Goal: Task Accomplishment & Management: Manage account settings

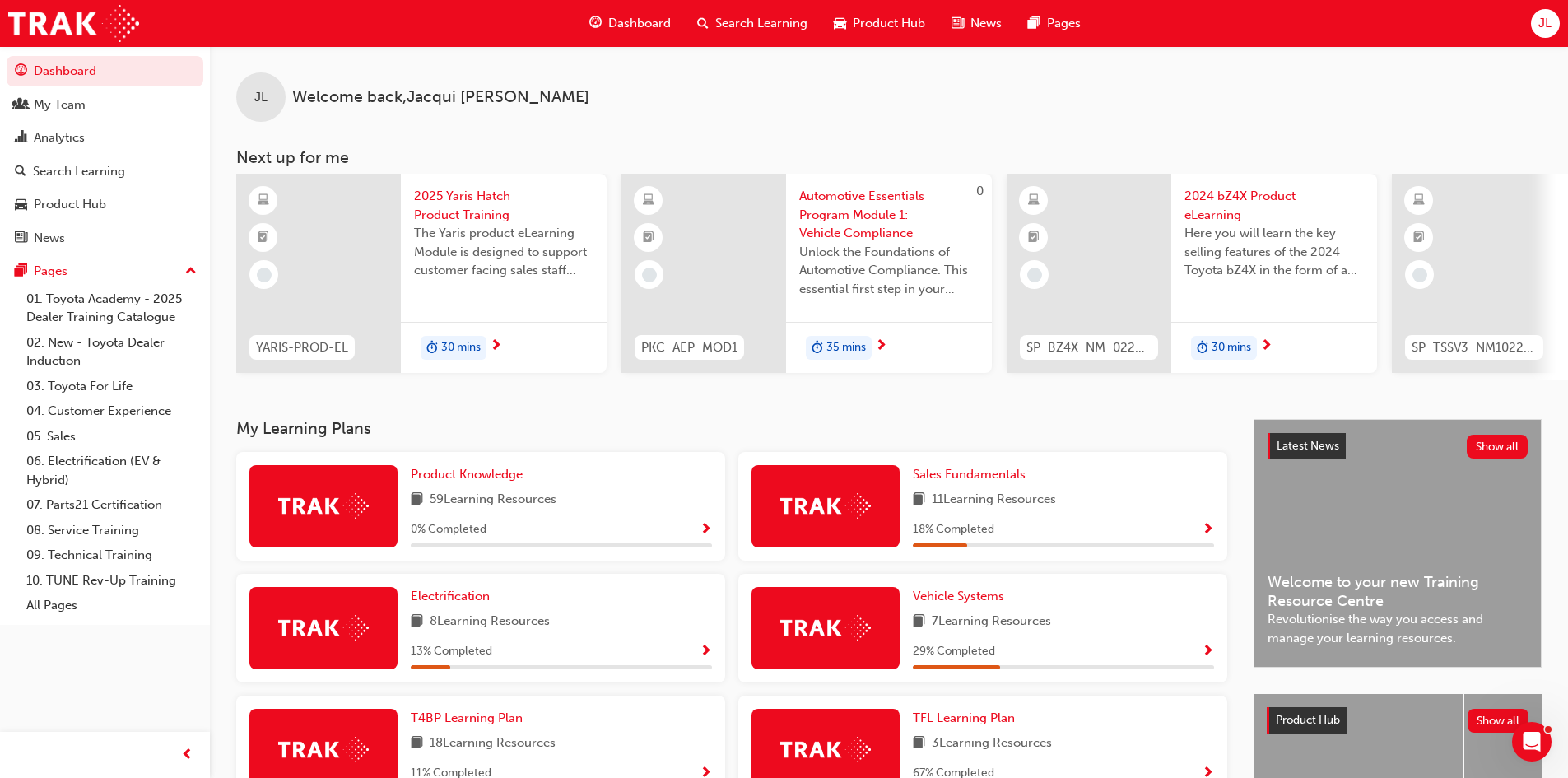
click at [645, 14] on span "Dashboard" at bounding box center [640, 23] width 63 height 19
click at [646, 22] on span "Dashboard" at bounding box center [640, 23] width 63 height 19
click at [104, 66] on link "Dashboard" at bounding box center [105, 71] width 197 height 30
click at [1555, 29] on div "JL" at bounding box center [1546, 24] width 29 height 29
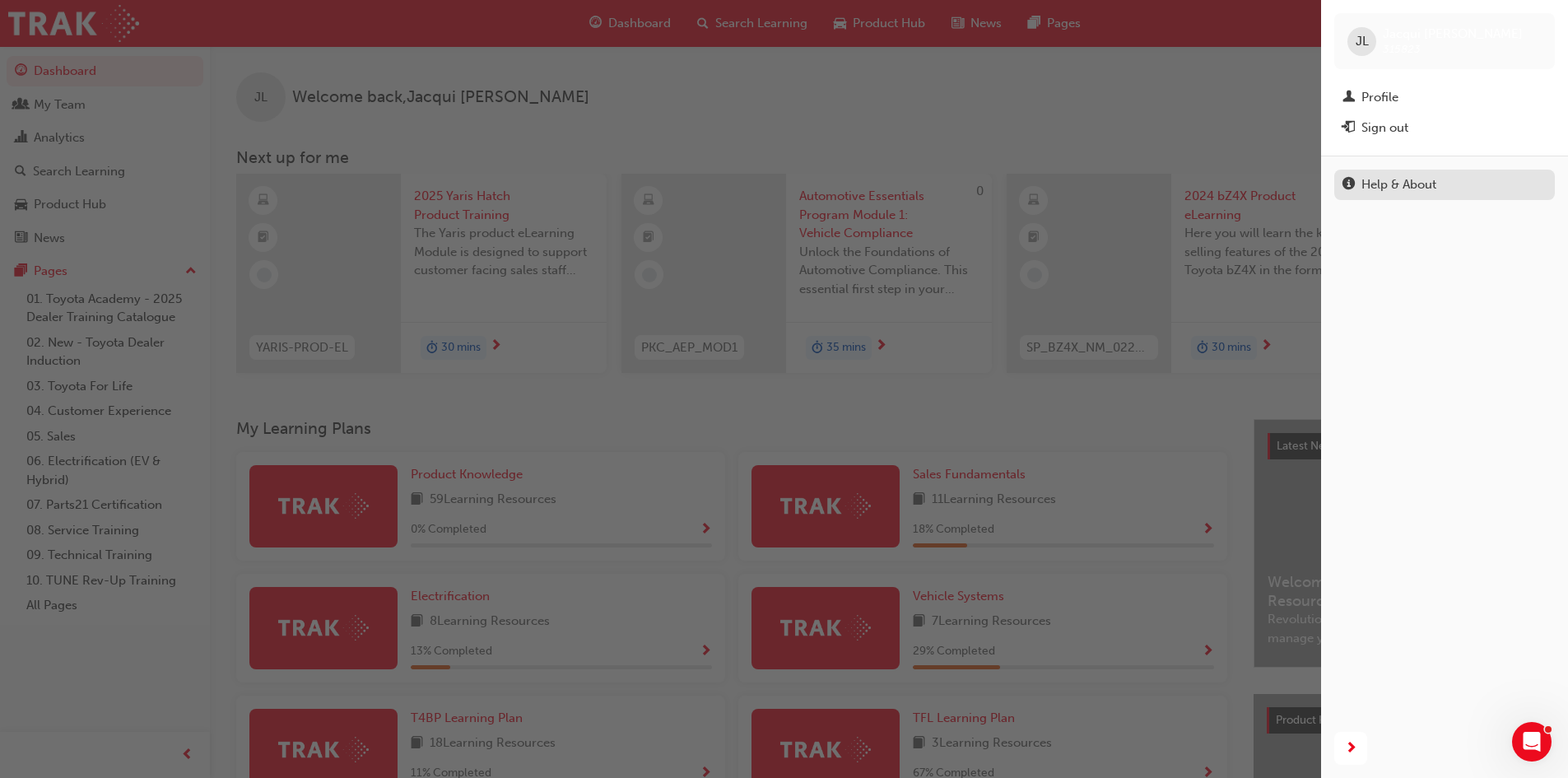
click at [1368, 191] on div "Help & About" at bounding box center [1399, 185] width 75 height 19
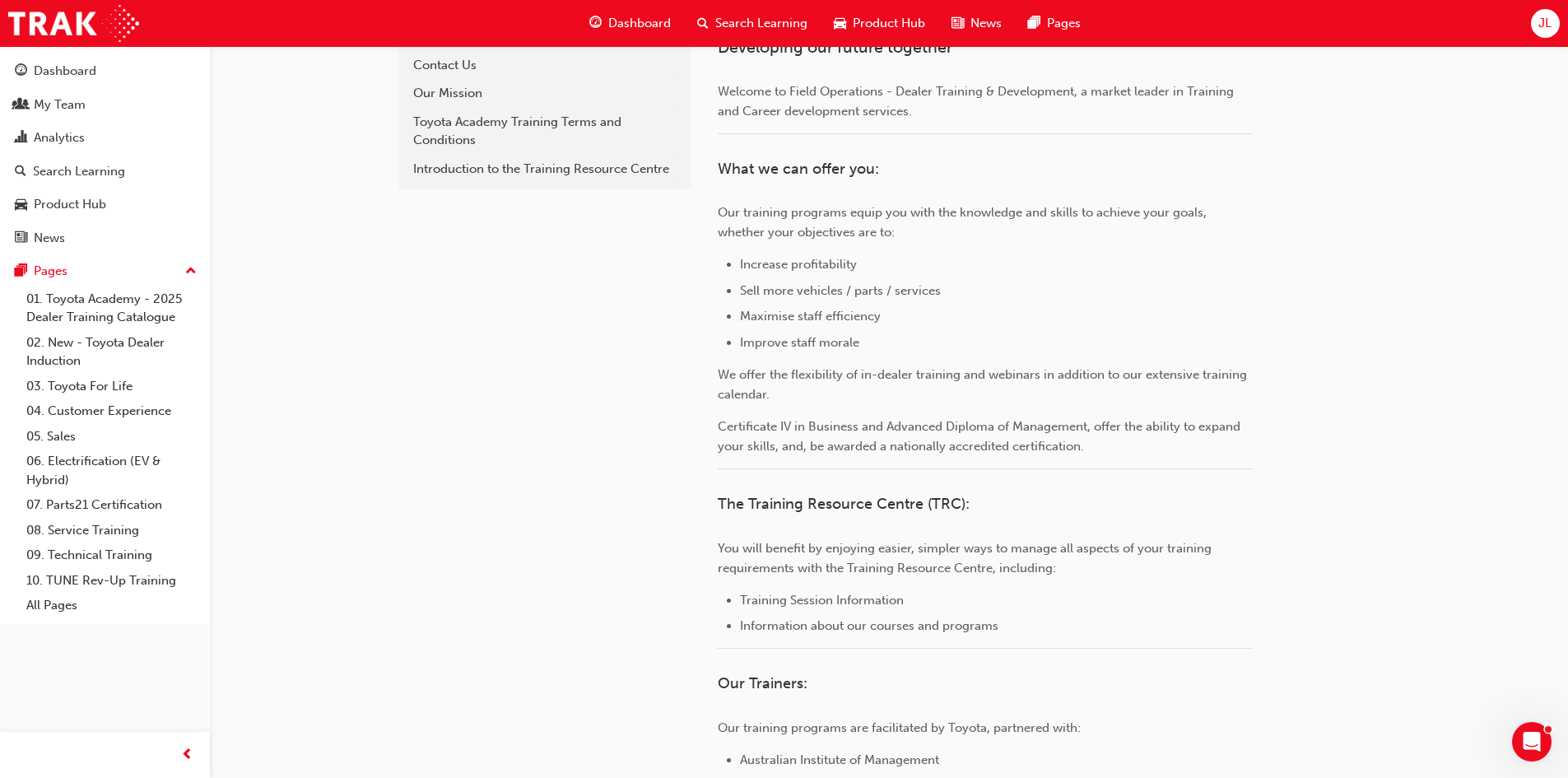
scroll to position [494, 0]
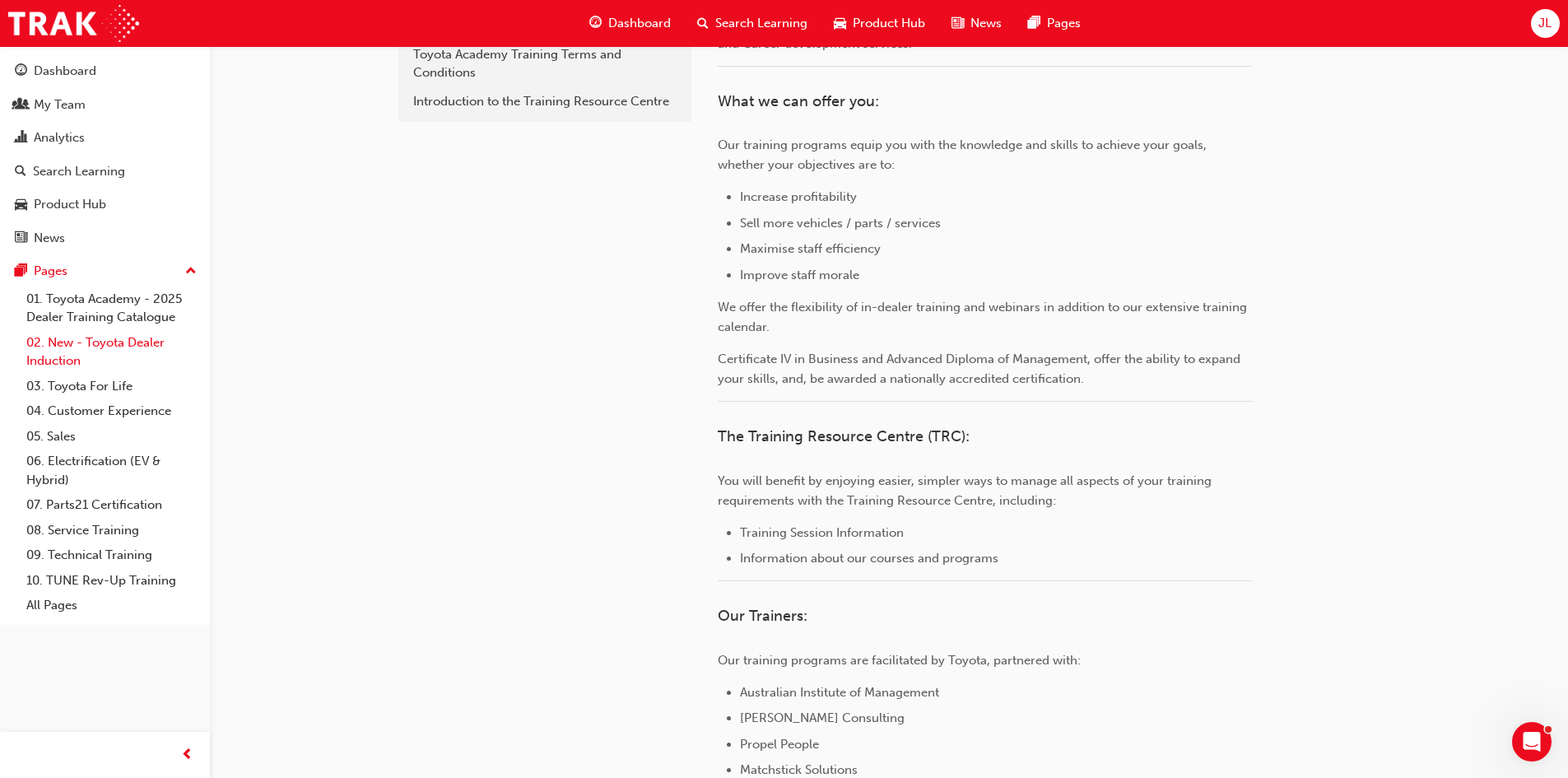
click at [89, 349] on link "02. New - Toyota Dealer Induction" at bounding box center [112, 352] width 184 height 44
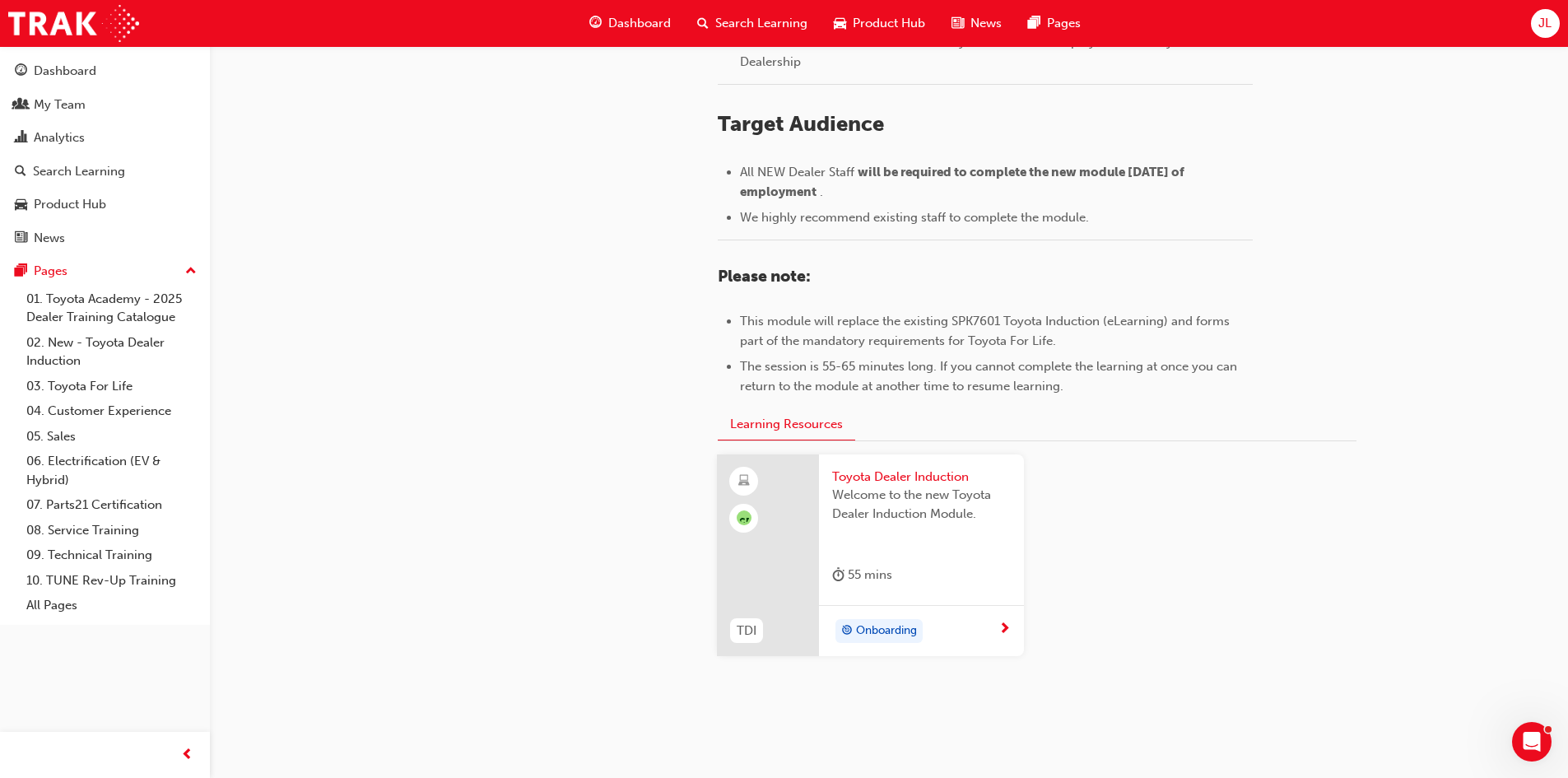
scroll to position [696, 0]
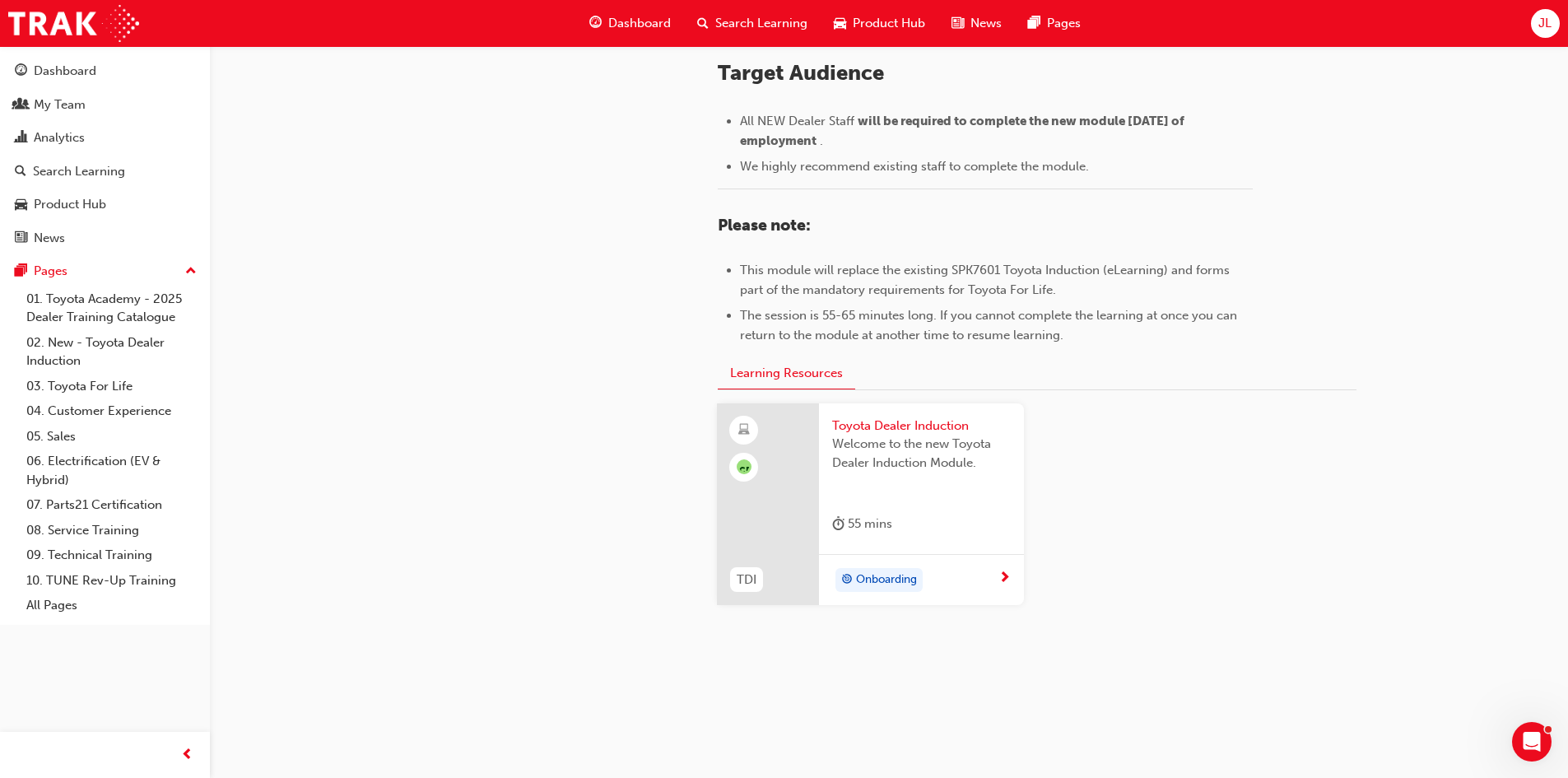
click at [893, 576] on span "Onboarding" at bounding box center [886, 580] width 61 height 19
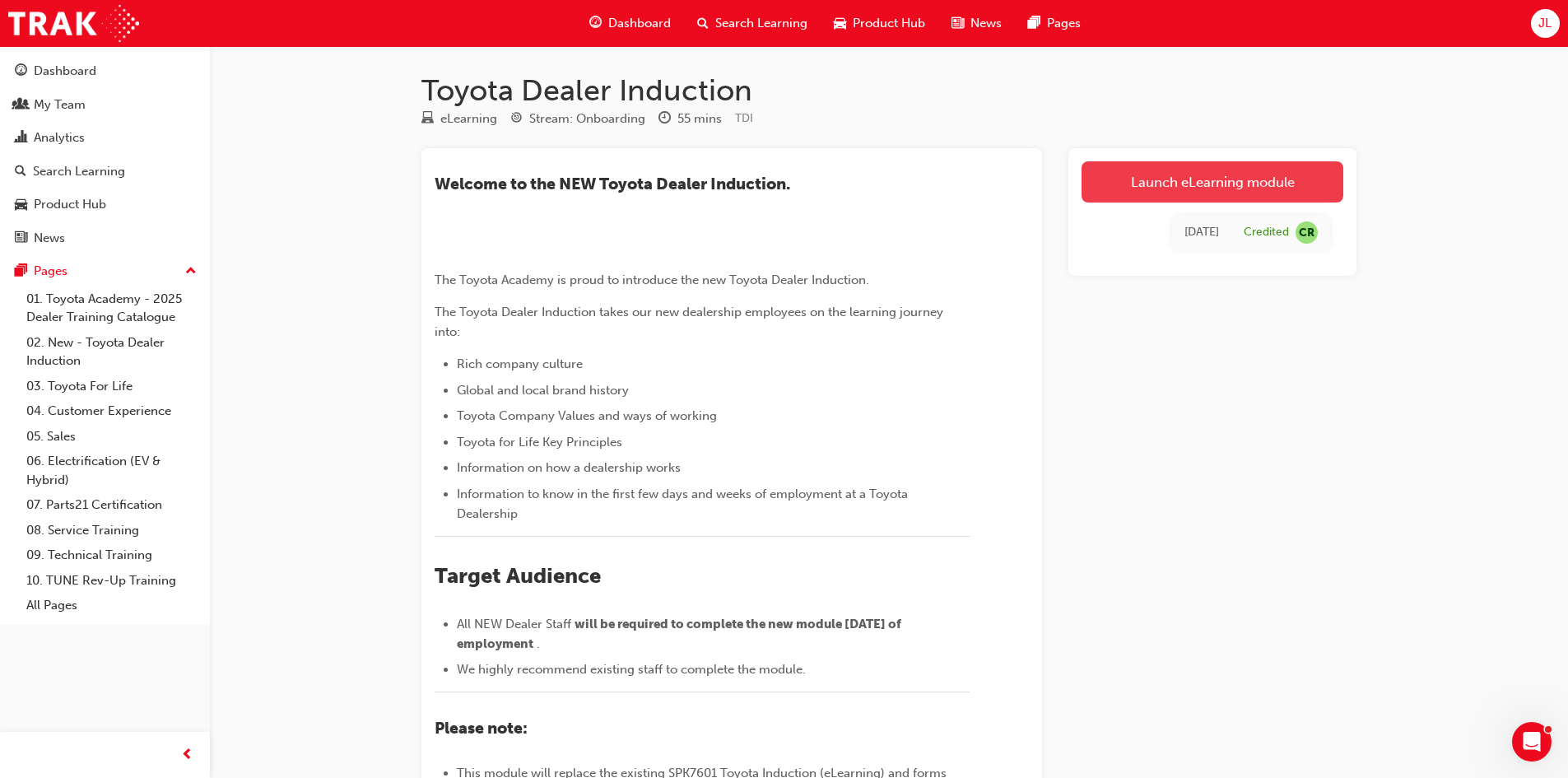
click at [1229, 176] on link "Launch eLearning module" at bounding box center [1213, 181] width 262 height 41
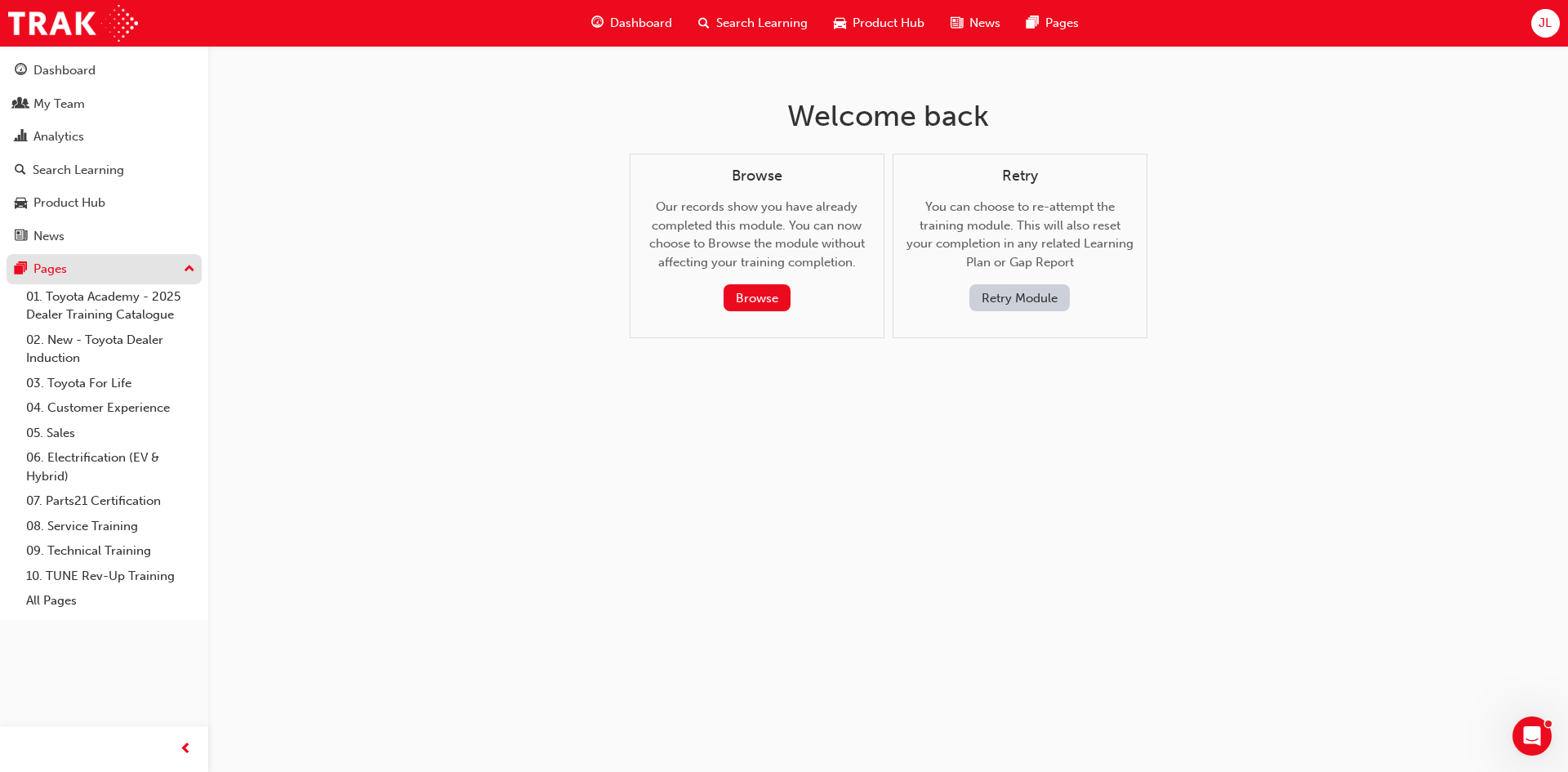
click at [46, 269] on div "Pages" at bounding box center [50, 269] width 33 height 19
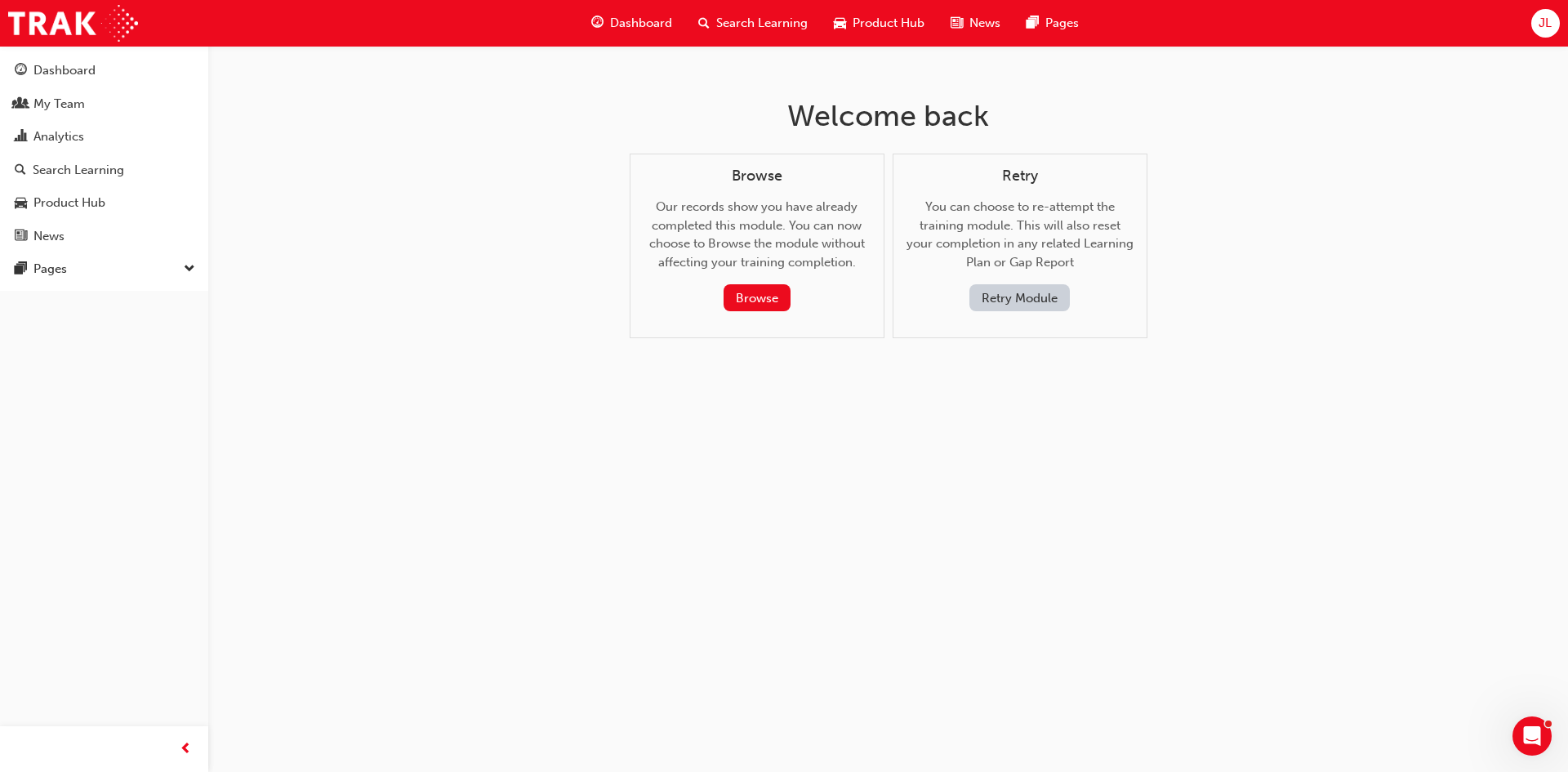
click at [653, 22] on span "Dashboard" at bounding box center [641, 23] width 62 height 19
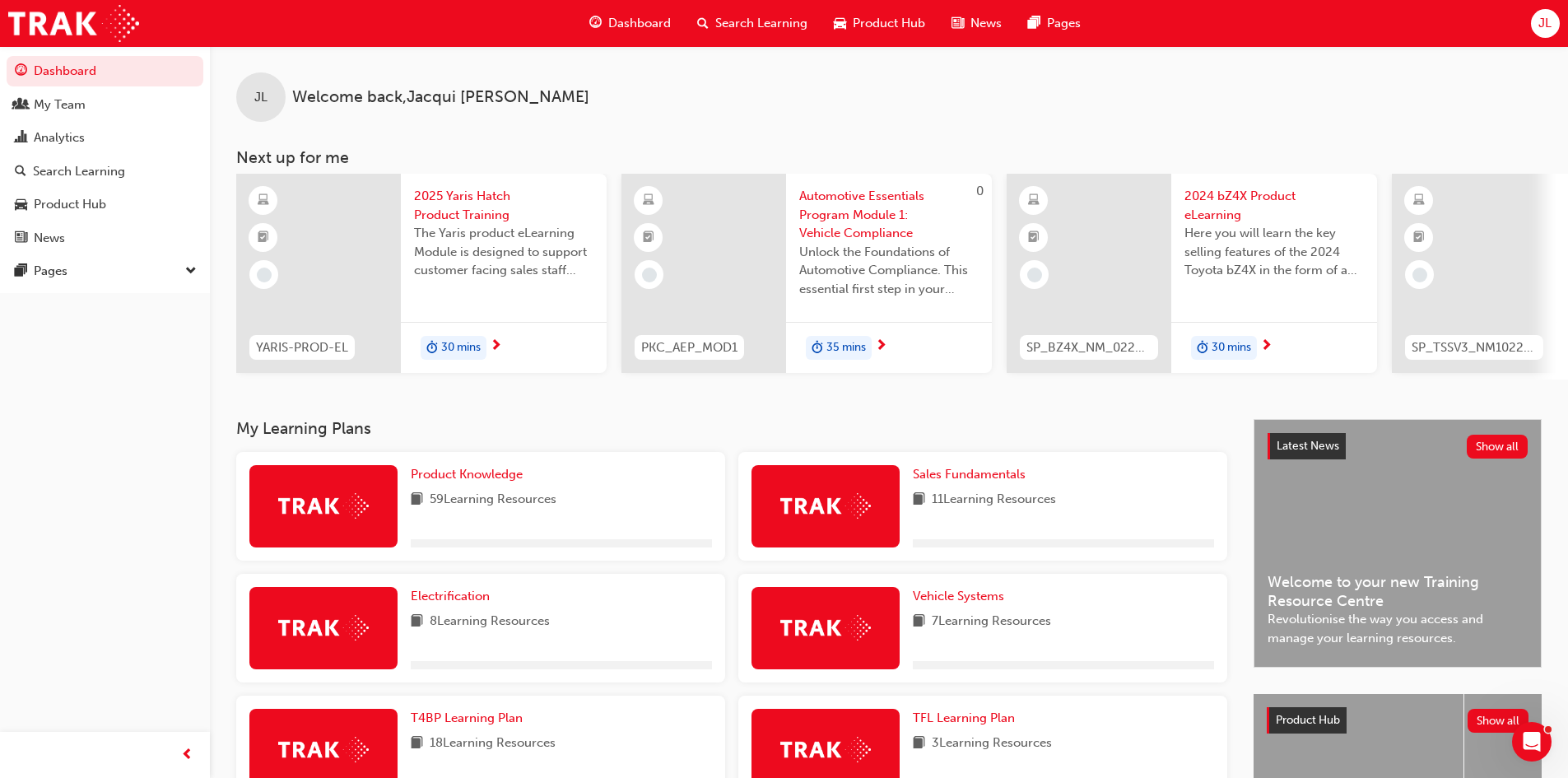
click at [791, 25] on span "Search Learning" at bounding box center [761, 23] width 92 height 19
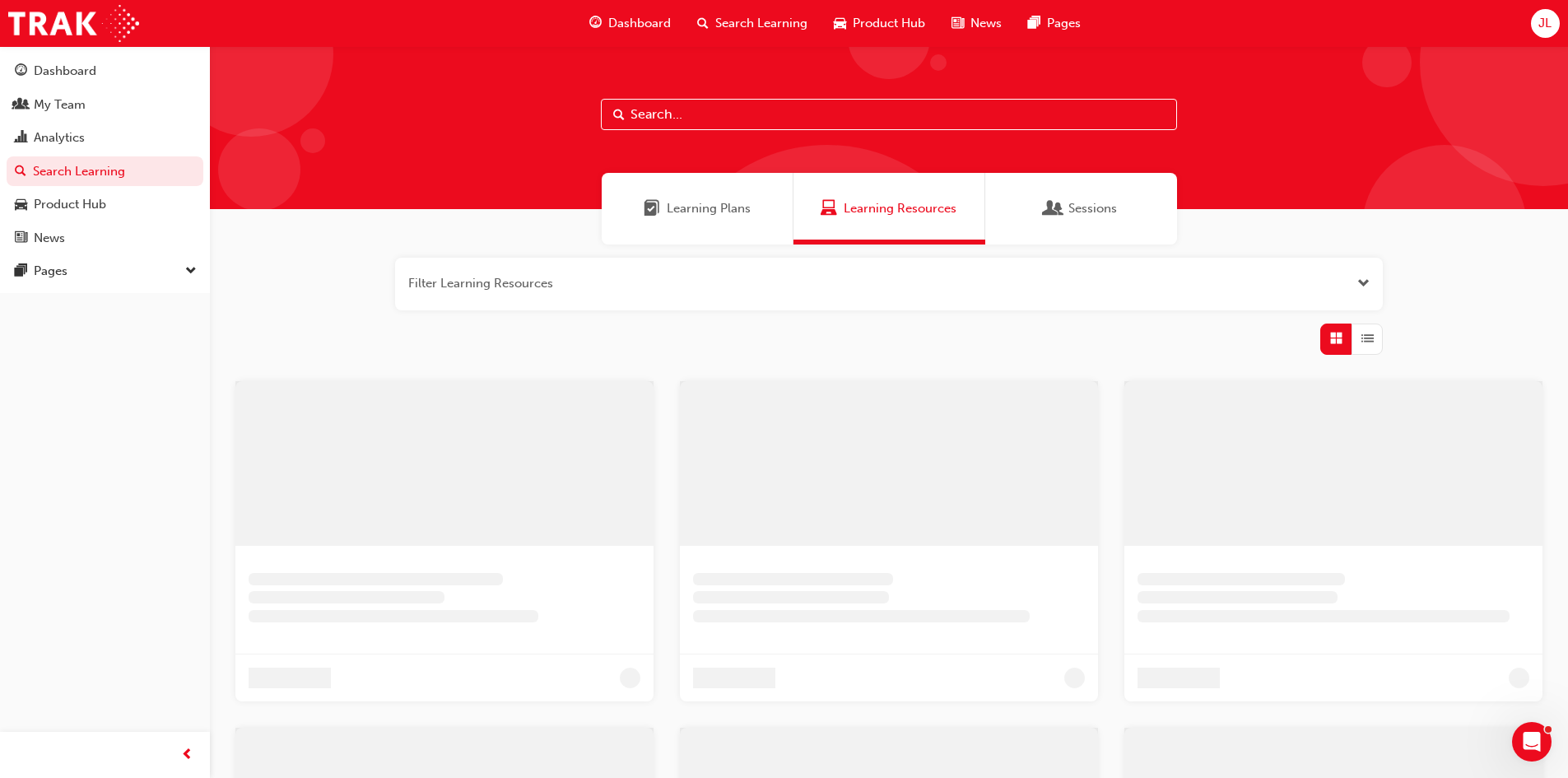
click at [726, 114] on input "text" at bounding box center [888, 115] width 576 height 31
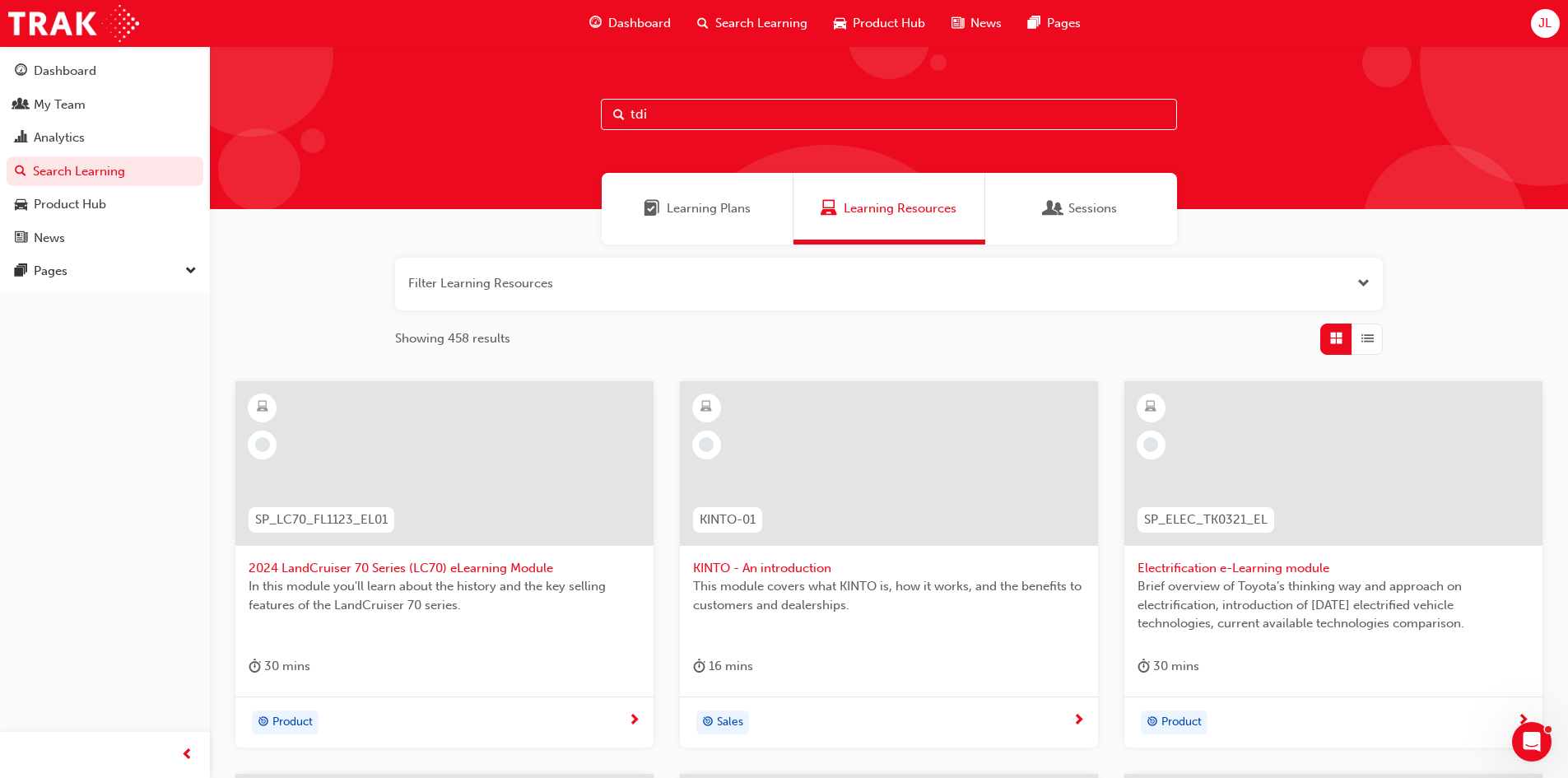
type input "tdi"
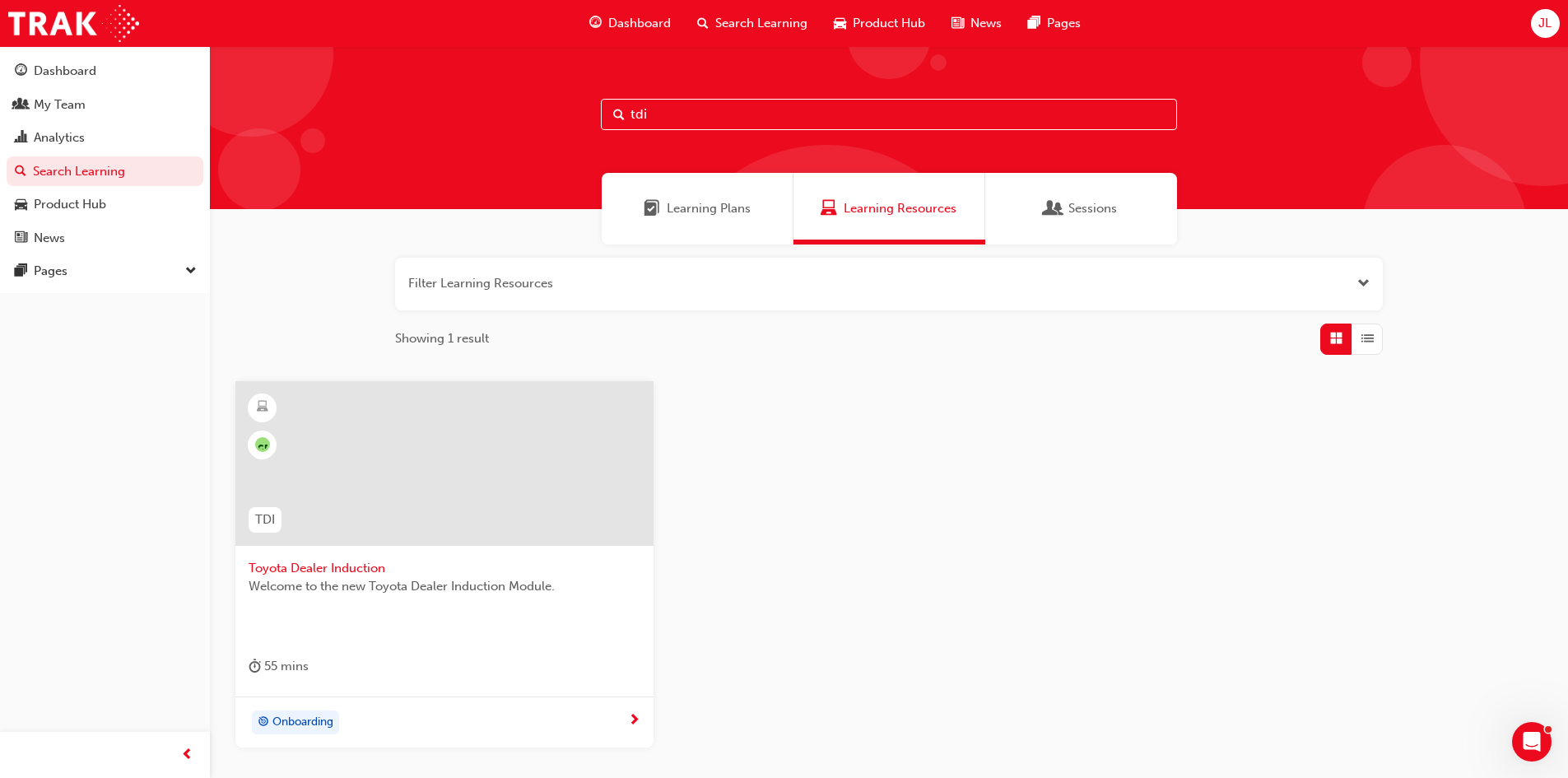
click at [781, 22] on span "Search Learning" at bounding box center [761, 23] width 92 height 19
click at [66, 107] on div "My Team" at bounding box center [59, 105] width 52 height 19
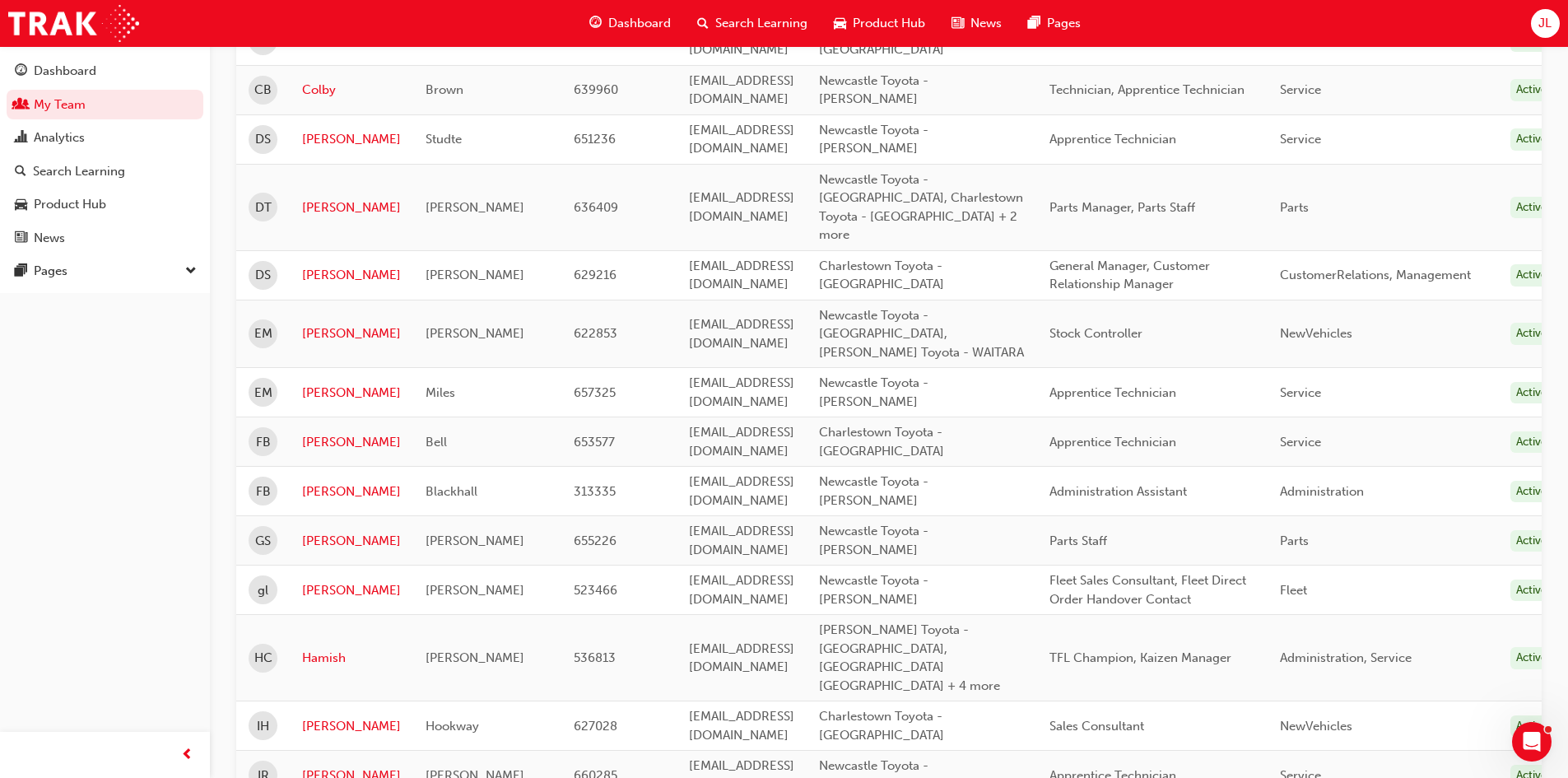
scroll to position [905, 0]
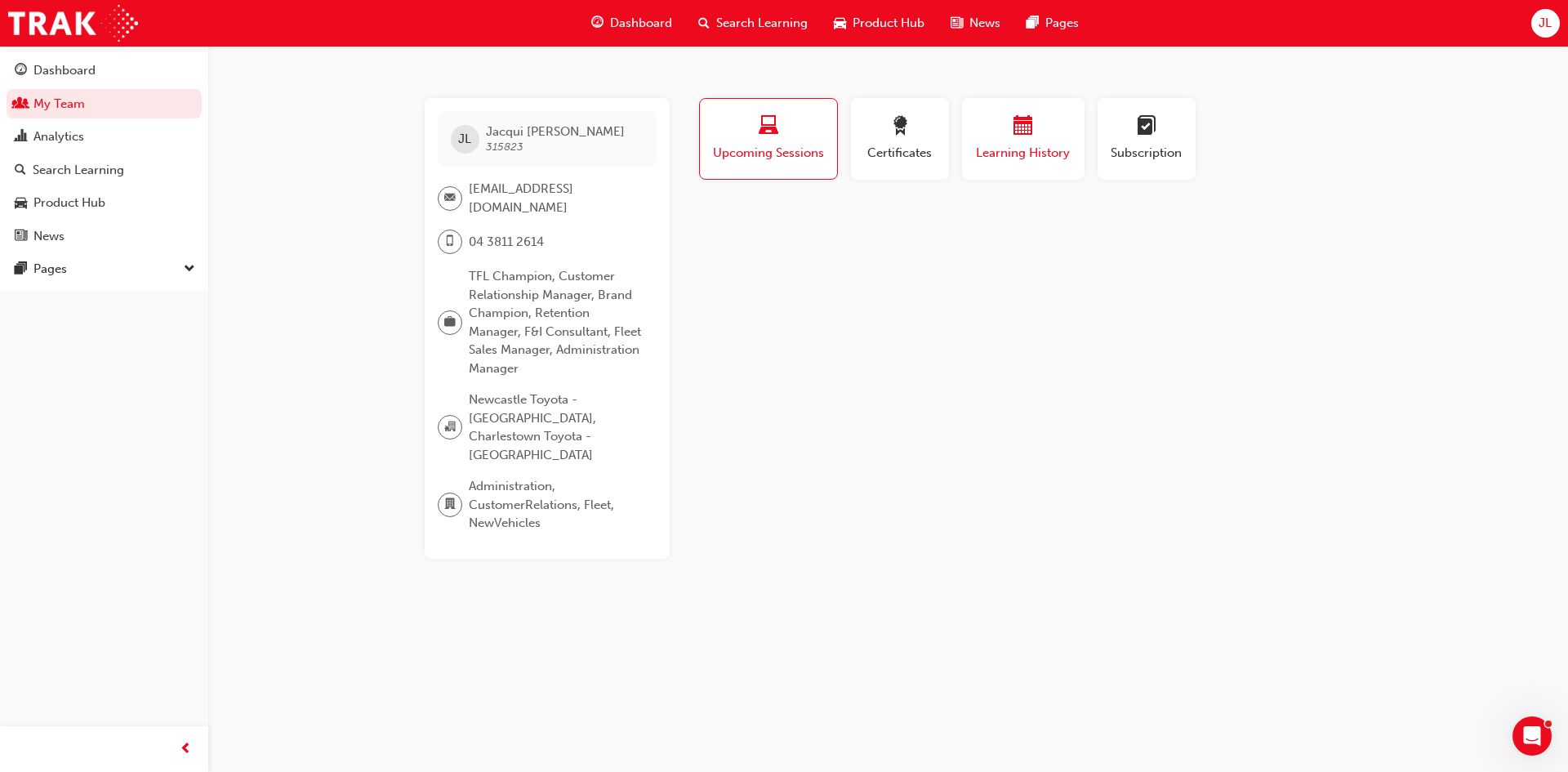
click at [1020, 136] on span "calendar-icon" at bounding box center [1024, 126] width 20 height 22
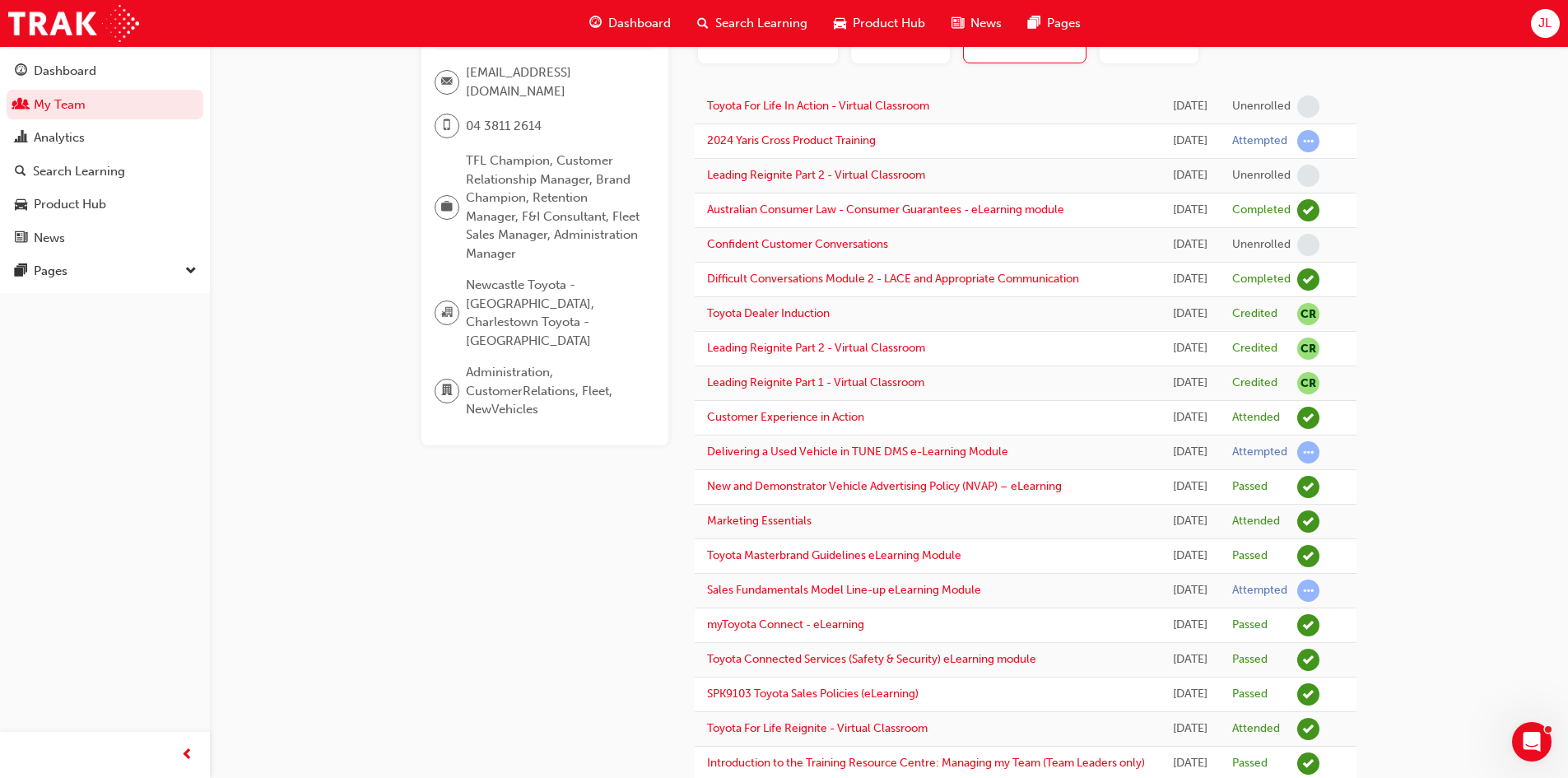
scroll to position [165, 0]
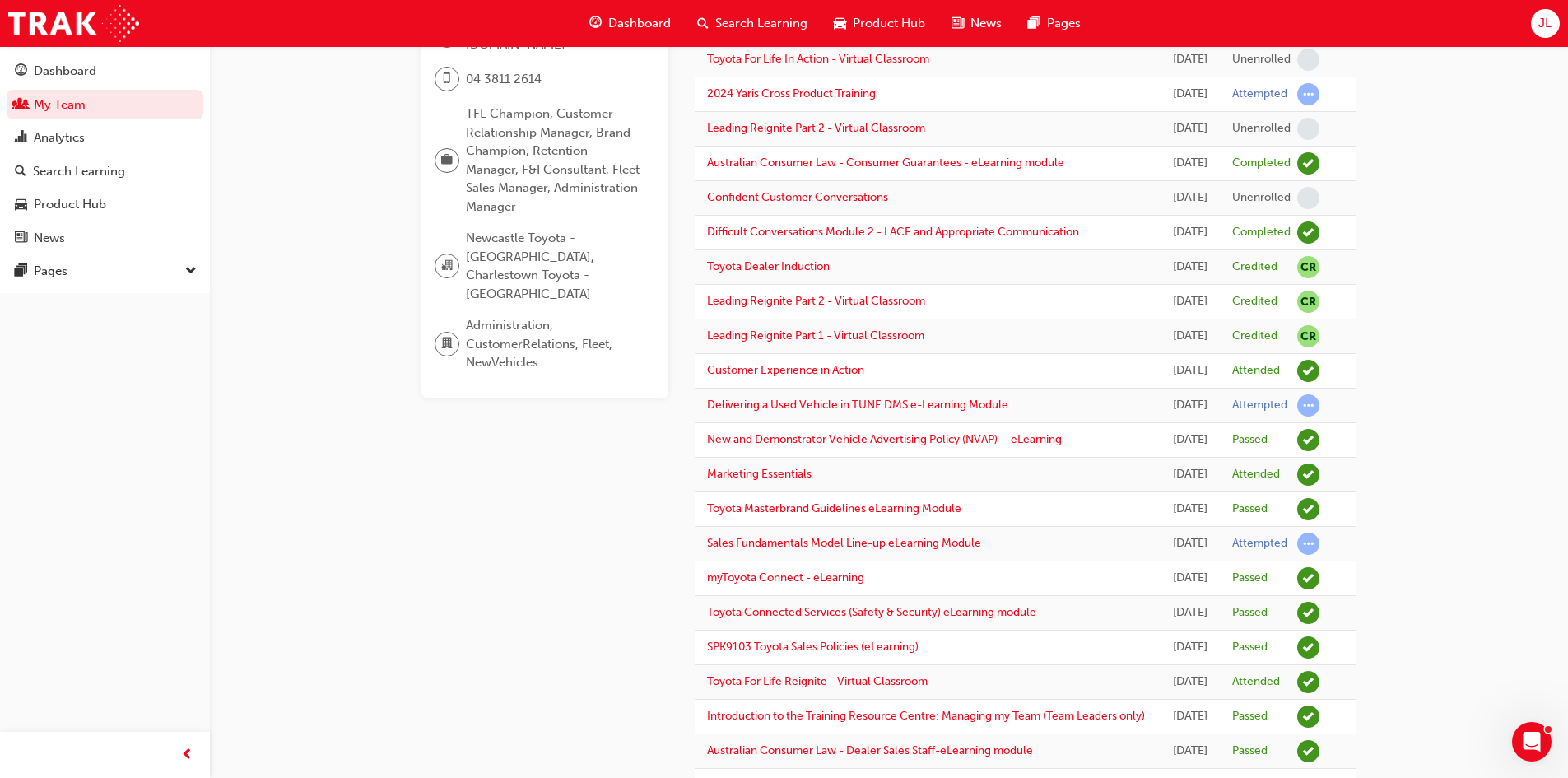
click at [931, 354] on td "Leading Reignite Part 1 - Virtual Classroom" at bounding box center [927, 337] width 466 height 35
click at [918, 308] on link "Leading Reignite Part 2 - Virtual Classroom" at bounding box center [816, 300] width 218 height 14
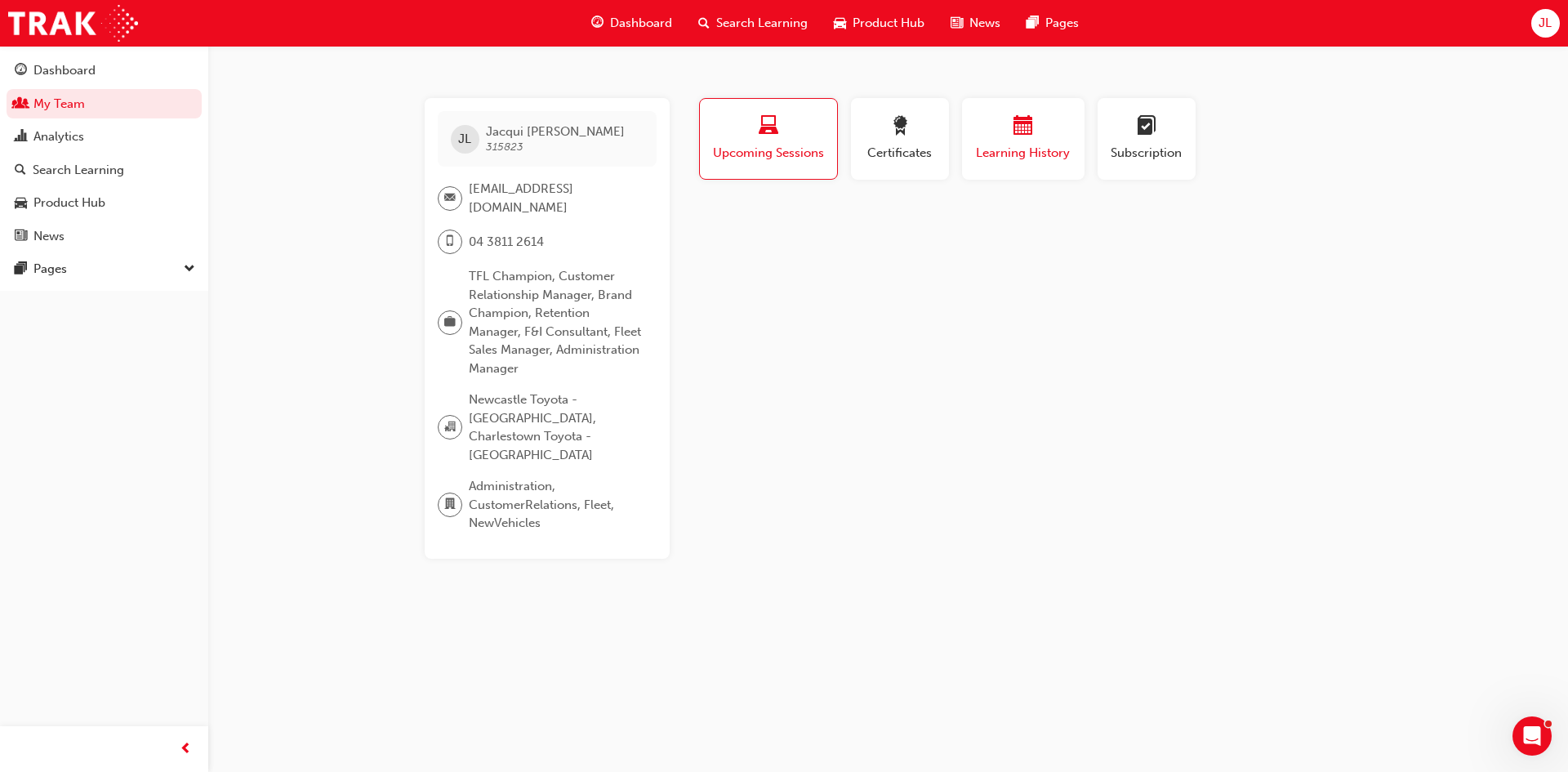
click at [1016, 123] on span "calendar-icon" at bounding box center [1024, 126] width 20 height 22
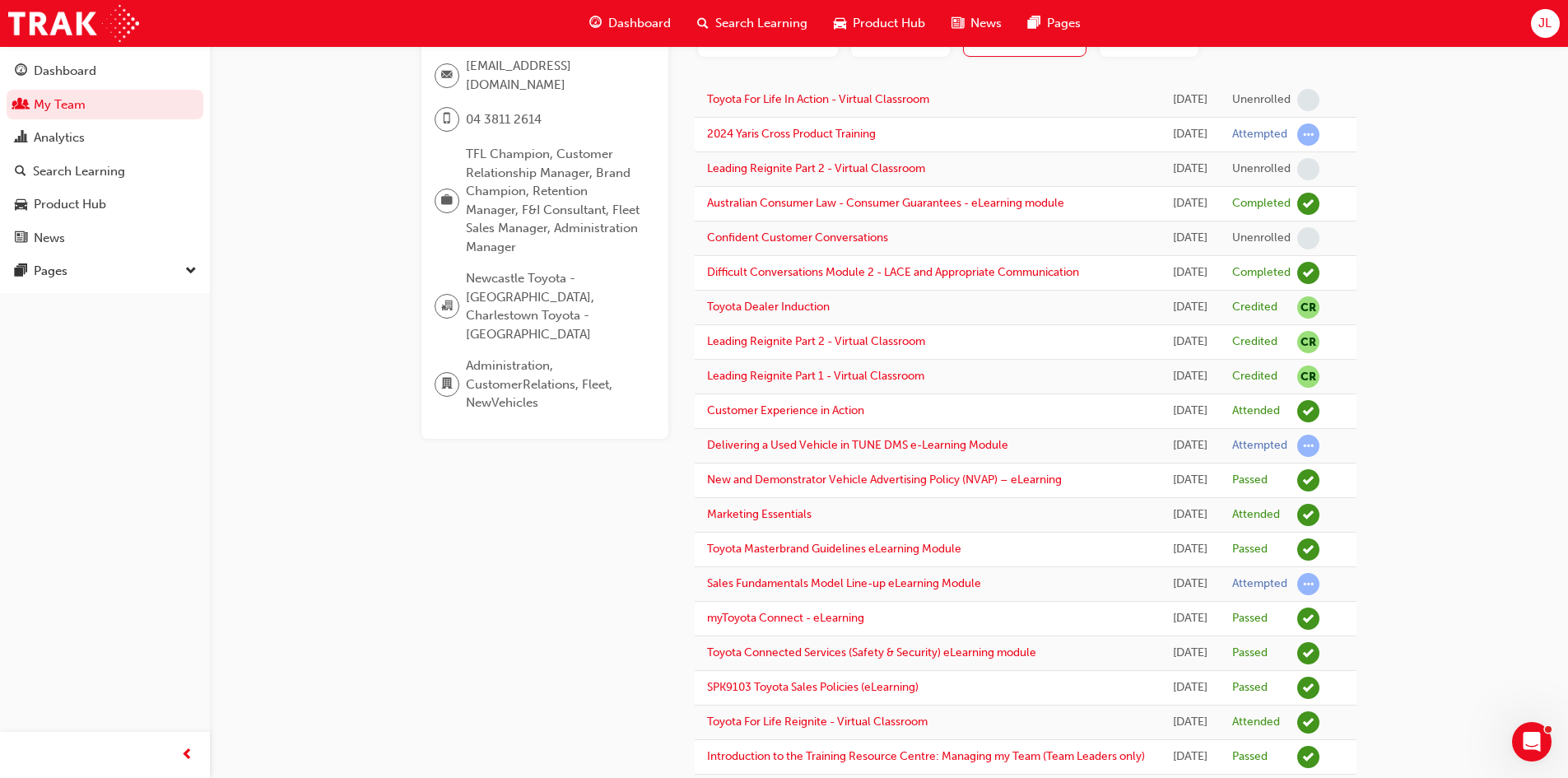
scroll to position [165, 0]
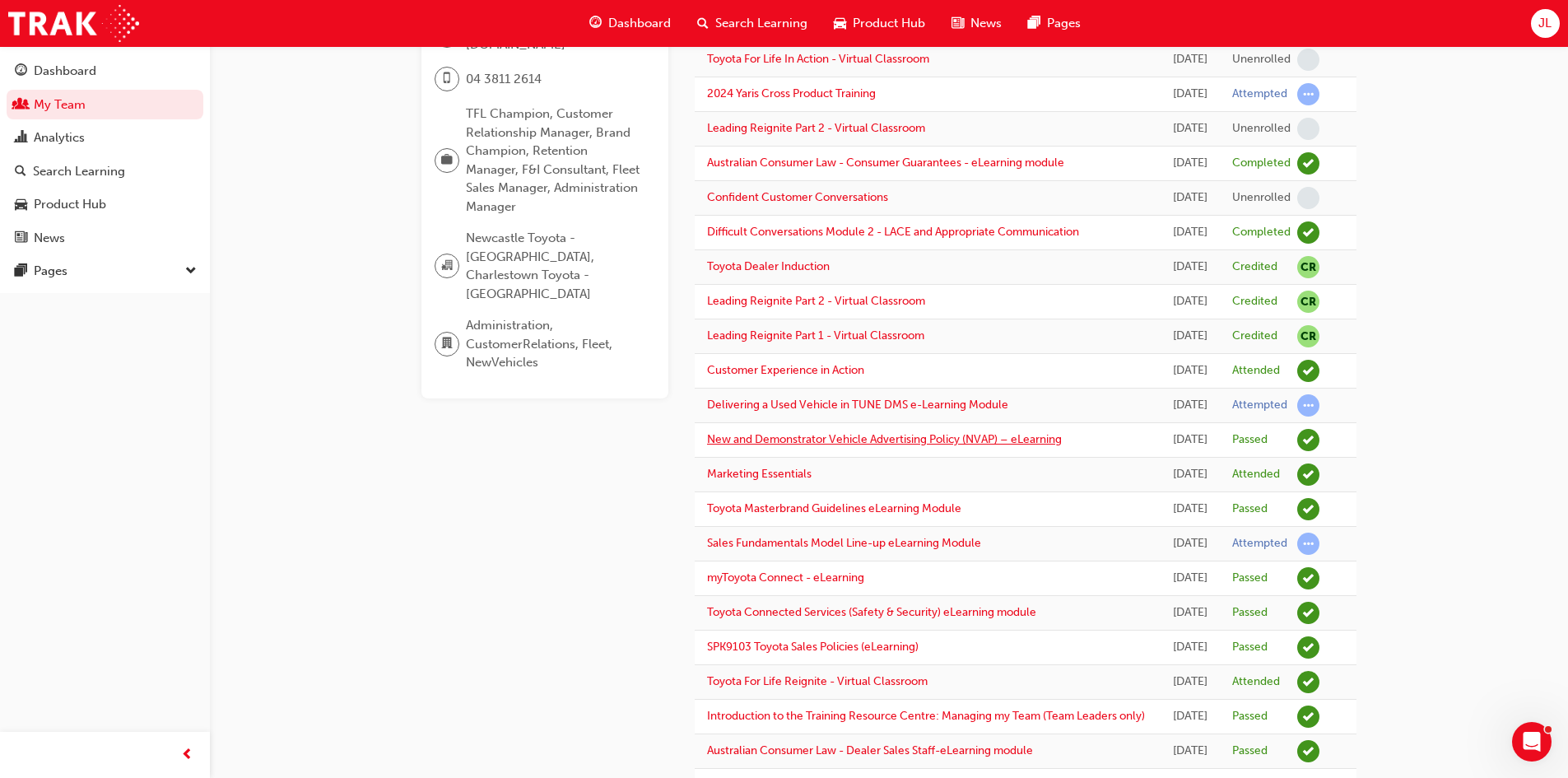
click at [971, 446] on link "New and Demonstrator Vehicle Advertising Policy (NVAP) – eLearning" at bounding box center [885, 439] width 355 height 14
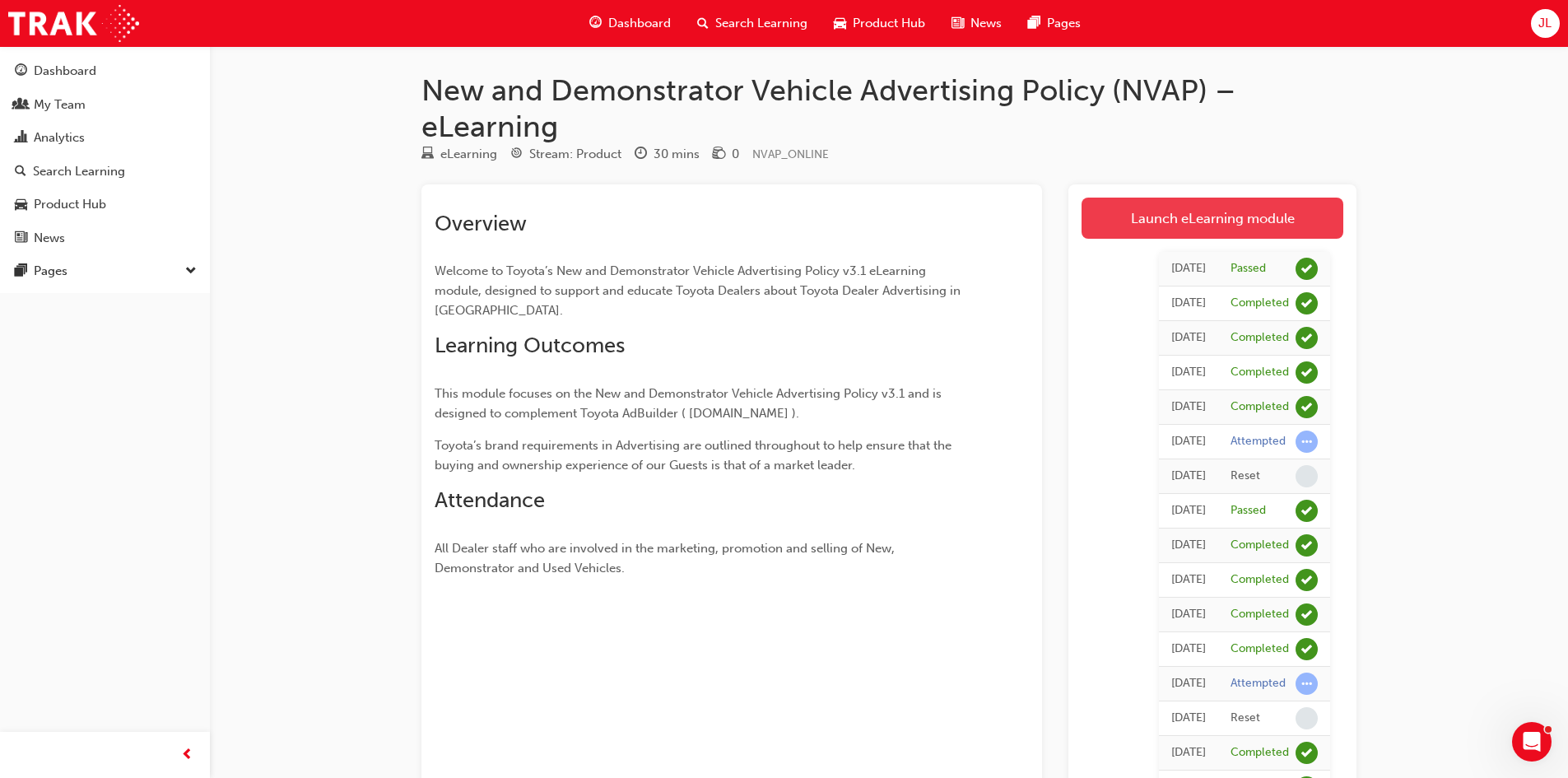
click at [1181, 228] on link "Launch eLearning module" at bounding box center [1213, 217] width 262 height 41
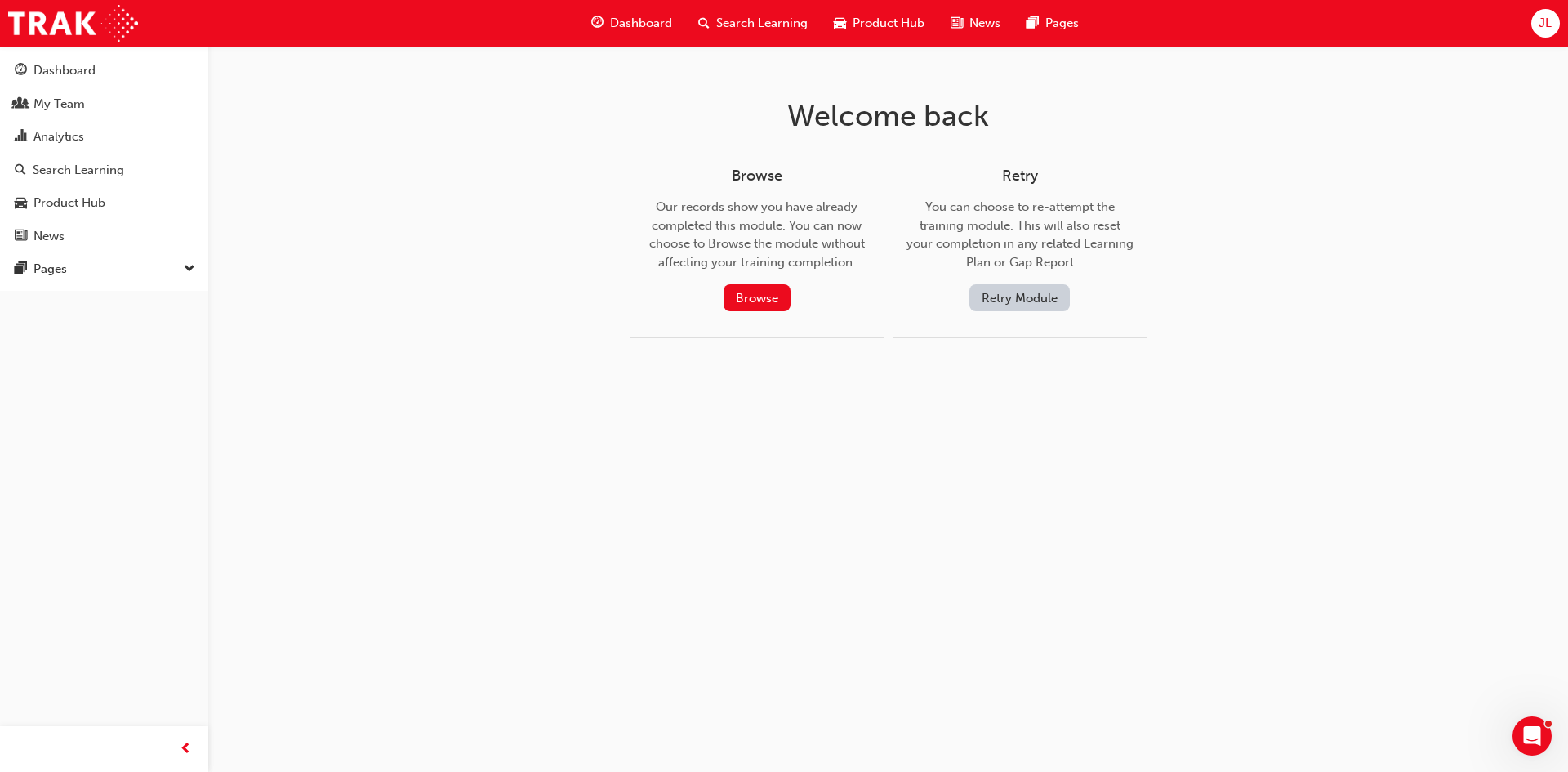
click at [1008, 299] on button "Retry Module" at bounding box center [1019, 298] width 100 height 27
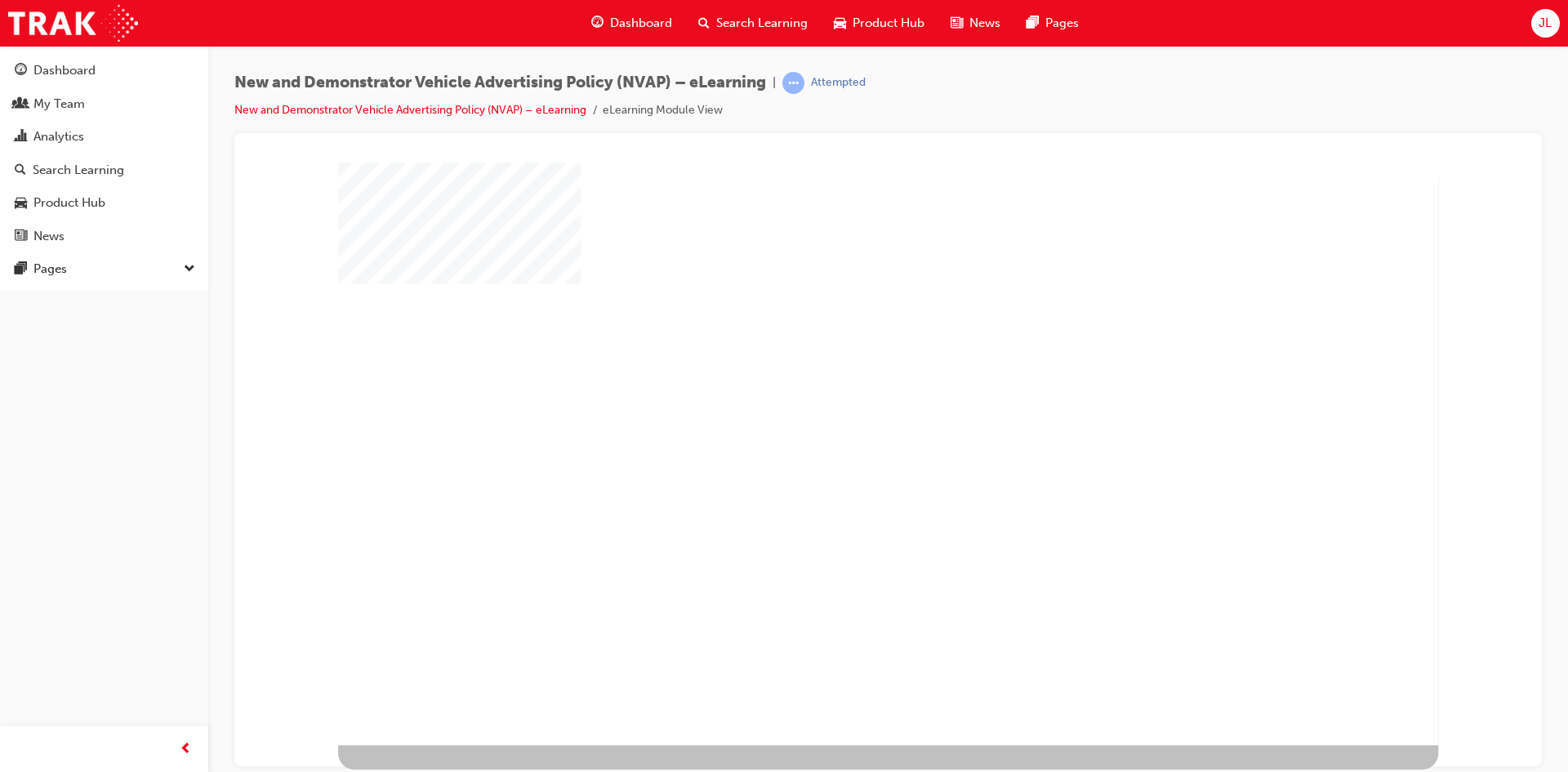
click at [841, 406] on div "play" at bounding box center [841, 406] width 0 height 0
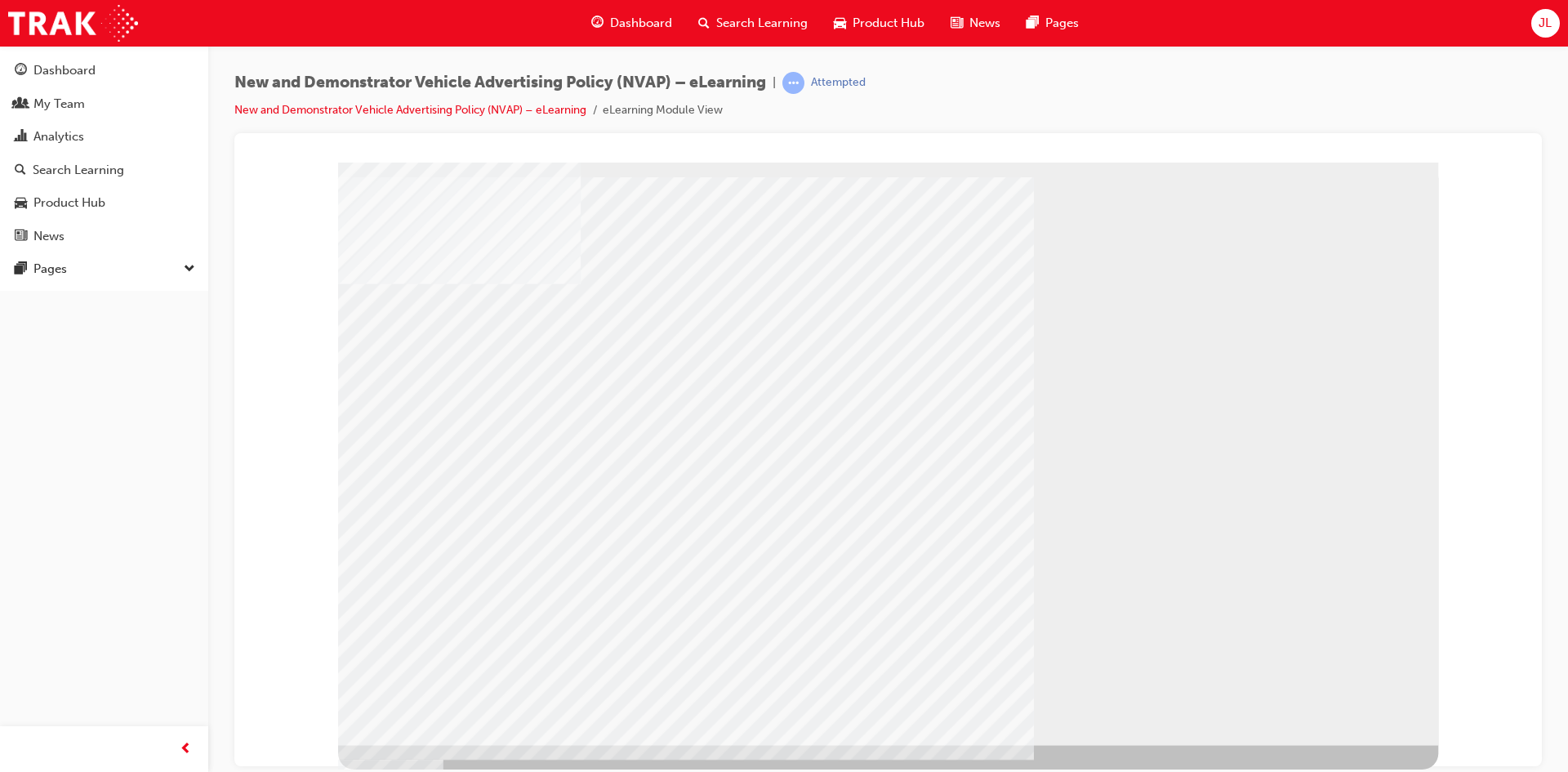
drag, startPoint x: 1360, startPoint y: 694, endPoint x: 1351, endPoint y: 706, distance: 15.0
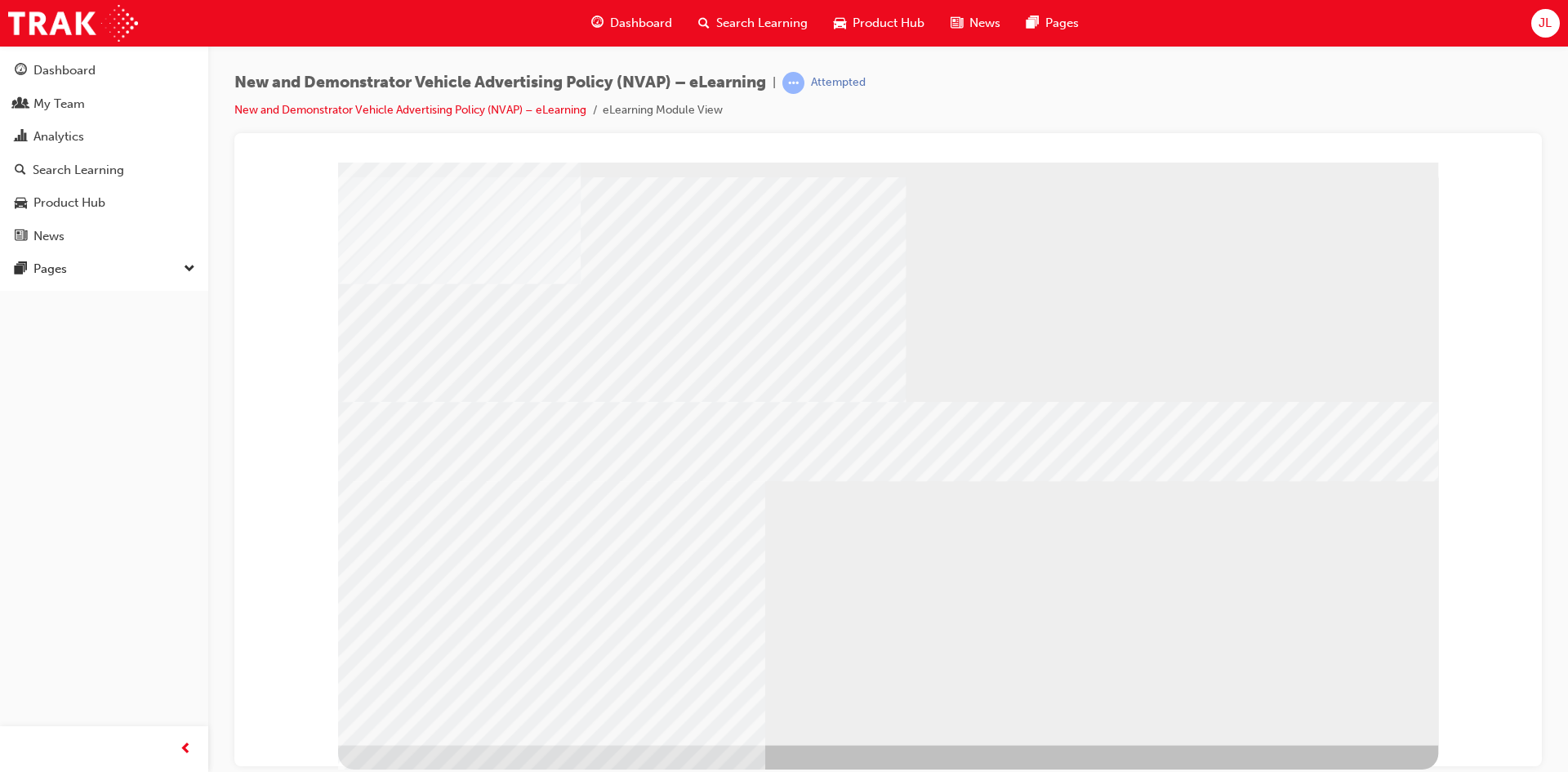
drag, startPoint x: 450, startPoint y: 379, endPoint x: 614, endPoint y: 406, distance: 166.2
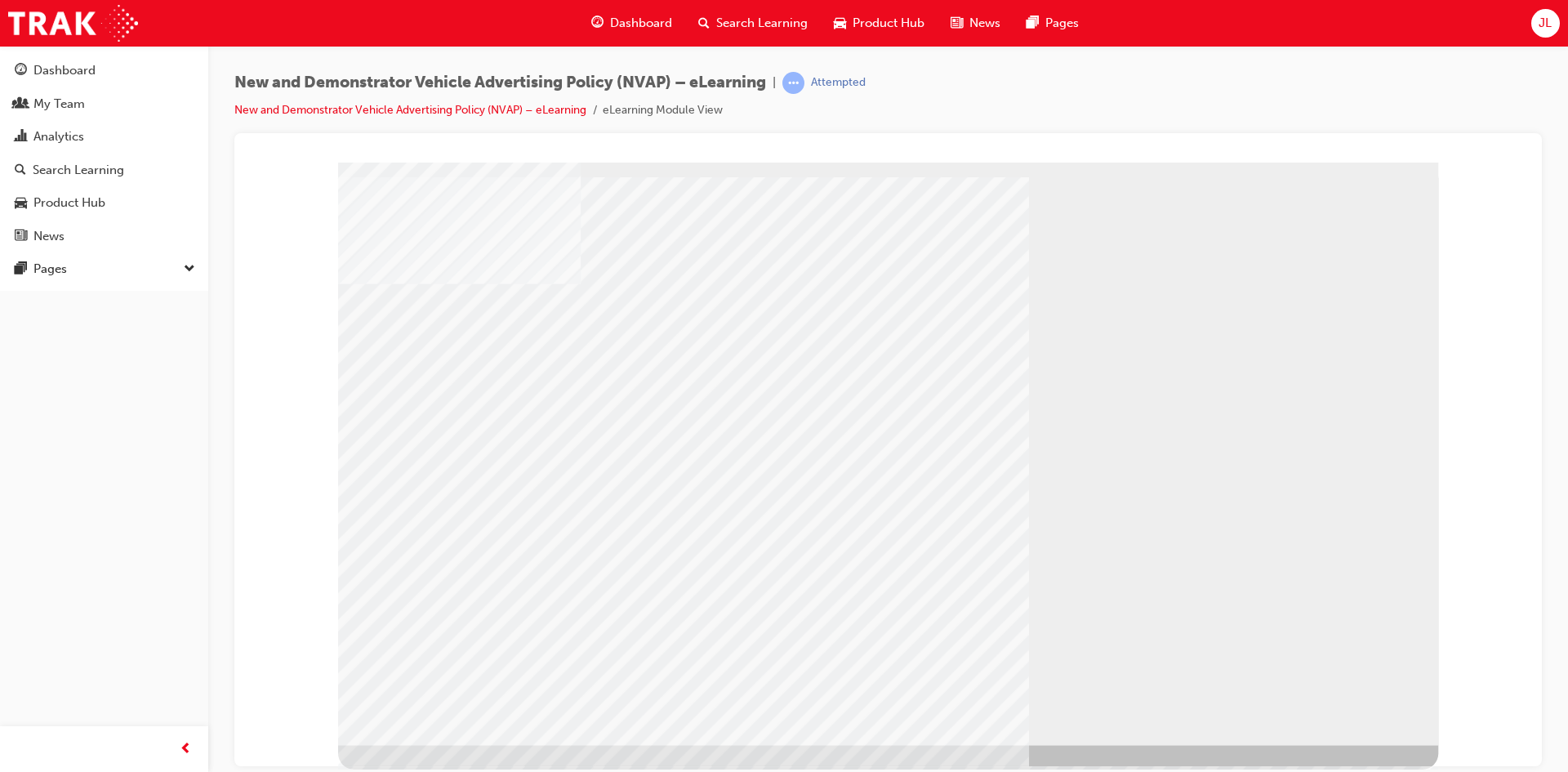
drag, startPoint x: 450, startPoint y: 575, endPoint x: 472, endPoint y: 575, distance: 22.0
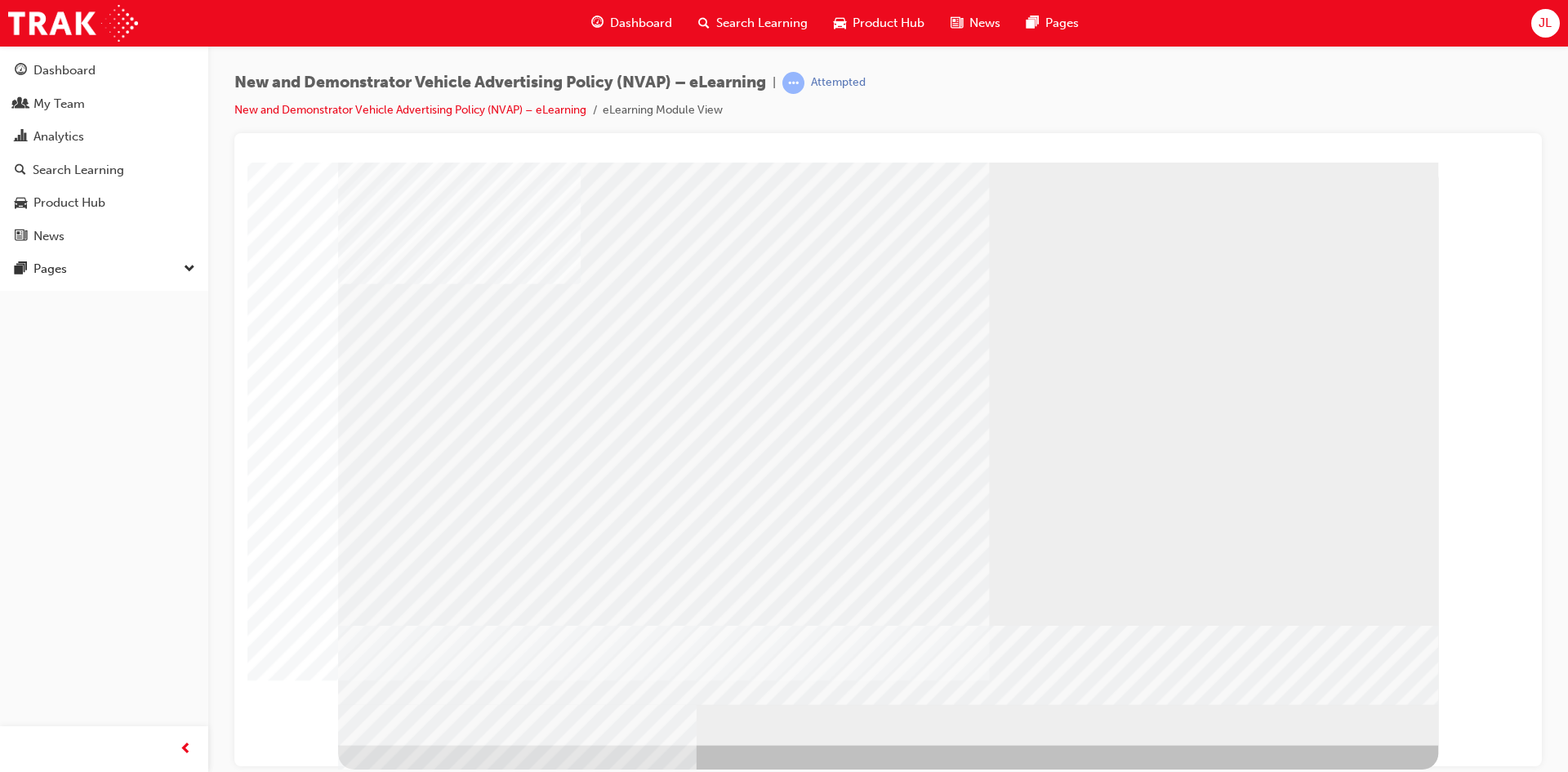
drag, startPoint x: 469, startPoint y: 588, endPoint x: 529, endPoint y: 587, distance: 60.0
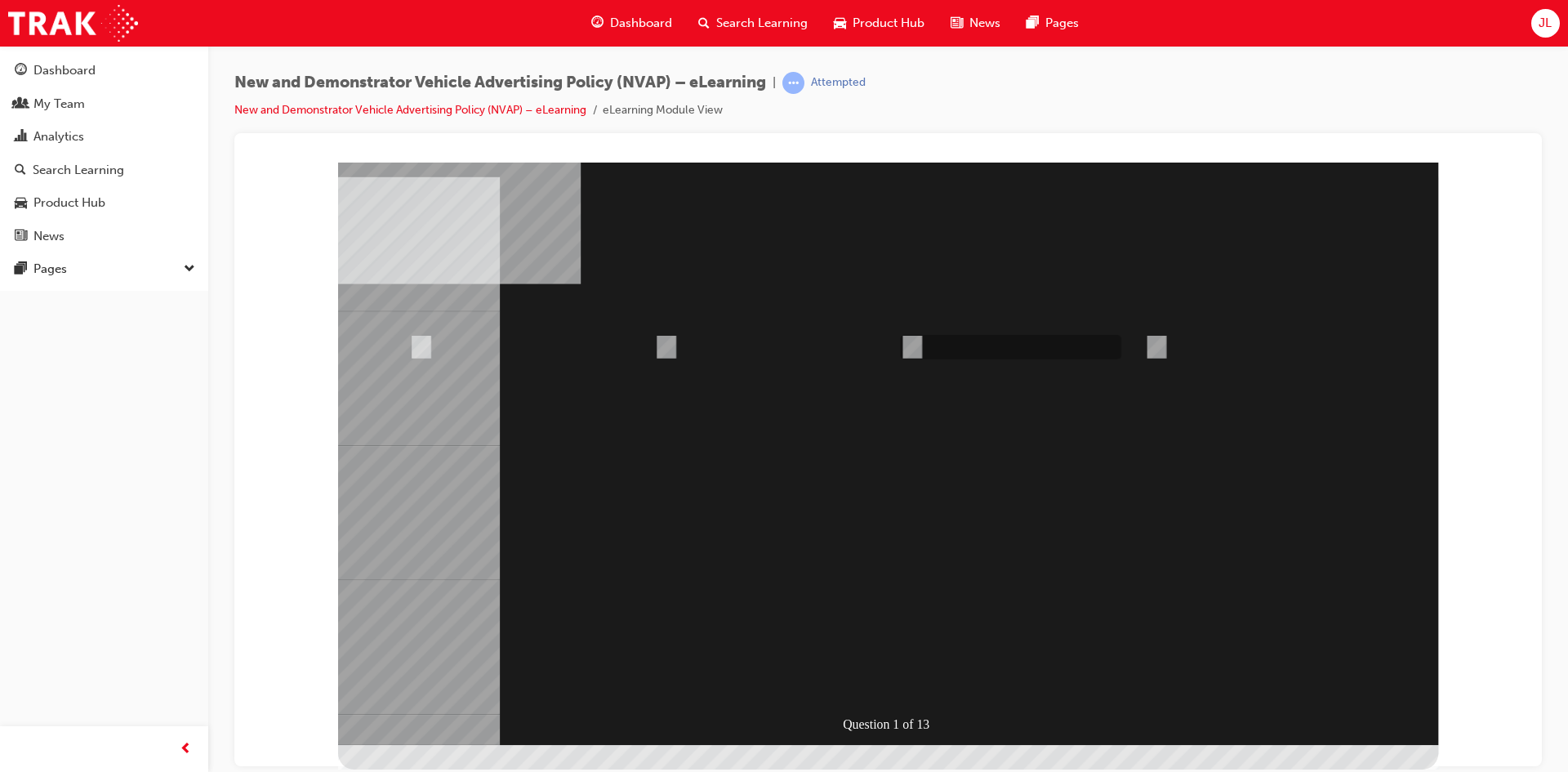
radio input "true"
click at [1055, 642] on div at bounding box center [888, 452] width 1100 height 582
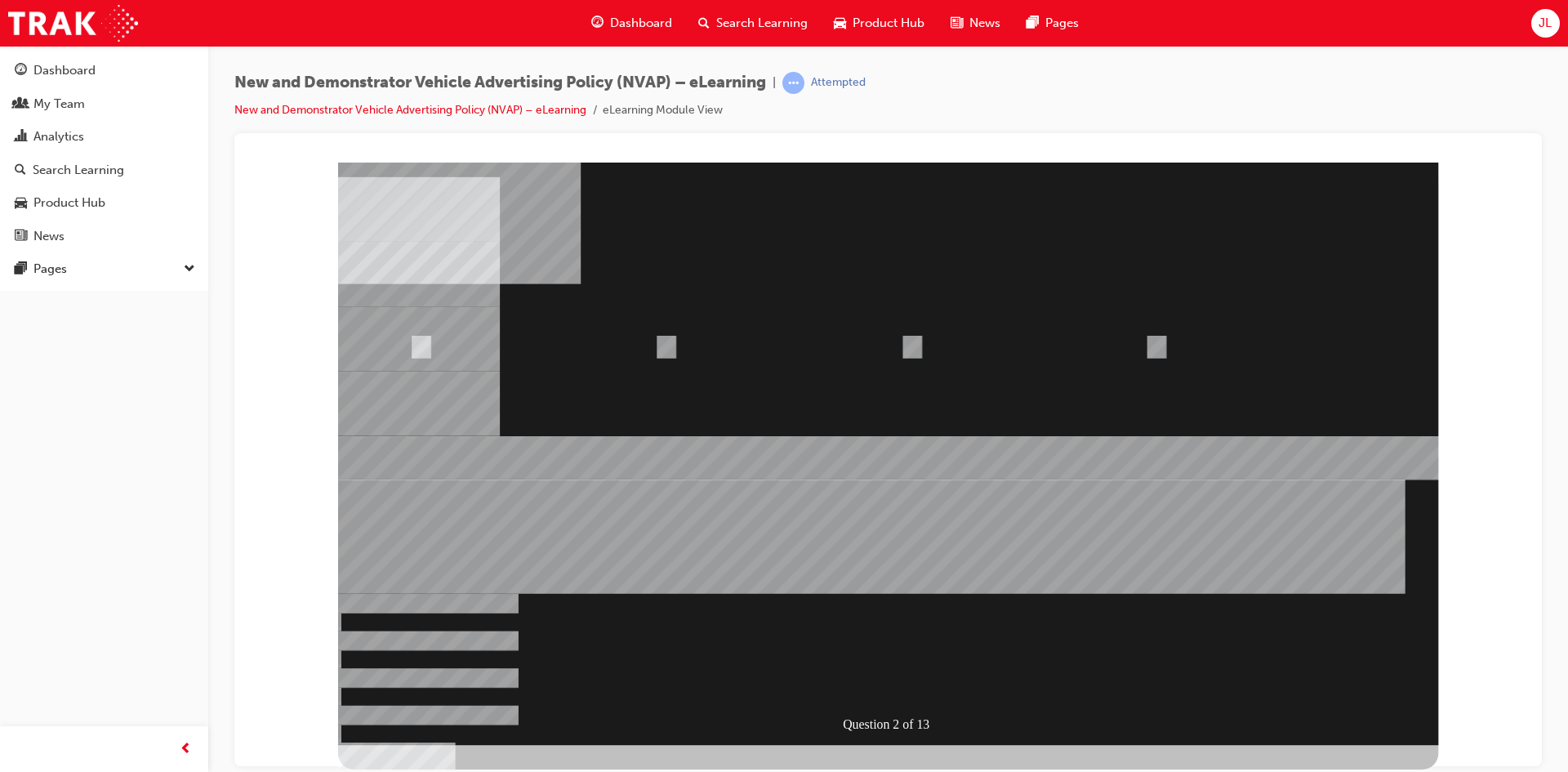
radio input "true"
click at [1147, 604] on div at bounding box center [888, 452] width 1100 height 582
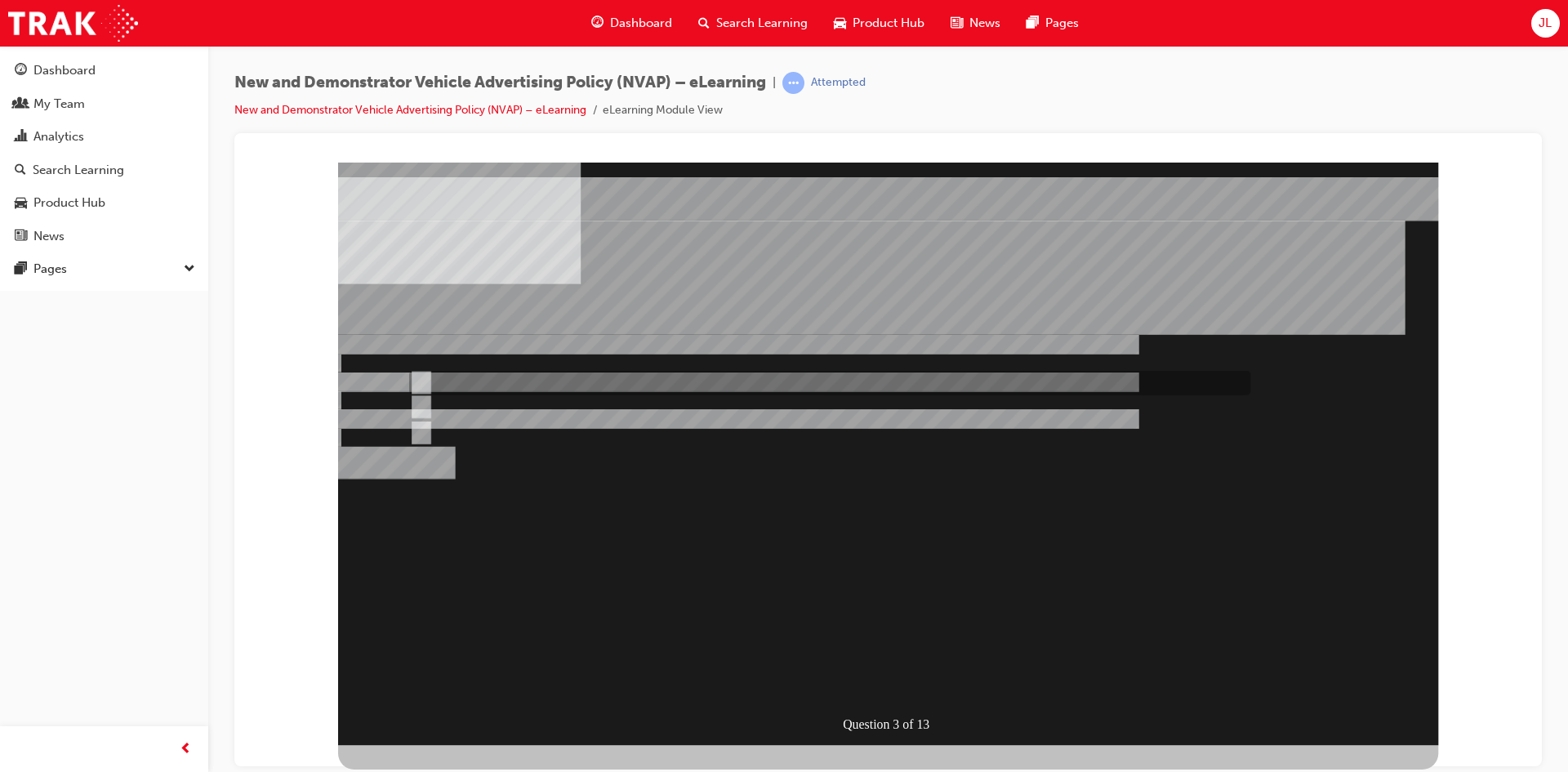
radio input "true"
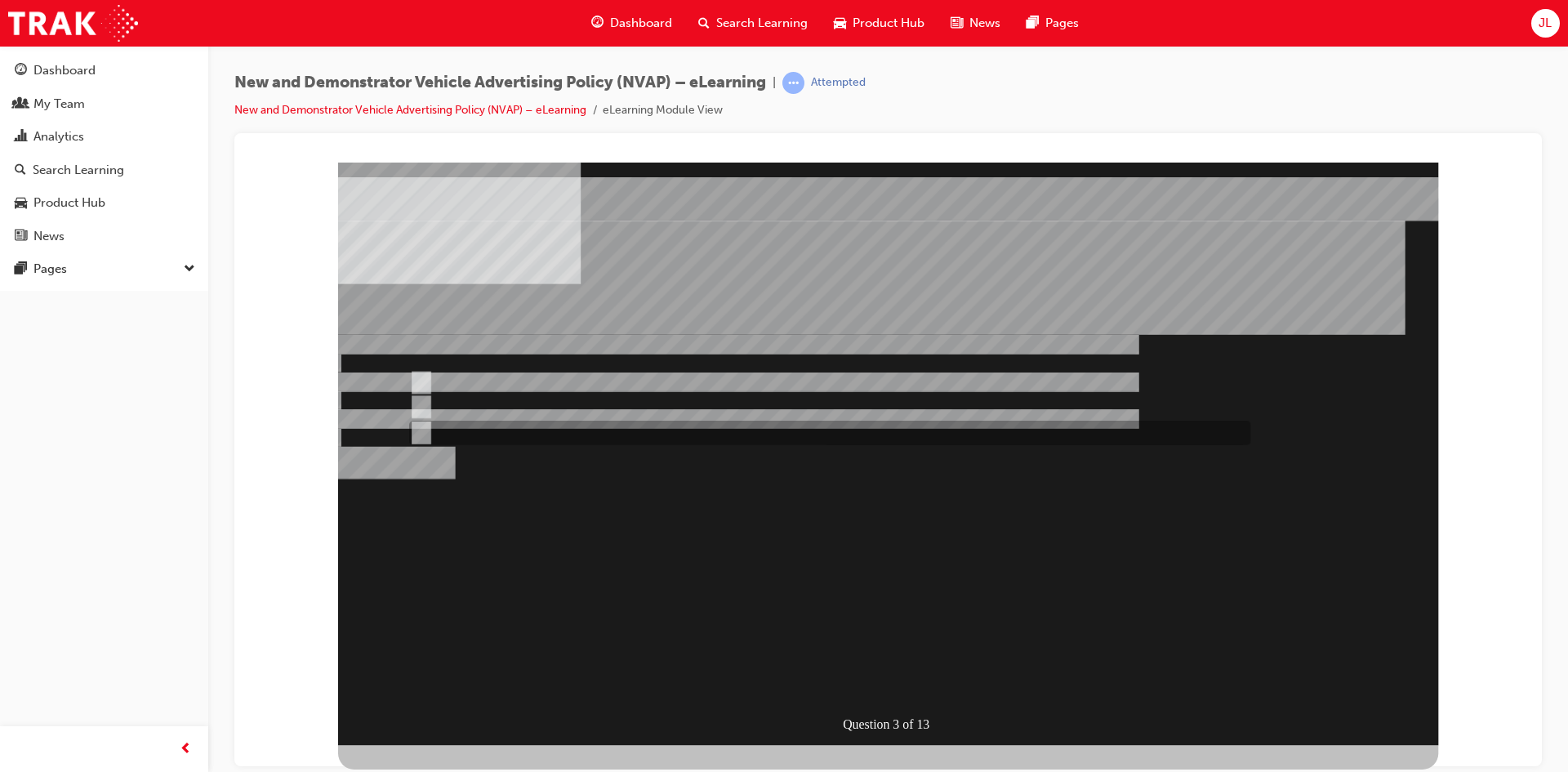
radio input "true"
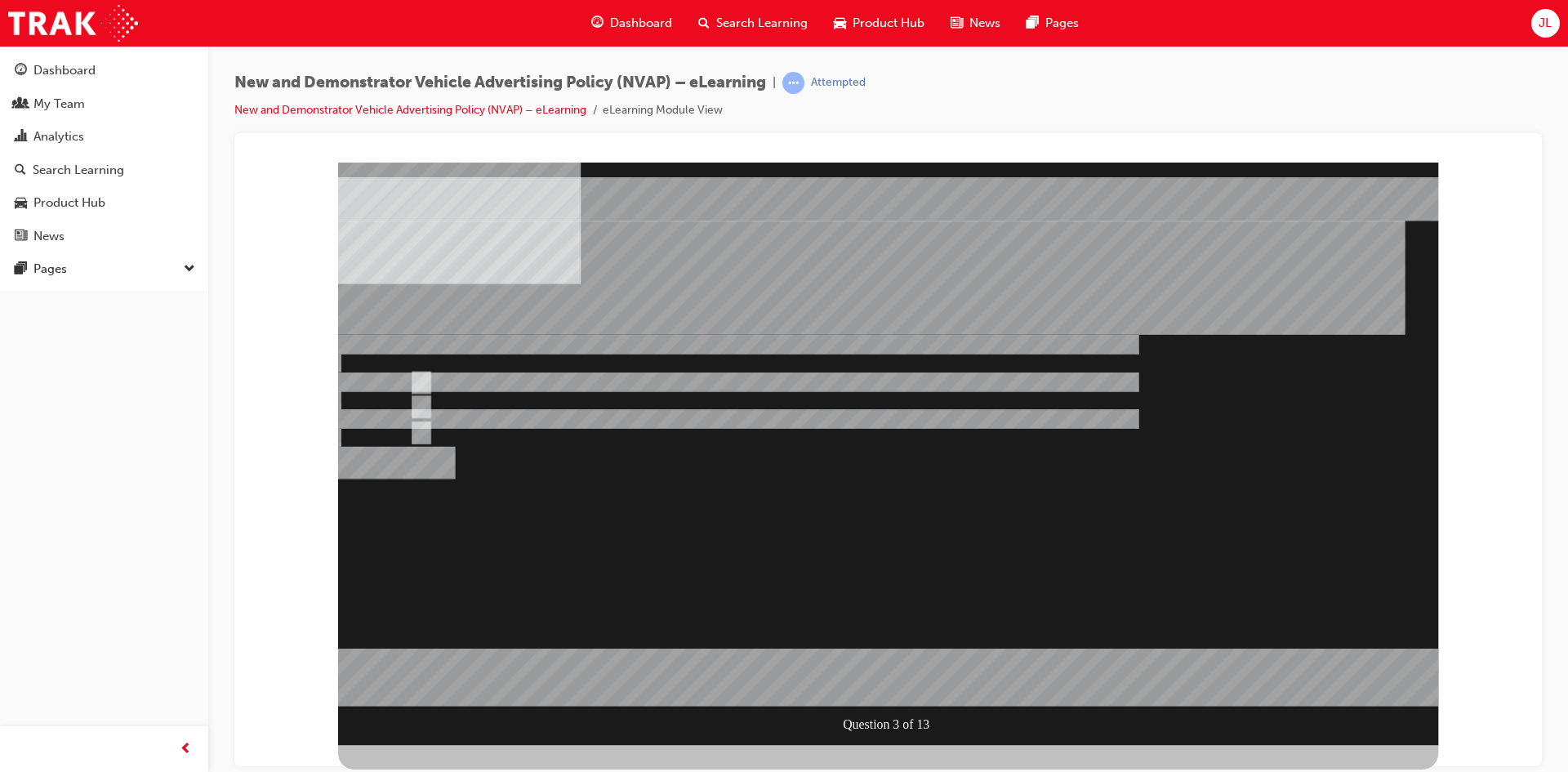
click at [969, 561] on div at bounding box center [888, 452] width 1100 height 582
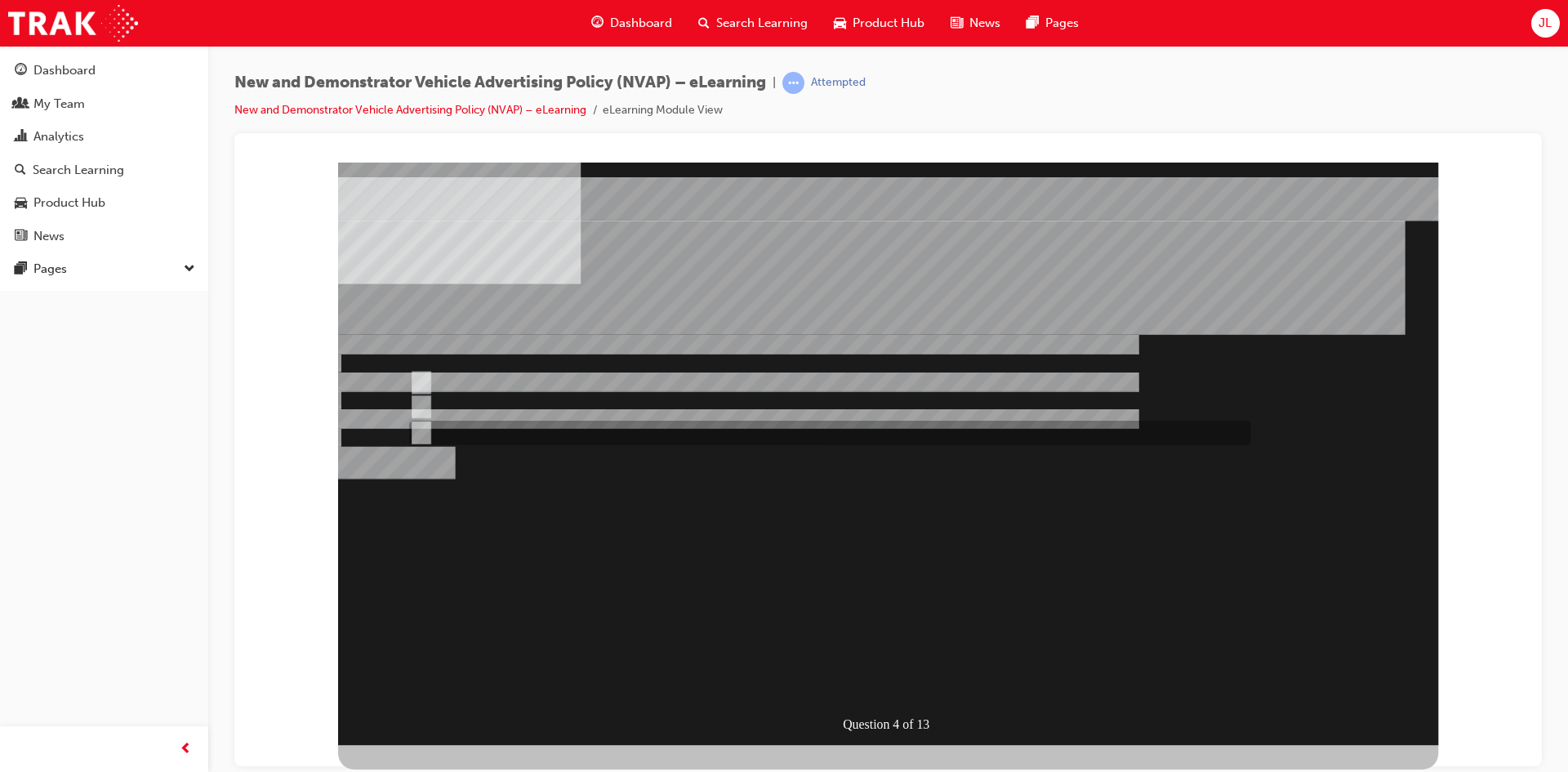
radio input "true"
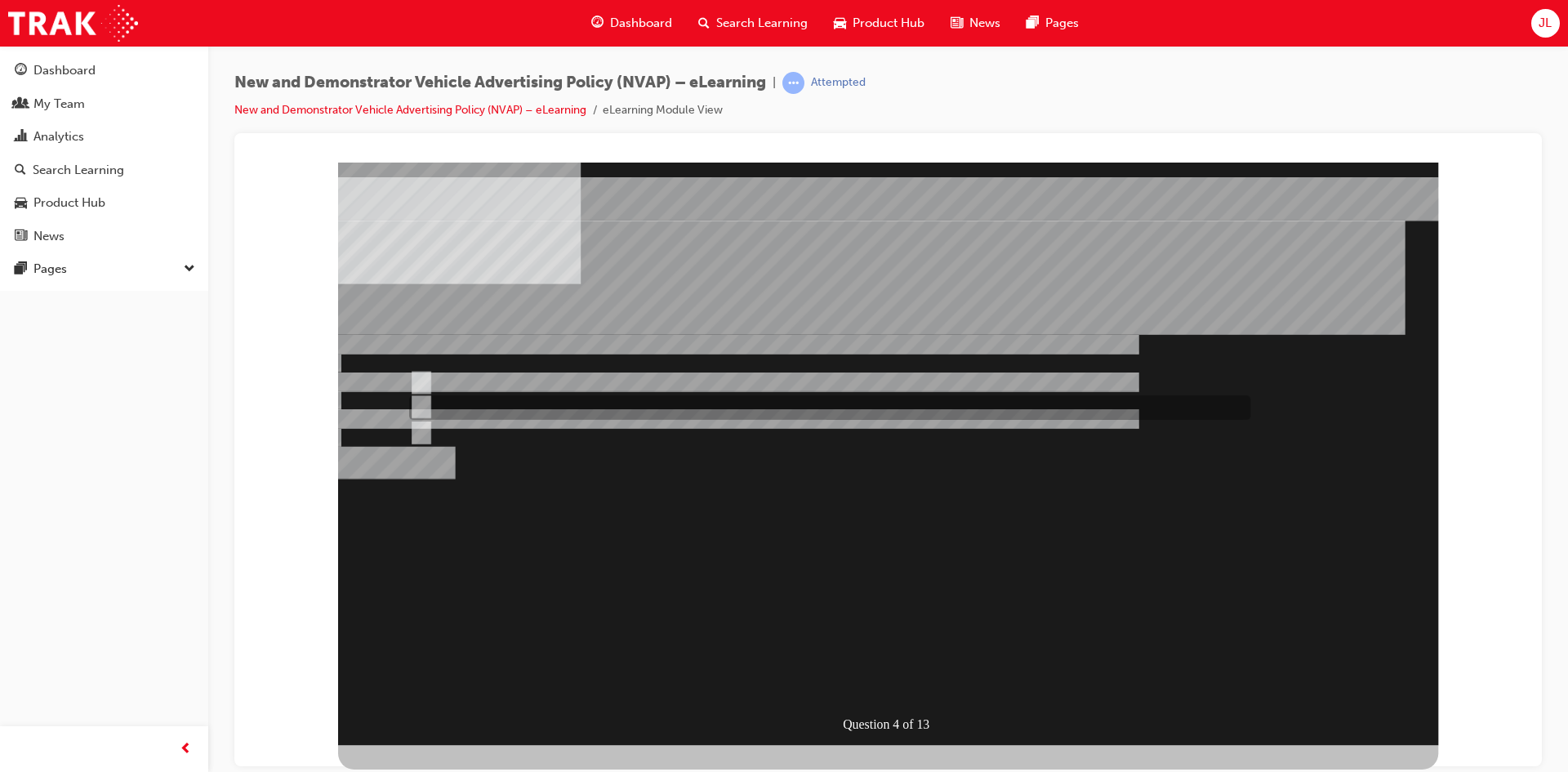
radio input "true"
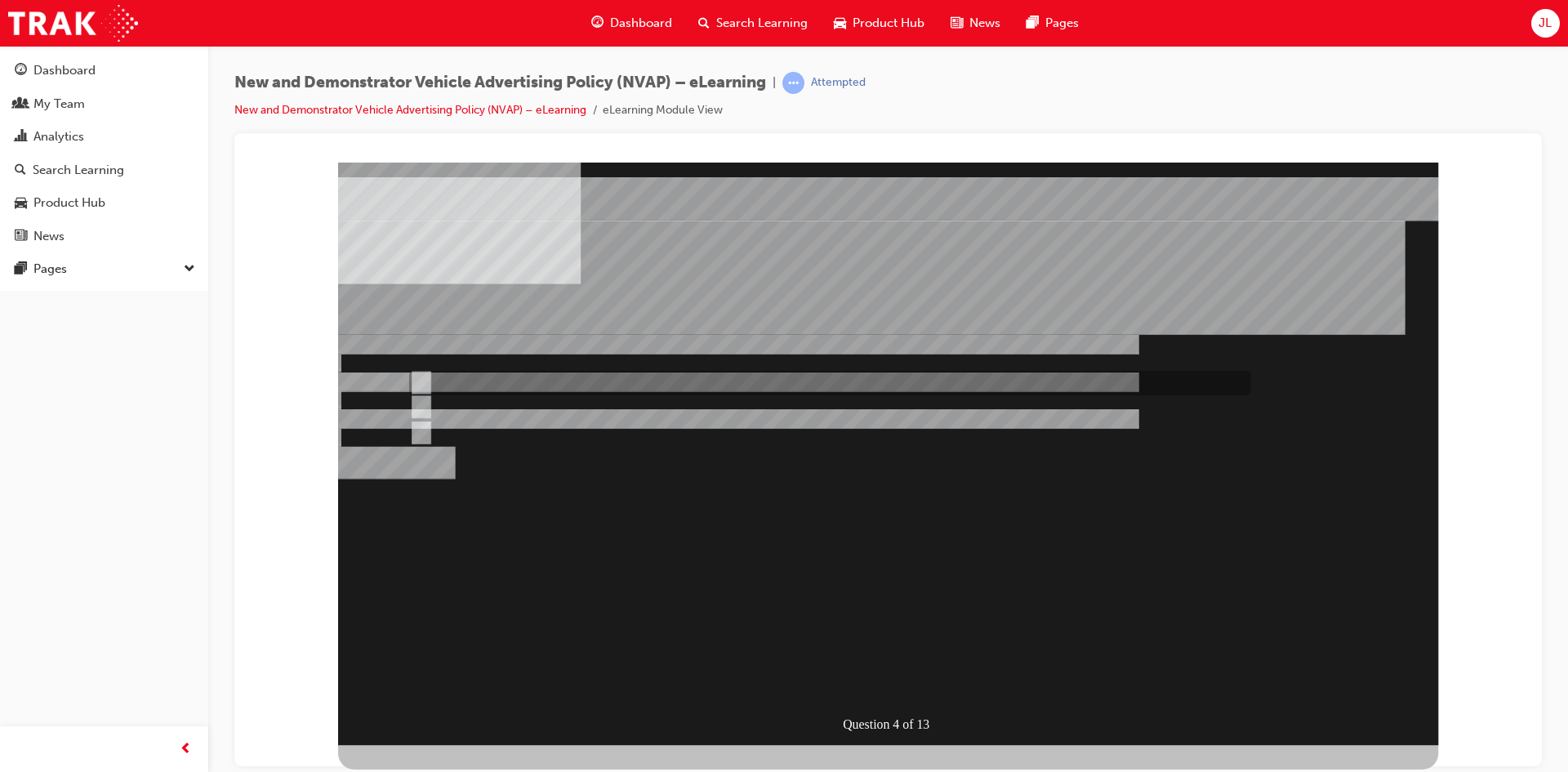
radio input "true"
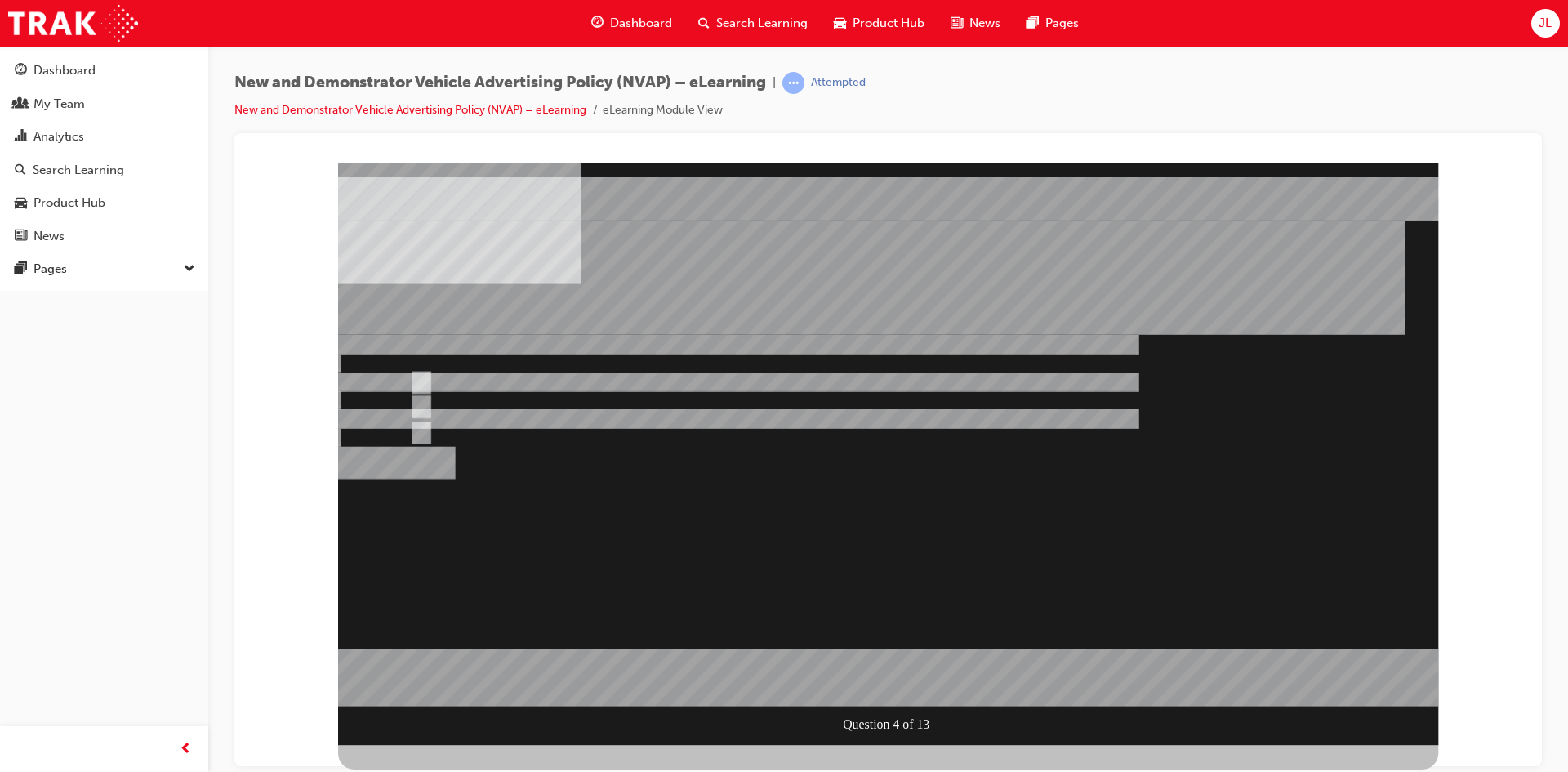
click at [996, 559] on div at bounding box center [888, 452] width 1100 height 582
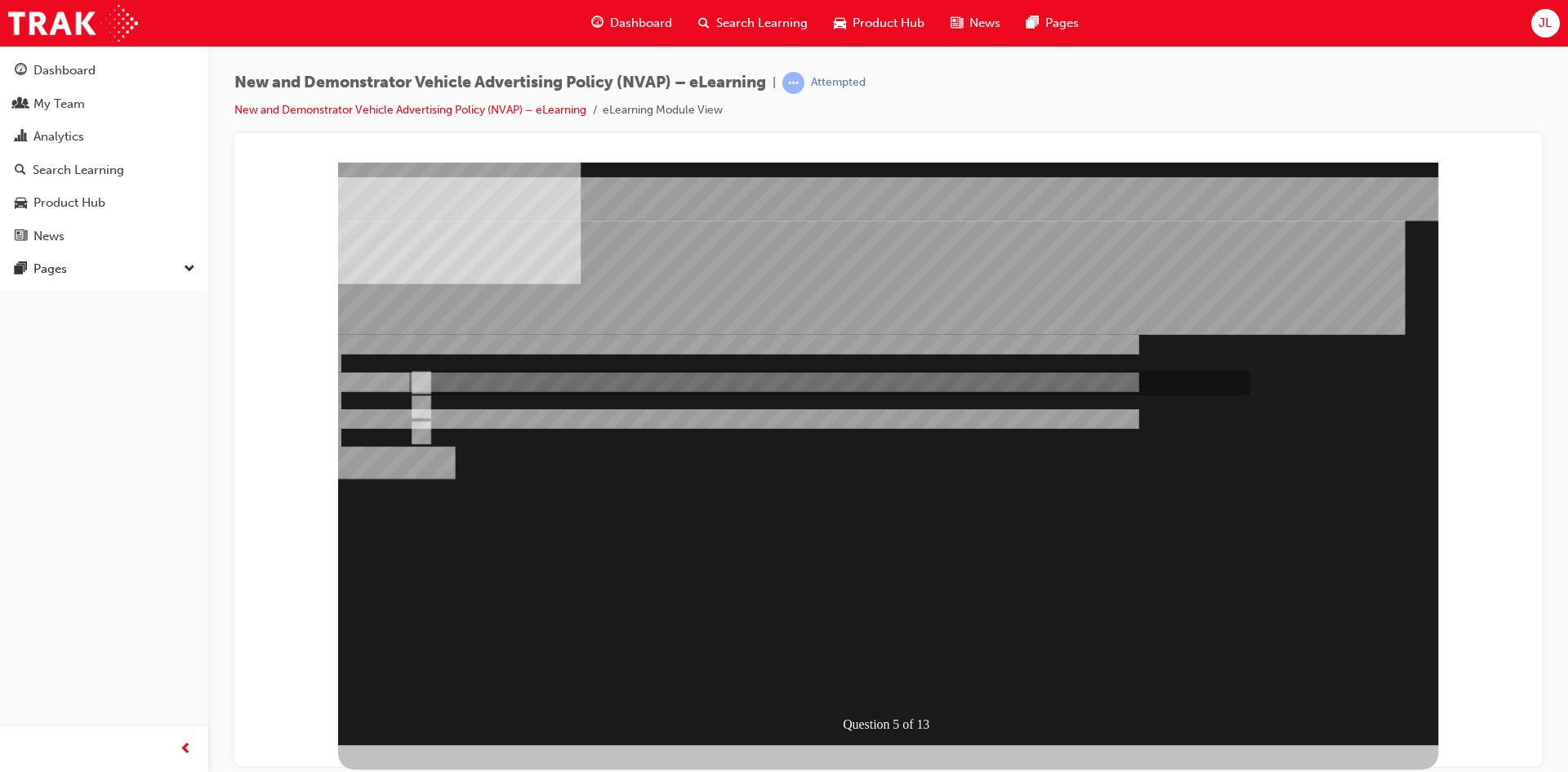
radio input "true"
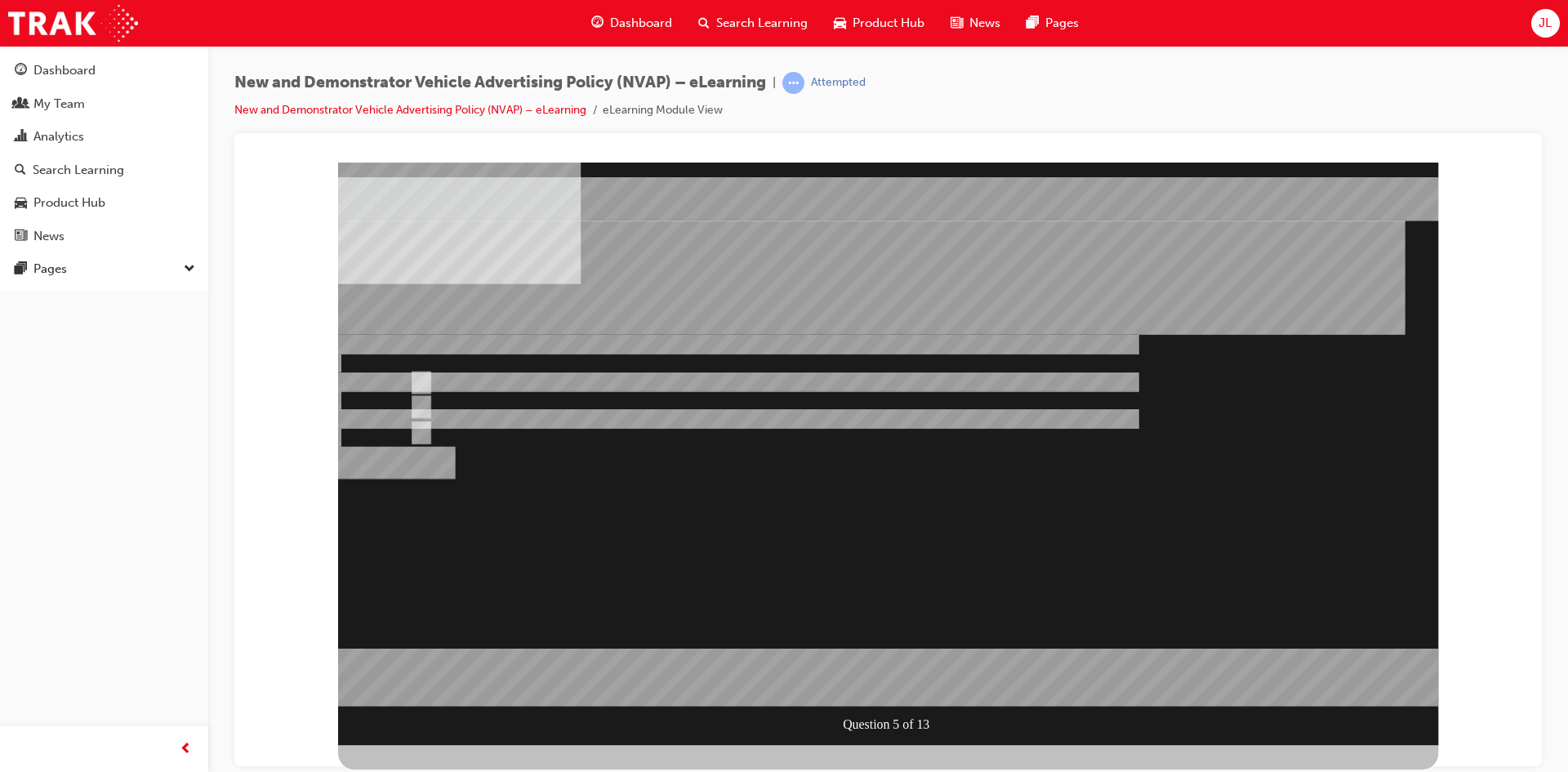
click at [1022, 574] on div at bounding box center [888, 452] width 1100 height 582
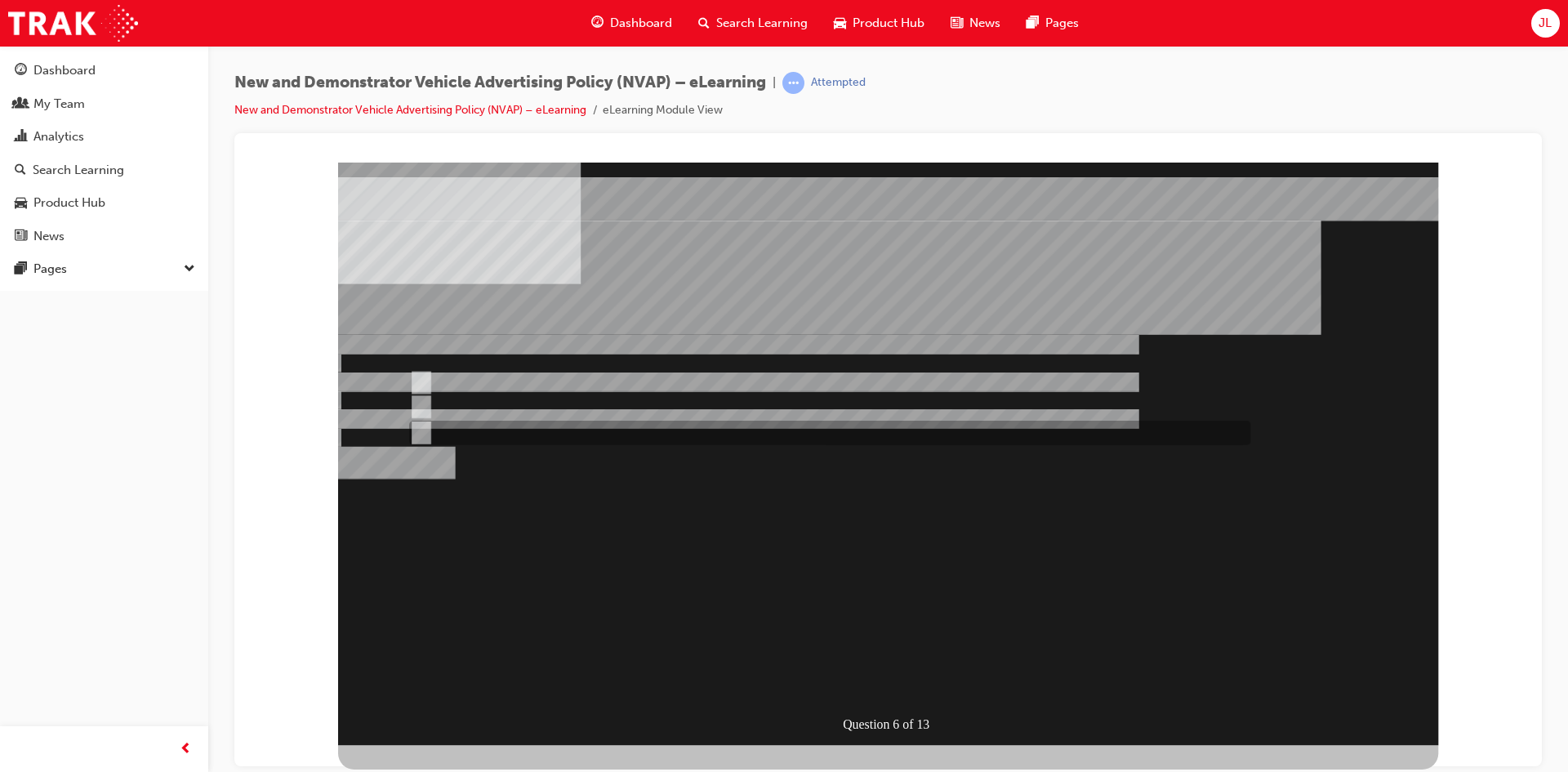
radio input "true"
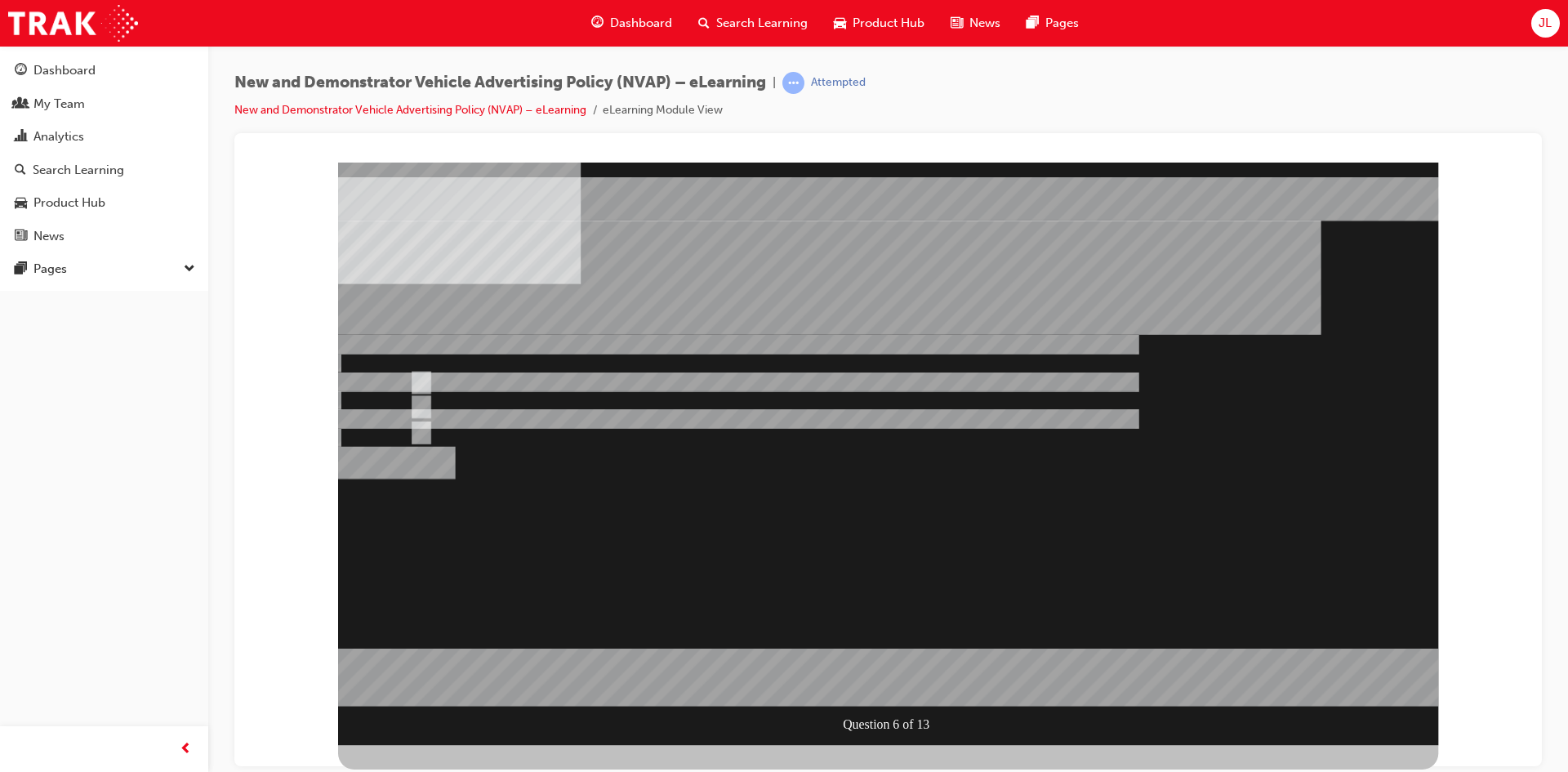
click at [905, 591] on div at bounding box center [888, 452] width 1100 height 582
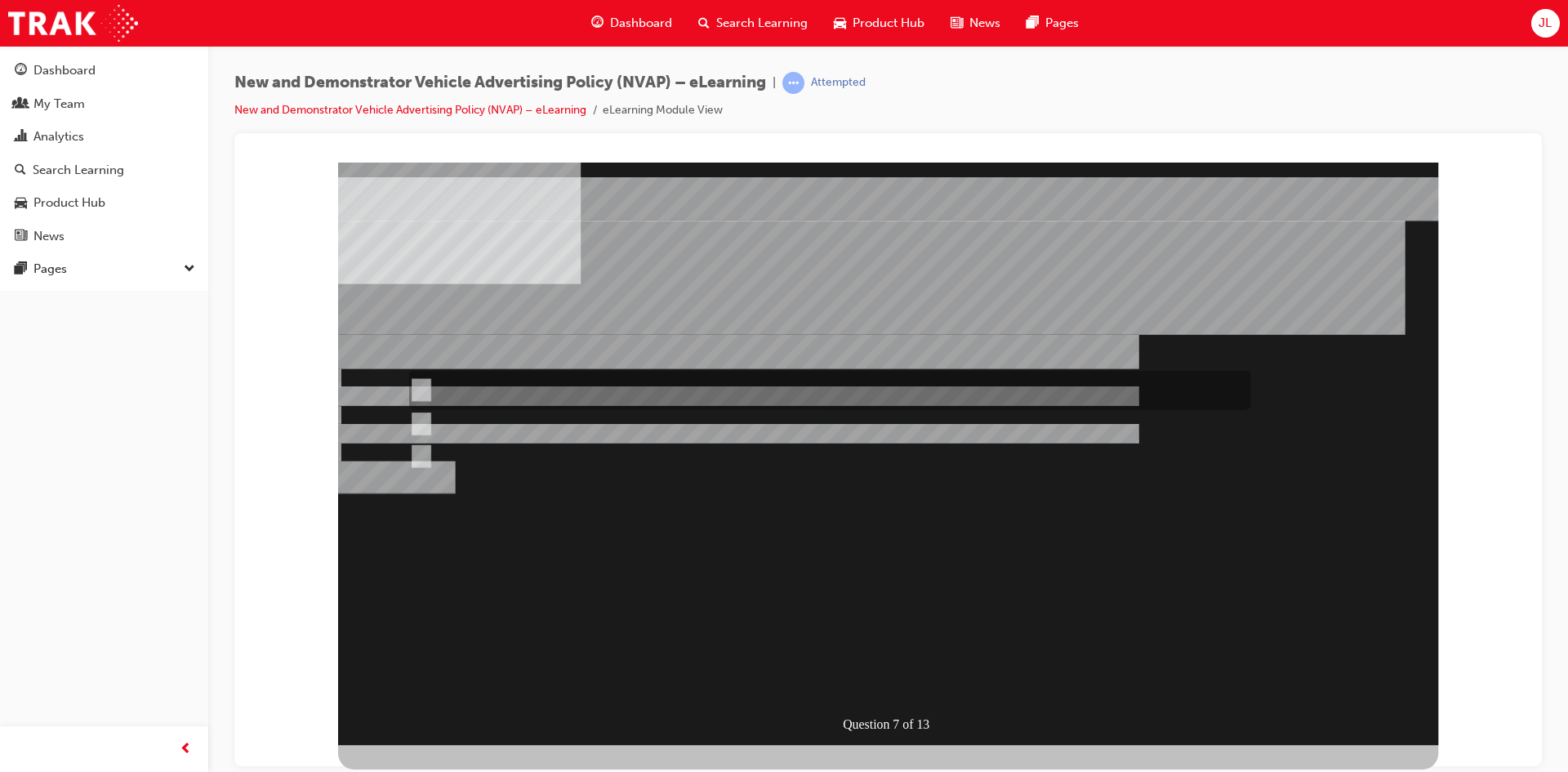
radio input "true"
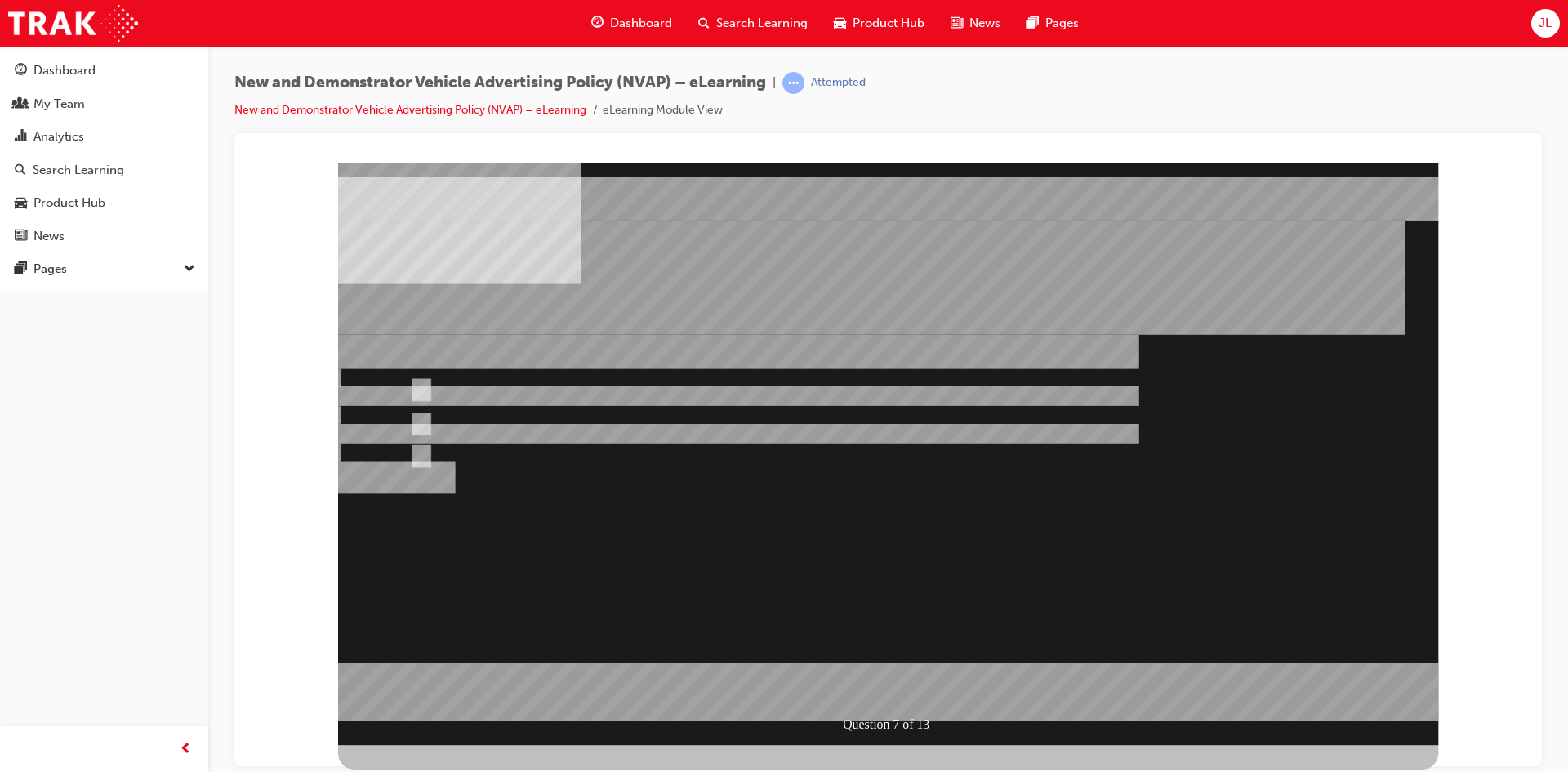
click at [897, 595] on div at bounding box center [888, 452] width 1100 height 582
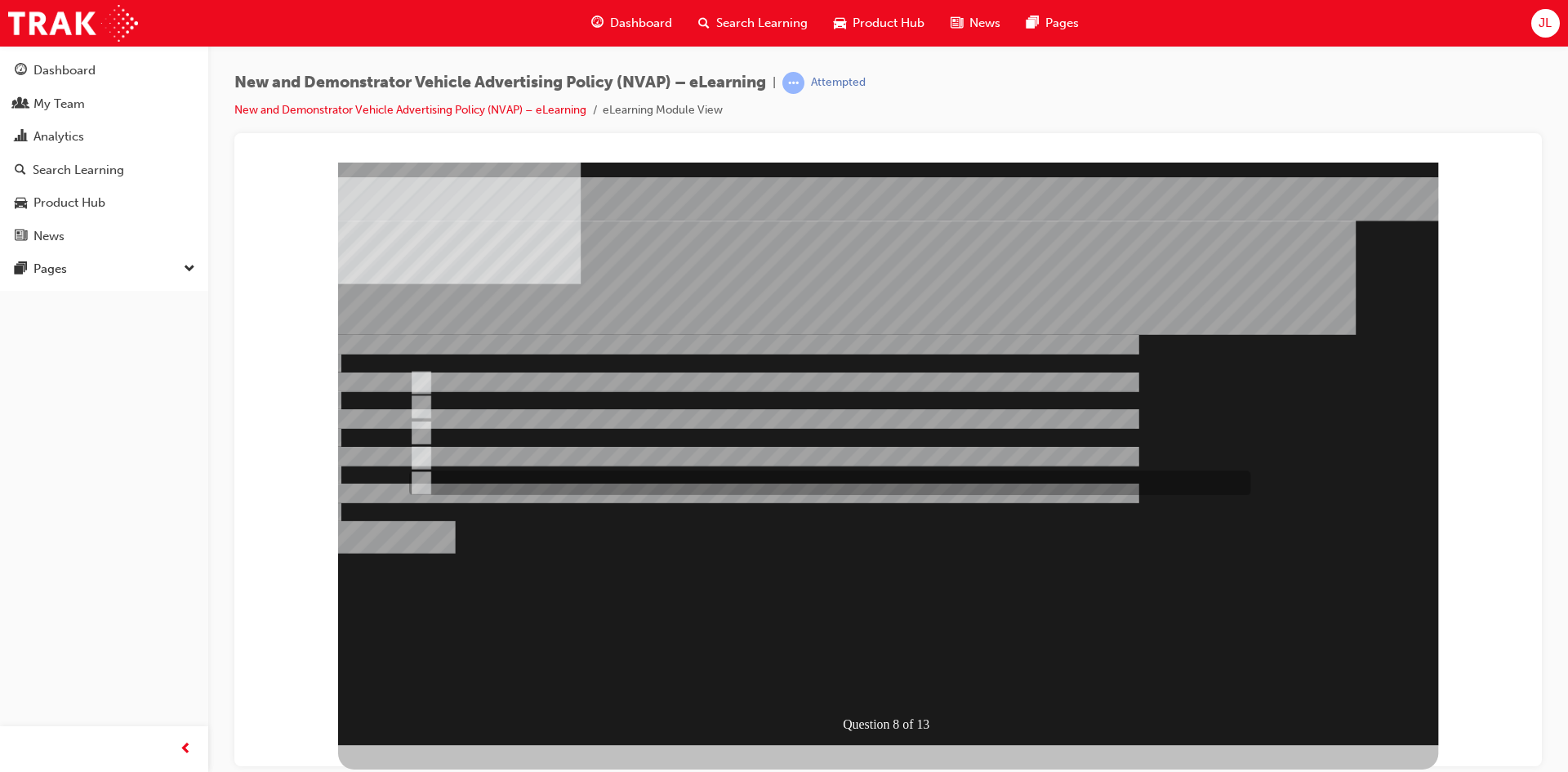
checkbox input "true"
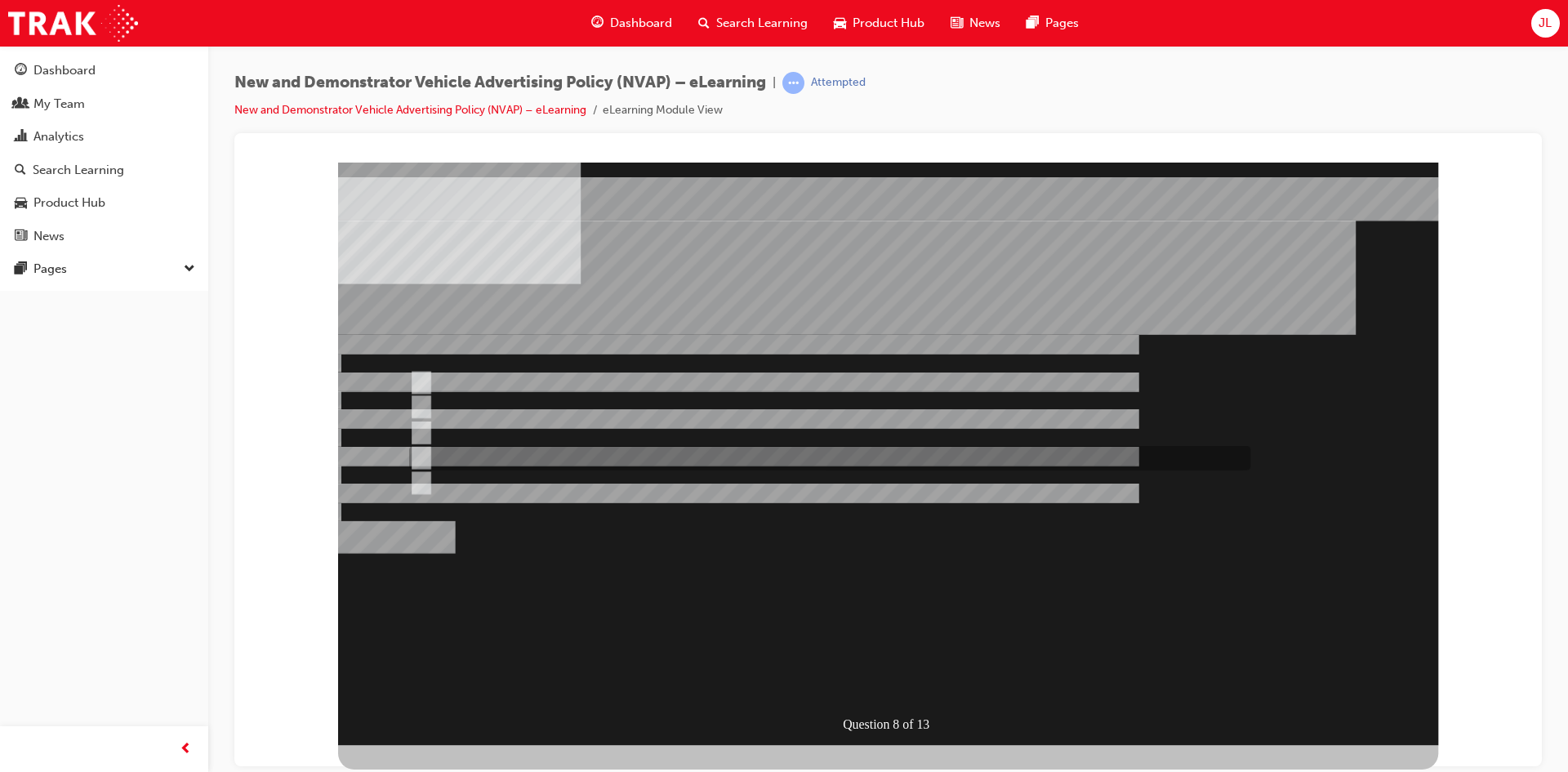
checkbox input "true"
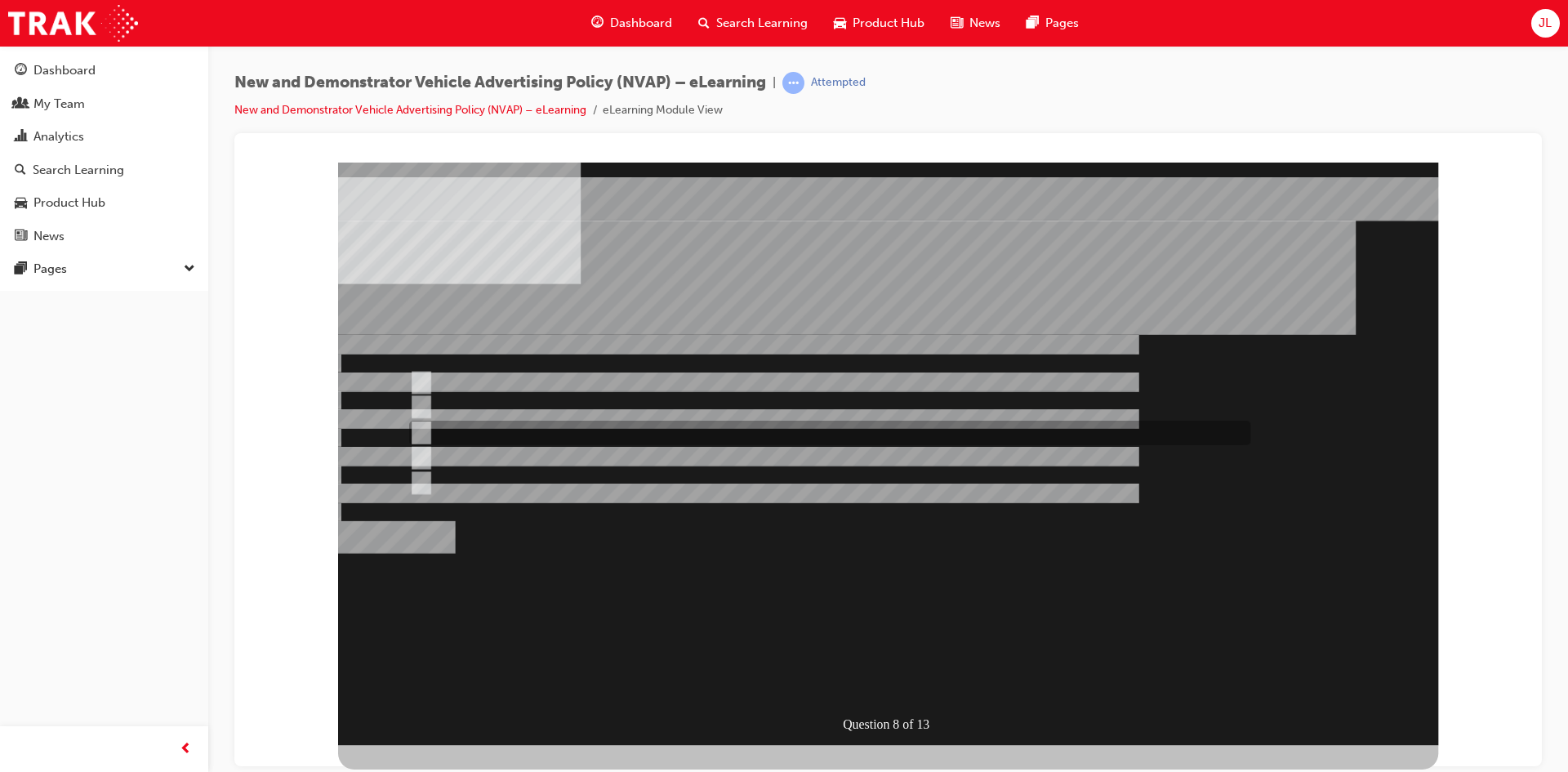
checkbox input "true"
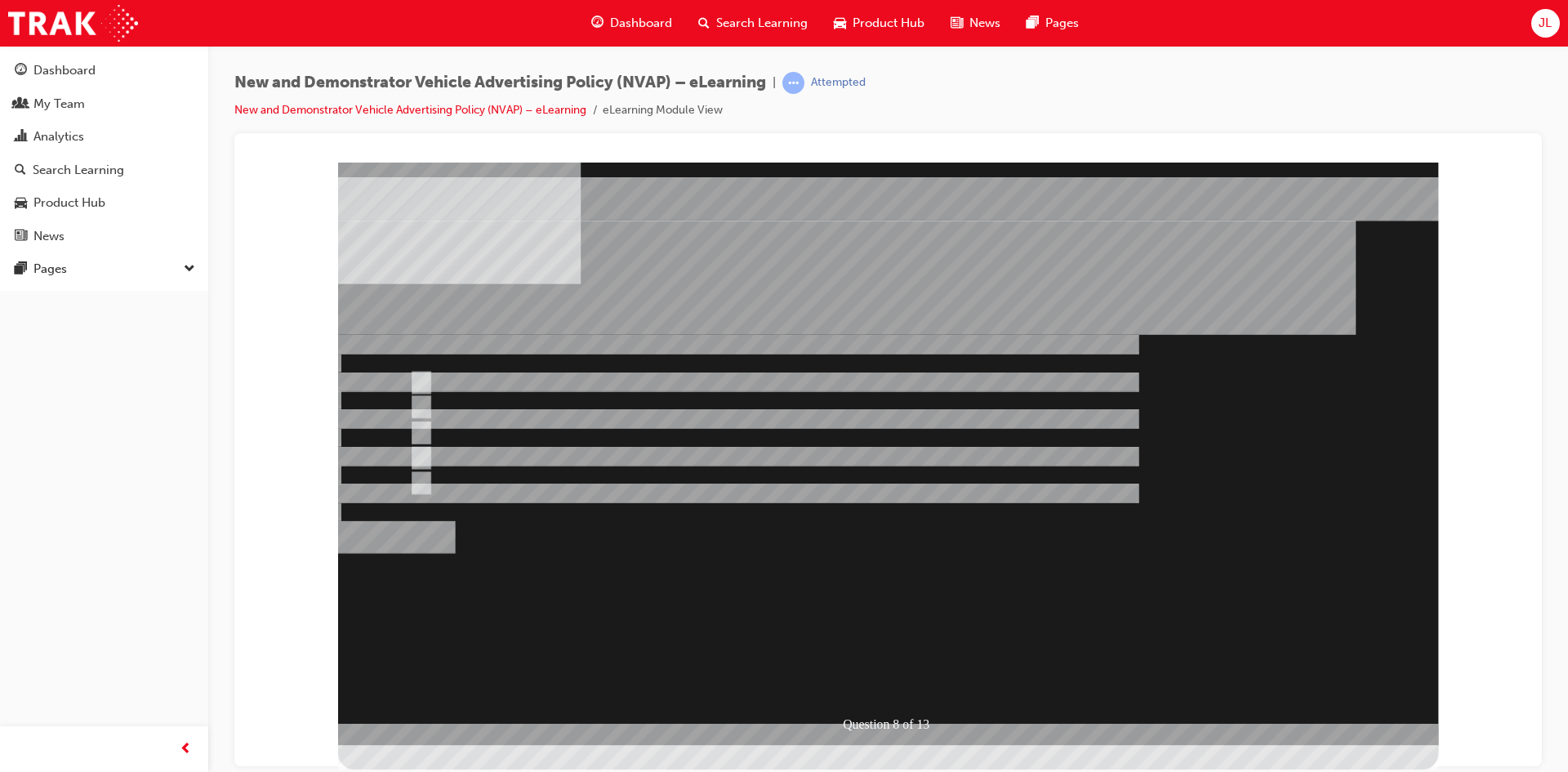
click at [972, 560] on div at bounding box center [888, 452] width 1100 height 582
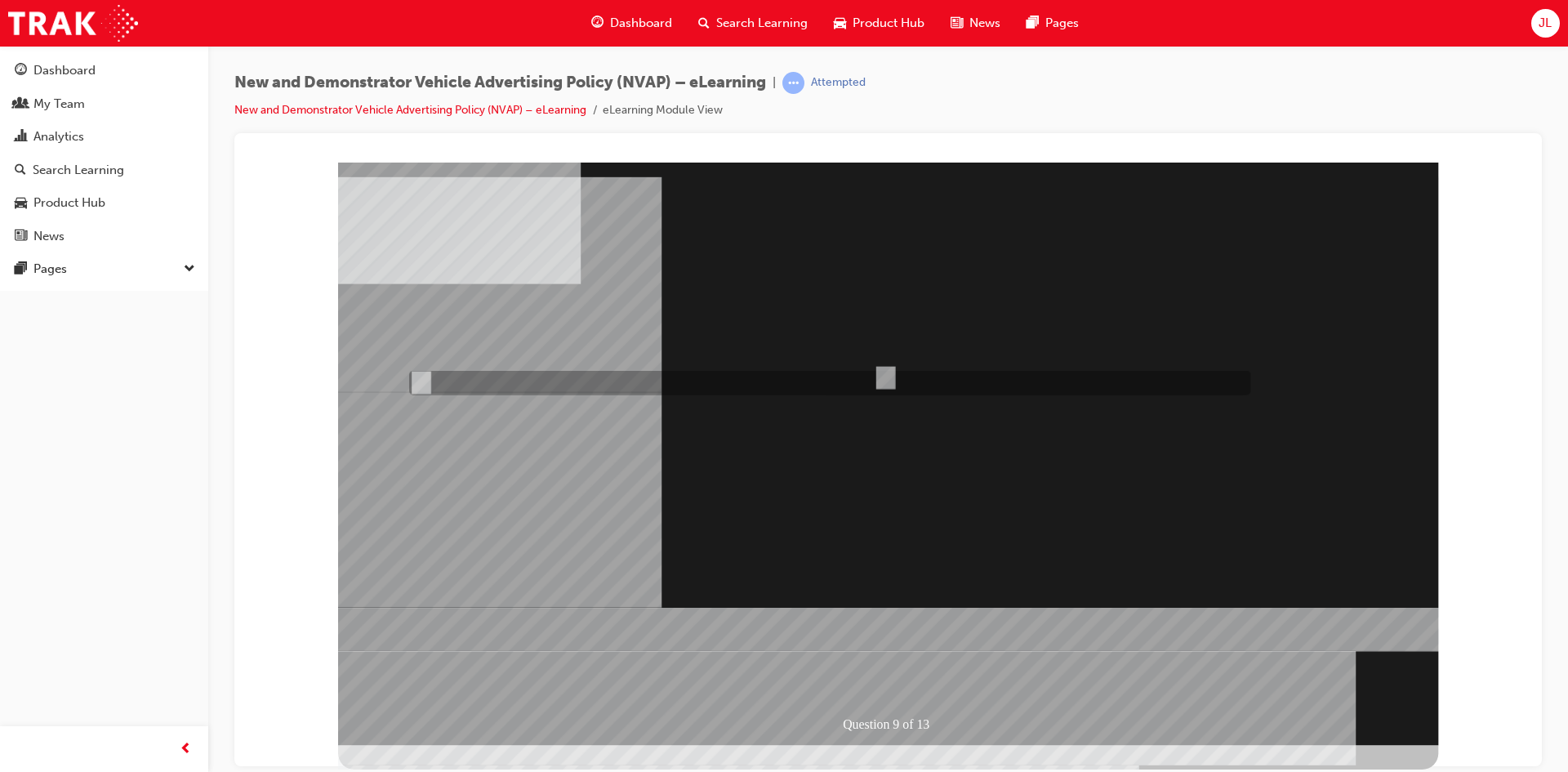
radio input "true"
click at [912, 576] on div at bounding box center [888, 452] width 1100 height 582
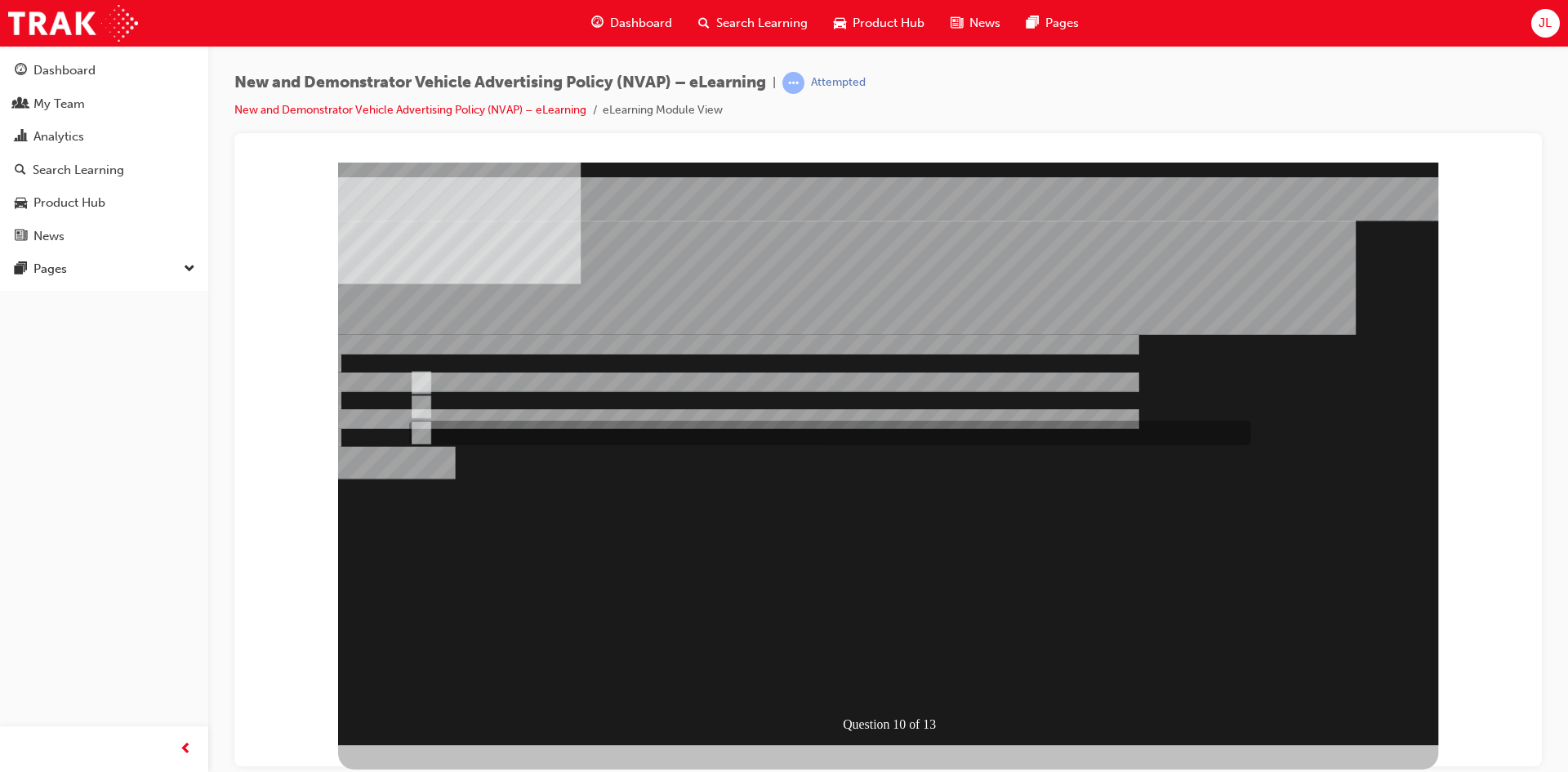
radio input "true"
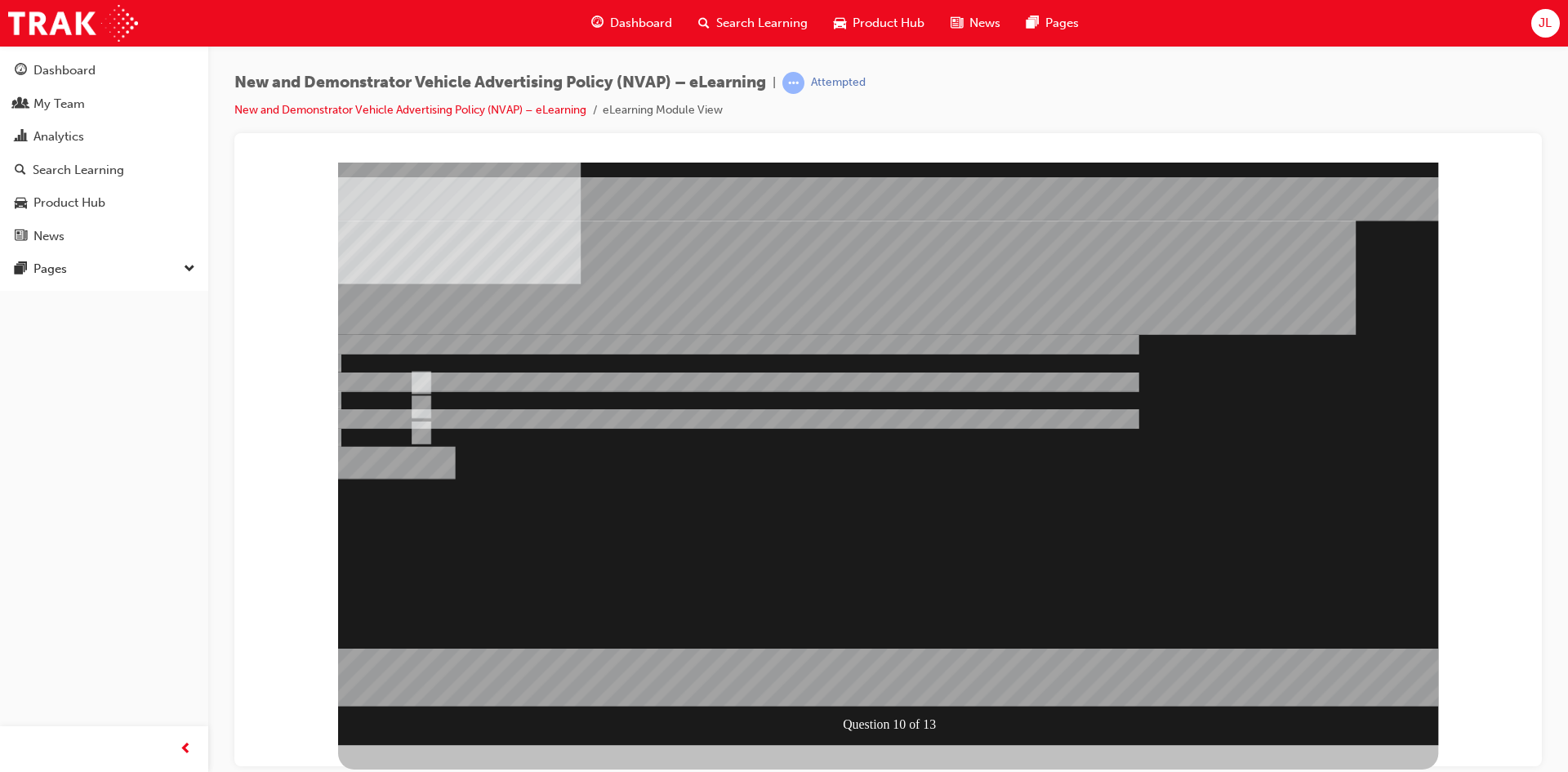
click at [925, 578] on div at bounding box center [888, 452] width 1100 height 582
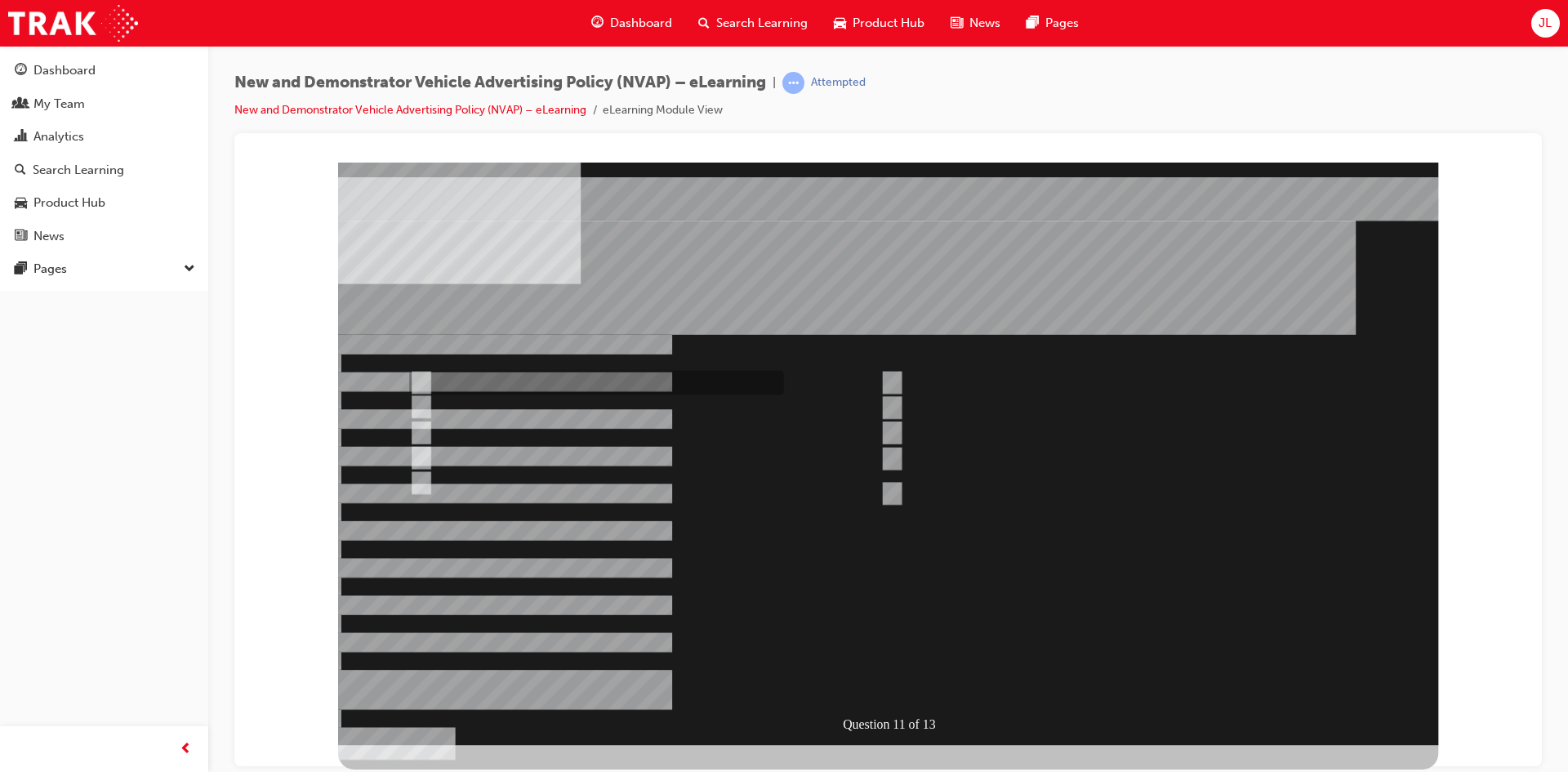
checkbox input "true"
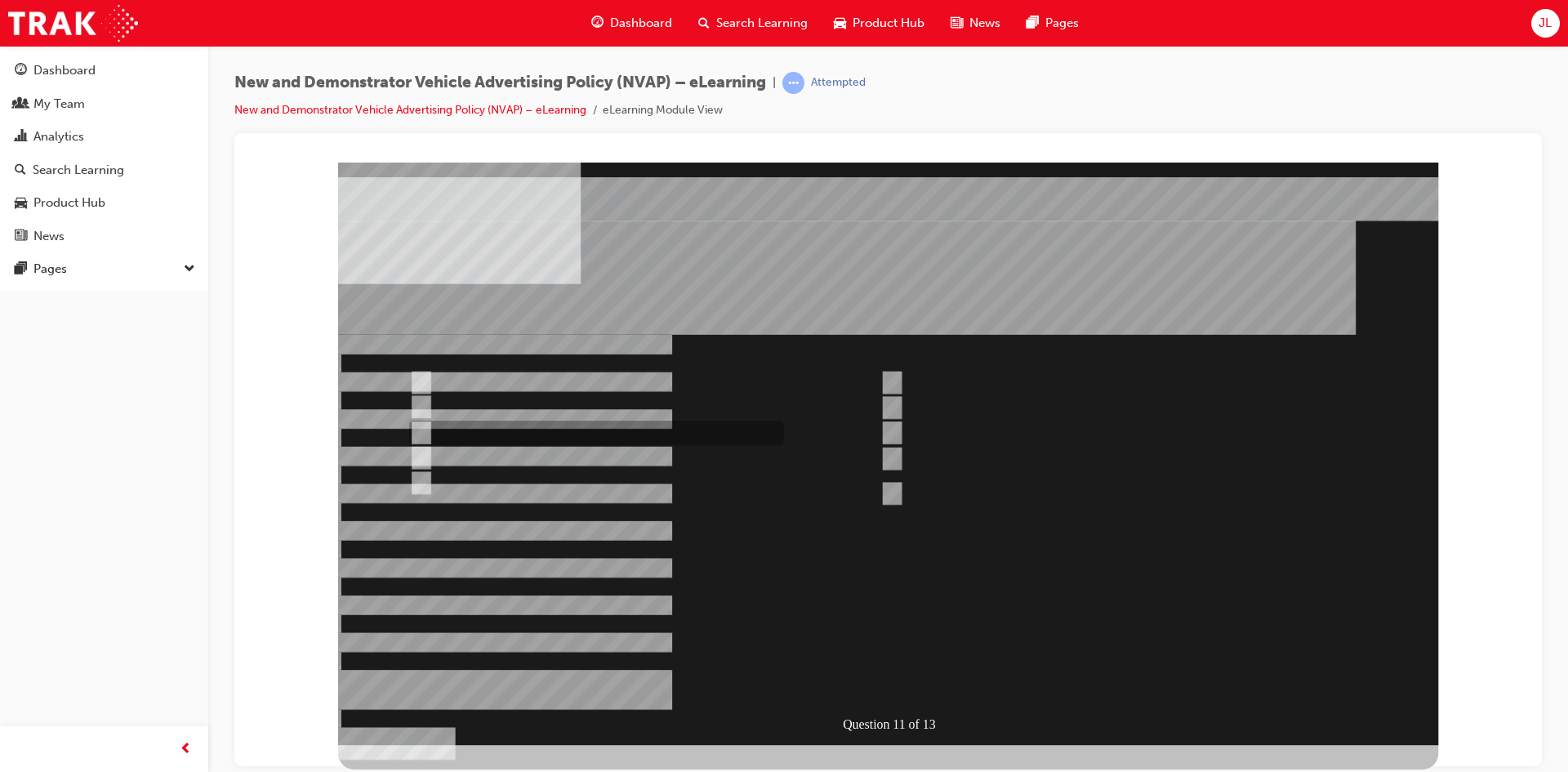
checkbox input "true"
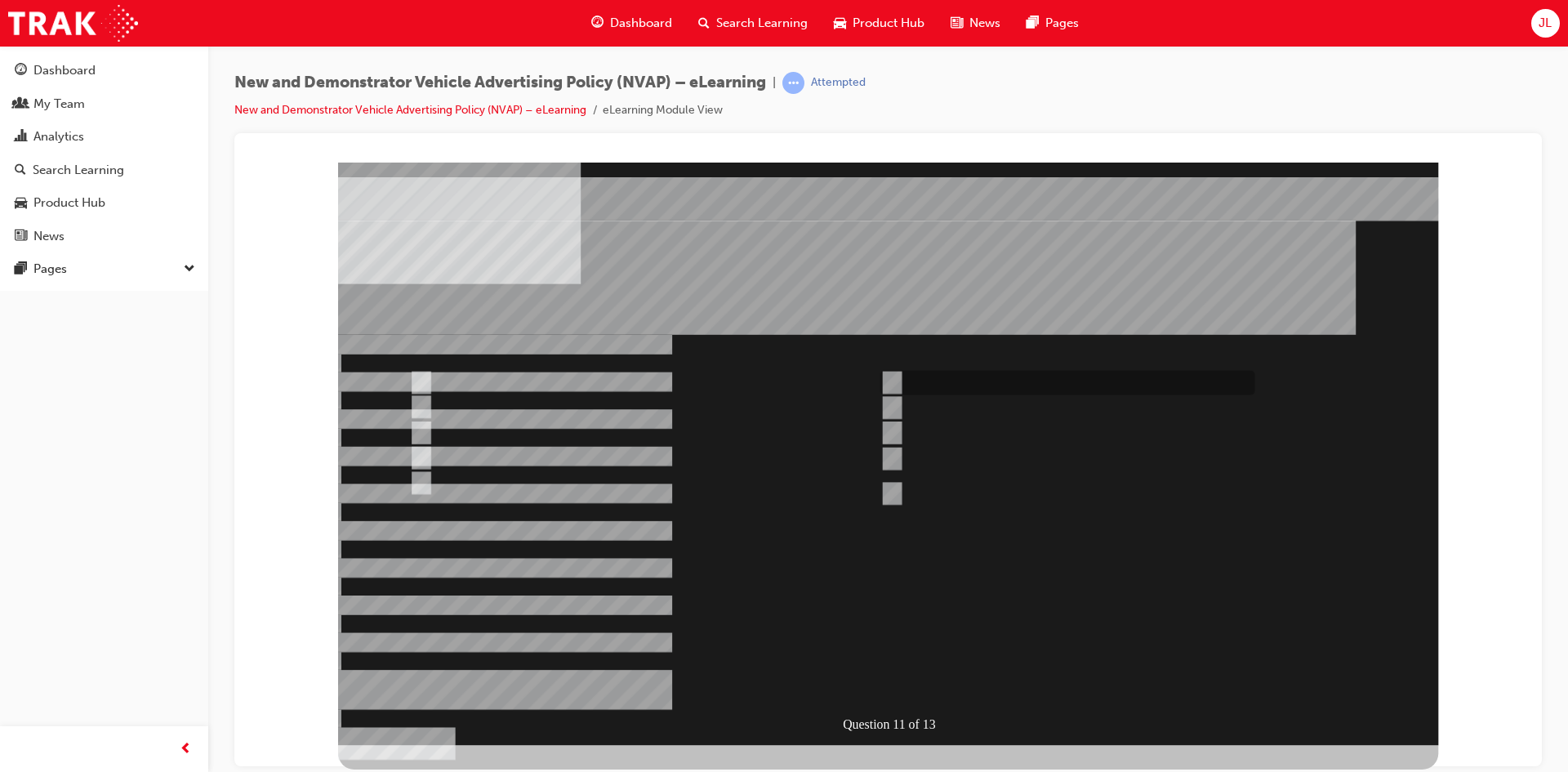
checkbox input "true"
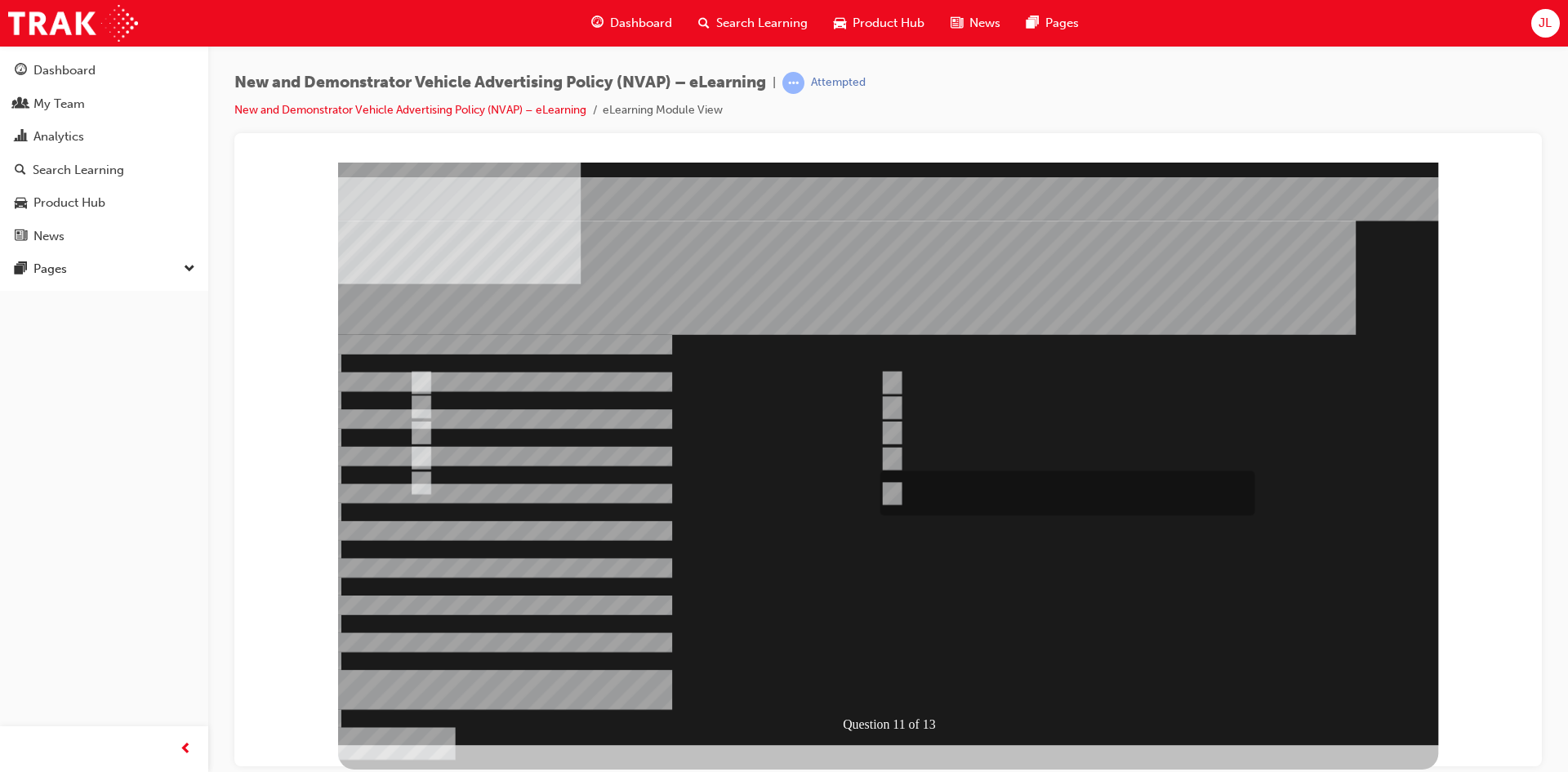
checkbox input "true"
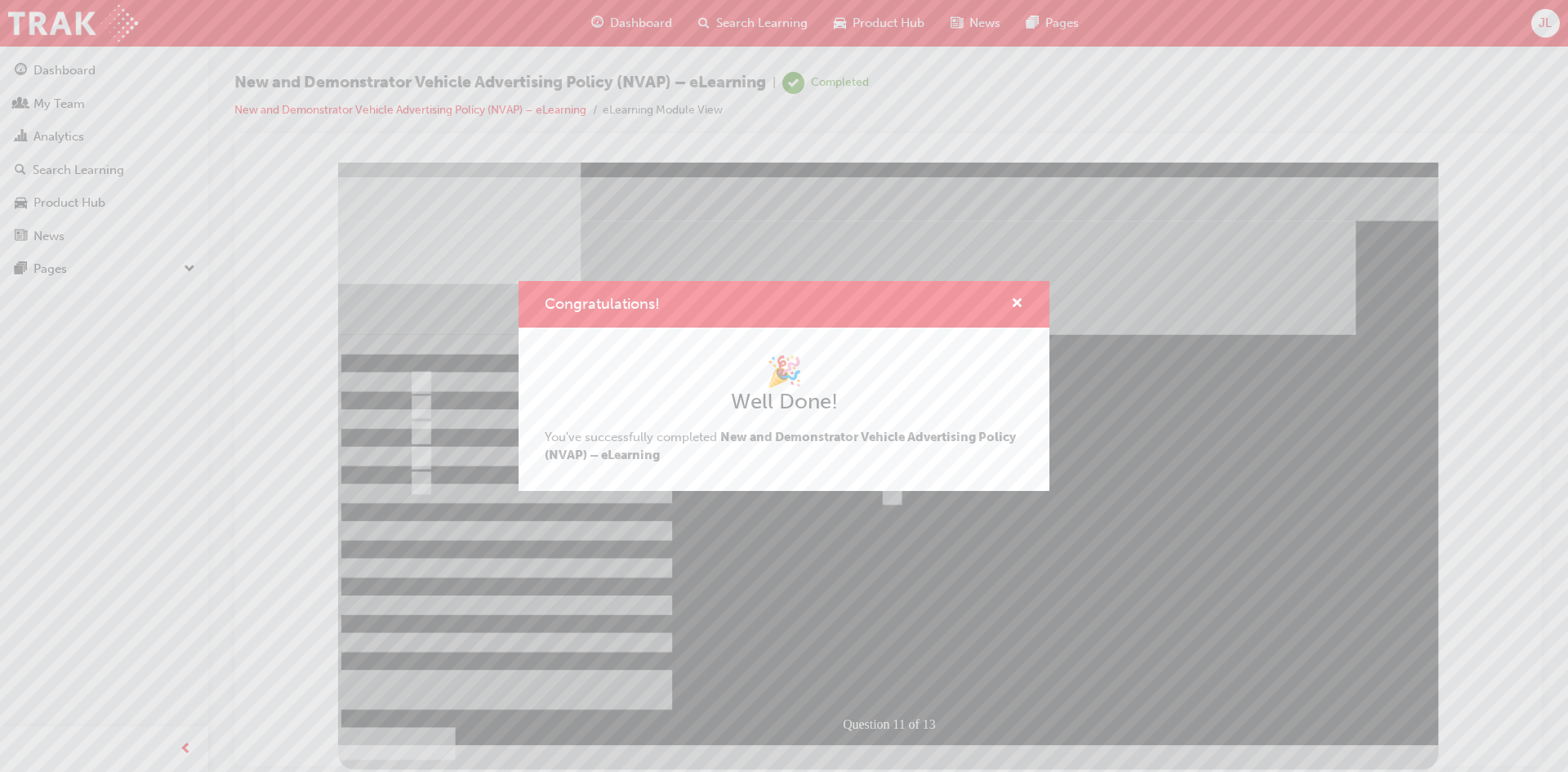
drag, startPoint x: 848, startPoint y: 597, endPoint x: 601, endPoint y: 434, distance: 295.9
click at [849, 597] on div "Congratulations! 🎉 Well Done! You've successfully completed New and Demonstrato…" at bounding box center [784, 386] width 1568 height 772
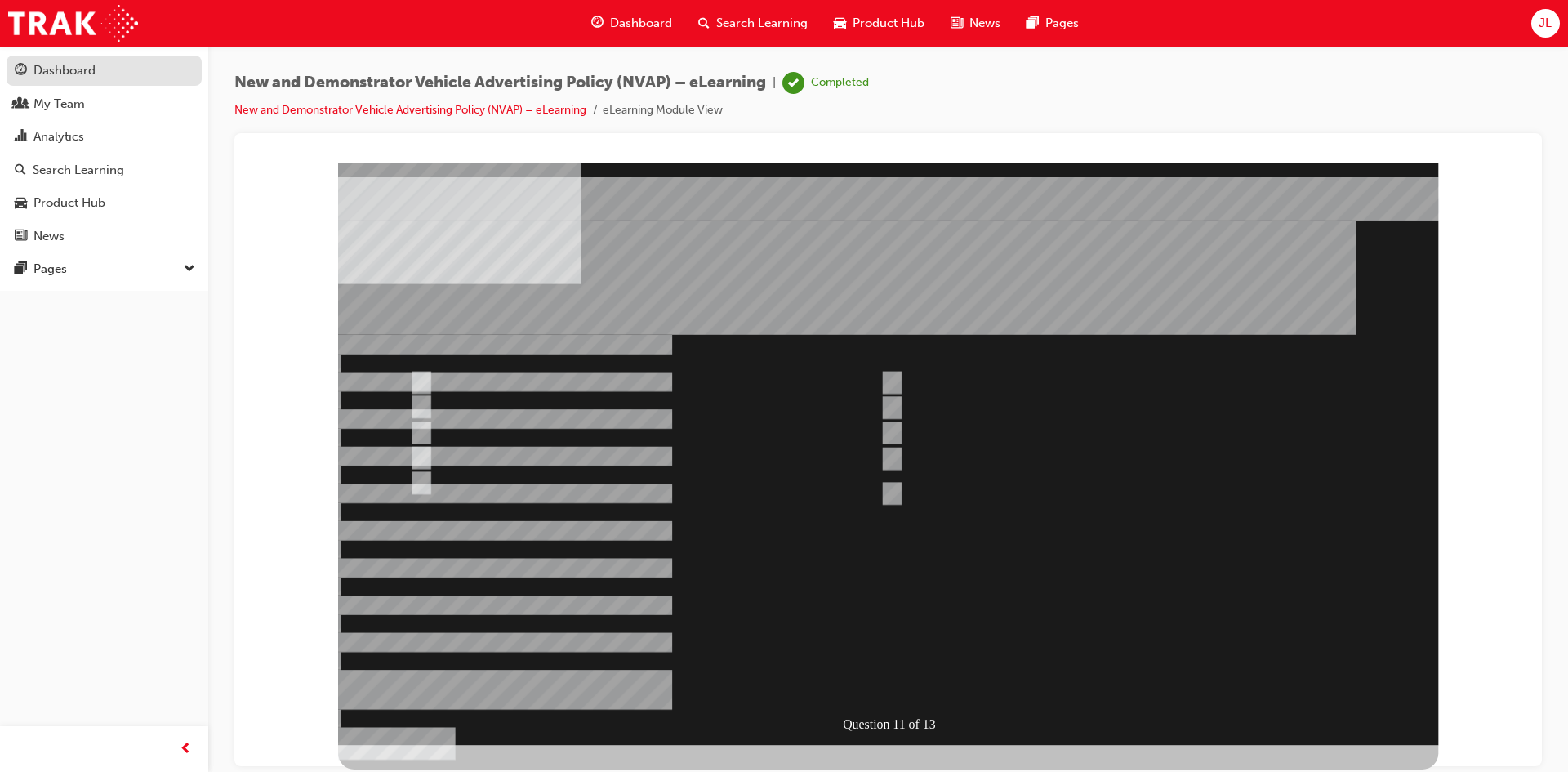
click at [50, 74] on div "Dashboard" at bounding box center [64, 70] width 62 height 19
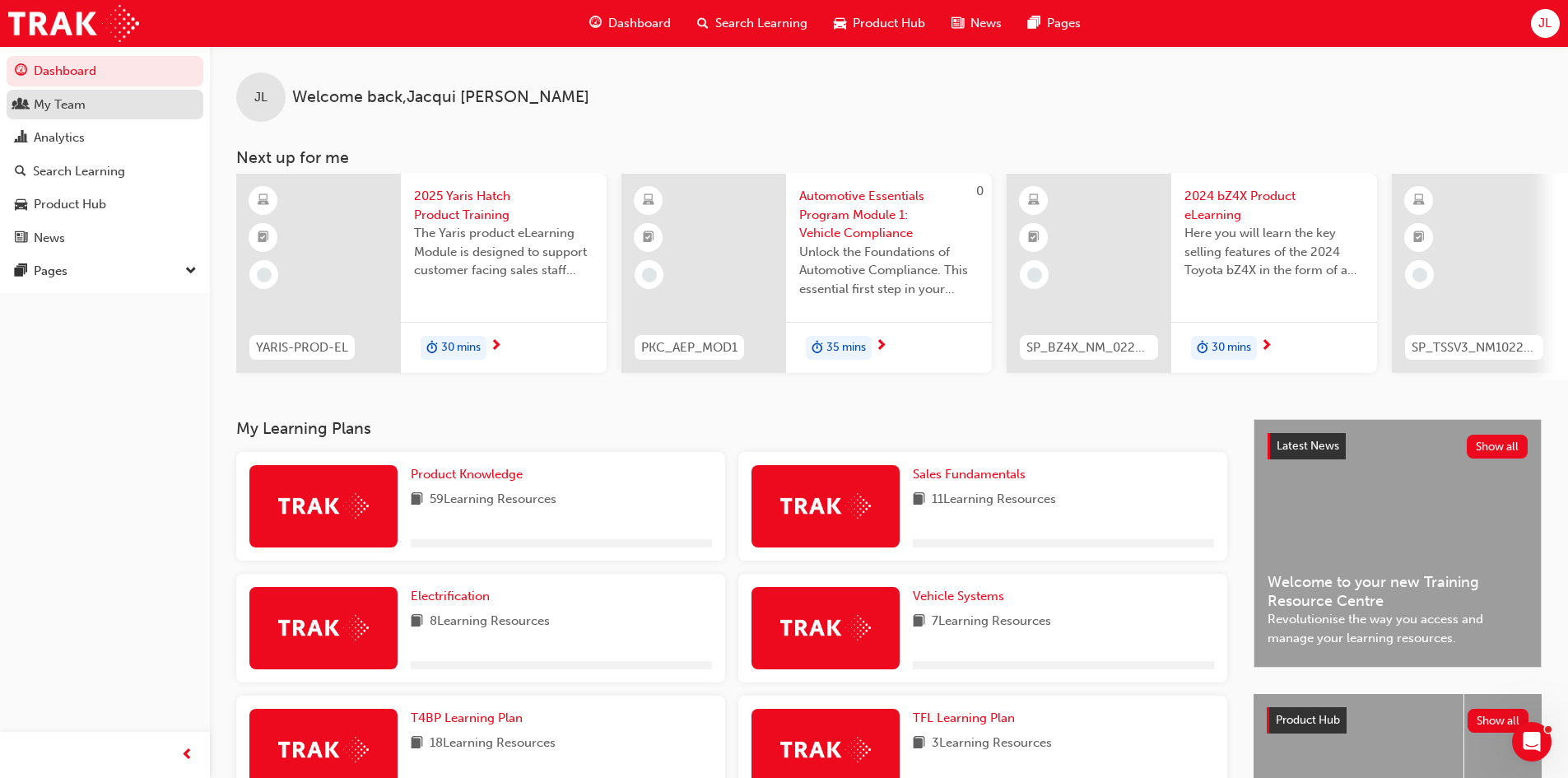
click at [59, 109] on div "My Team" at bounding box center [59, 105] width 52 height 19
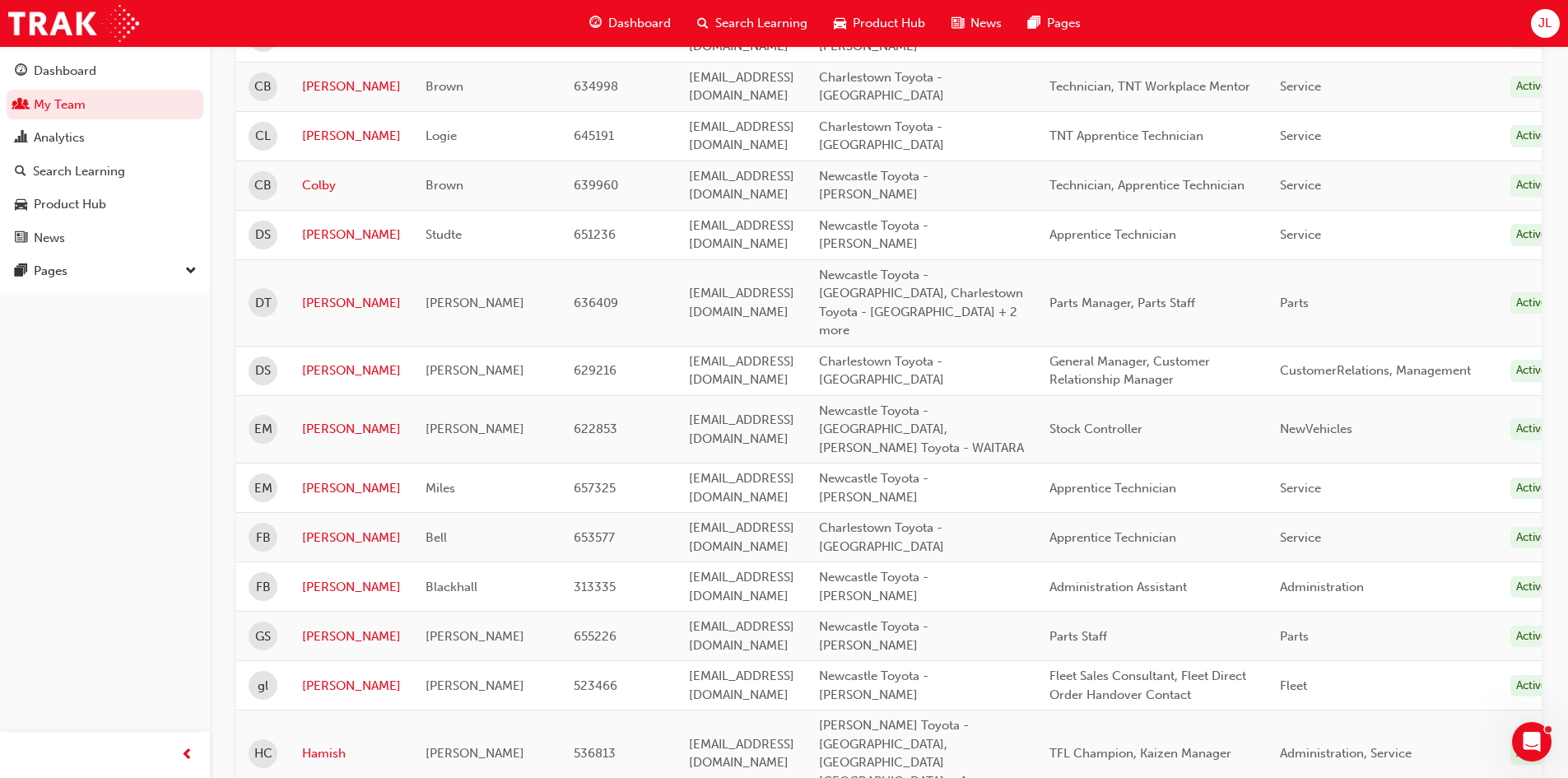
scroll to position [823, 0]
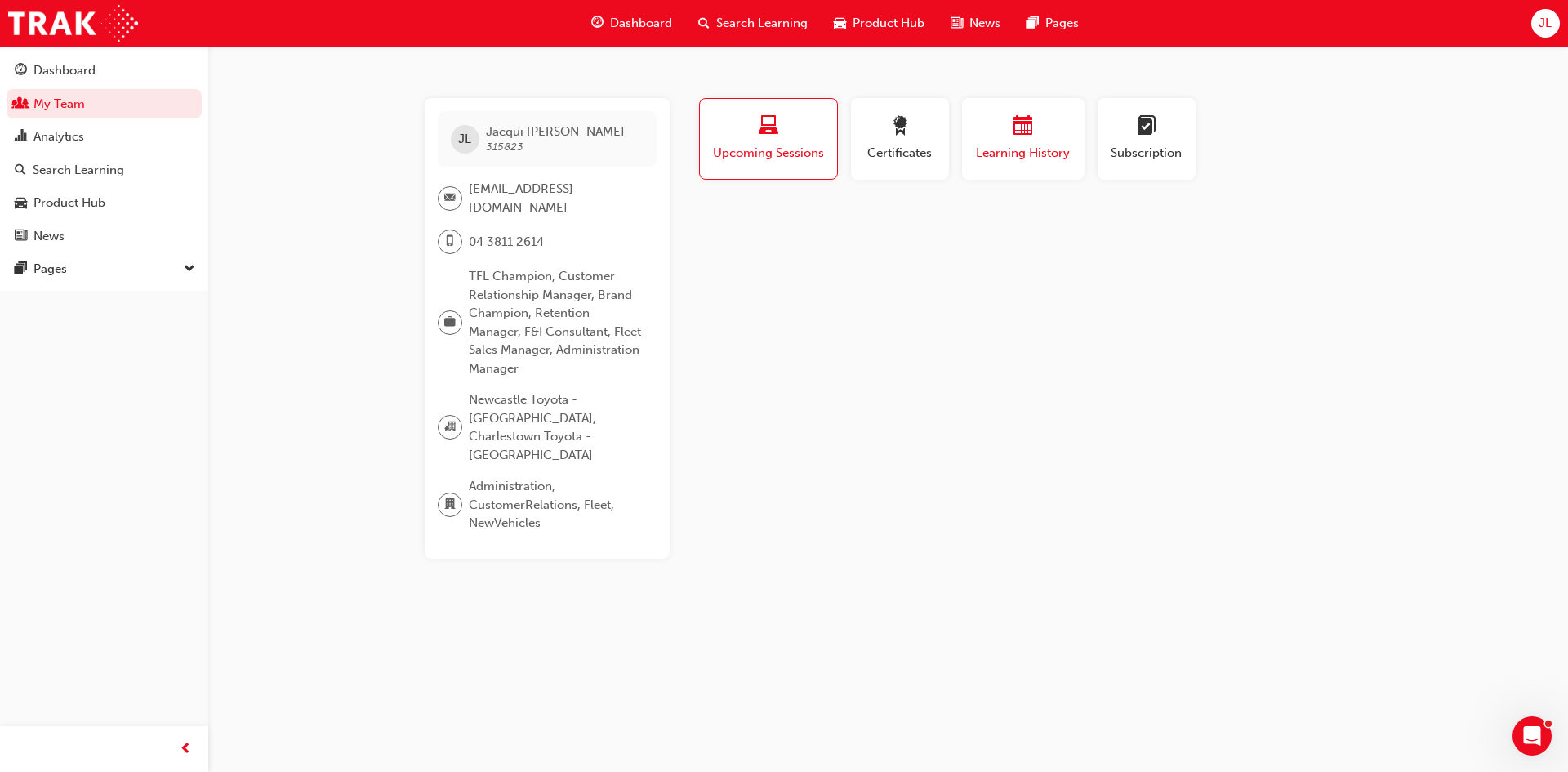
click at [1031, 127] on span "calendar-icon" at bounding box center [1024, 126] width 20 height 22
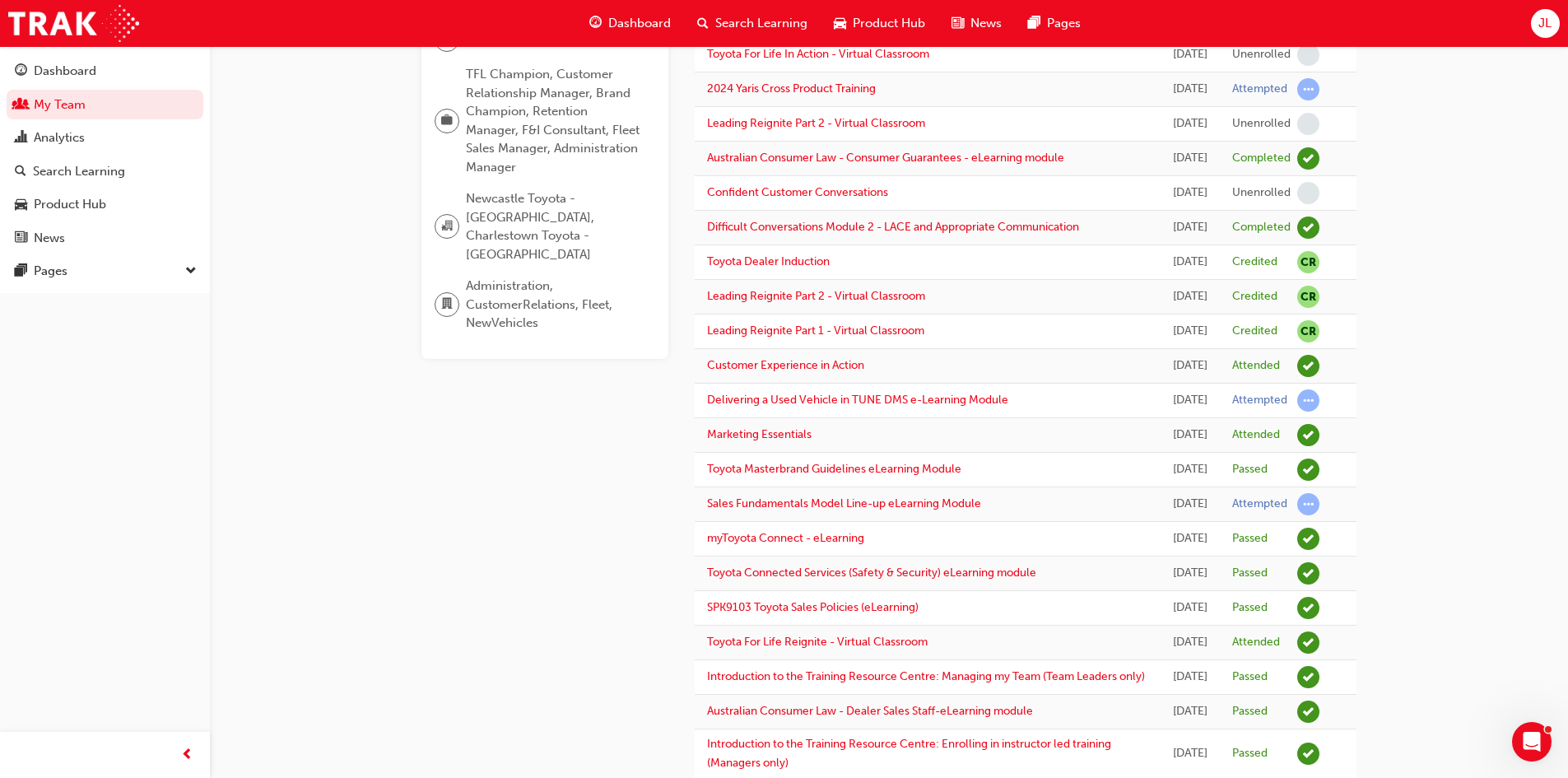
scroll to position [247, 0]
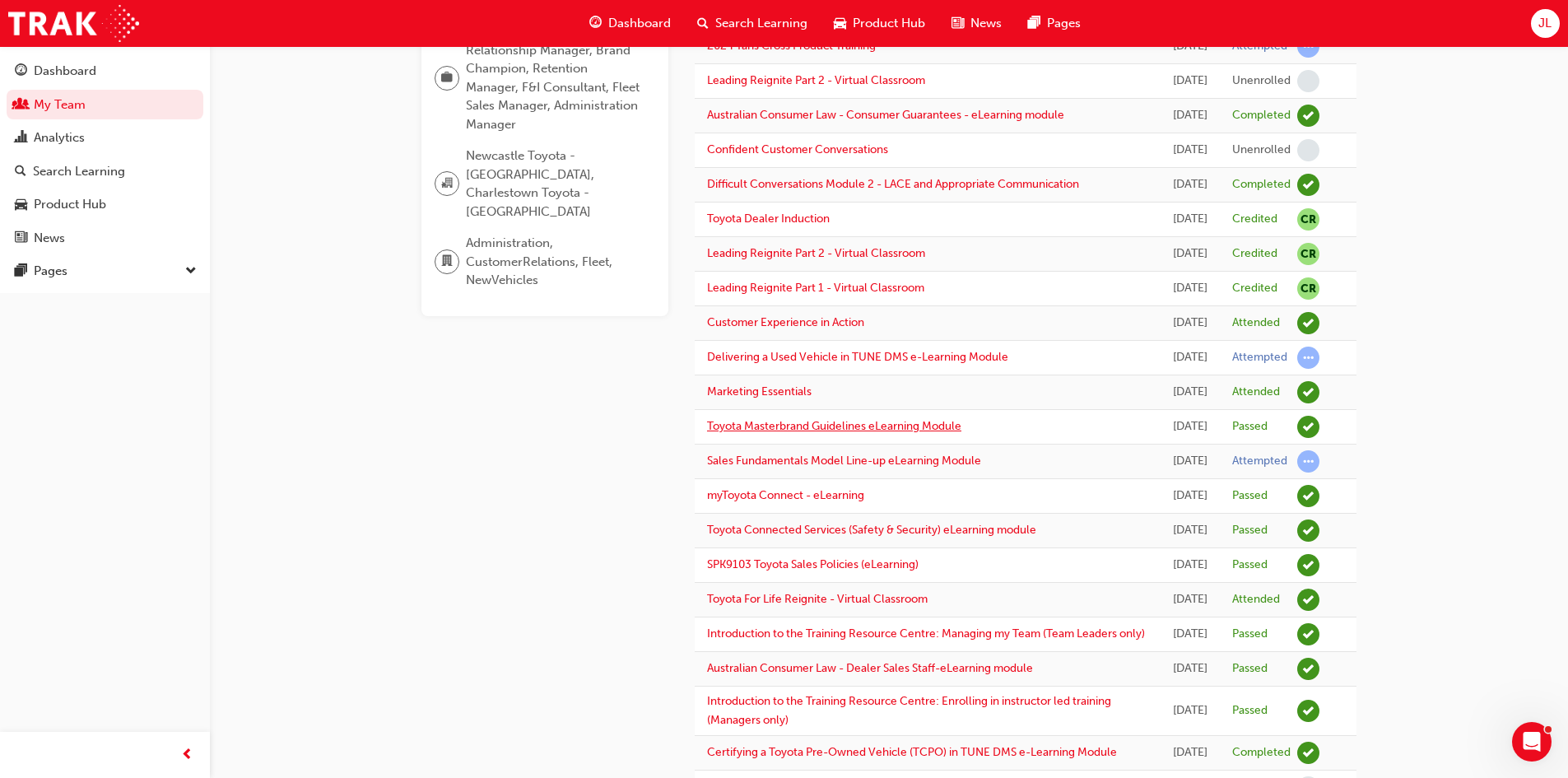
click at [890, 433] on link "Toyota Masterbrand Guidelines eLearning Module" at bounding box center [835, 425] width 255 height 14
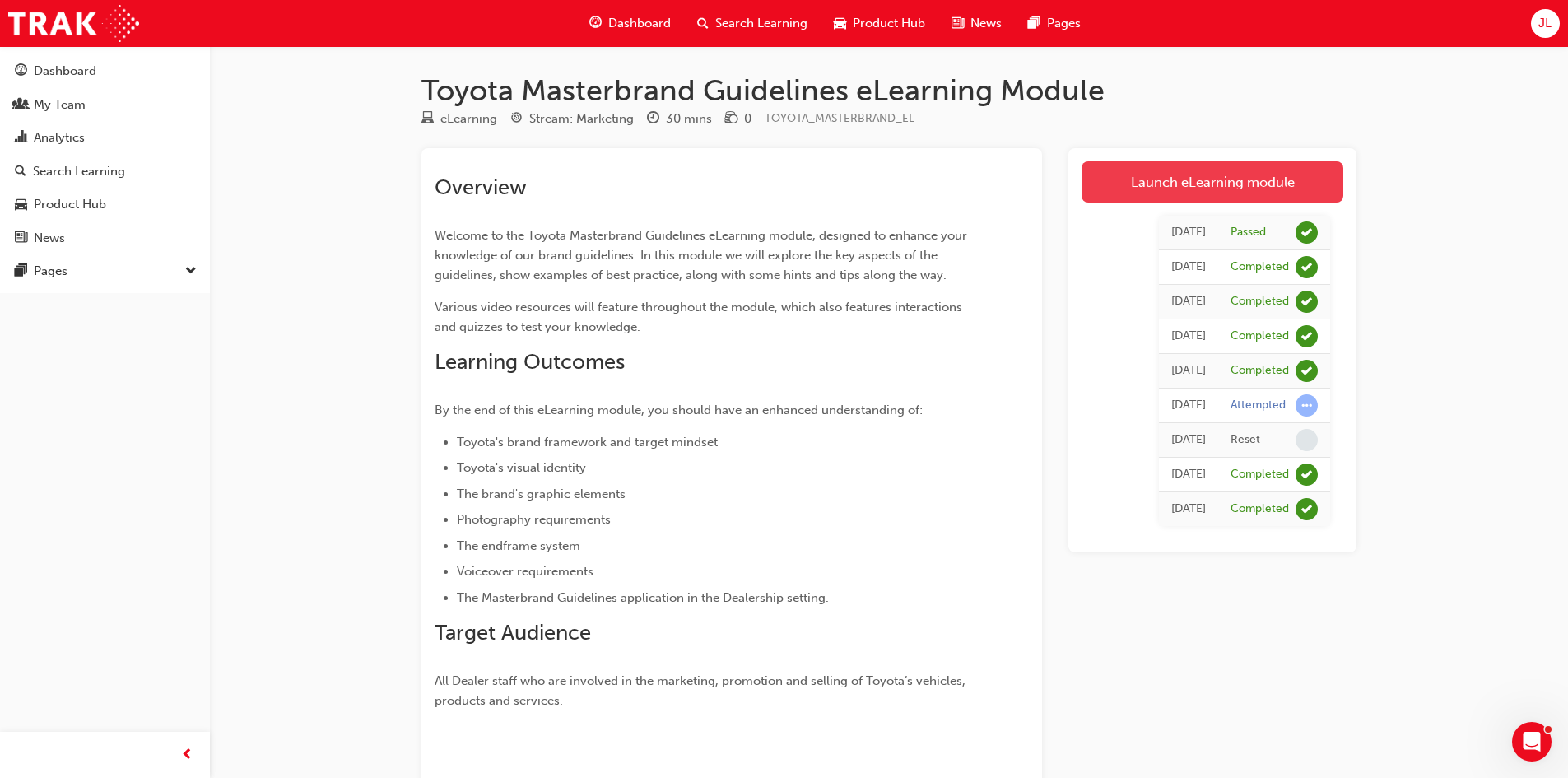
click at [1226, 177] on link "Launch eLearning module" at bounding box center [1213, 181] width 262 height 41
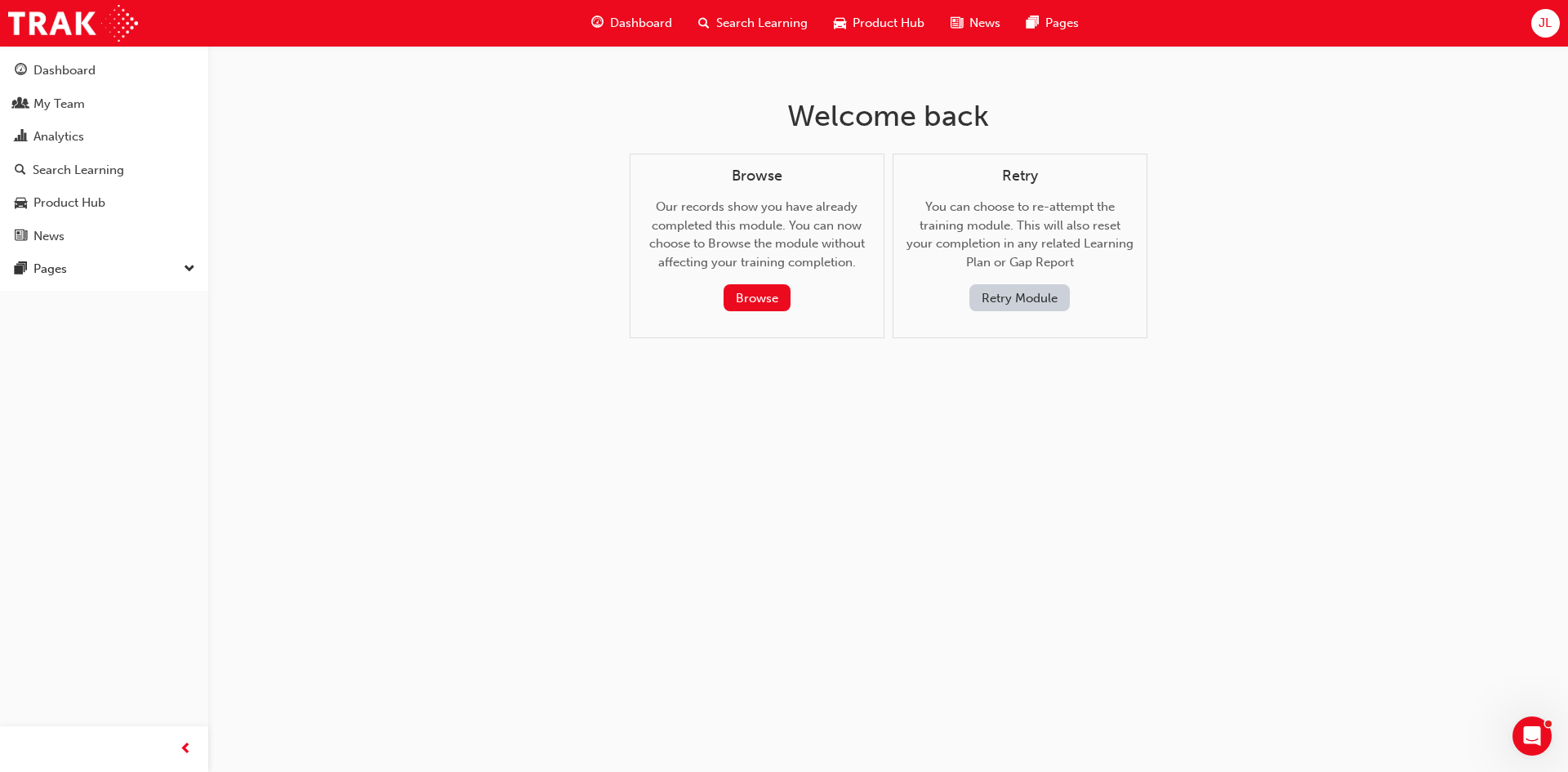
click at [1032, 292] on button "Retry Module" at bounding box center [1019, 298] width 100 height 27
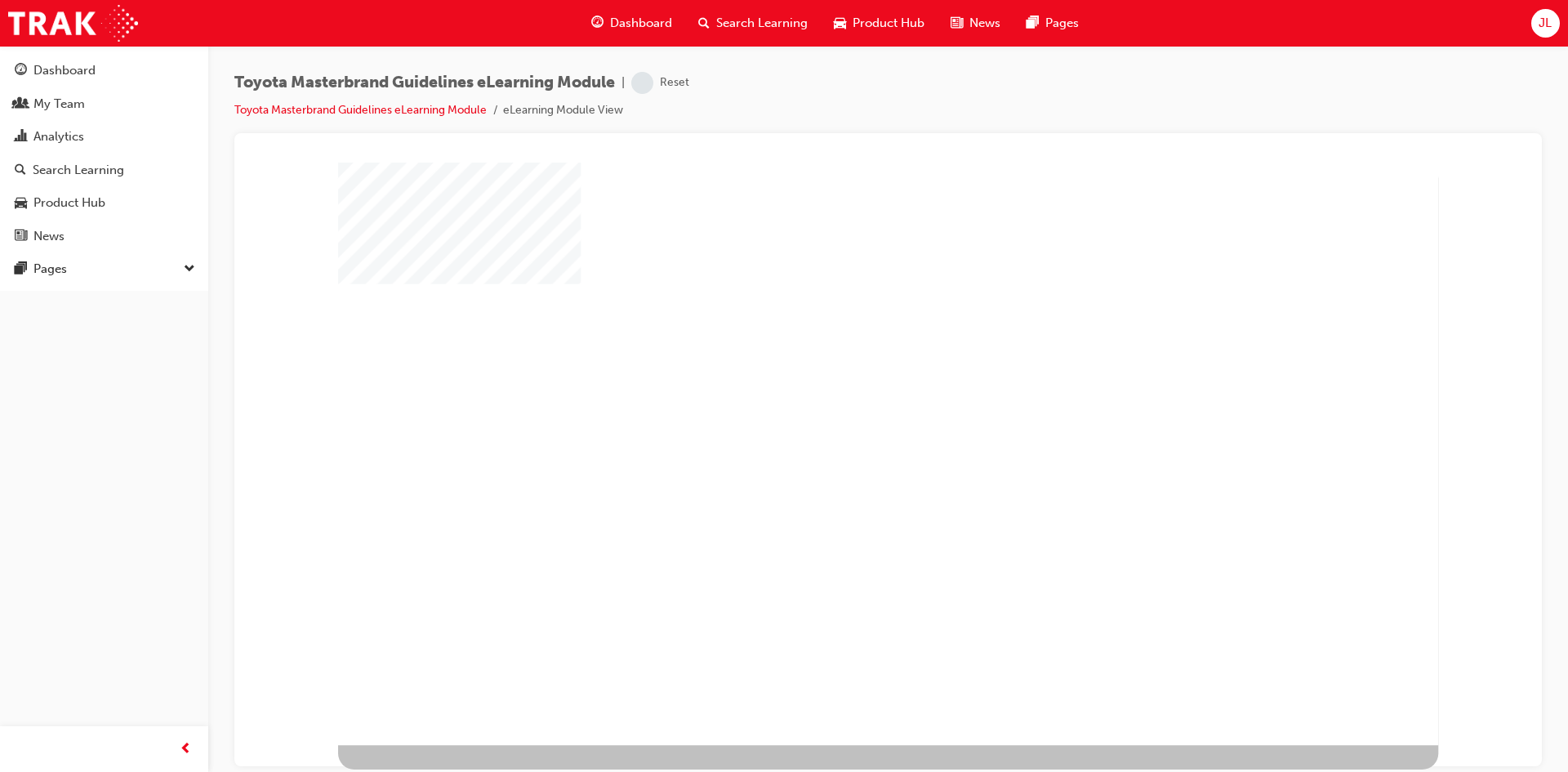
click at [841, 406] on div "play" at bounding box center [841, 406] width 0 height 0
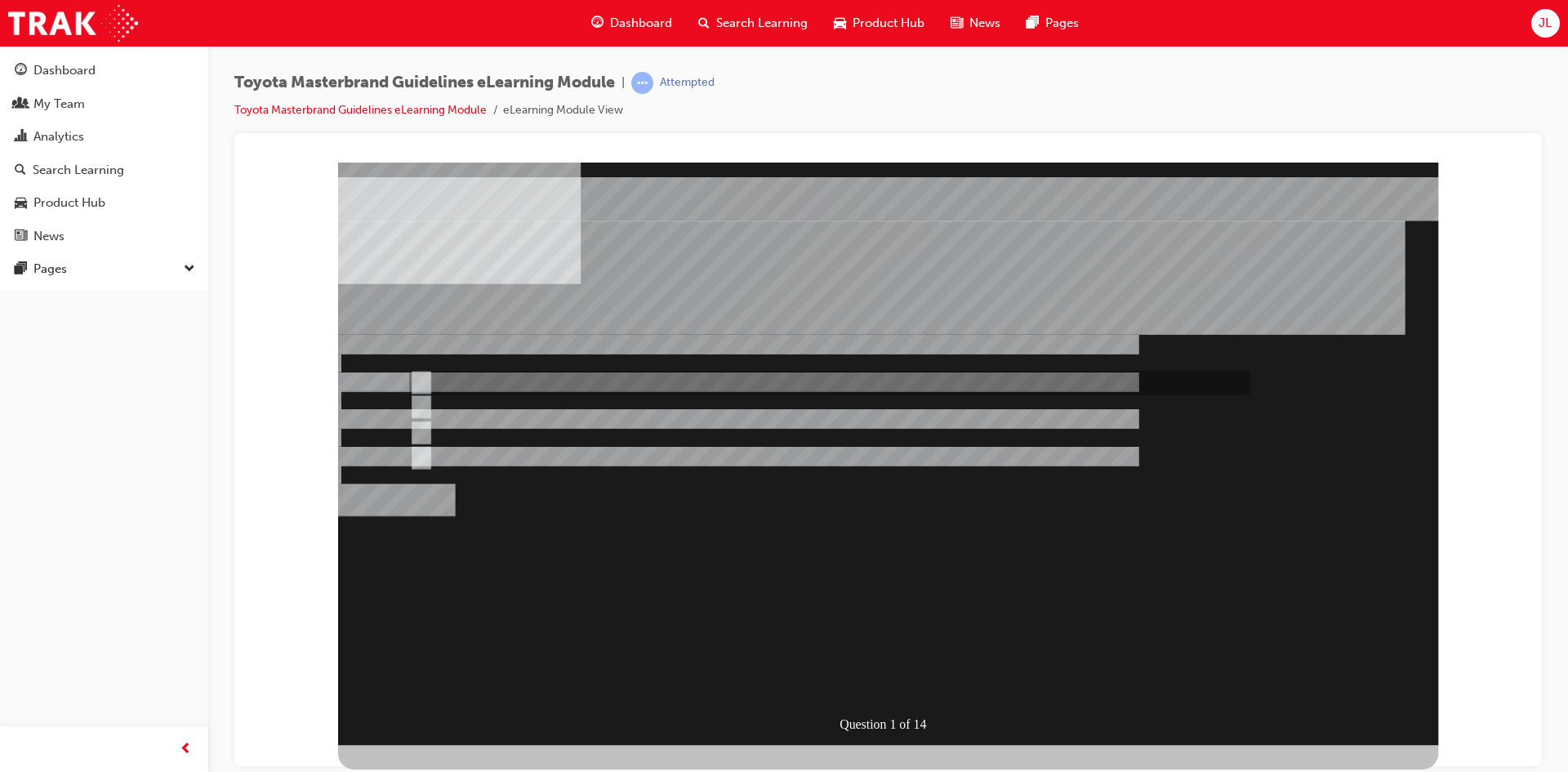
radio input "true"
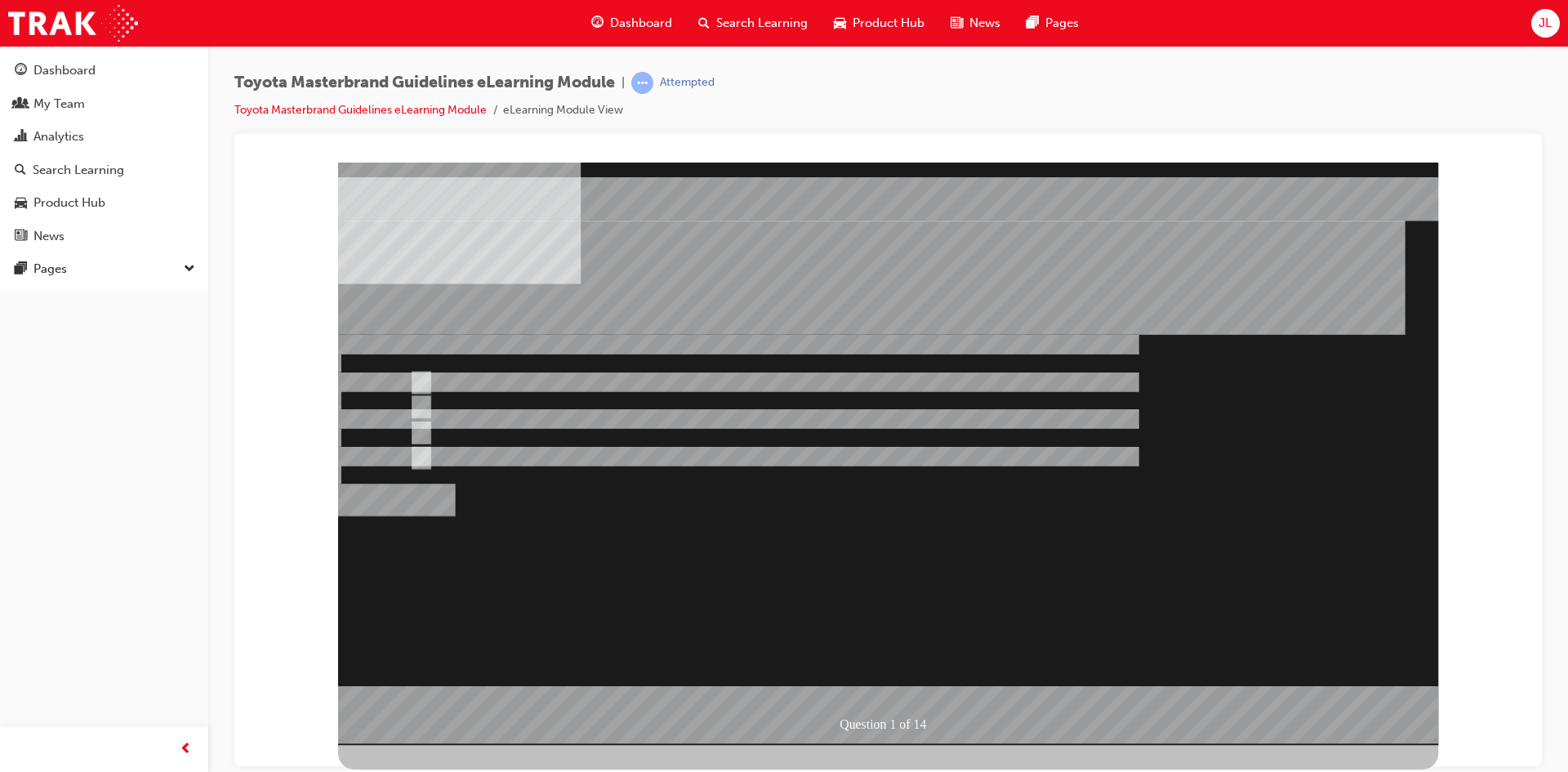
click at [929, 540] on div at bounding box center [888, 452] width 1100 height 582
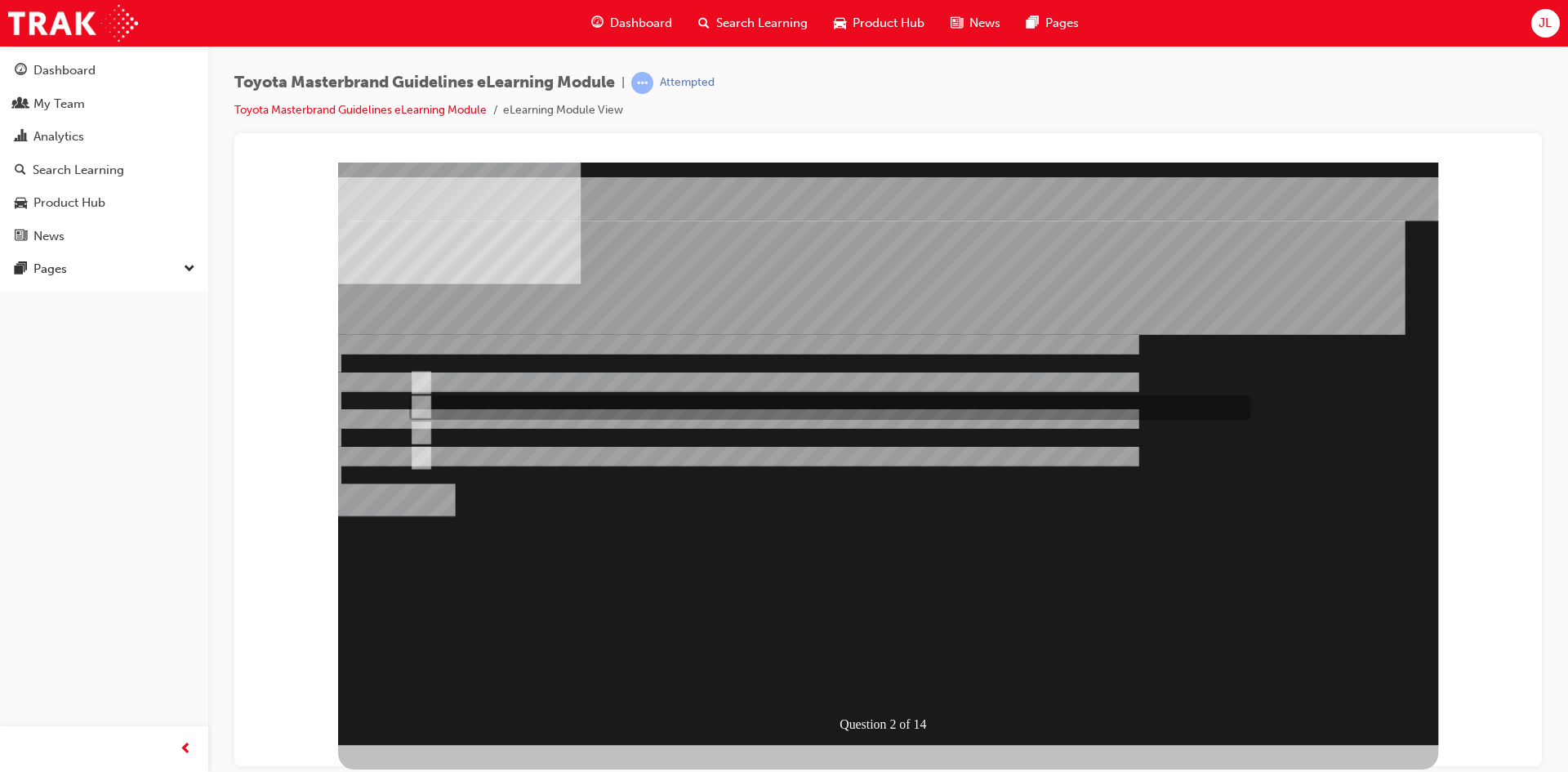
radio input "true"
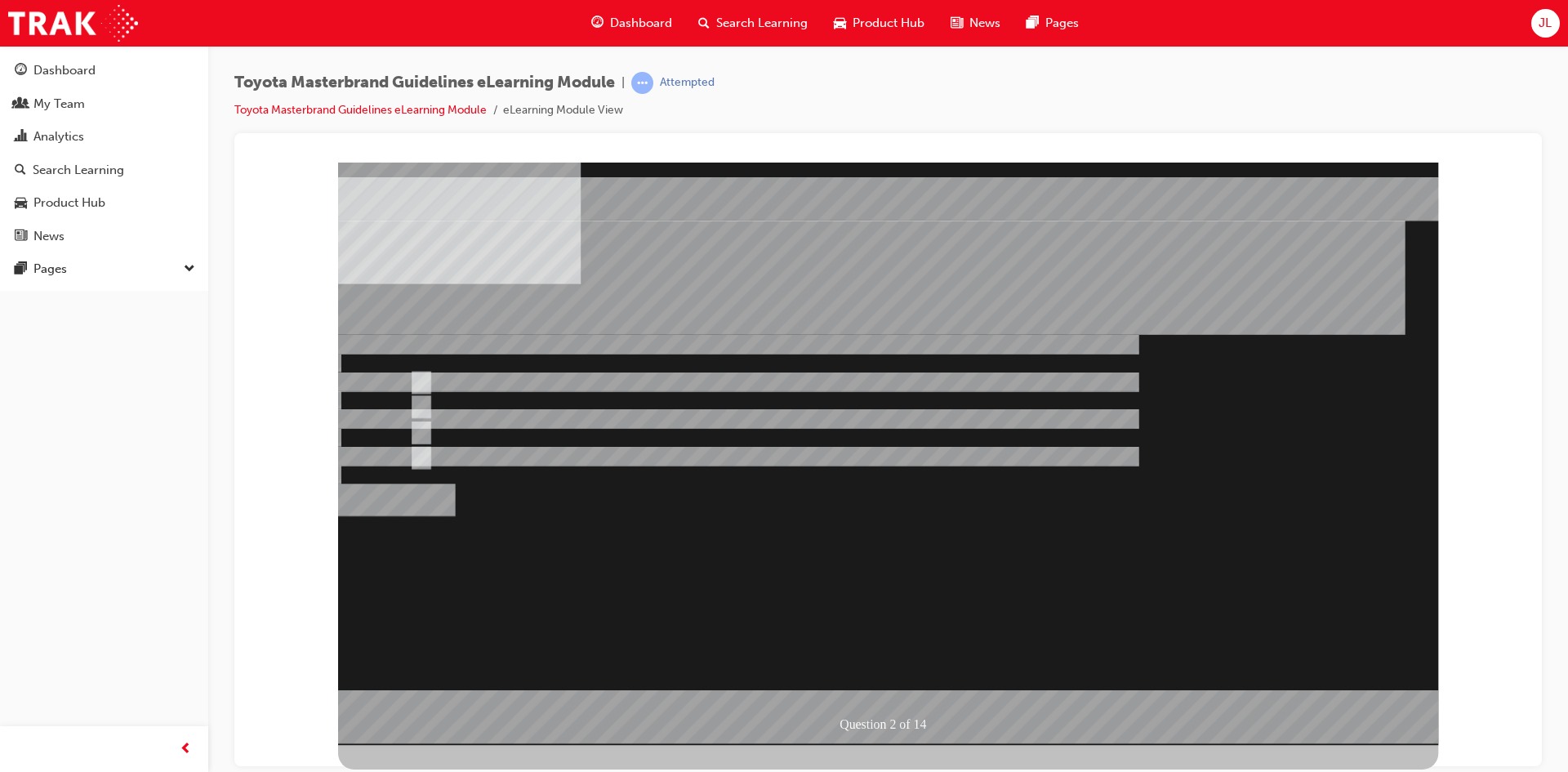
click at [415, 423] on div at bounding box center [888, 452] width 1100 height 582
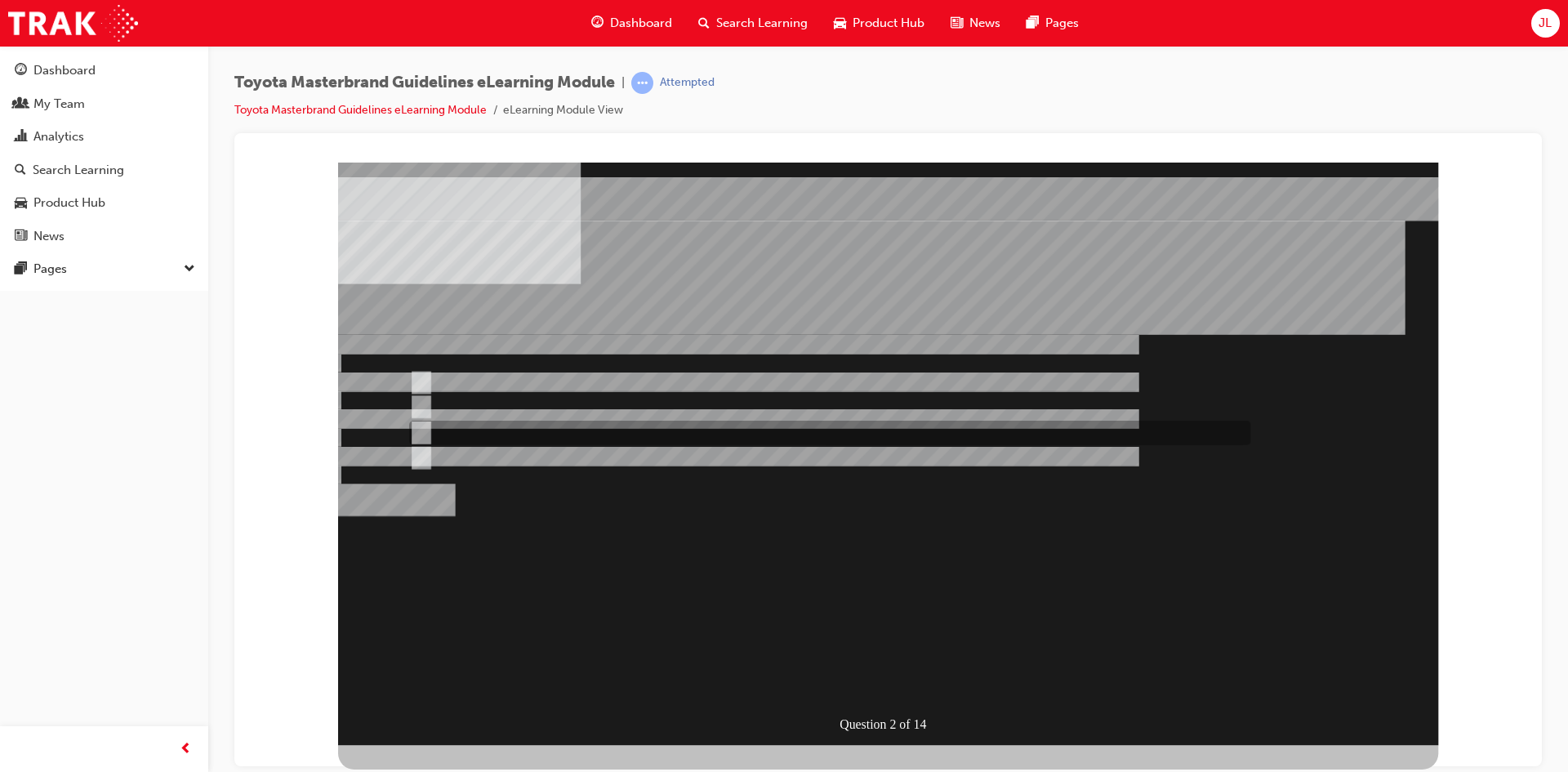
radio input "true"
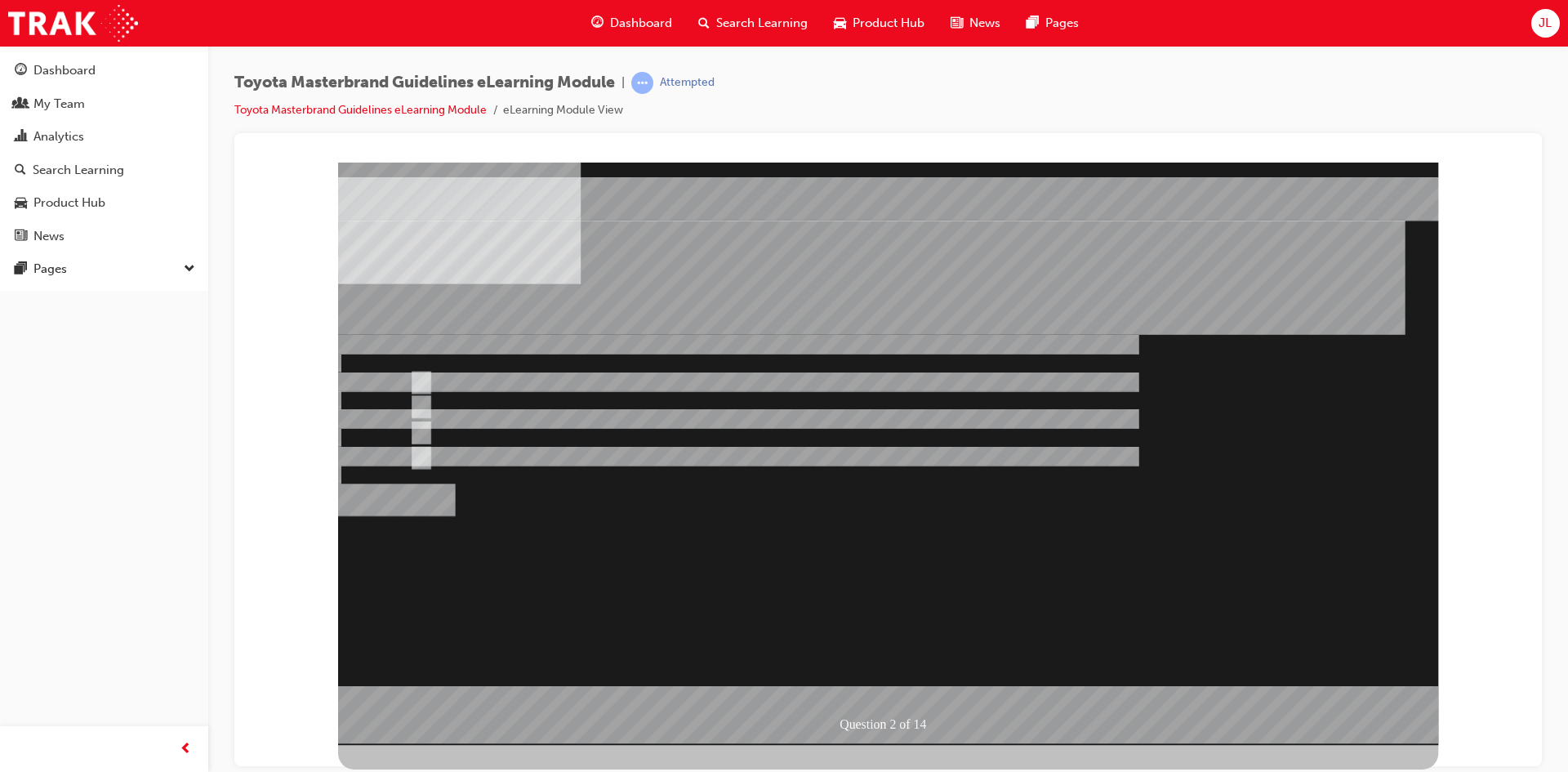
click at [920, 552] on div at bounding box center [888, 452] width 1100 height 582
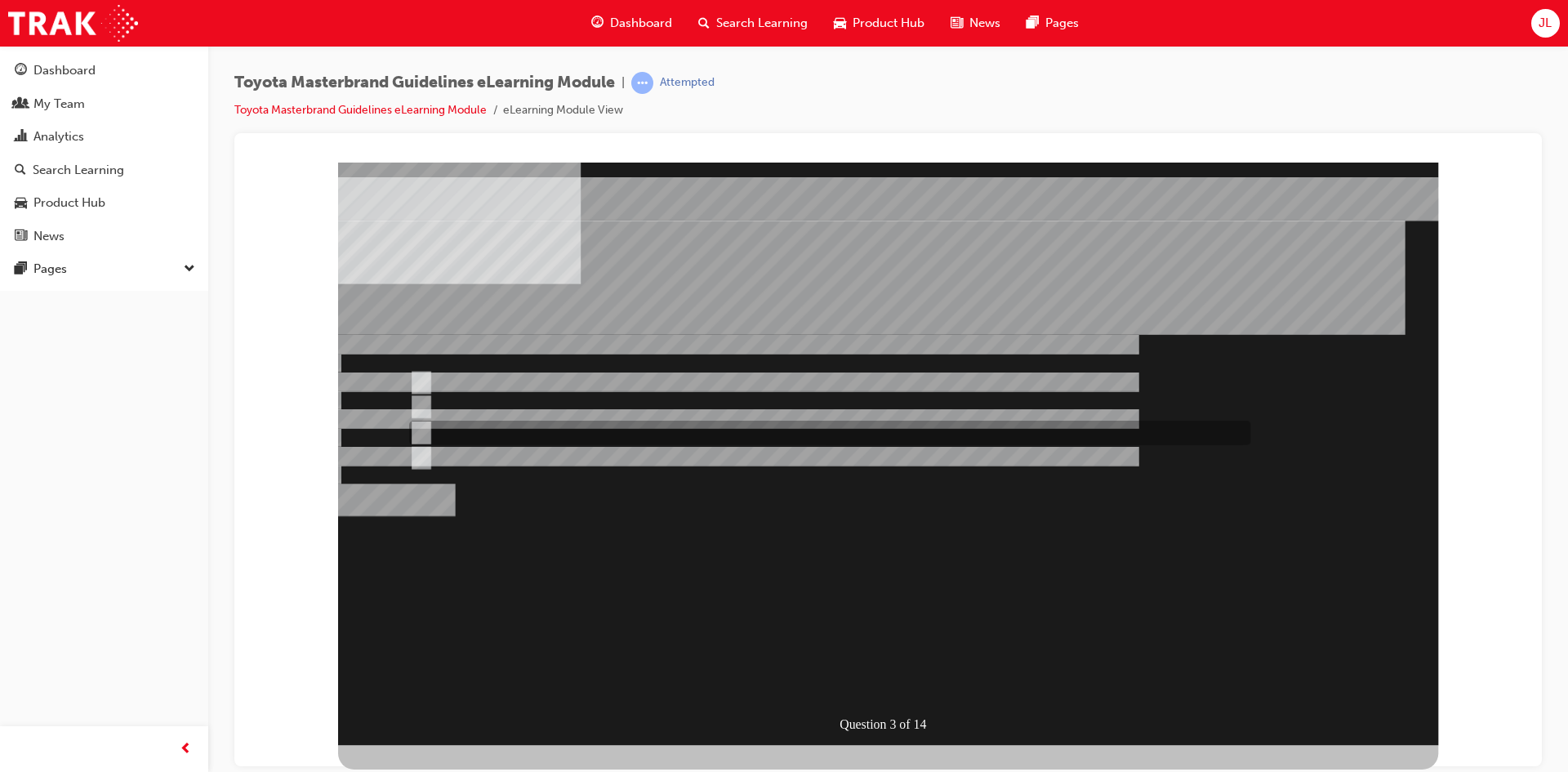
radio input "true"
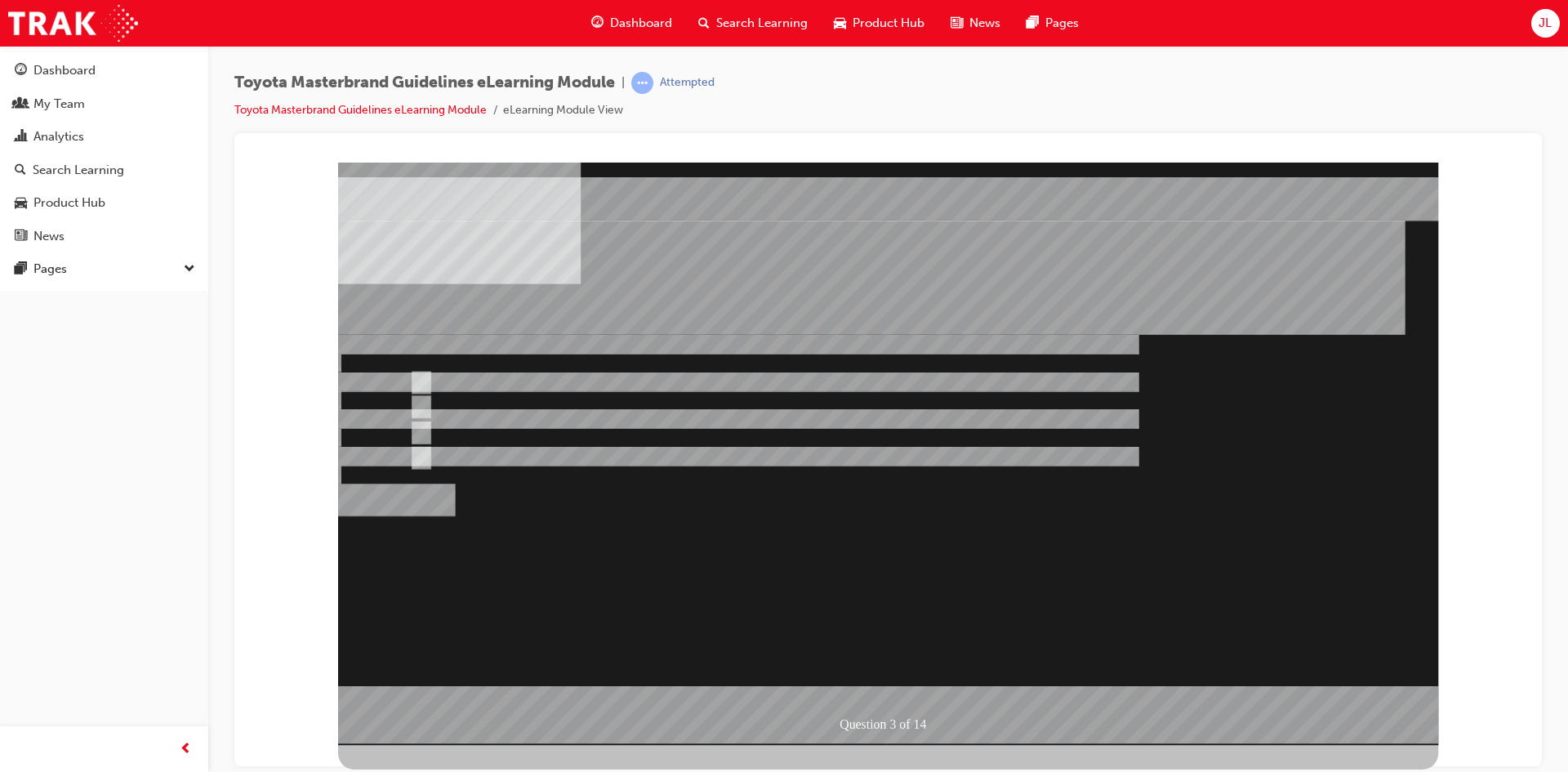
click at [910, 535] on div at bounding box center [888, 452] width 1100 height 582
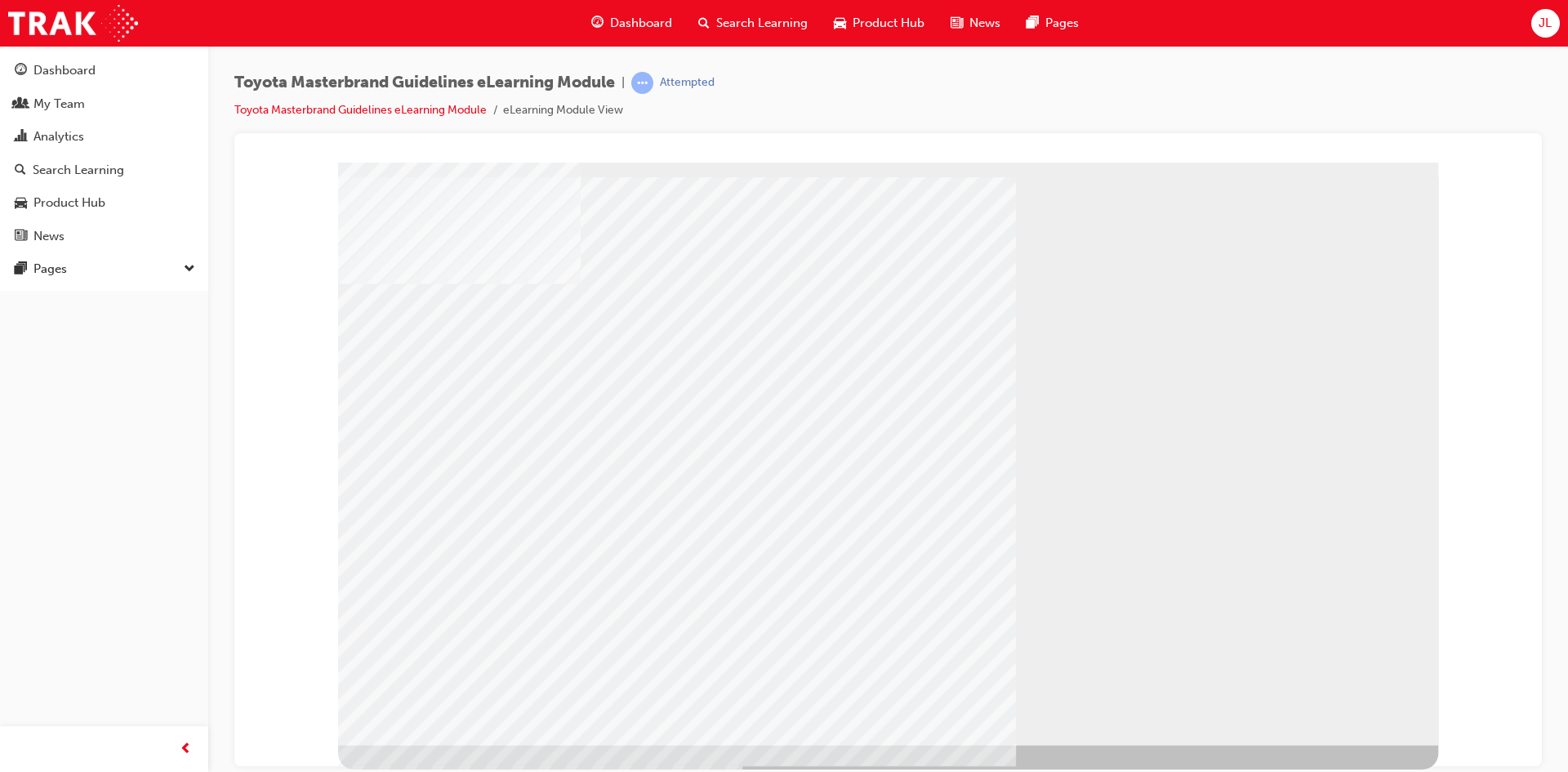
drag, startPoint x: 539, startPoint y: 534, endPoint x: 561, endPoint y: 542, distance: 23.4
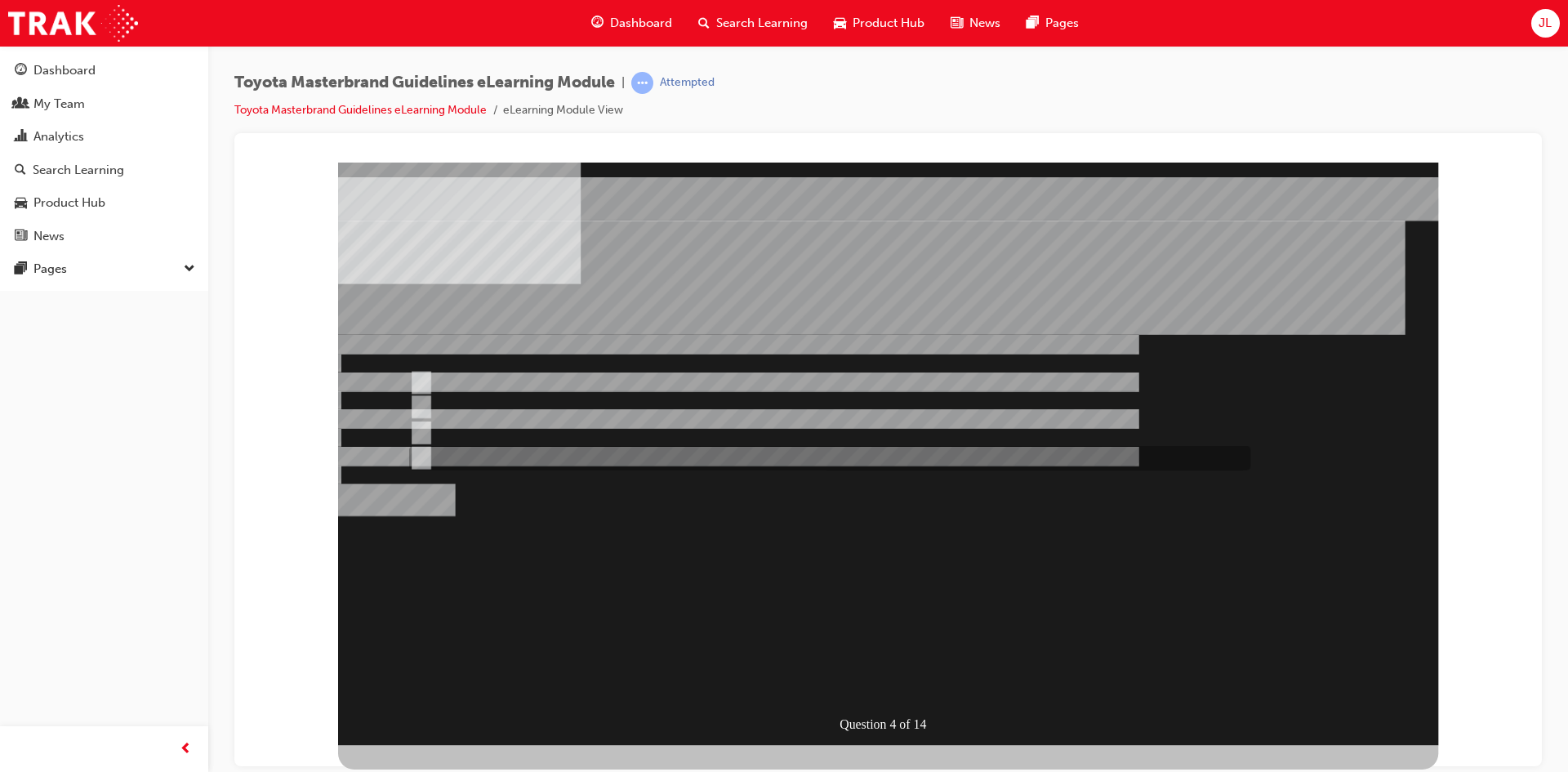
radio input "true"
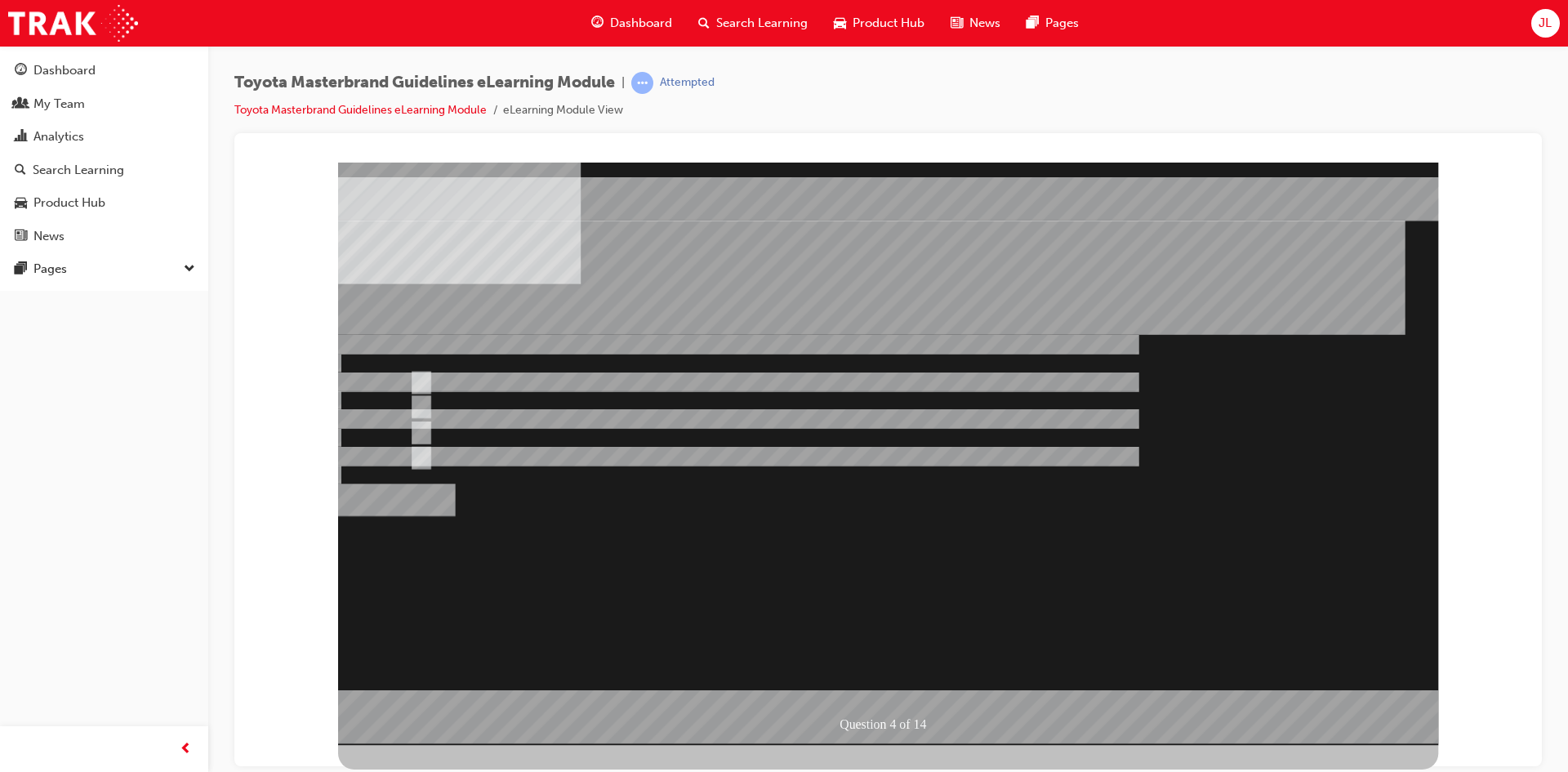
click at [421, 378] on div at bounding box center [888, 452] width 1100 height 582
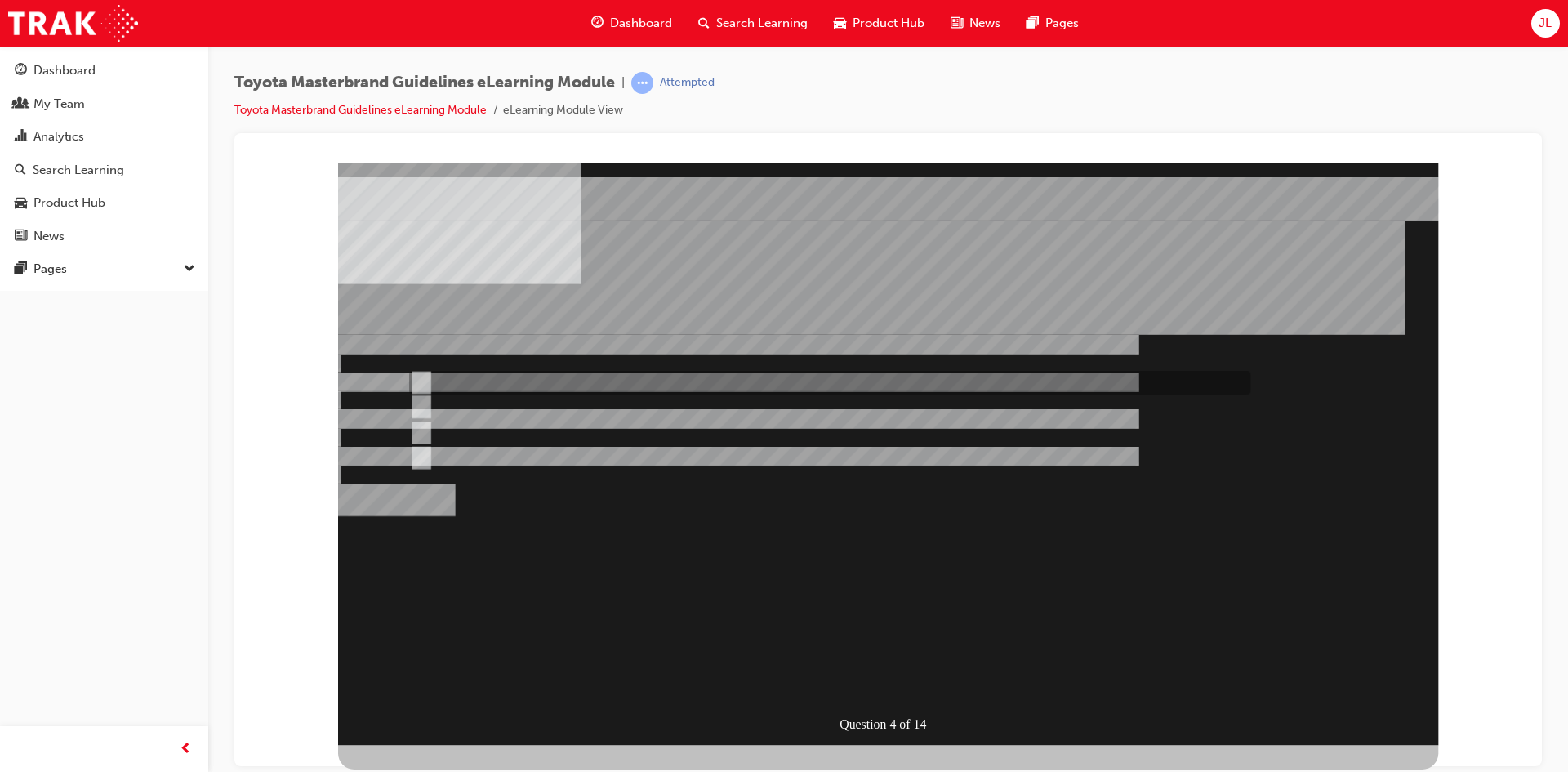
radio input "true"
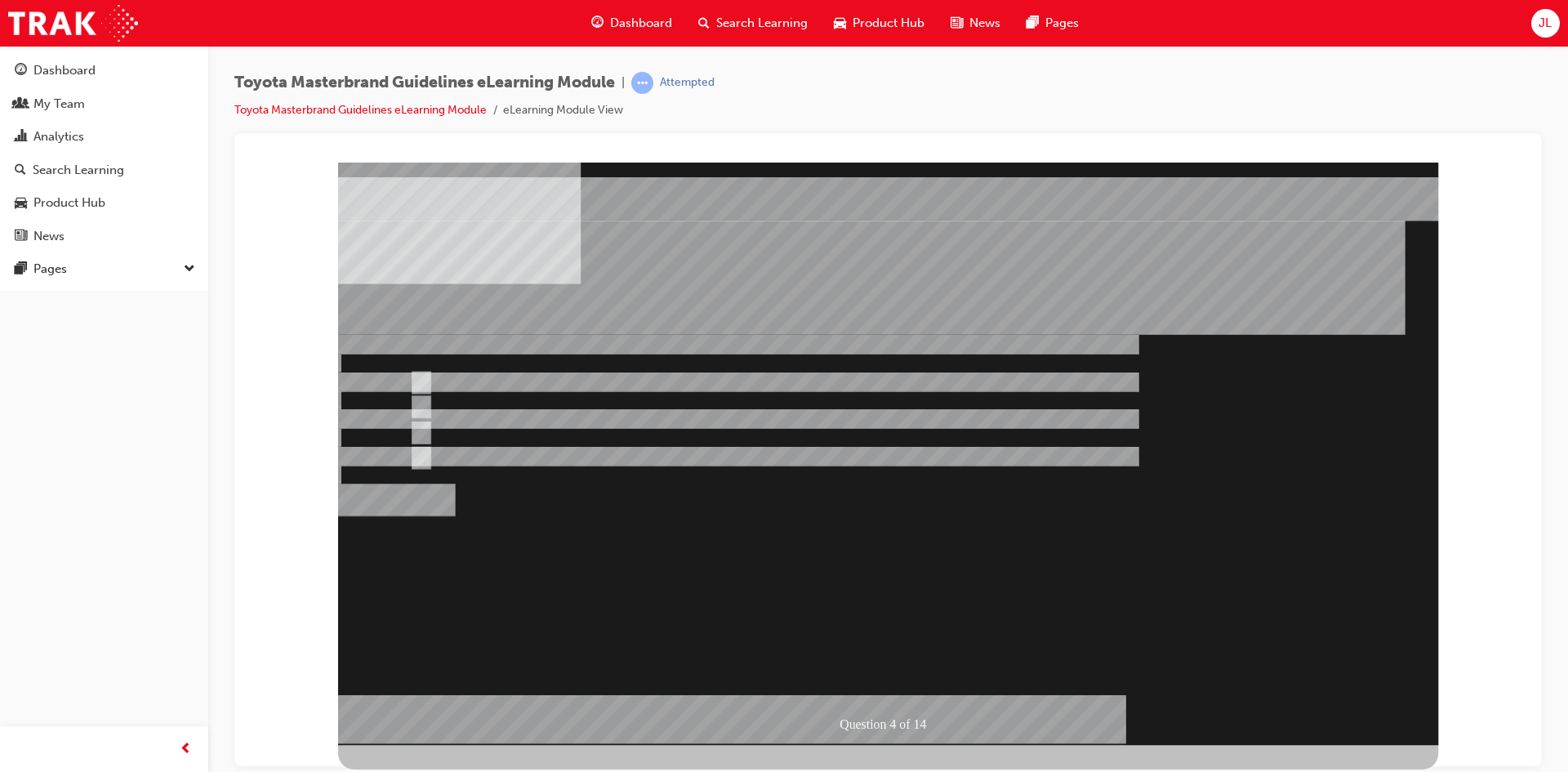
click at [923, 685] on div at bounding box center [888, 452] width 1100 height 582
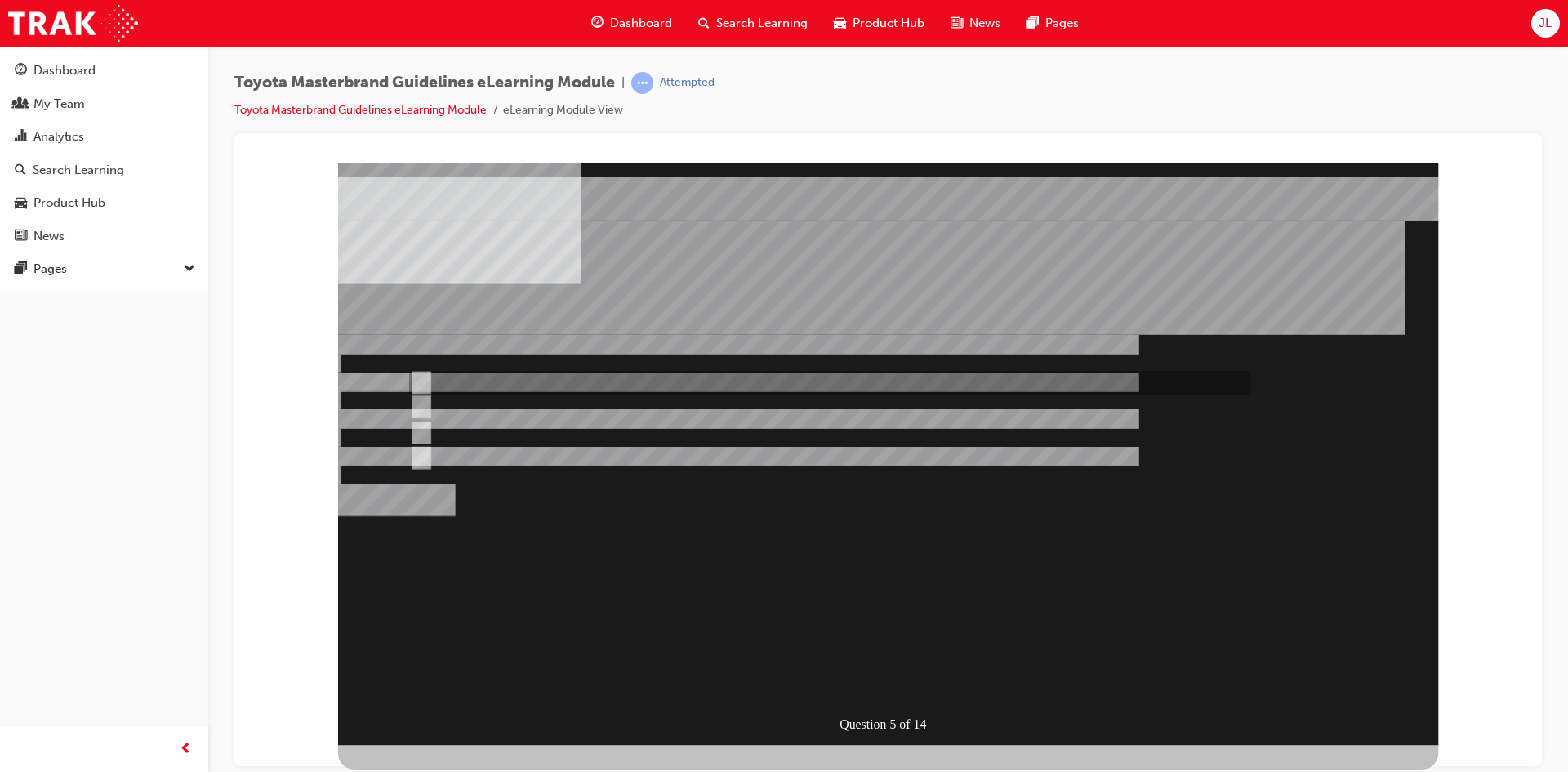
radio input "true"
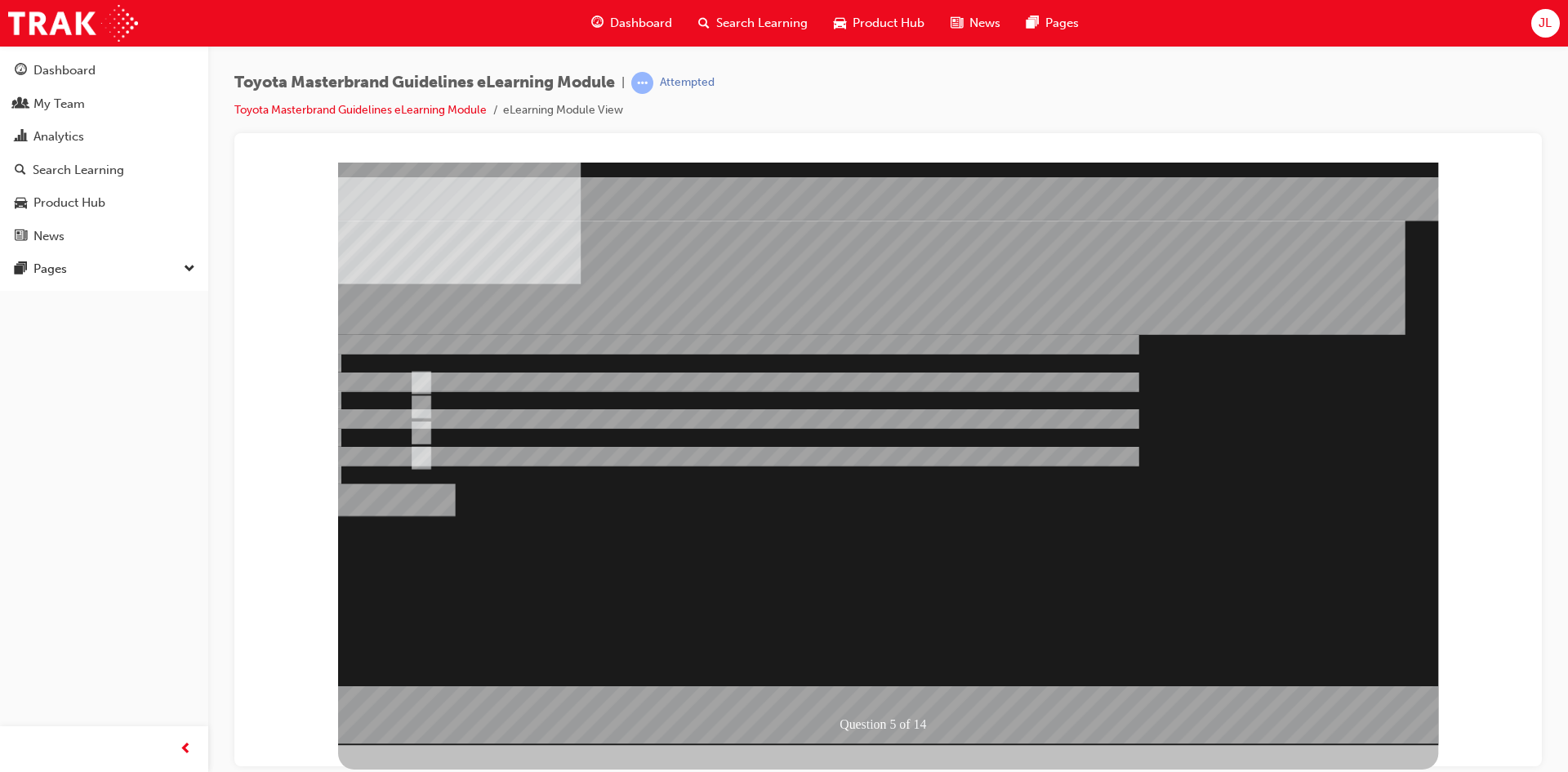
click at [930, 529] on div at bounding box center [888, 452] width 1100 height 582
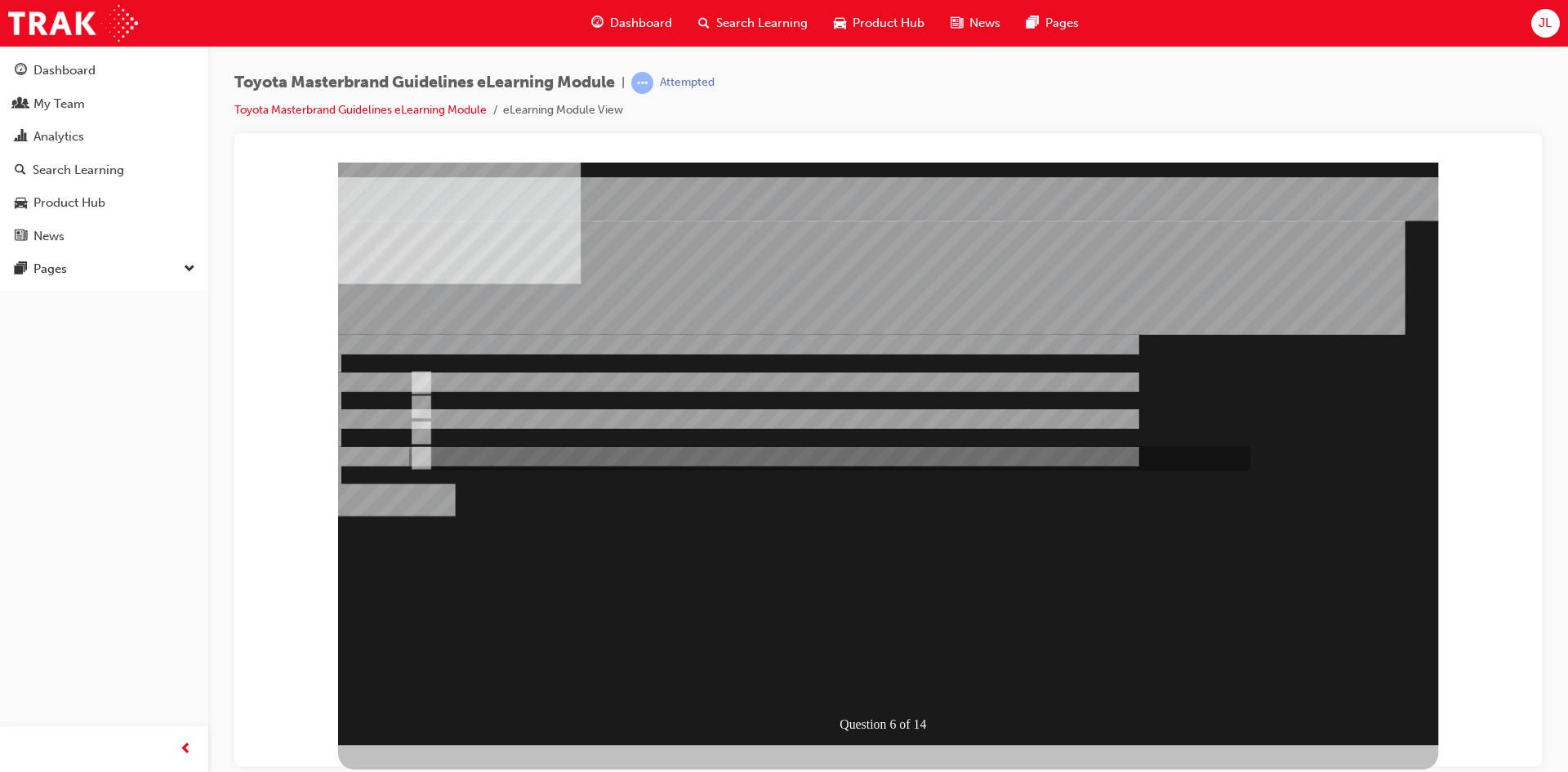
drag, startPoint x: 421, startPoint y: 448, endPoint x: 430, endPoint y: 456, distance: 12.0
radio input "true"
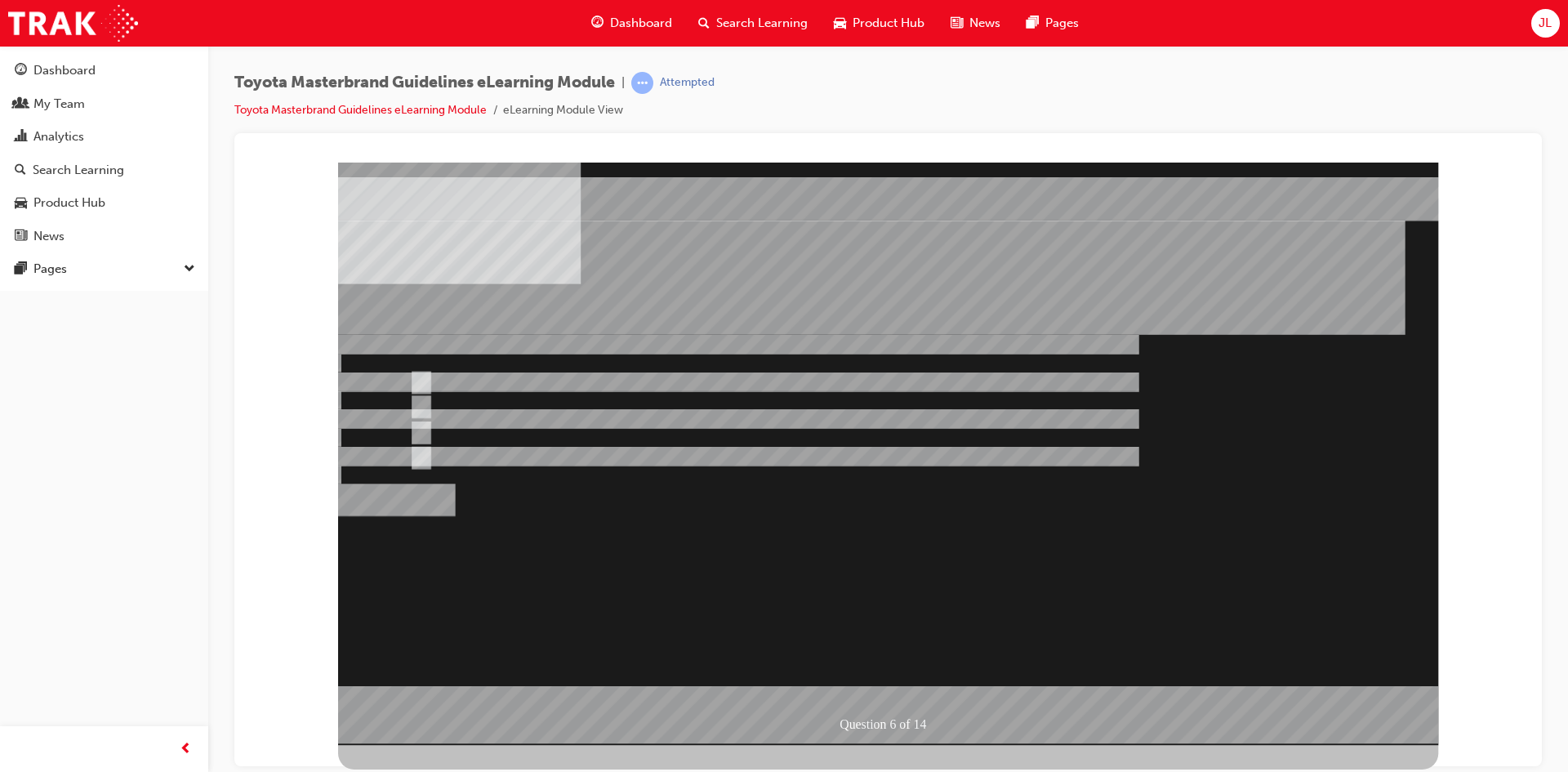
click at [920, 571] on div at bounding box center [888, 452] width 1100 height 582
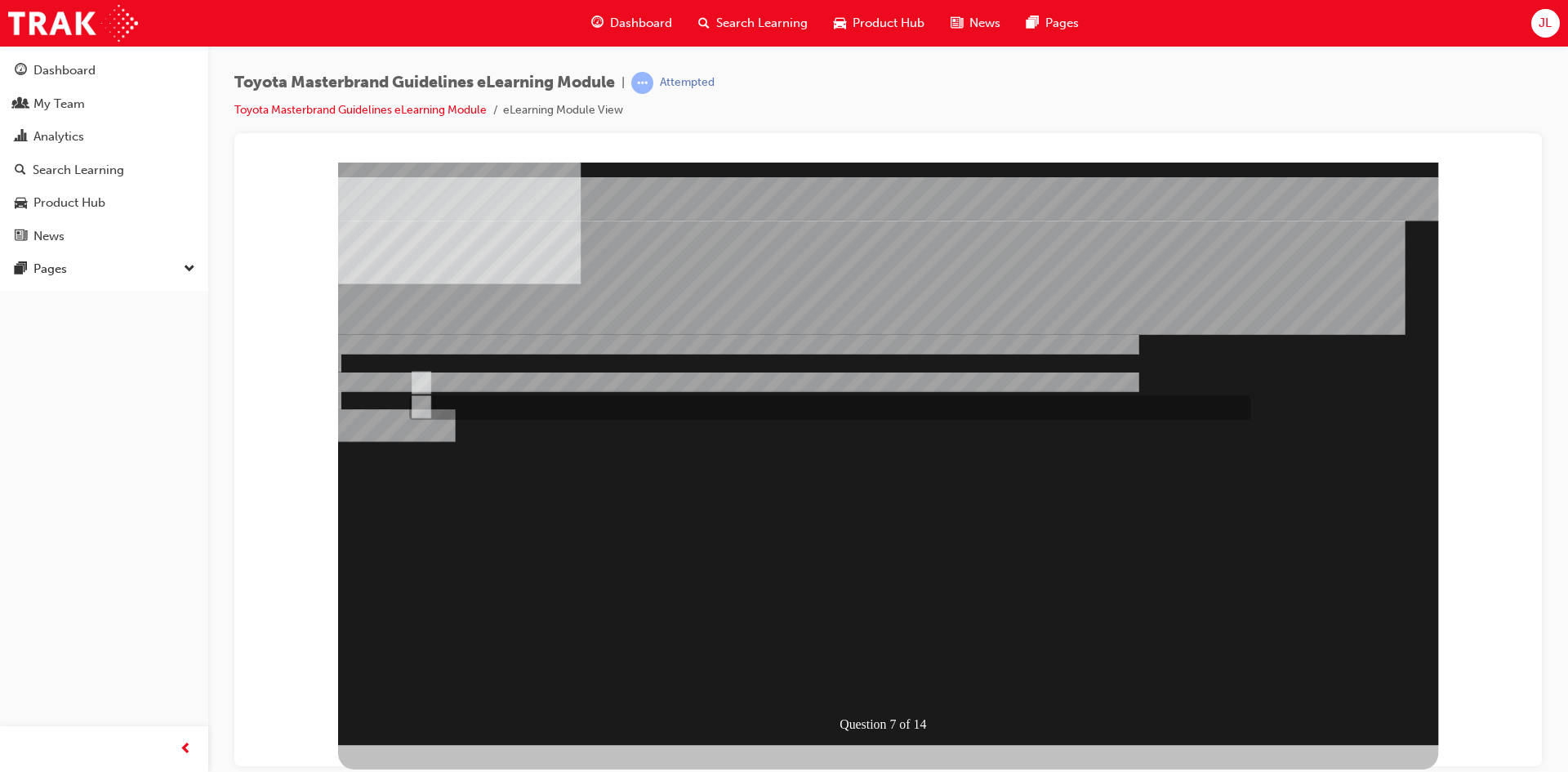
radio input "true"
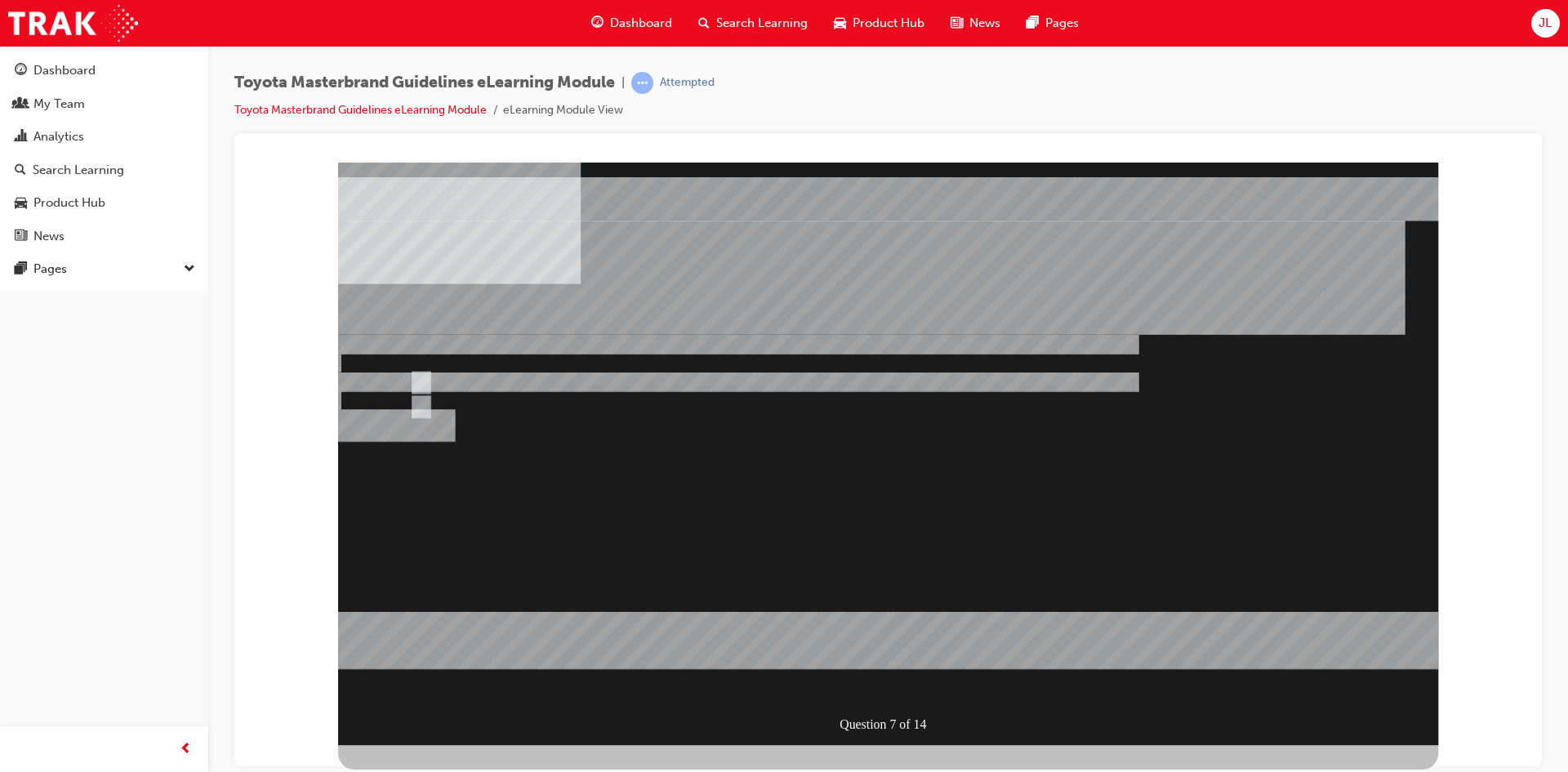
click at [874, 562] on div at bounding box center [888, 452] width 1100 height 582
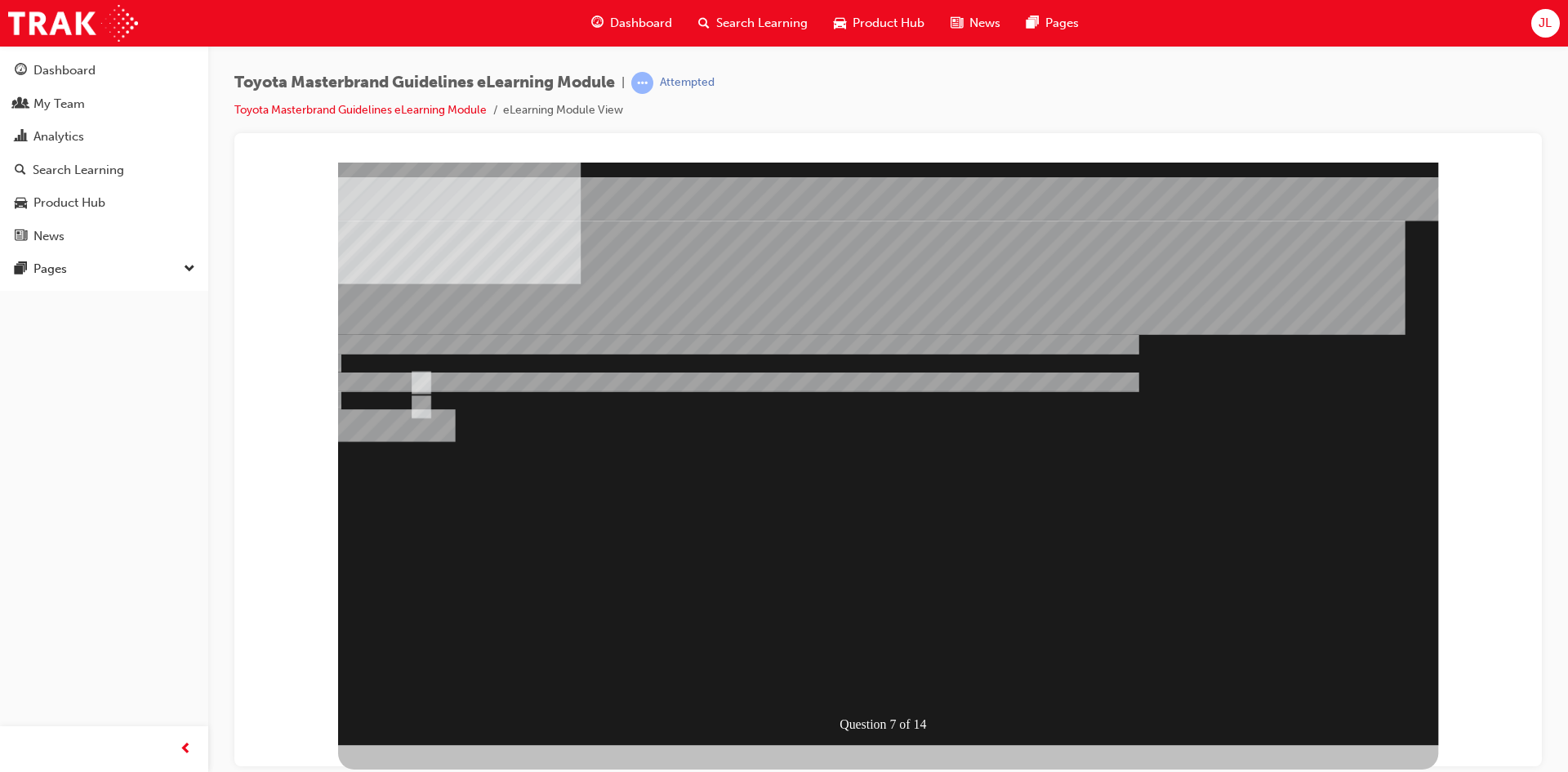
click at [432, 105] on link "Toyota Masterbrand Guidelines eLearning Module" at bounding box center [361, 109] width 253 height 14
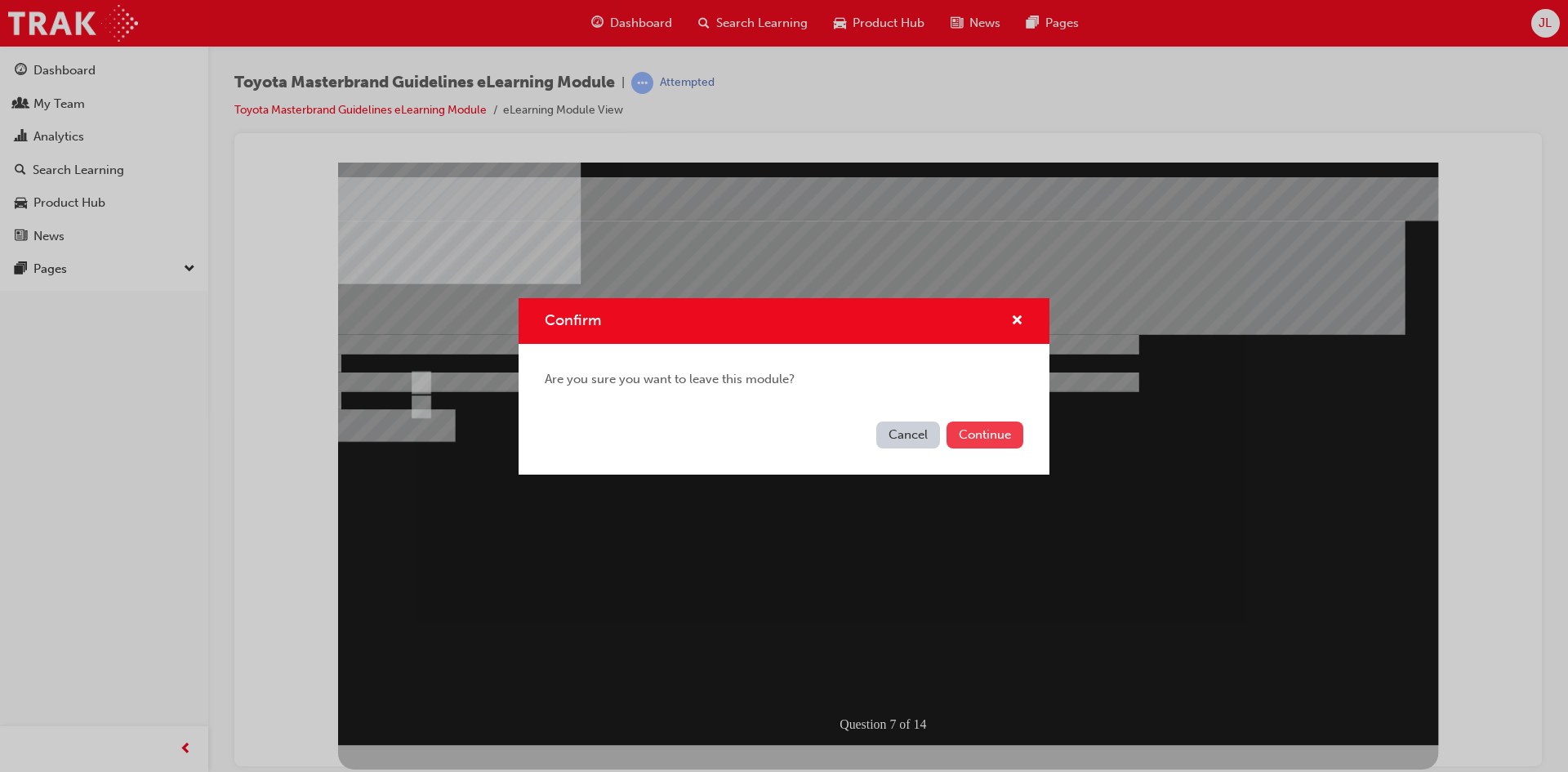
click at [994, 433] on button "Continue" at bounding box center [984, 435] width 77 height 27
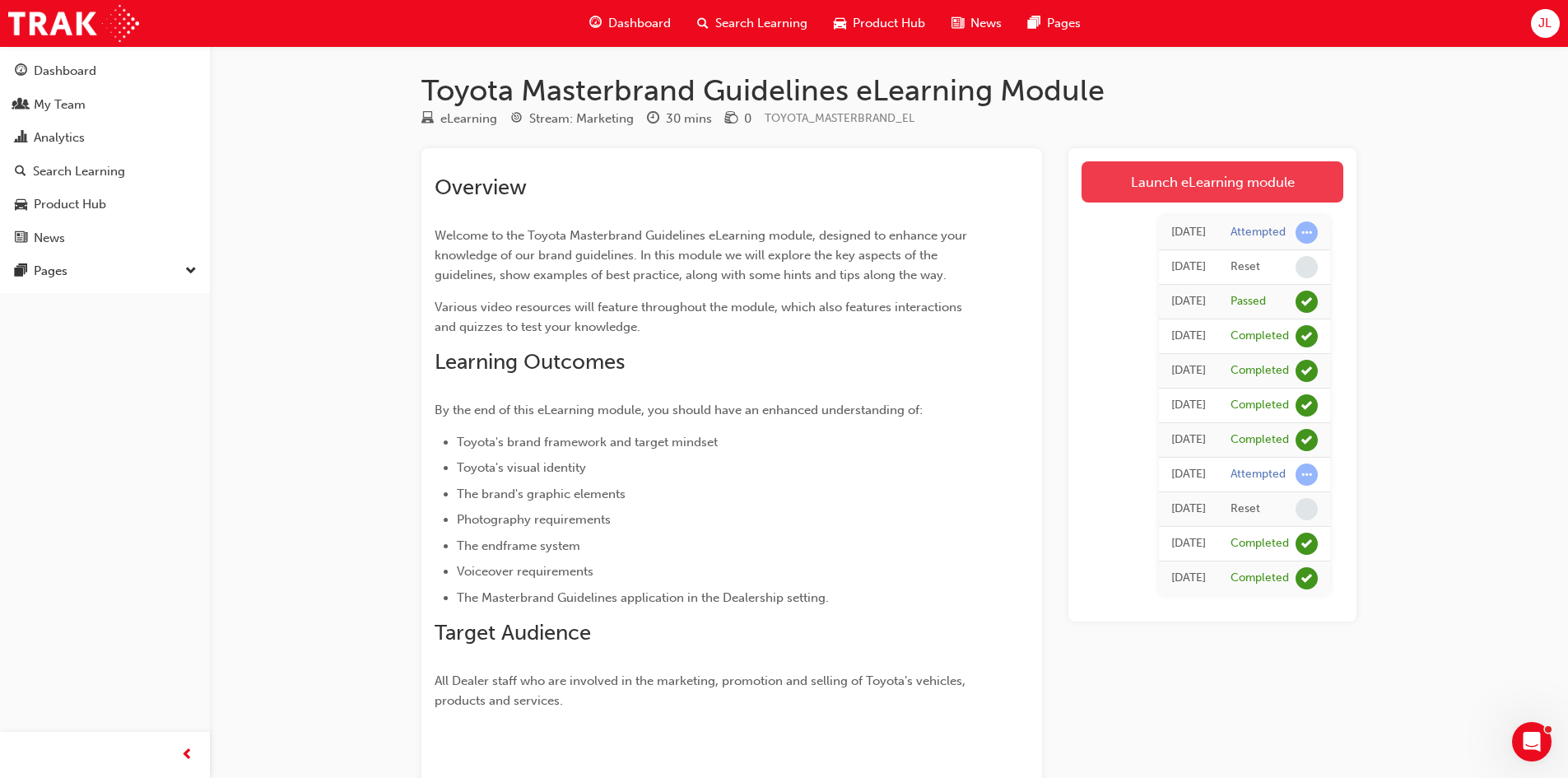
click at [1229, 183] on link "Launch eLearning module" at bounding box center [1213, 181] width 262 height 41
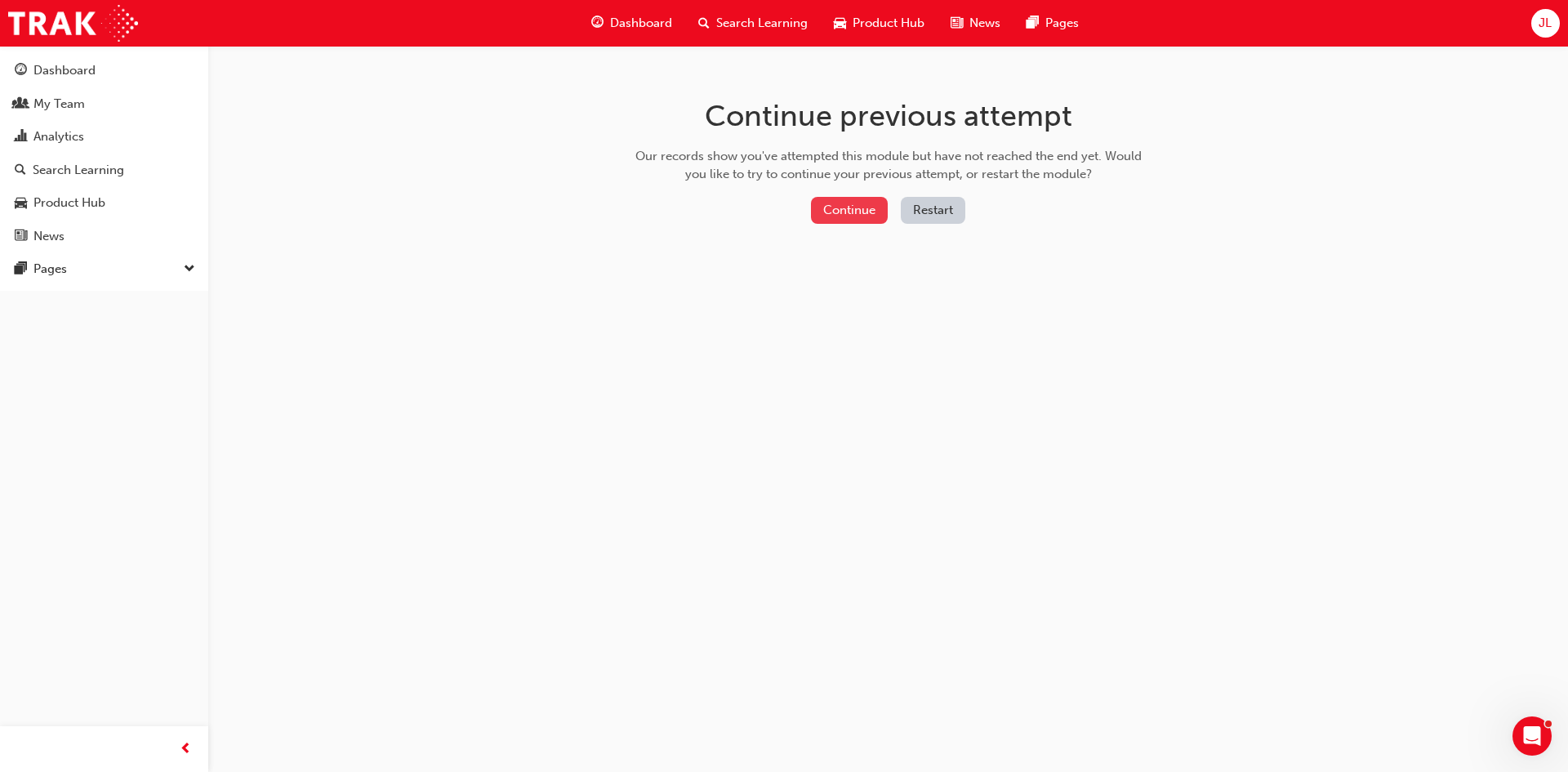
click at [839, 206] on button "Continue" at bounding box center [849, 210] width 77 height 27
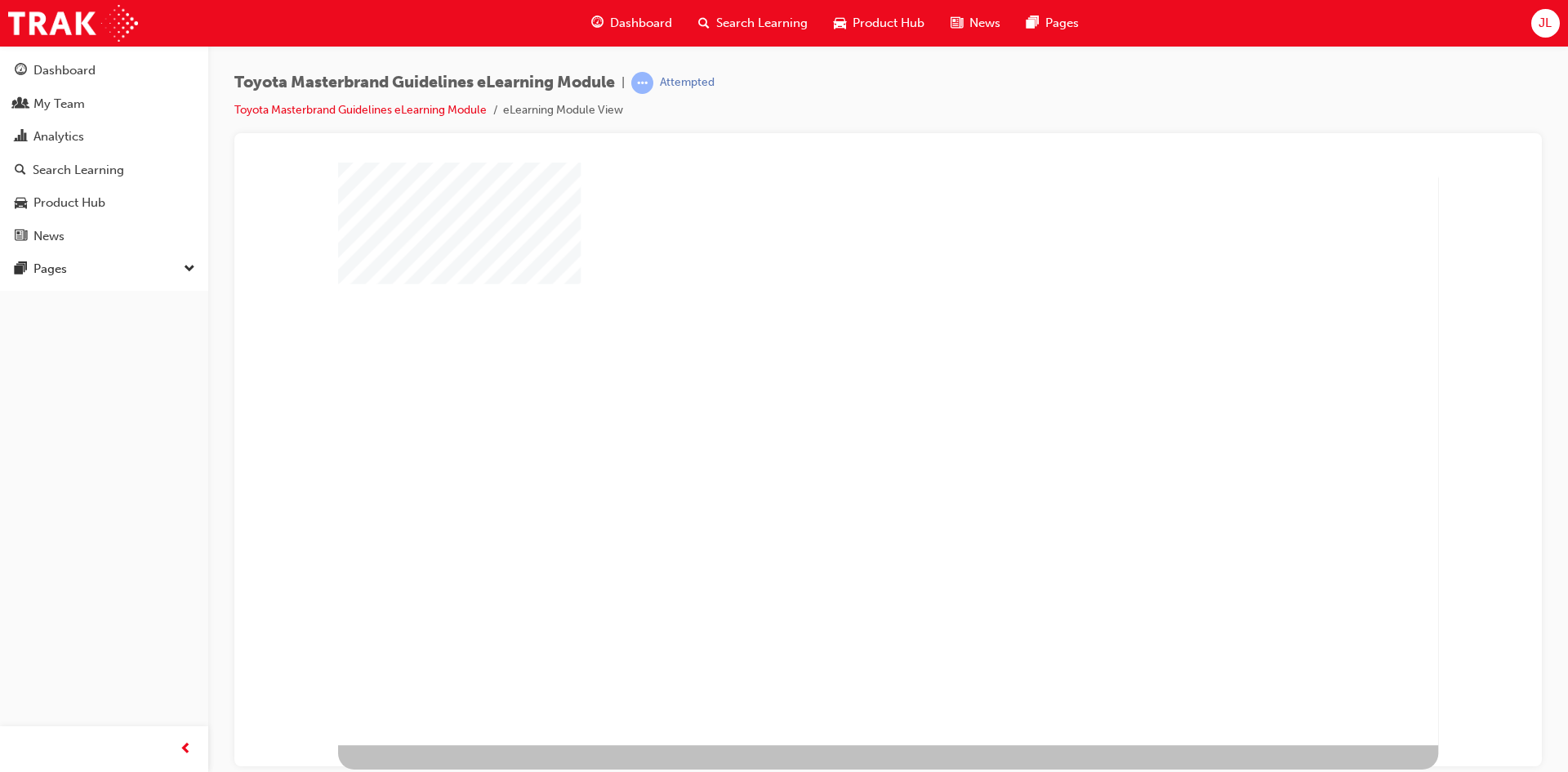
click at [841, 406] on div "play" at bounding box center [841, 406] width 0 height 0
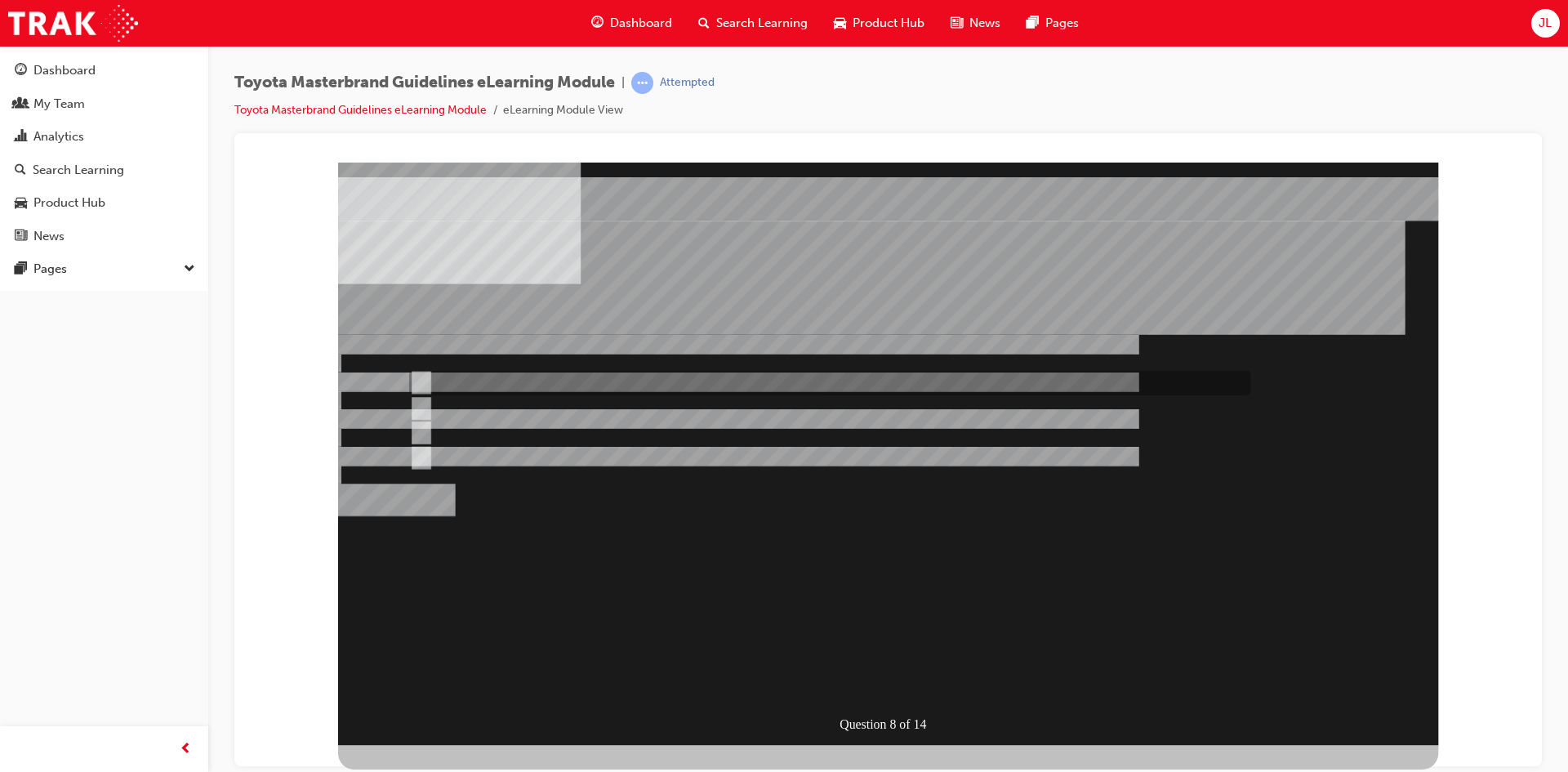
radio input "true"
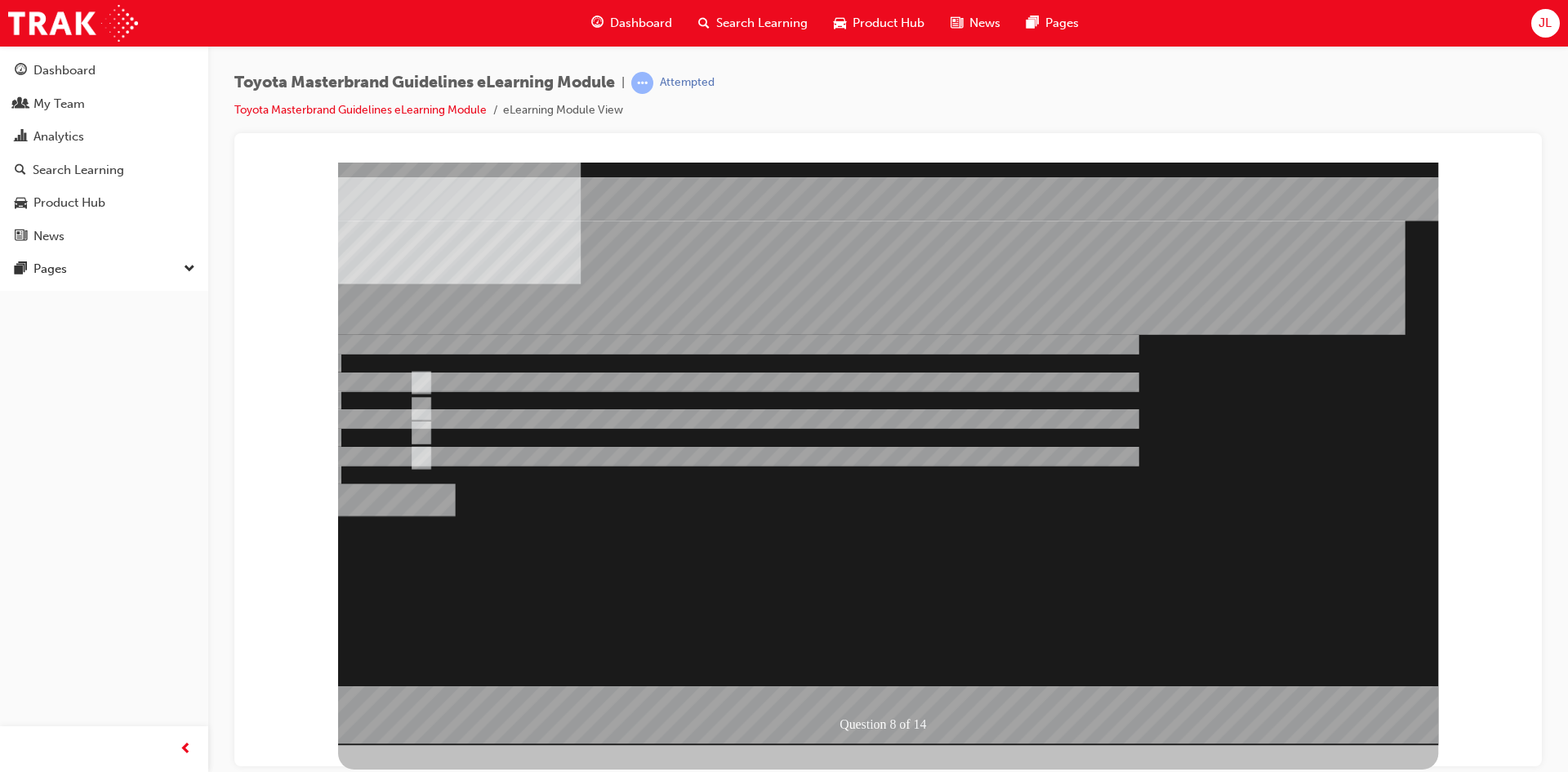
click at [939, 572] on div at bounding box center [888, 452] width 1100 height 582
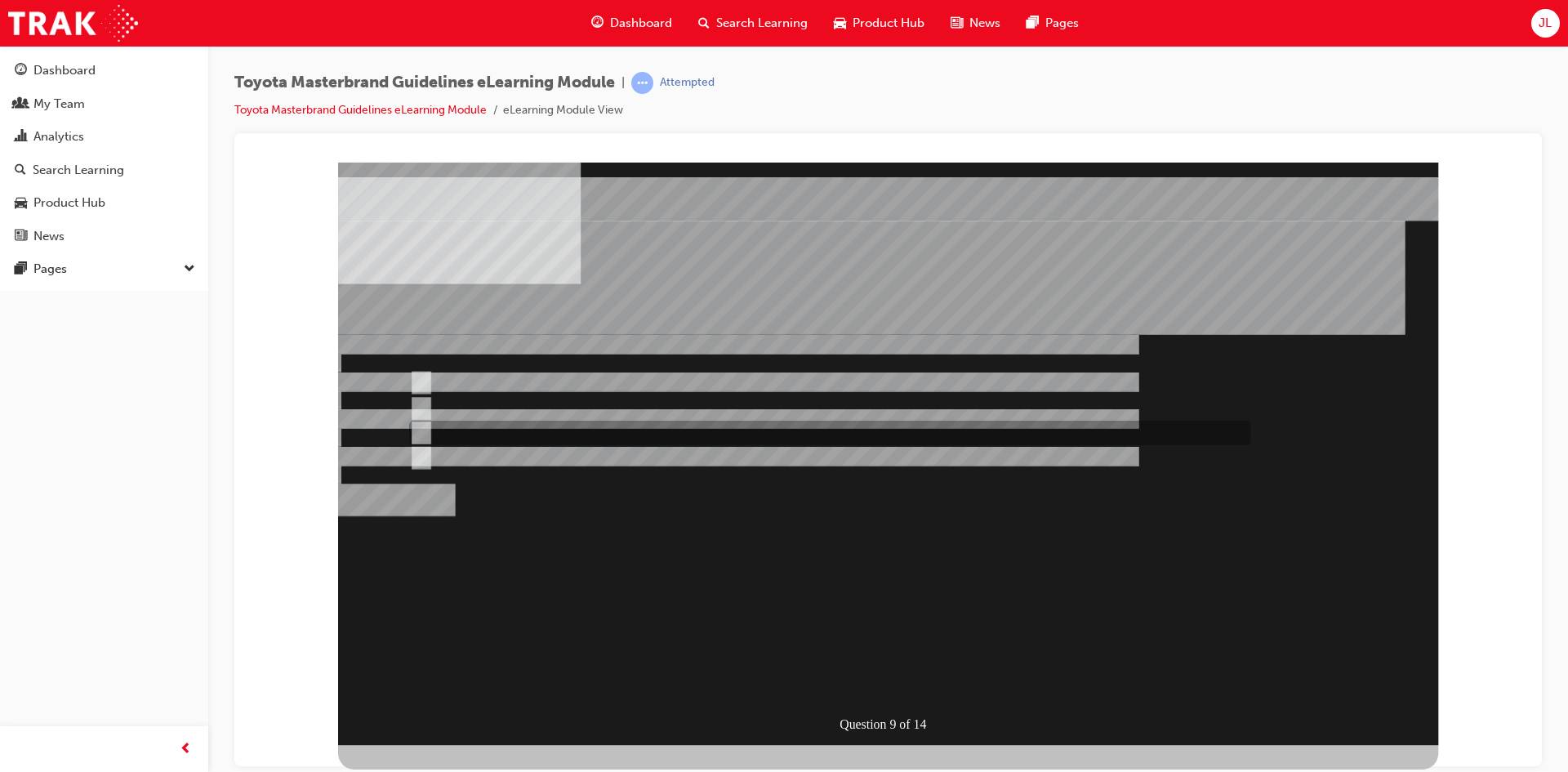
radio input "true"
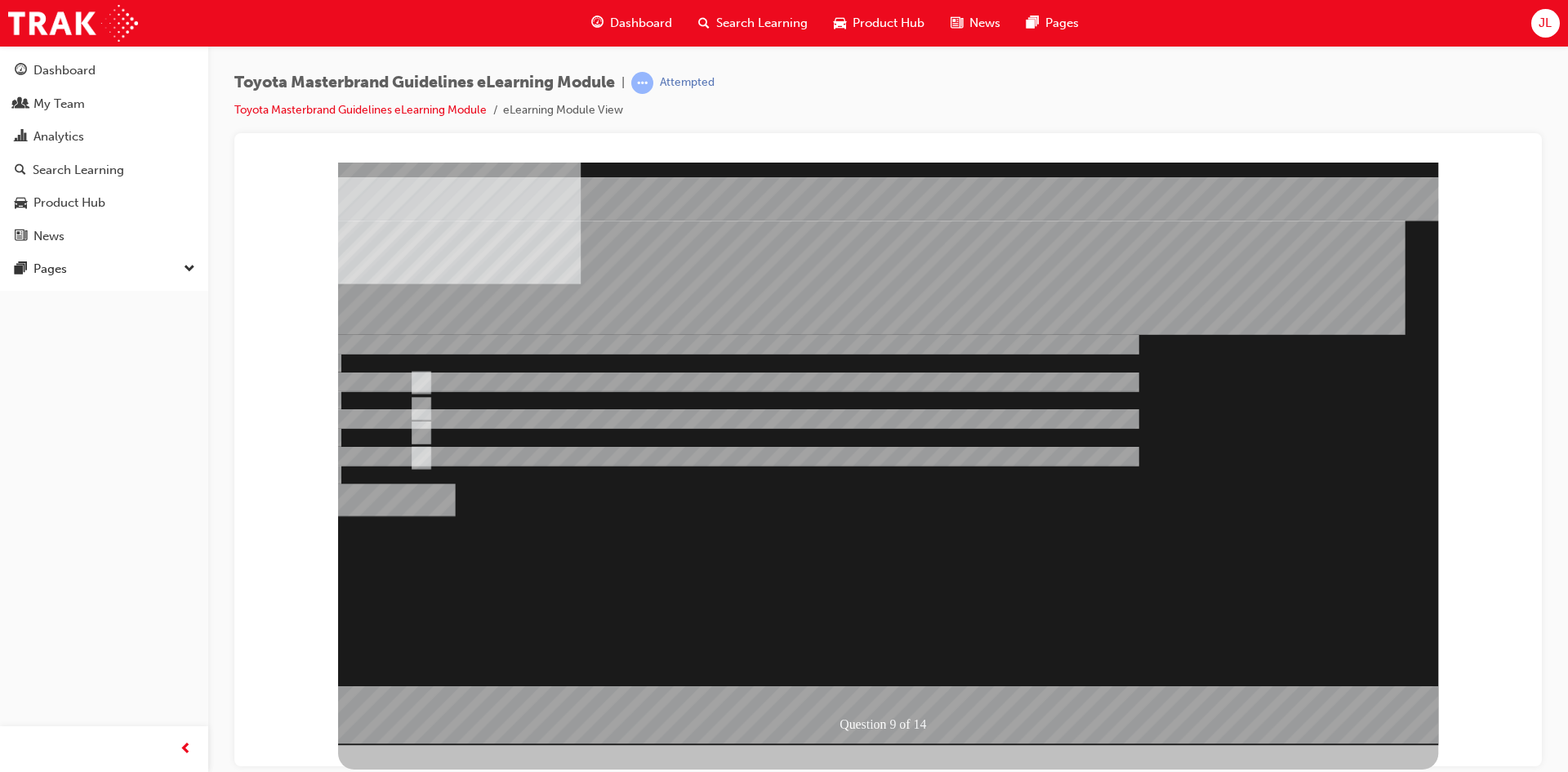
click at [886, 537] on div at bounding box center [888, 452] width 1100 height 582
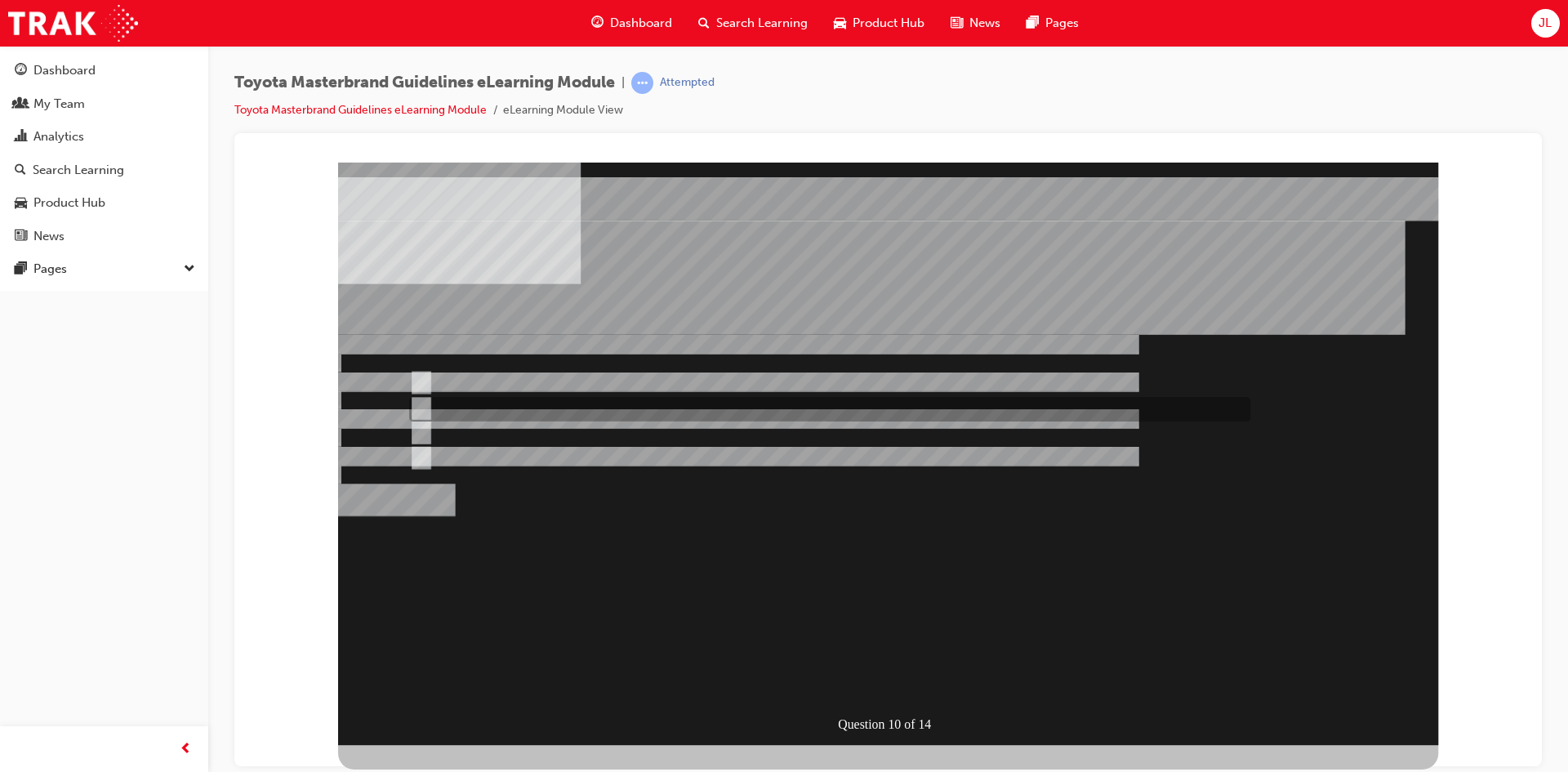
radio input "true"
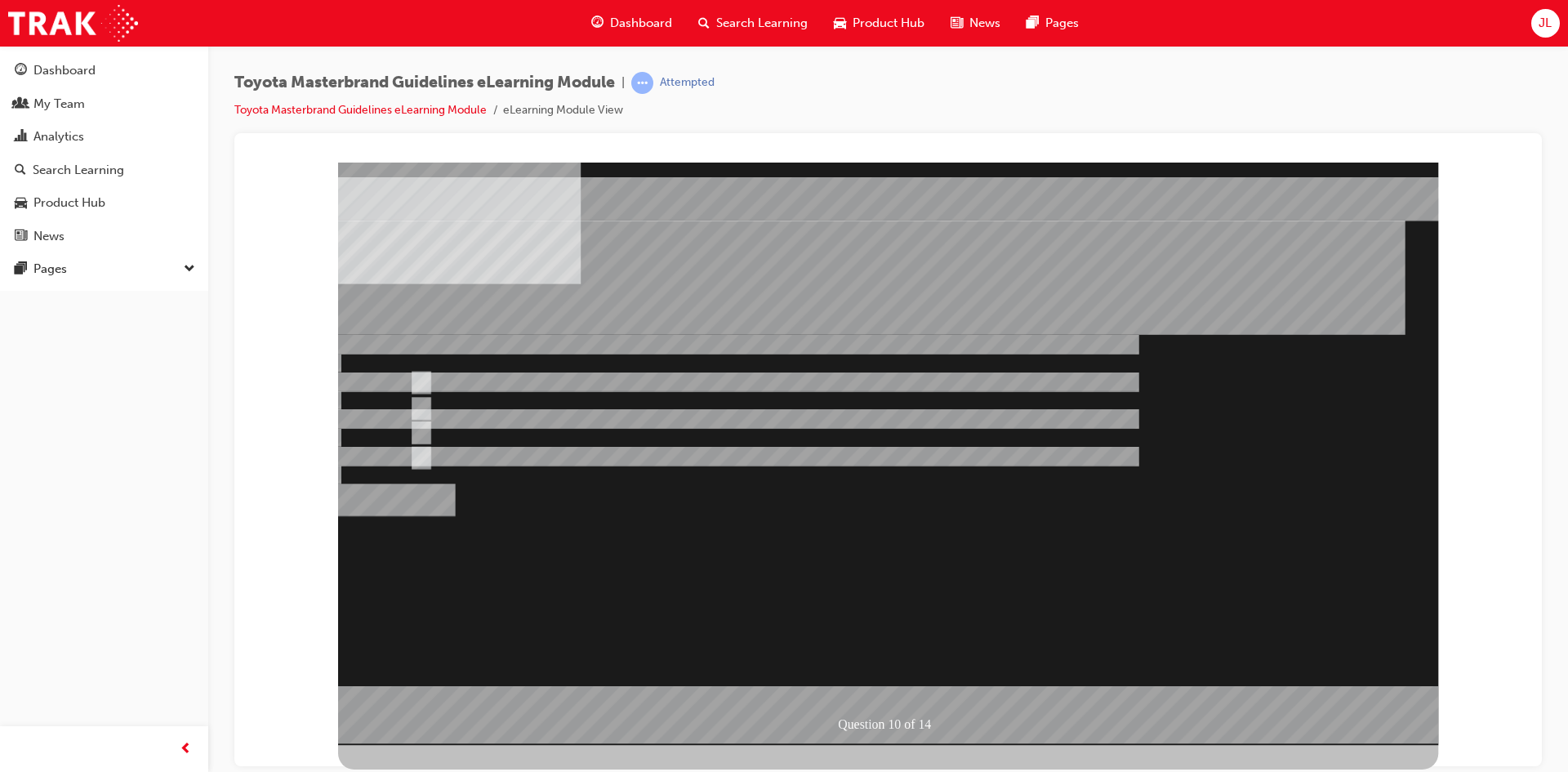
click at [892, 561] on div at bounding box center [888, 452] width 1100 height 582
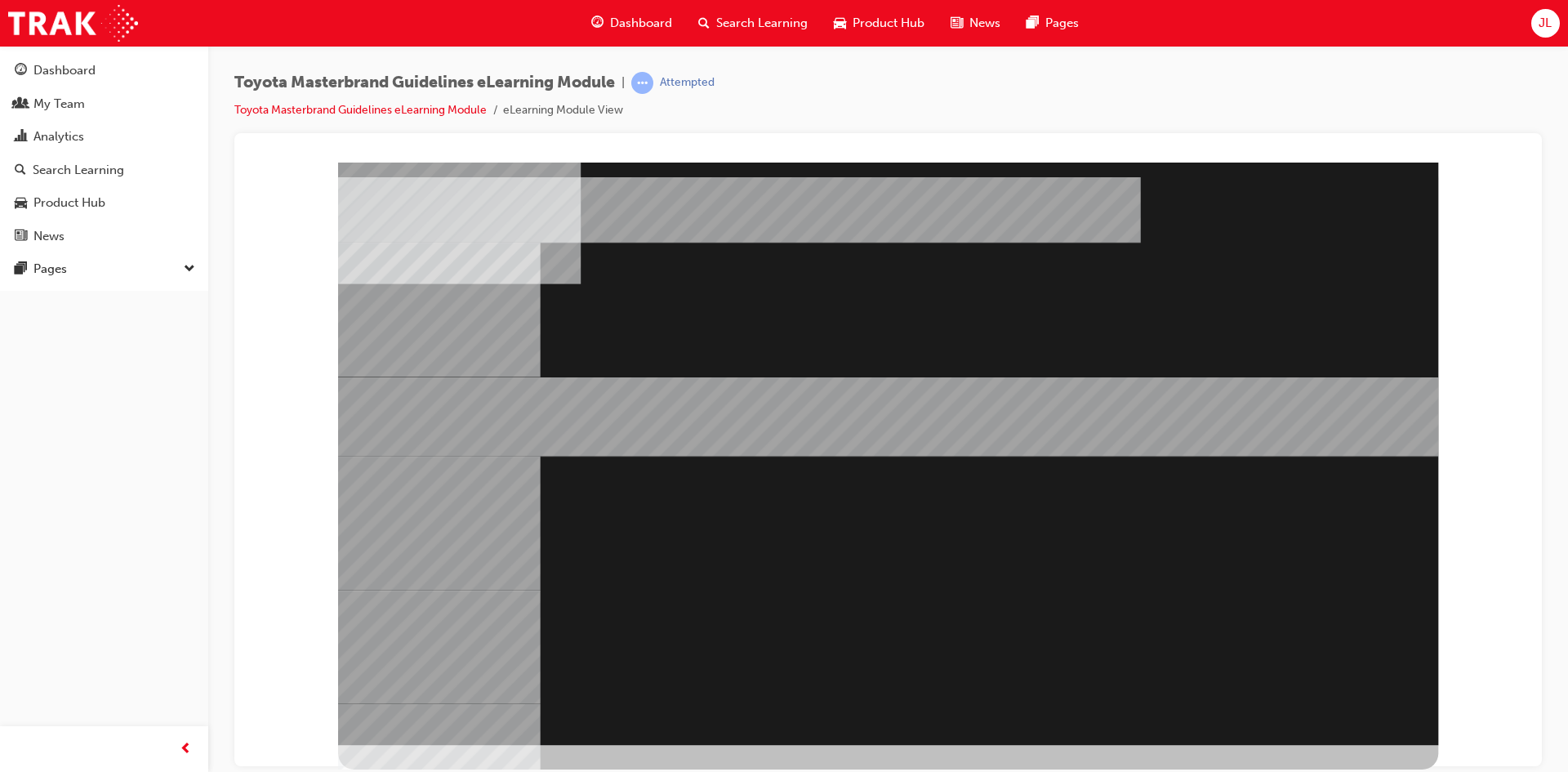
drag, startPoint x: 518, startPoint y: 567, endPoint x: 1277, endPoint y: 423, distance: 772.5
click at [1277, 423] on div at bounding box center [888, 452] width 1100 height 582
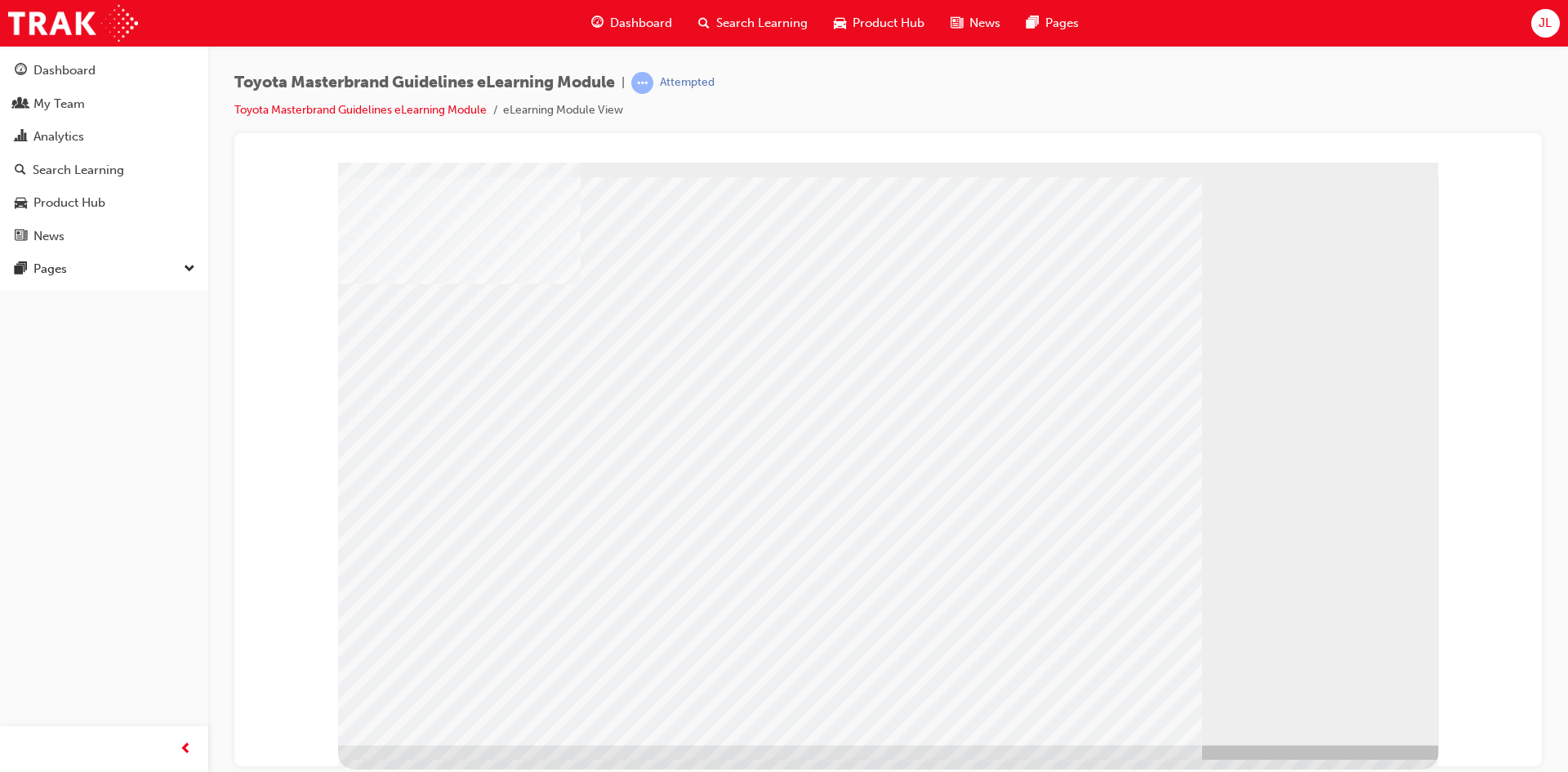
drag, startPoint x: 1344, startPoint y: 701, endPoint x: 1337, endPoint y: 706, distance: 8.6
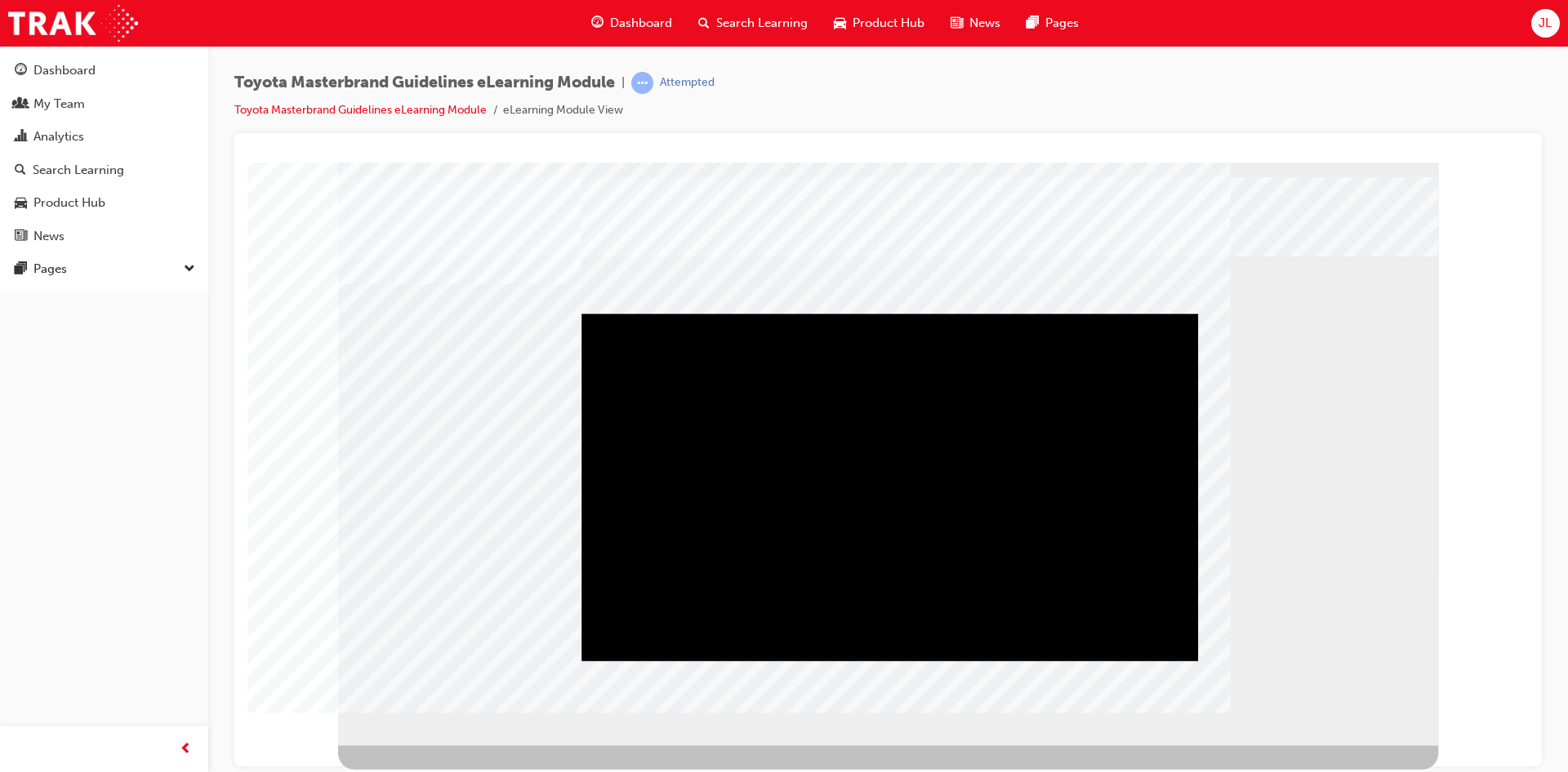
click at [598, 312] on div "Play" at bounding box center [889, 312] width 617 height 0
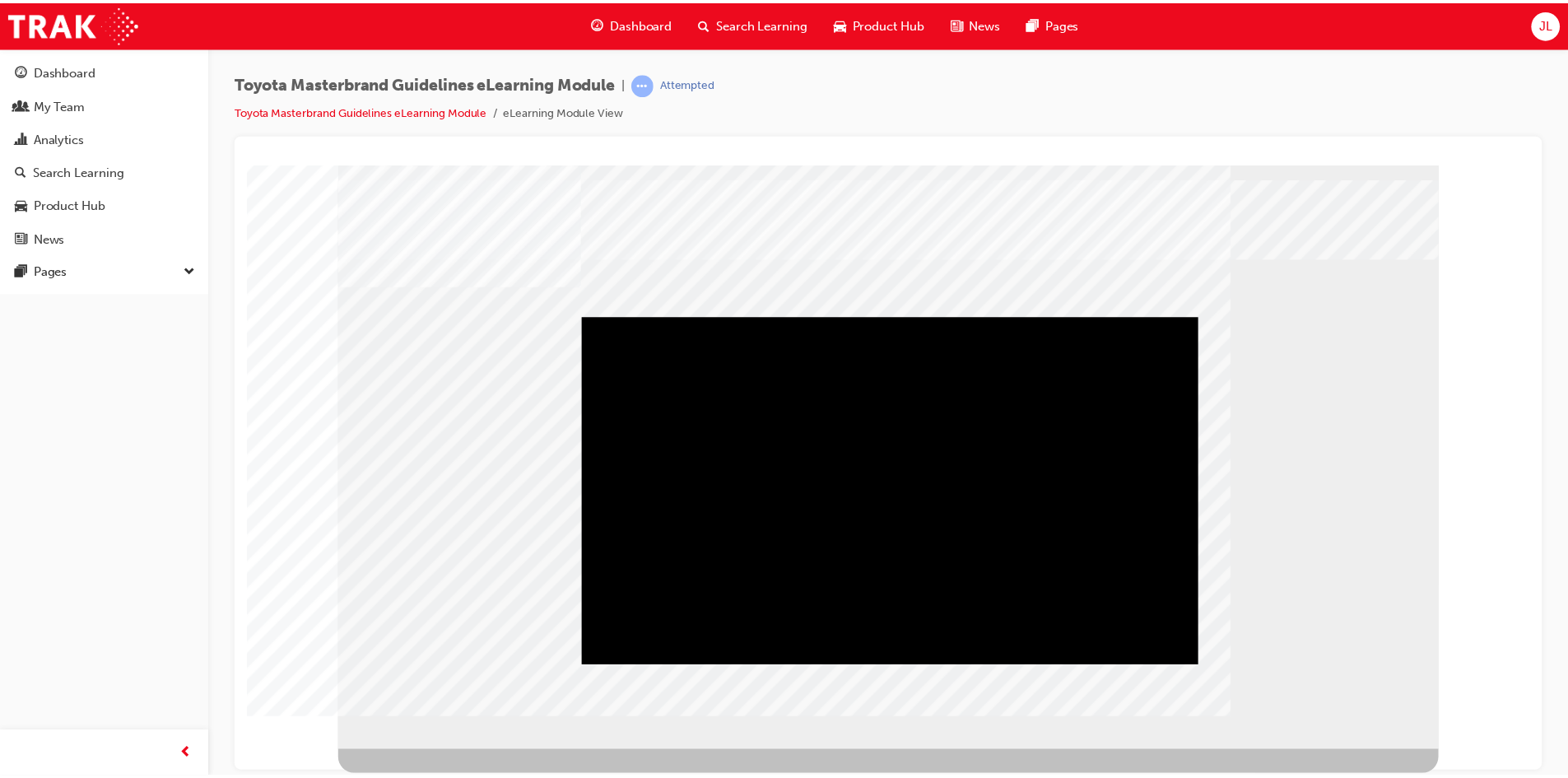
scroll to position [14, 0]
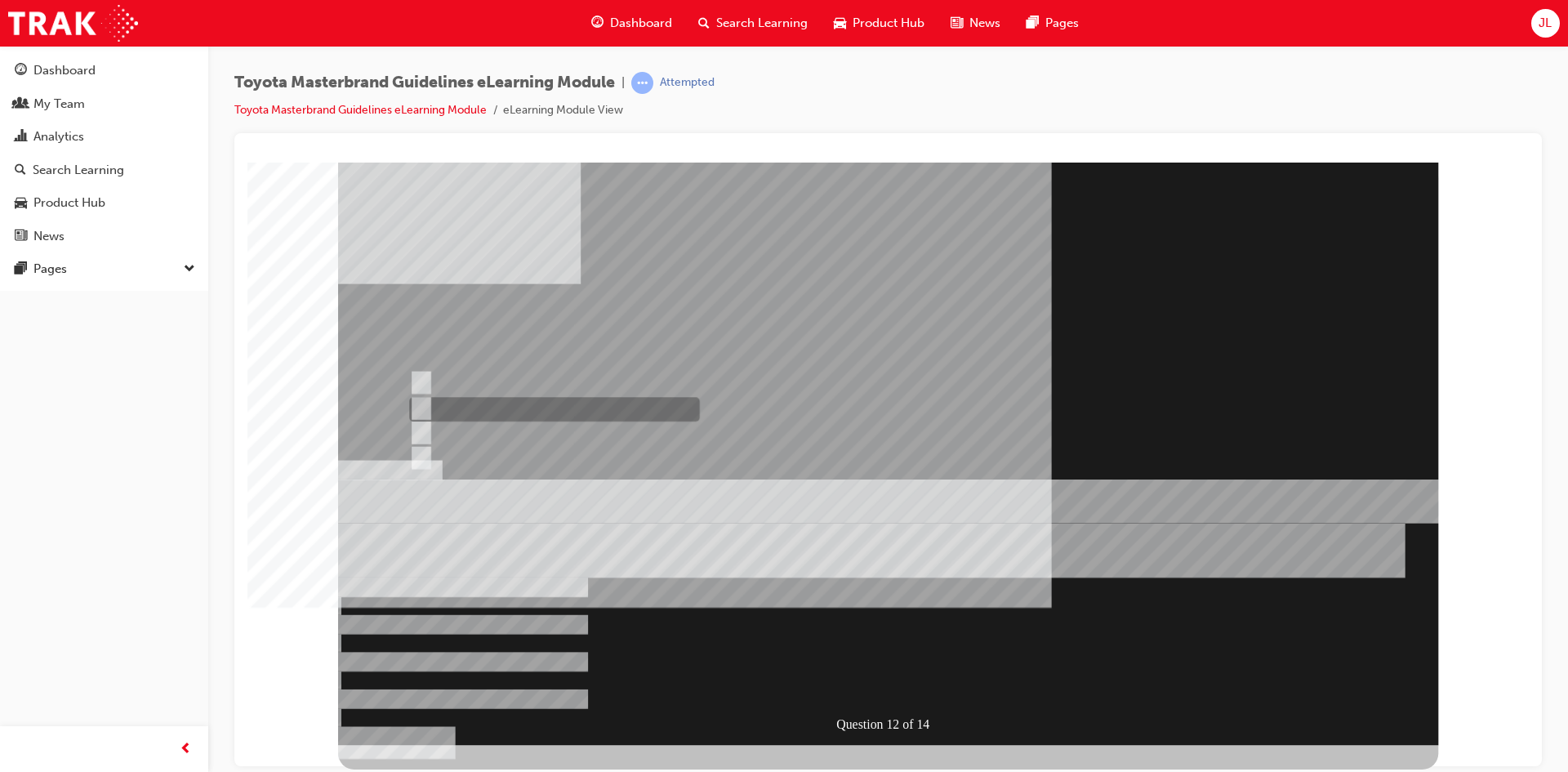
radio input "false"
radio input "true"
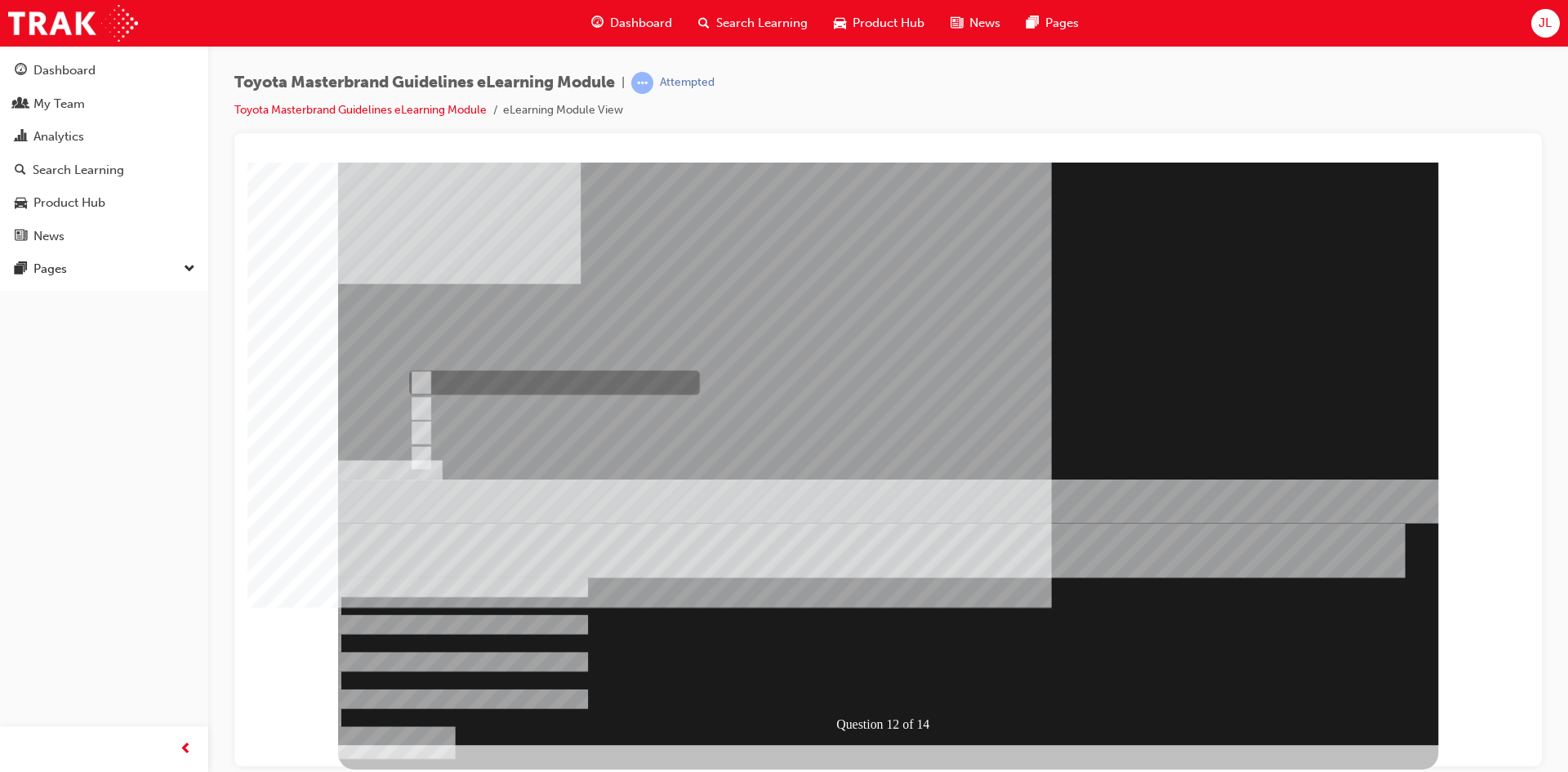
radio input "true"
click at [519, 609] on div at bounding box center [888, 452] width 1100 height 582
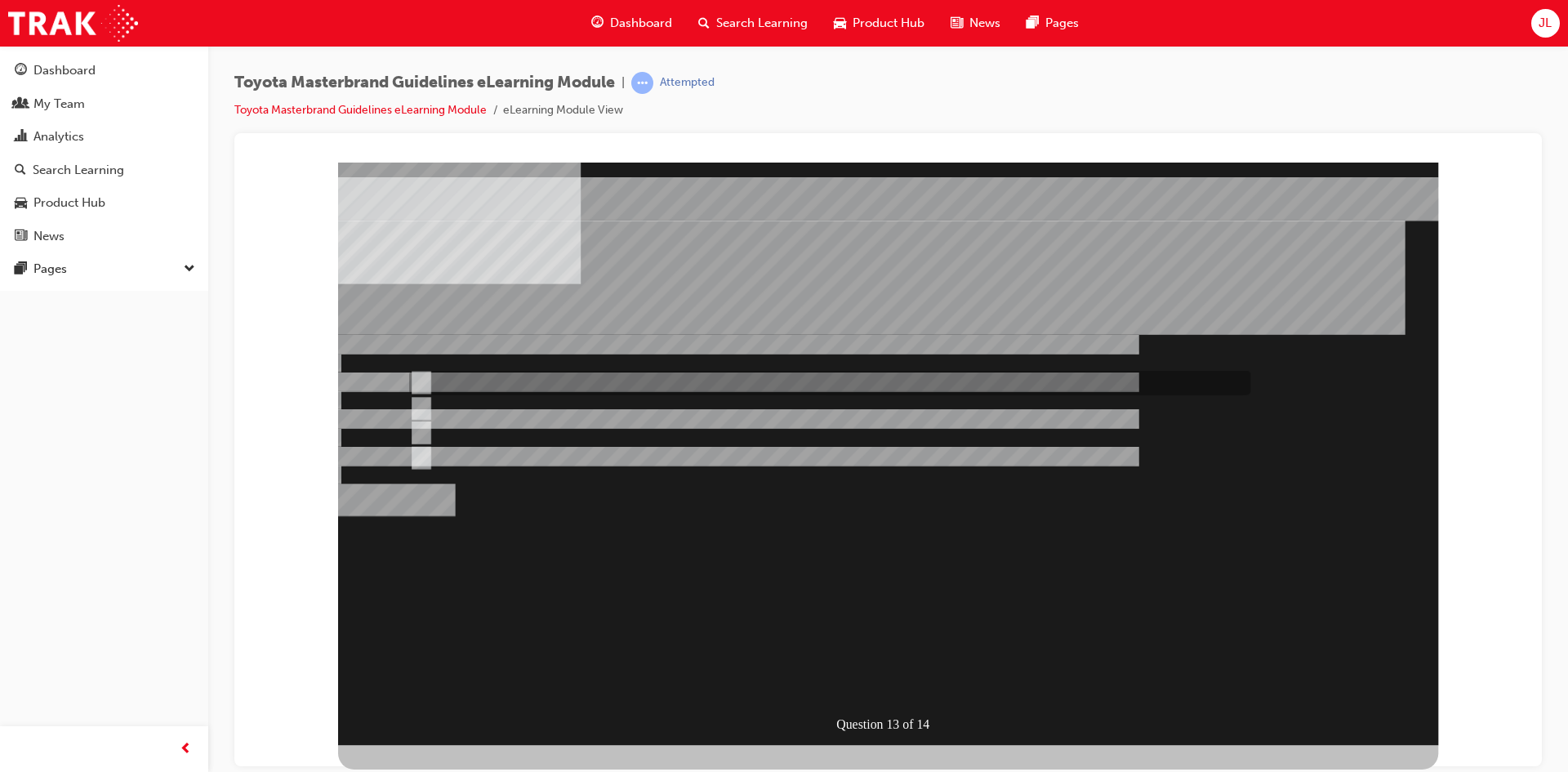
radio input "true"
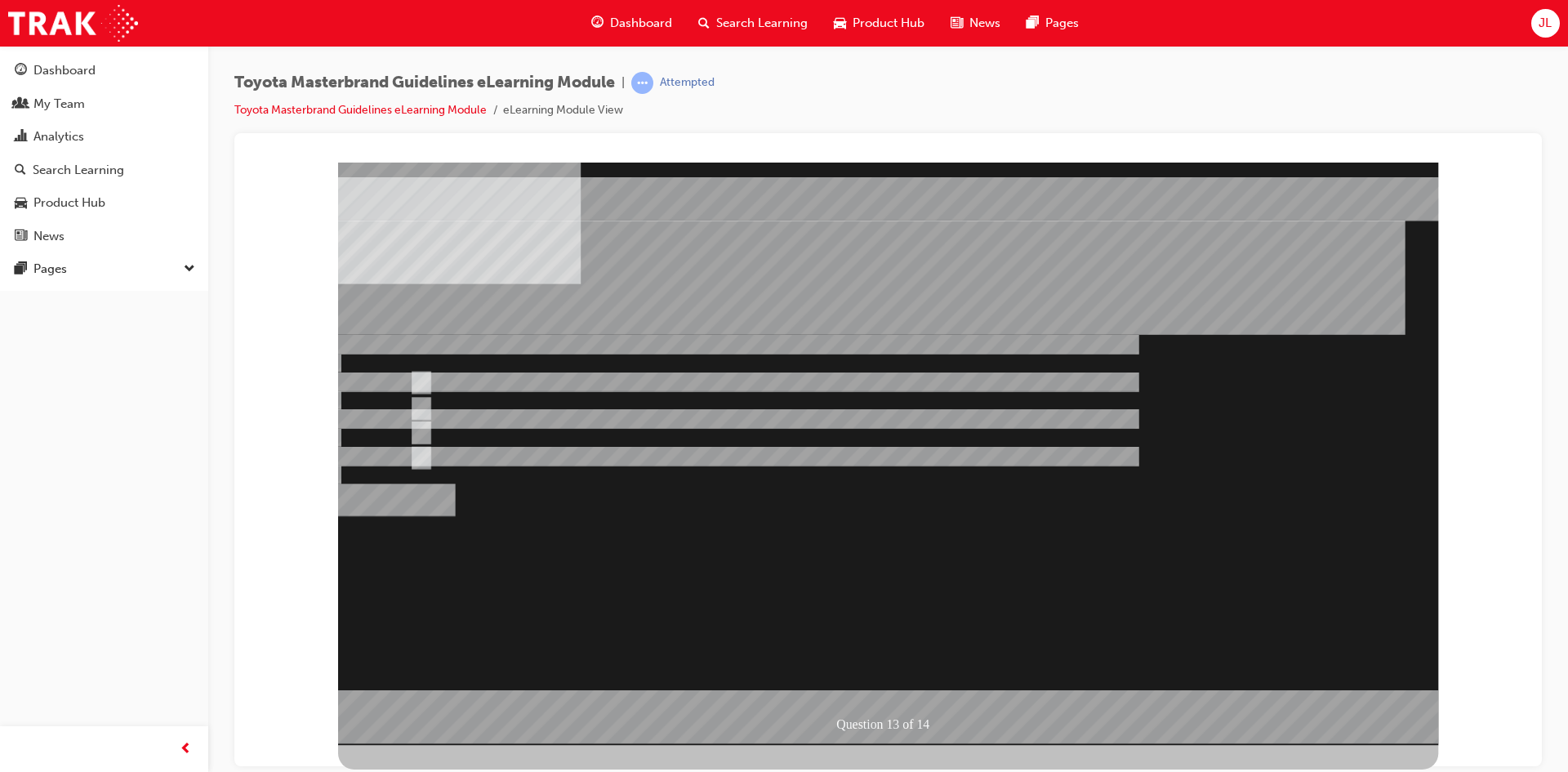
click at [419, 433] on div at bounding box center [888, 452] width 1100 height 582
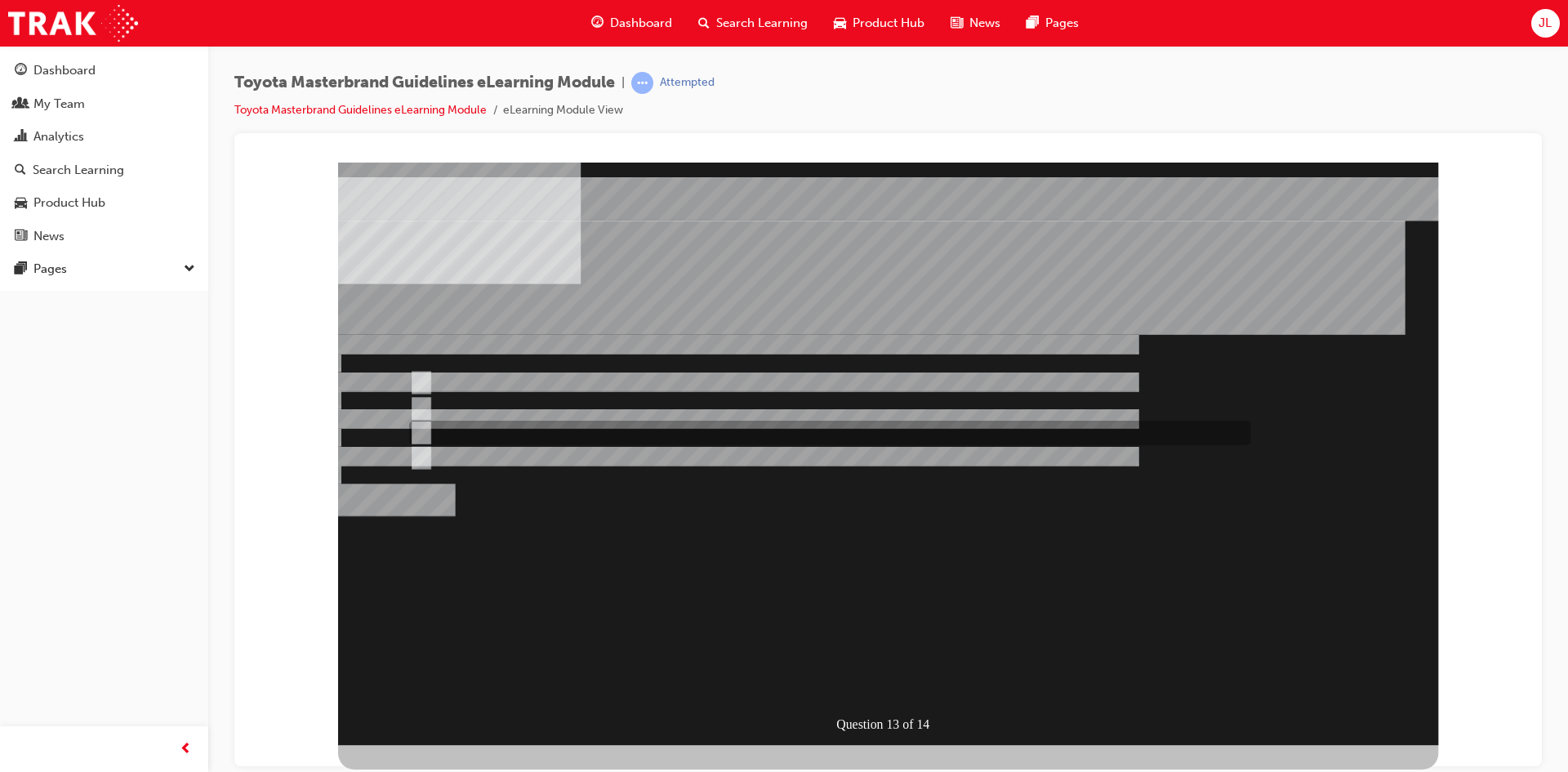
drag, startPoint x: 421, startPoint y: 433, endPoint x: 431, endPoint y: 435, distance: 10.2
radio input "true"
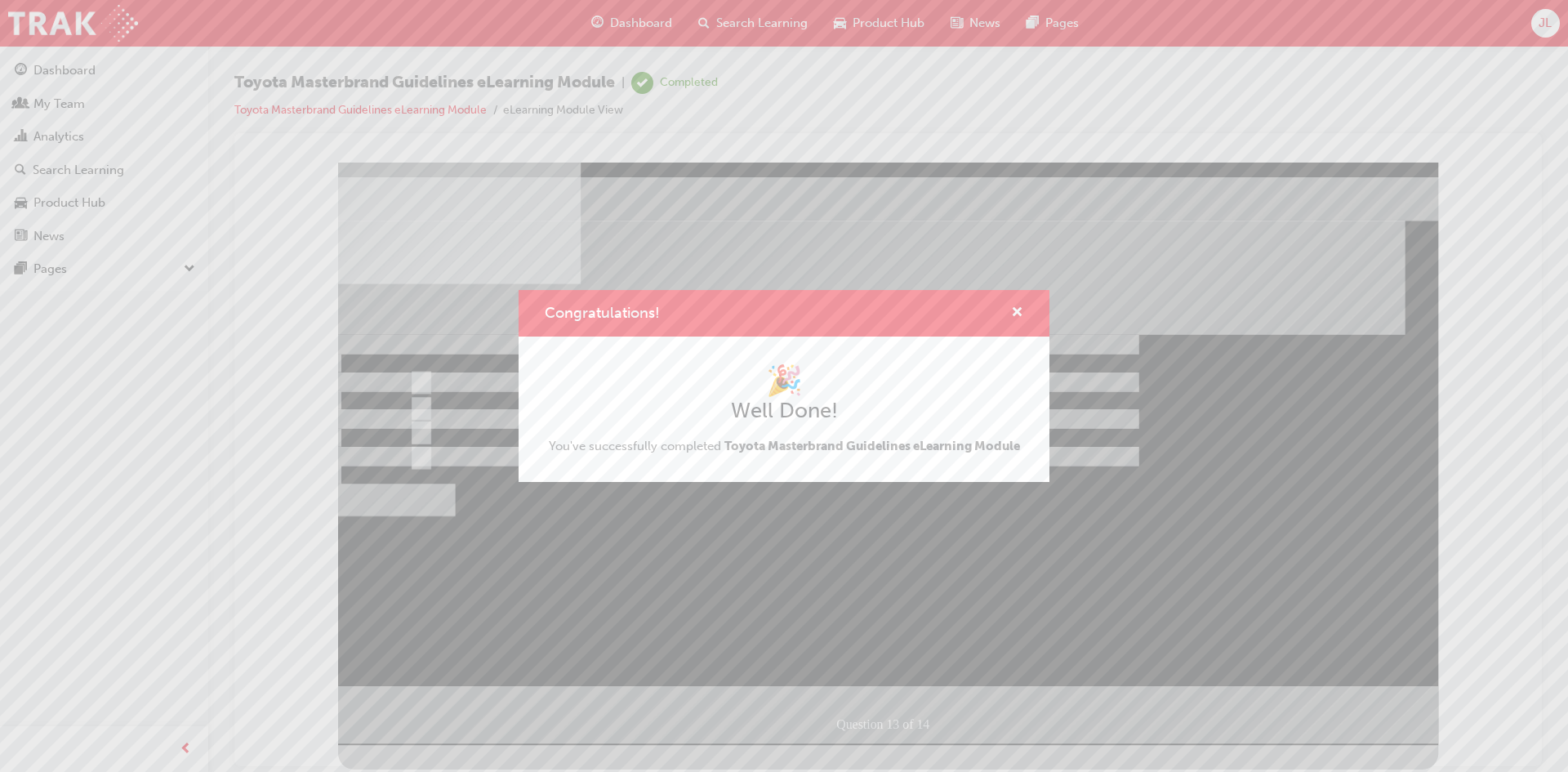
click at [868, 579] on div "Congratulations! 🎉 Well Done! You've successfully completed Toyota Masterbrand …" at bounding box center [784, 386] width 1568 height 772
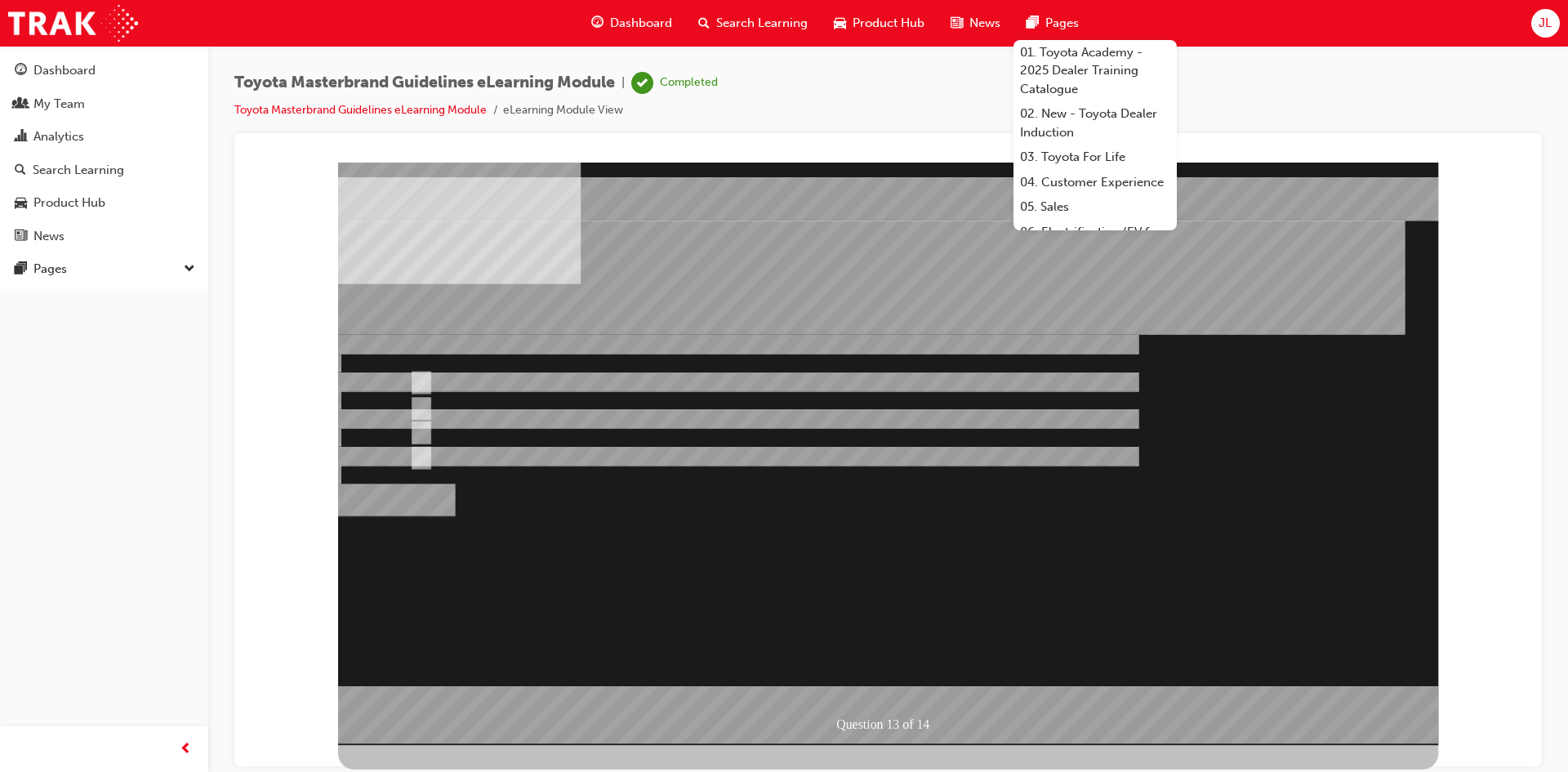
click at [757, 20] on span "Search Learning" at bounding box center [761, 23] width 91 height 19
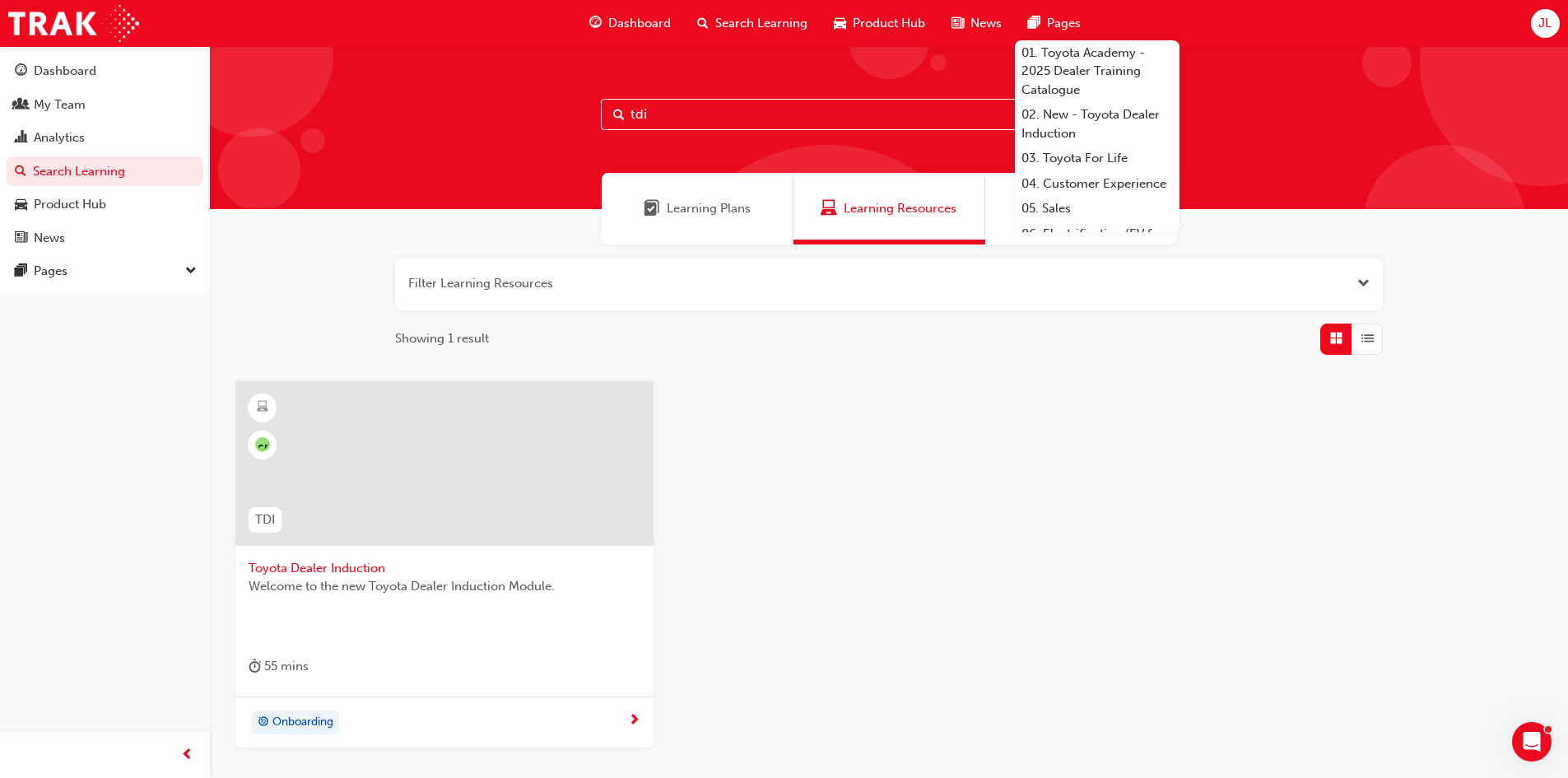
drag, startPoint x: 664, startPoint y: 114, endPoint x: 346, endPoint y: 103, distance: 318.2
click at [361, 106] on div "tdi" at bounding box center [889, 127] width 1359 height 163
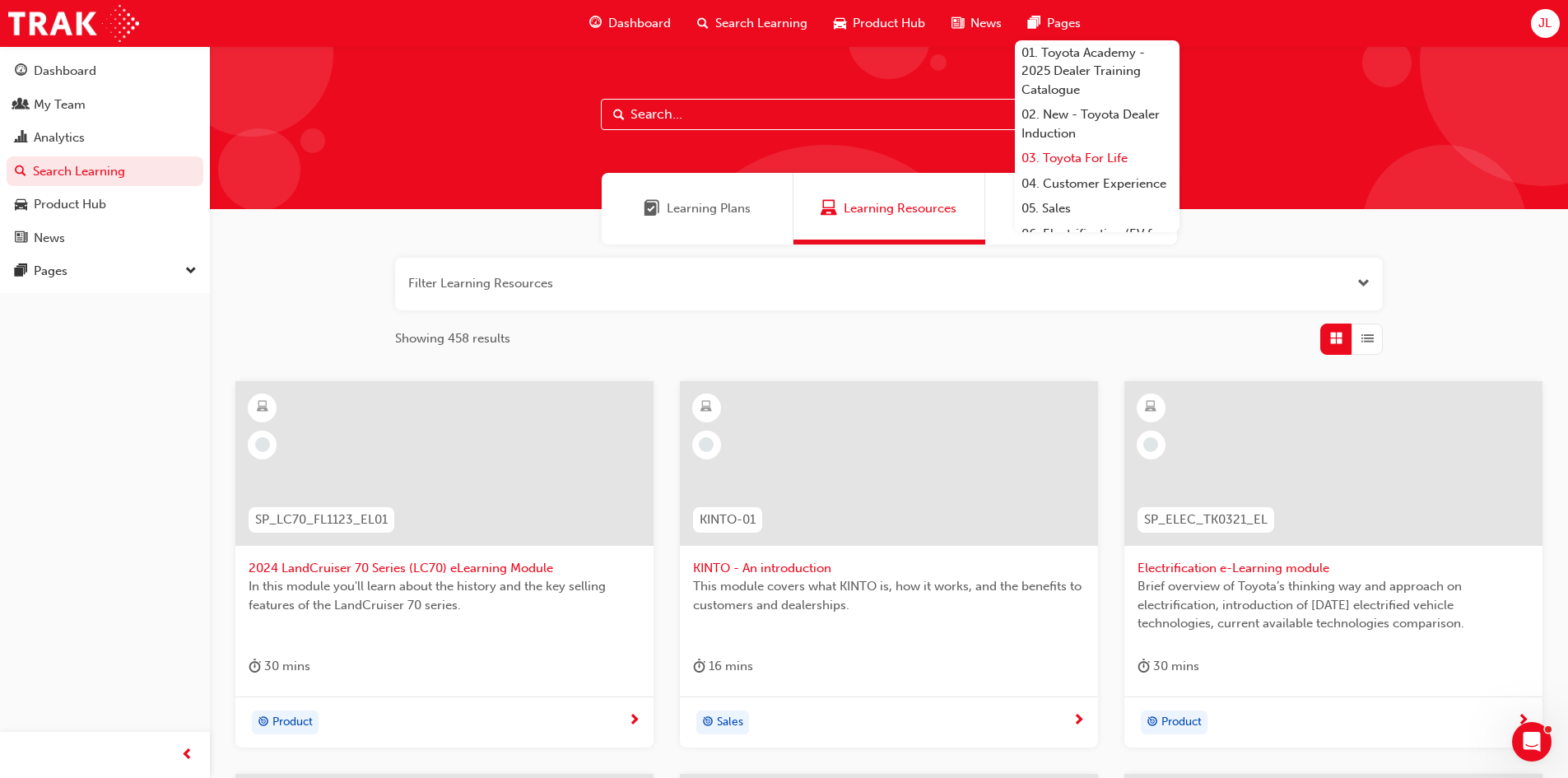
click at [1102, 157] on link "03. Toyota For Life" at bounding box center [1097, 158] width 165 height 25
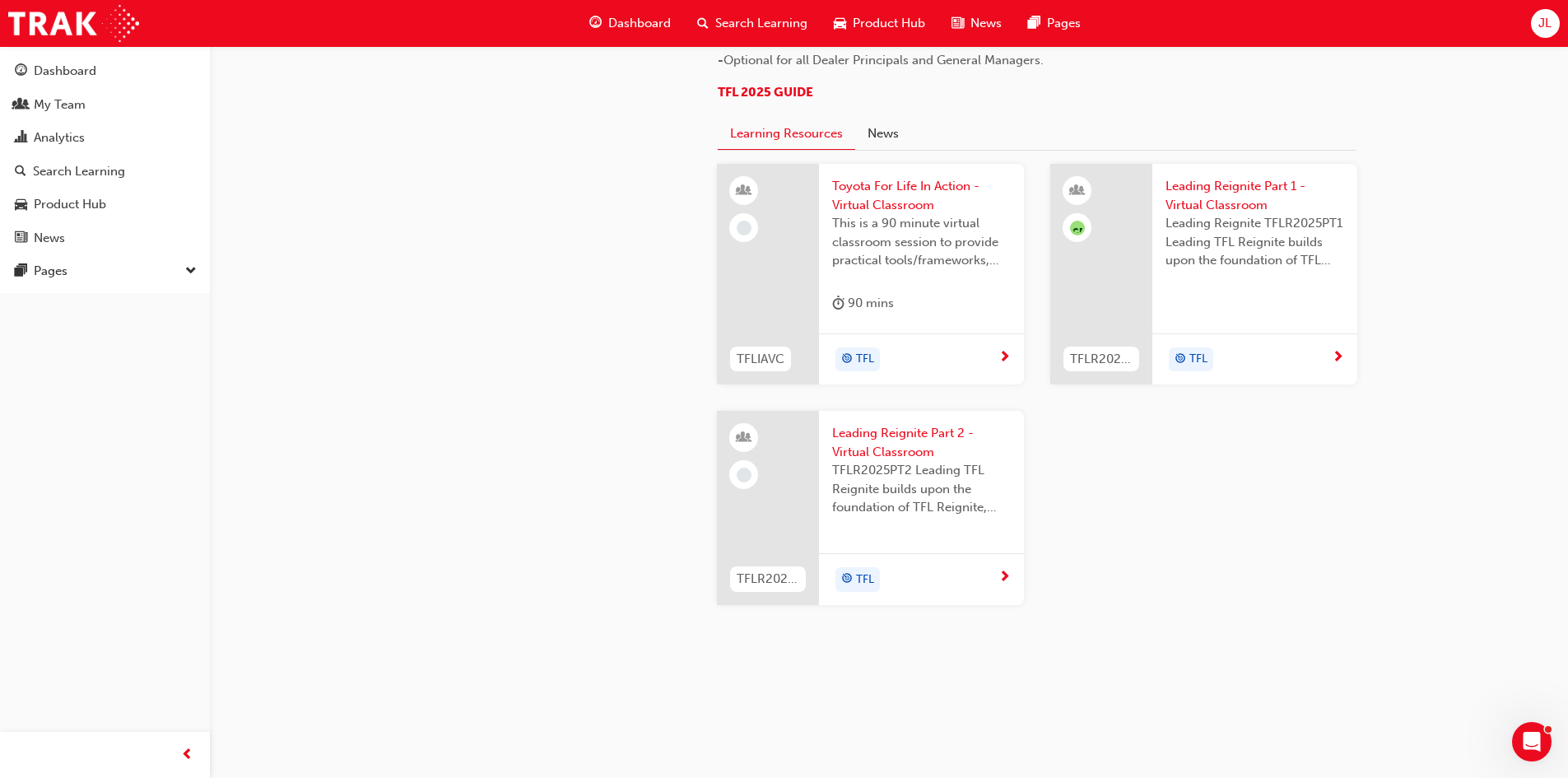
scroll to position [1646, 0]
click at [896, 214] on span "Toyota For Life In Action - Virtual Classroom" at bounding box center [922, 195] width 178 height 37
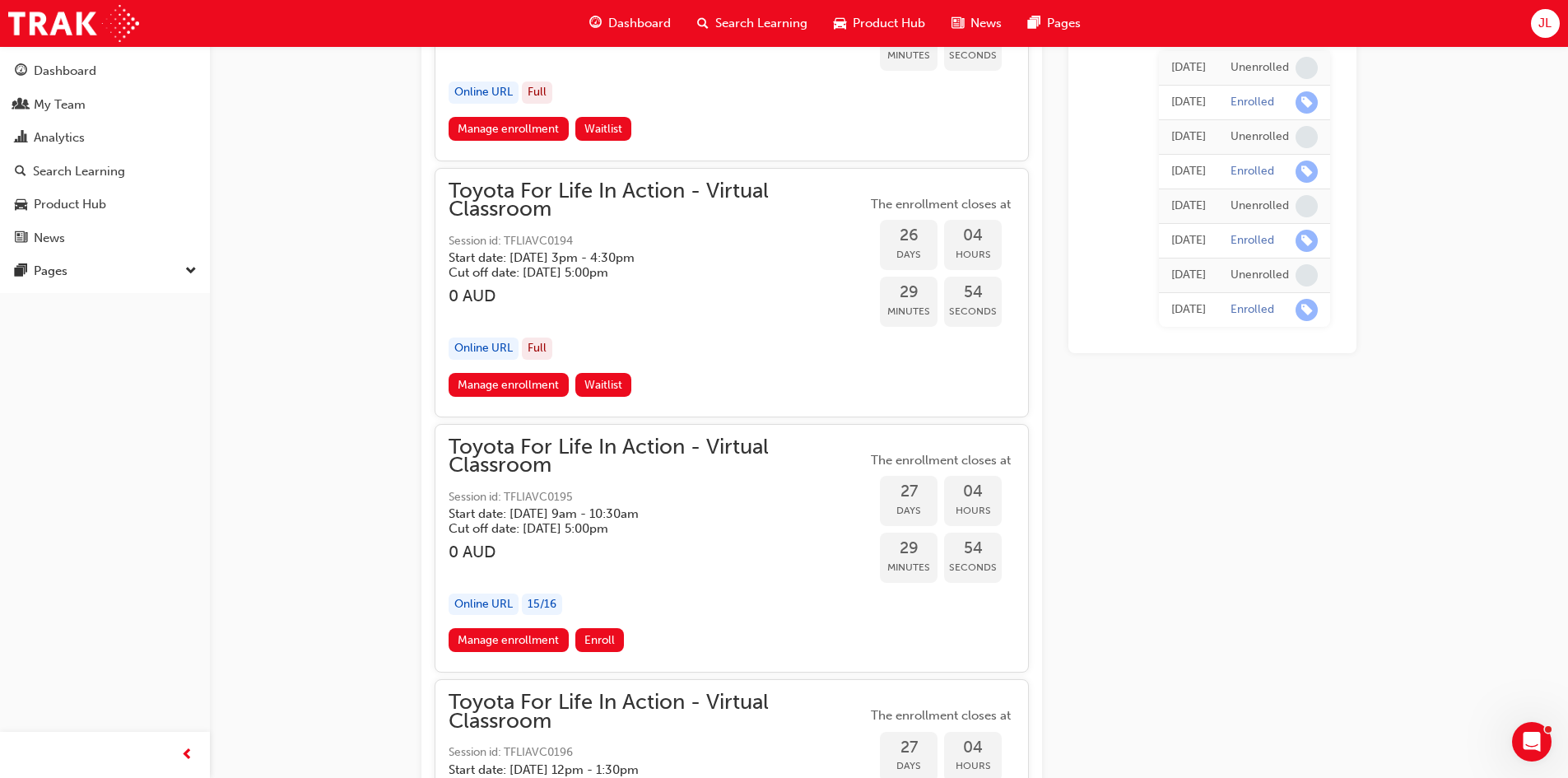
scroll to position [10290, 0]
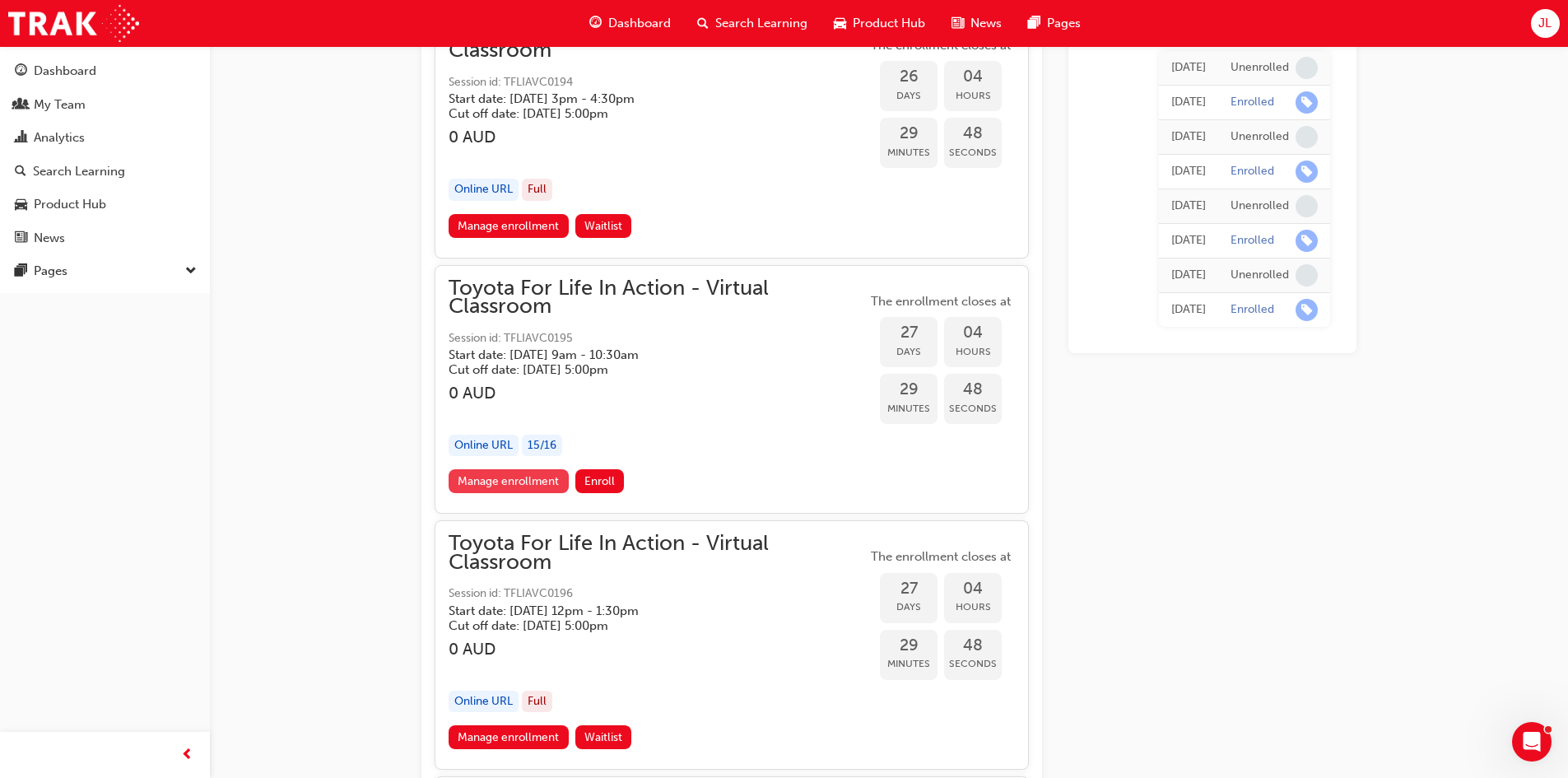
click at [513, 480] on link "Manage enrollment" at bounding box center [509, 481] width 120 height 24
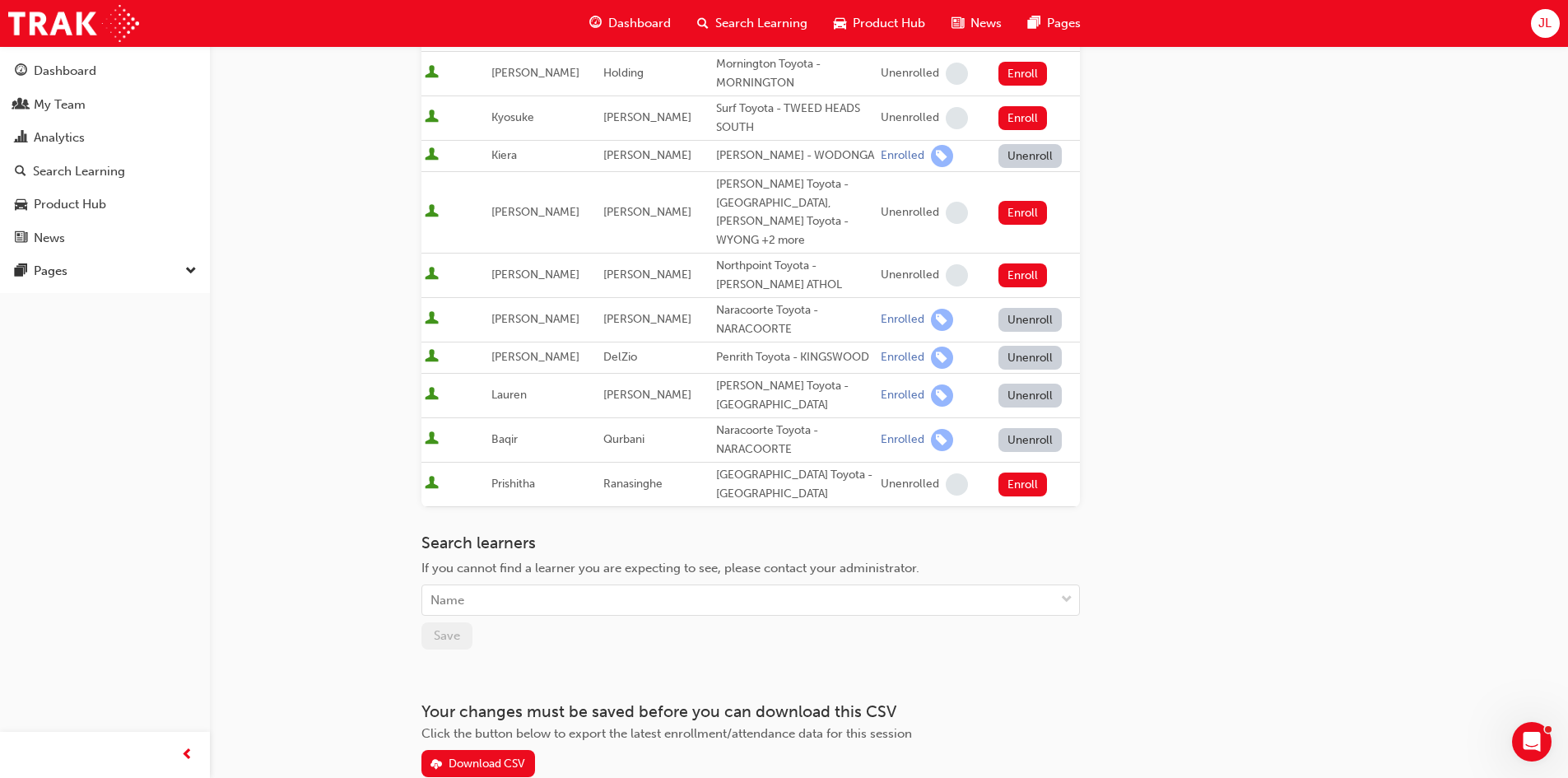
scroll to position [1048, 0]
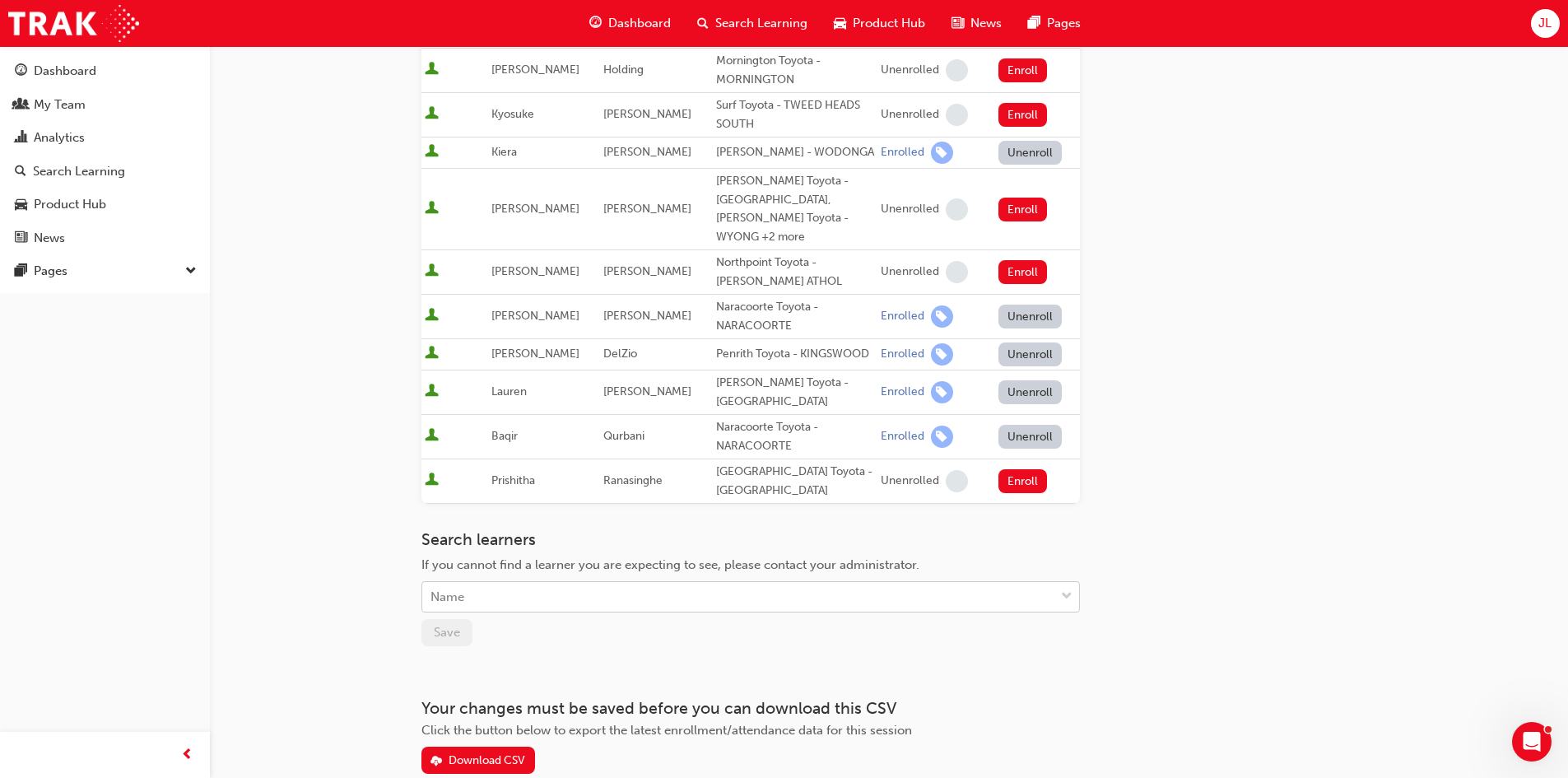
click at [495, 582] on div "Name" at bounding box center [738, 597] width 632 height 29
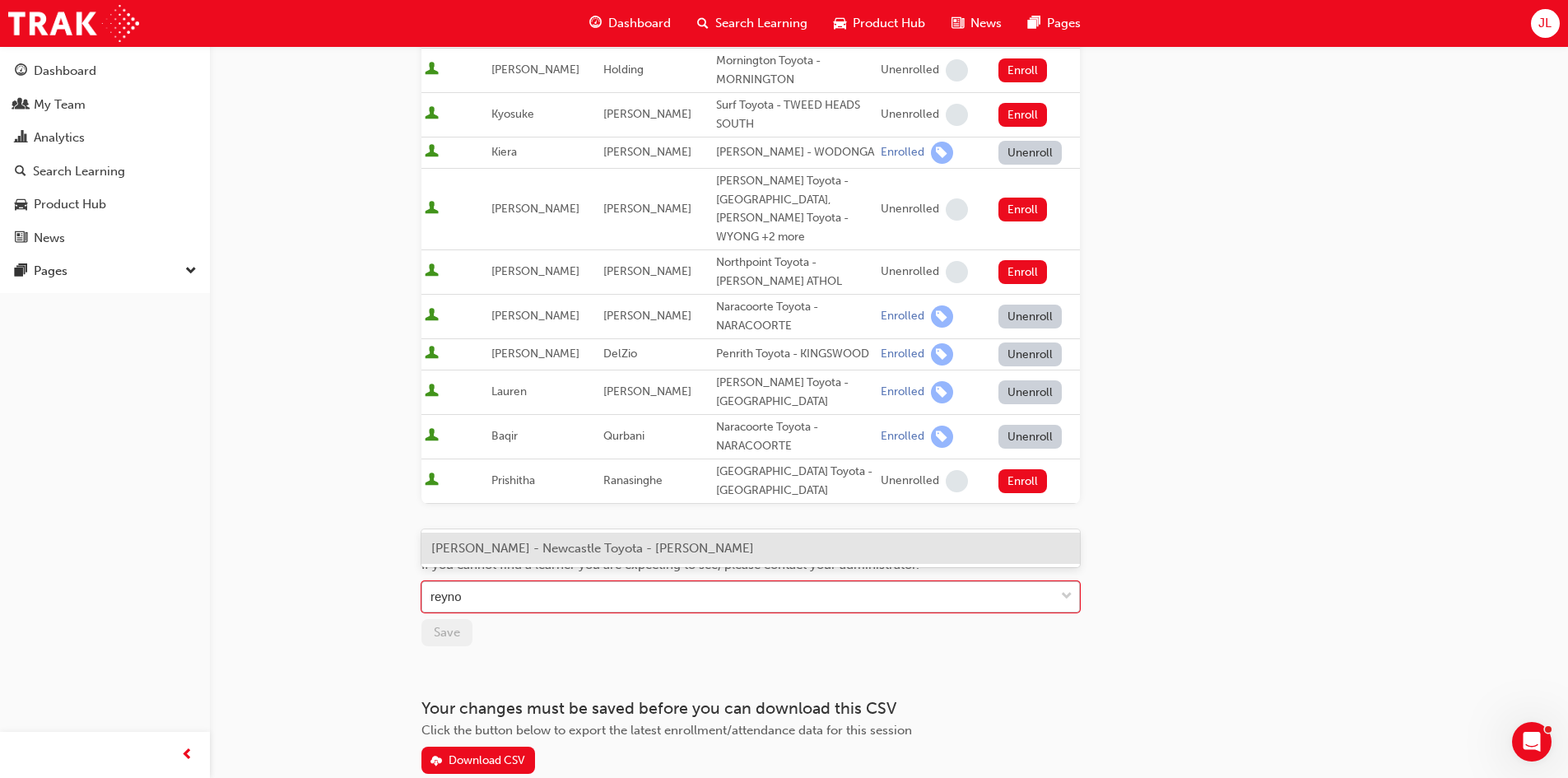
type input "[PERSON_NAME]"
click at [511, 549] on span "[PERSON_NAME] - Newcastle Toyota - [PERSON_NAME]" at bounding box center [592, 548] width 323 height 15
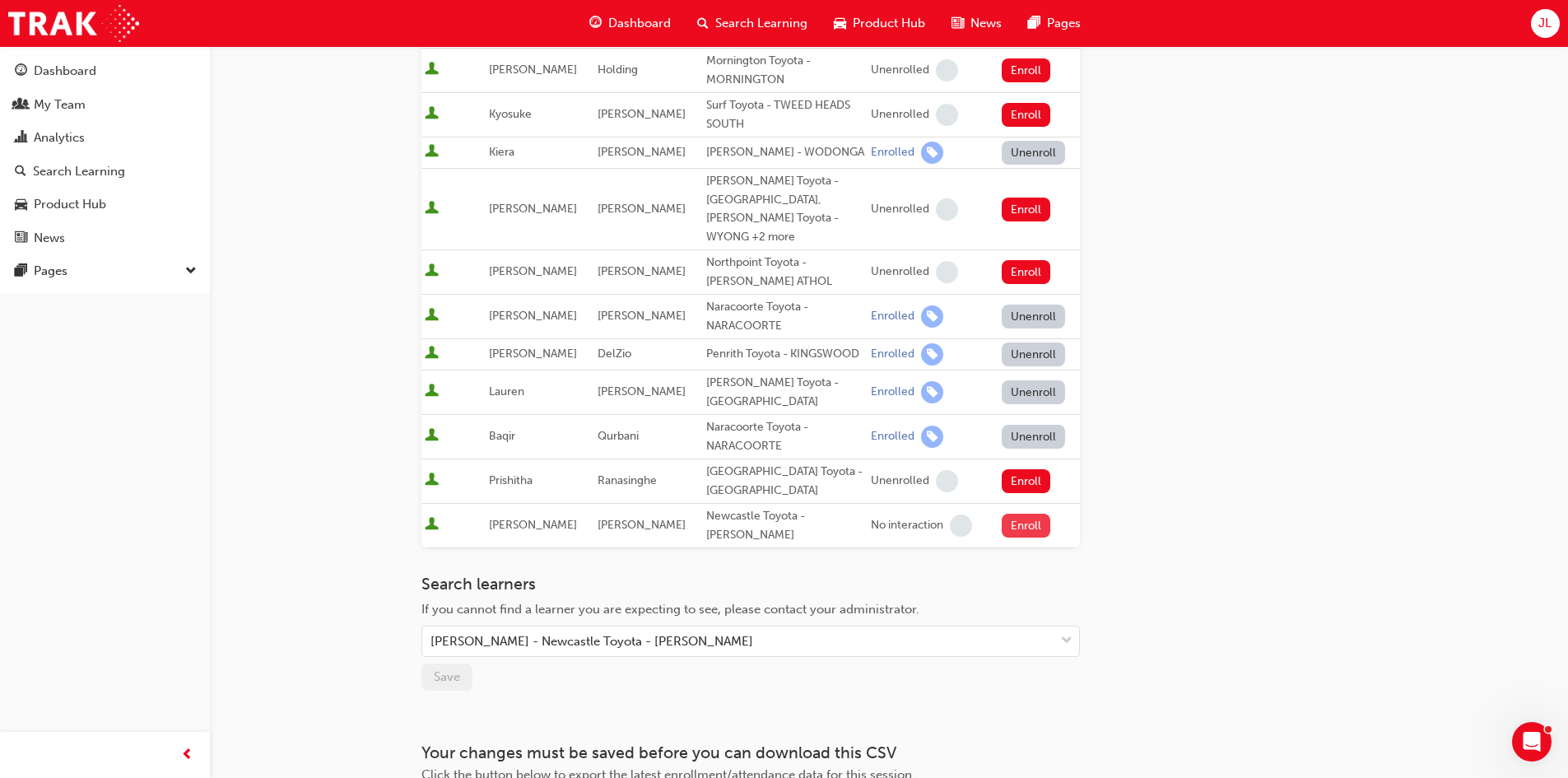
click at [1028, 513] on button "Enroll" at bounding box center [1027, 525] width 49 height 24
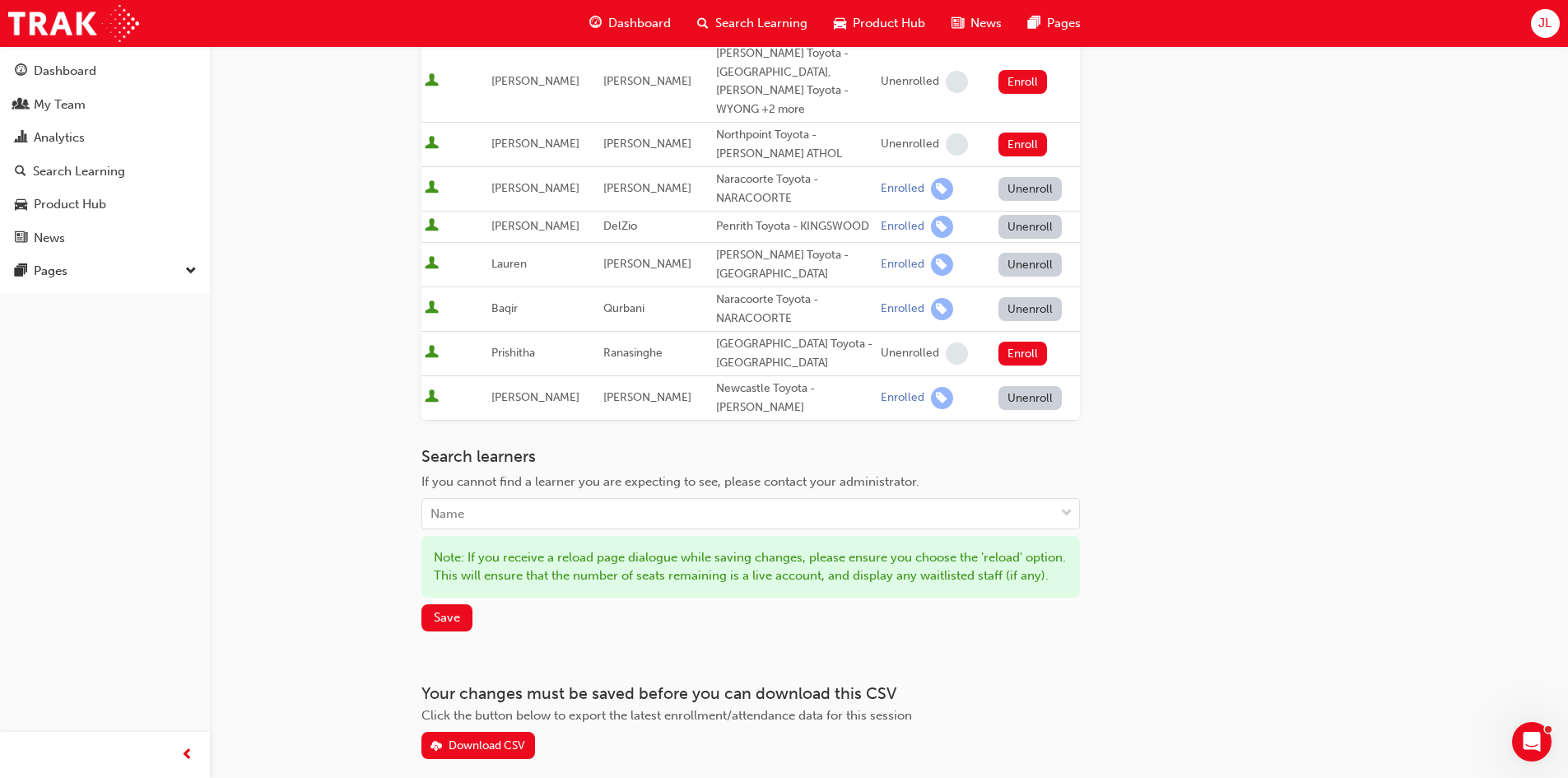
scroll to position [1179, 0]
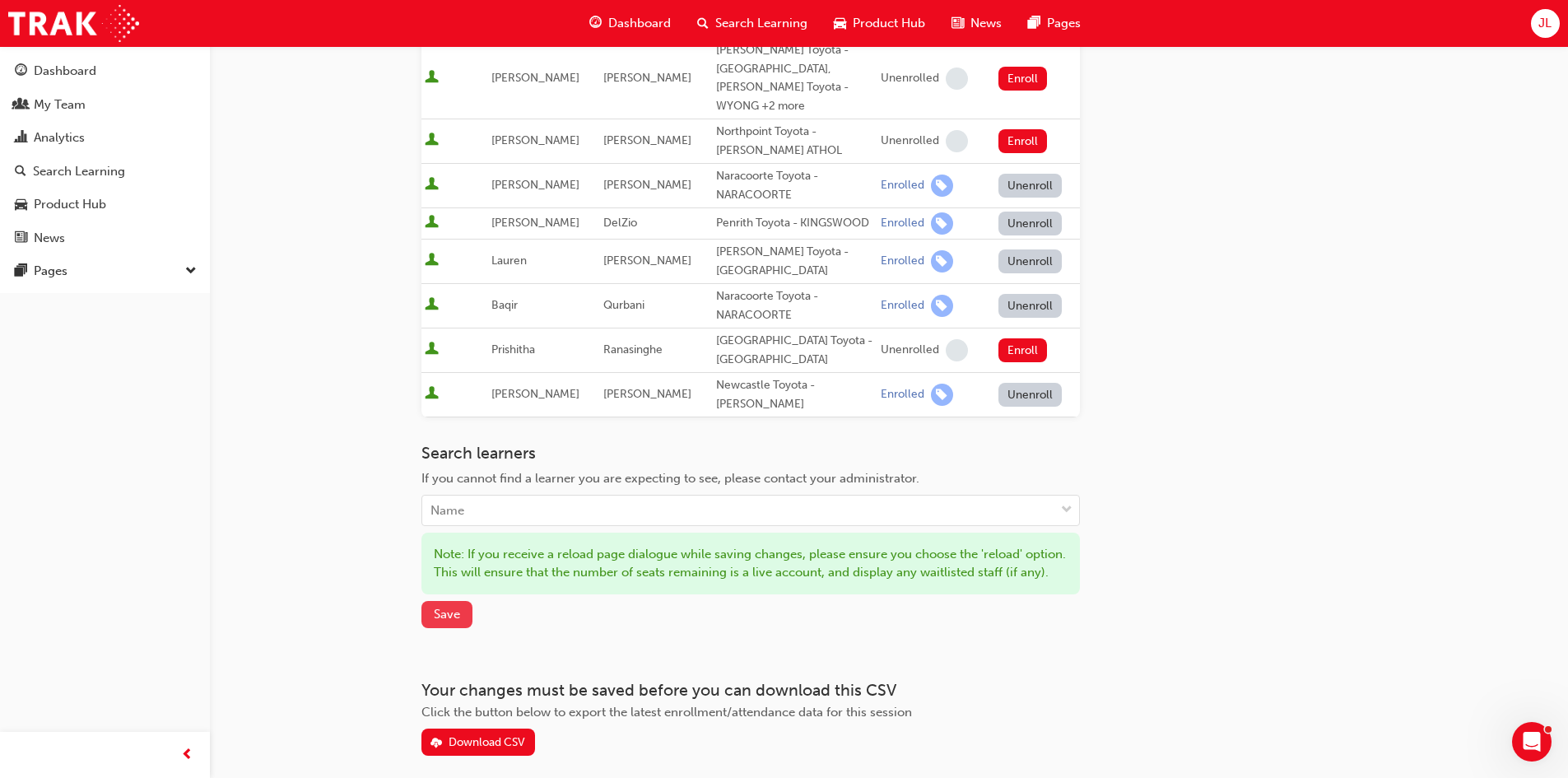
click at [451, 607] on span "Save" at bounding box center [447, 614] width 26 height 15
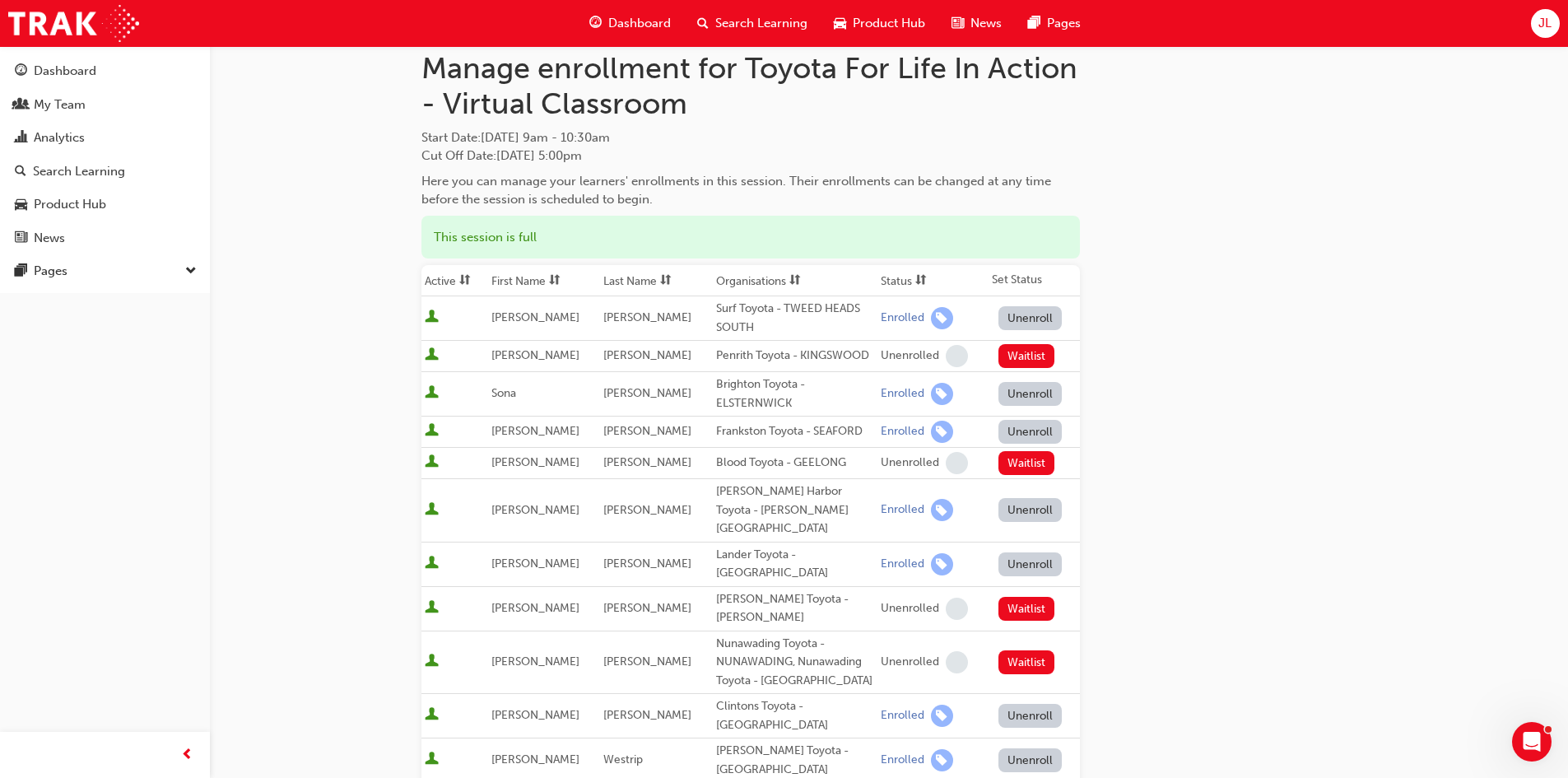
scroll to position [0, 0]
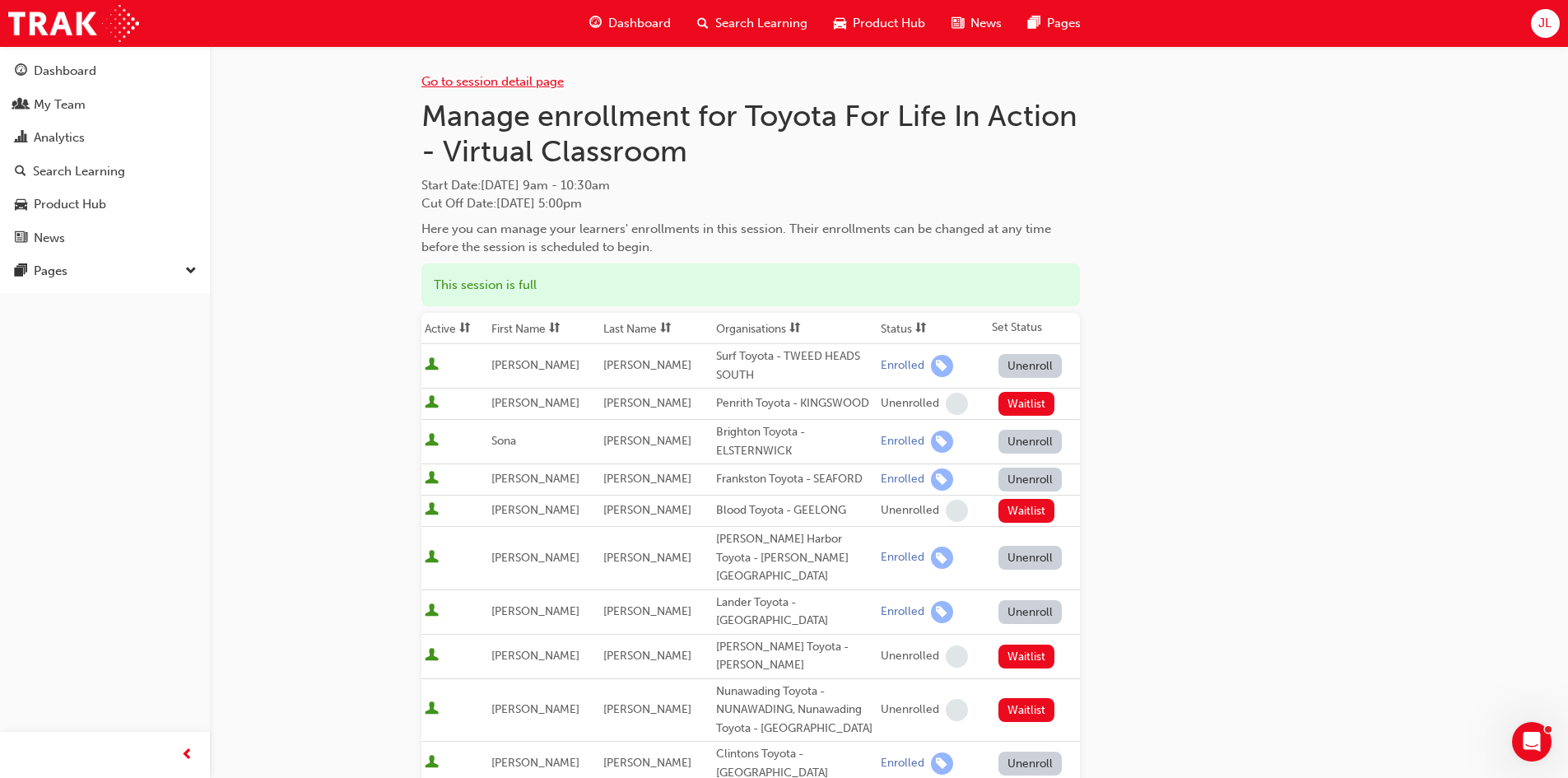
click at [499, 82] on link "Go to session detail page" at bounding box center [492, 81] width 142 height 15
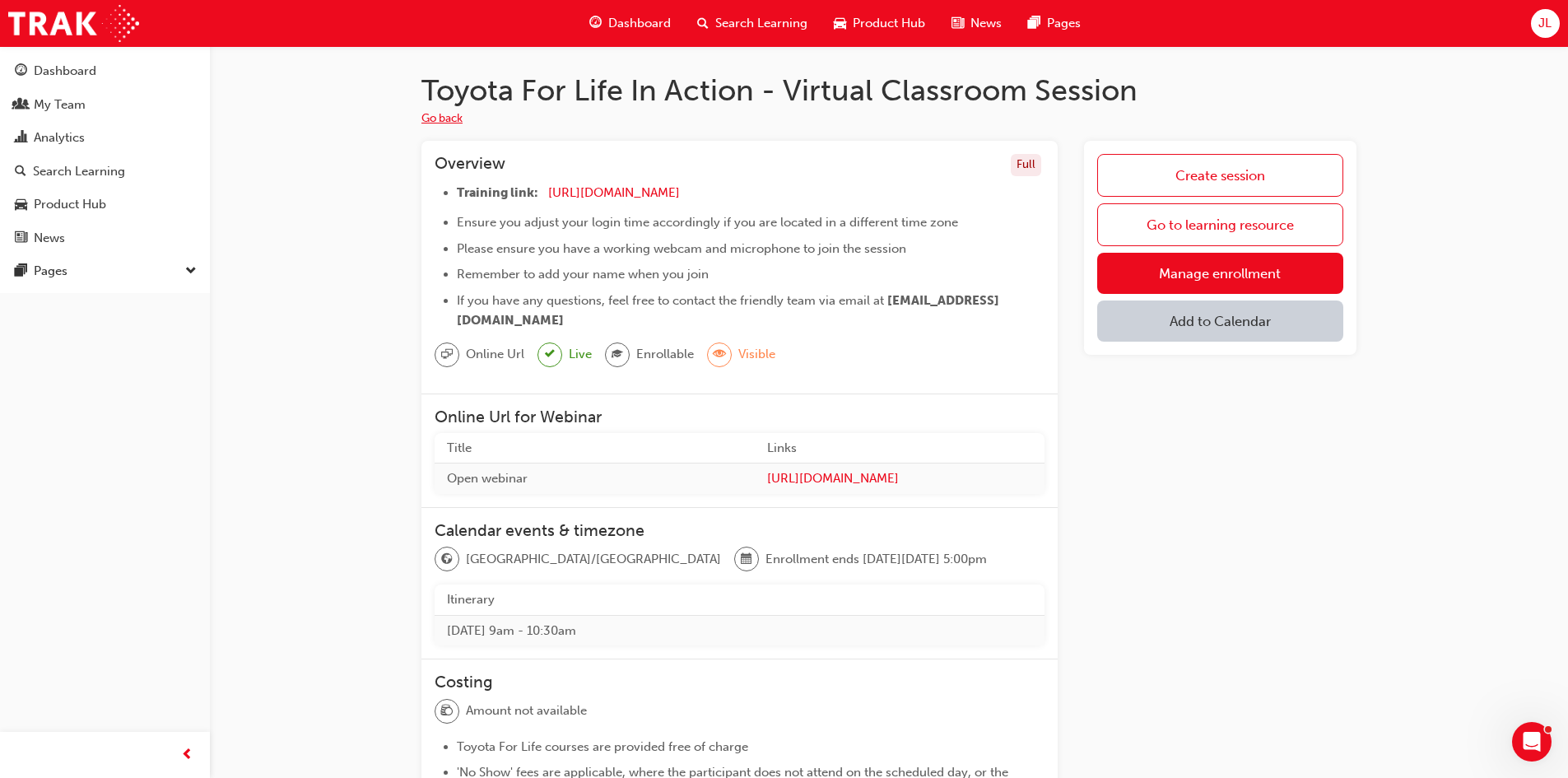
click at [439, 117] on button "Go back" at bounding box center [441, 118] width 41 height 19
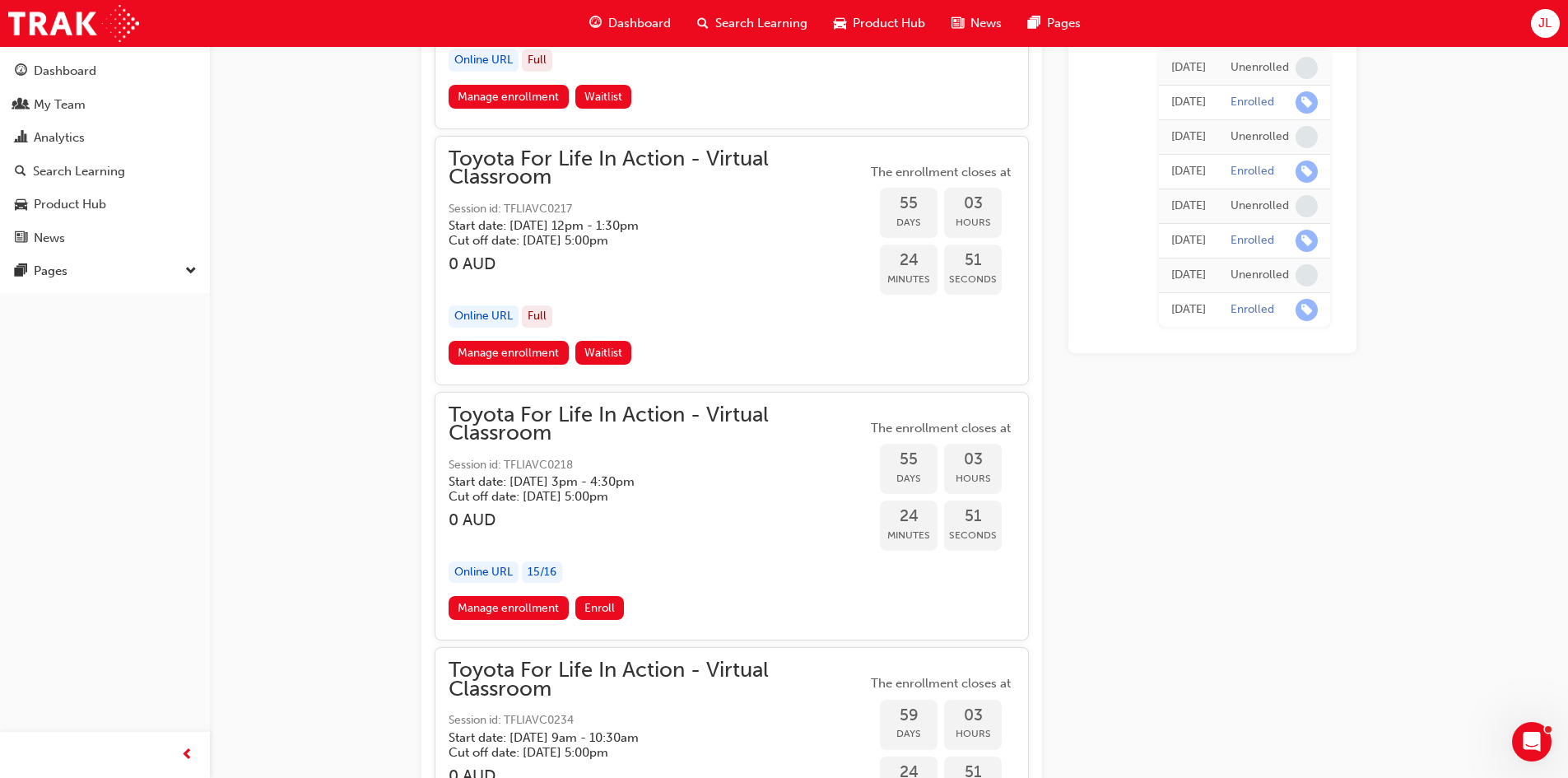
scroll to position [18356, 0]
click at [502, 606] on link "Manage enrollment" at bounding box center [509, 607] width 120 height 24
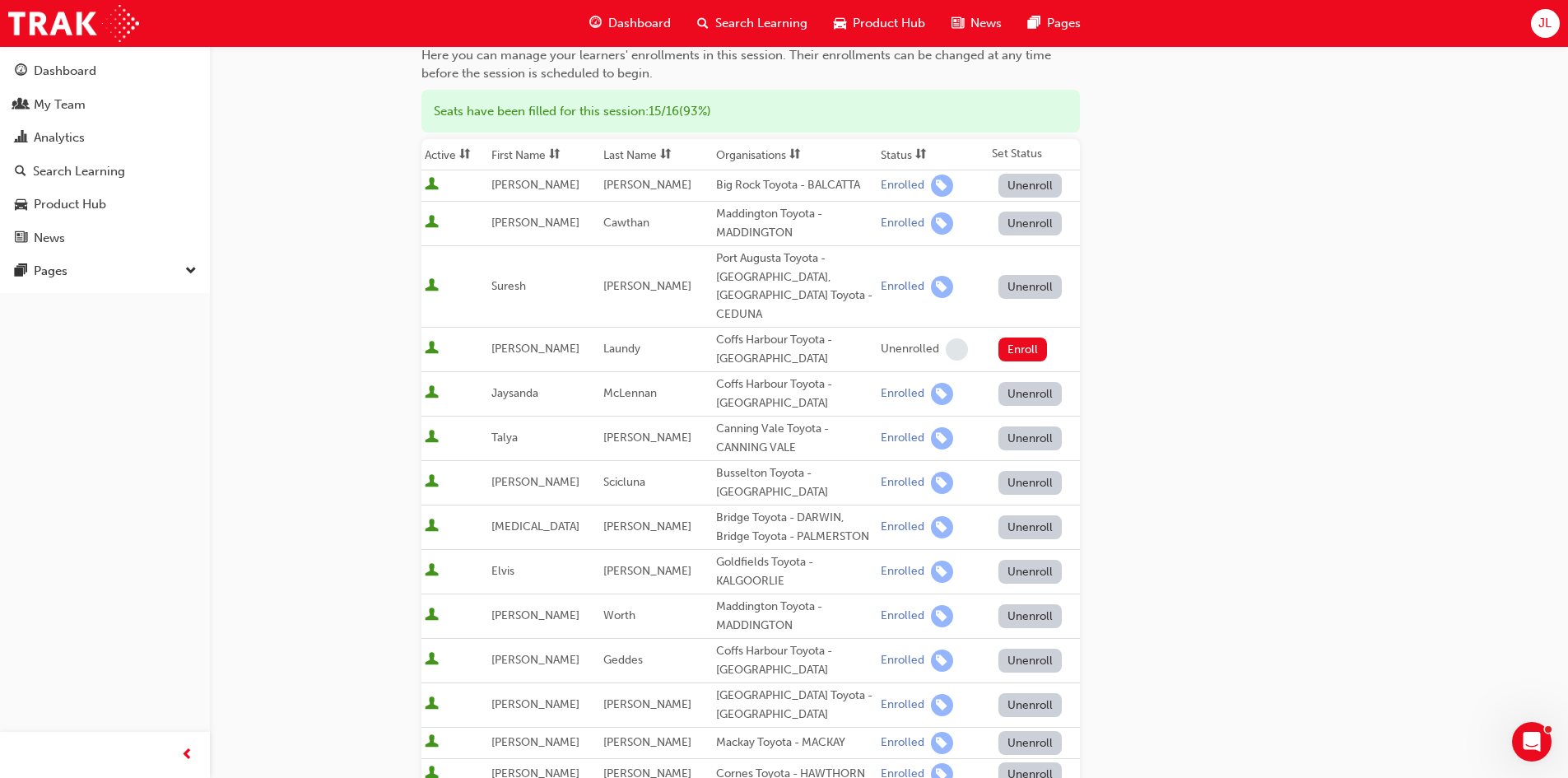
scroll to position [494, 0]
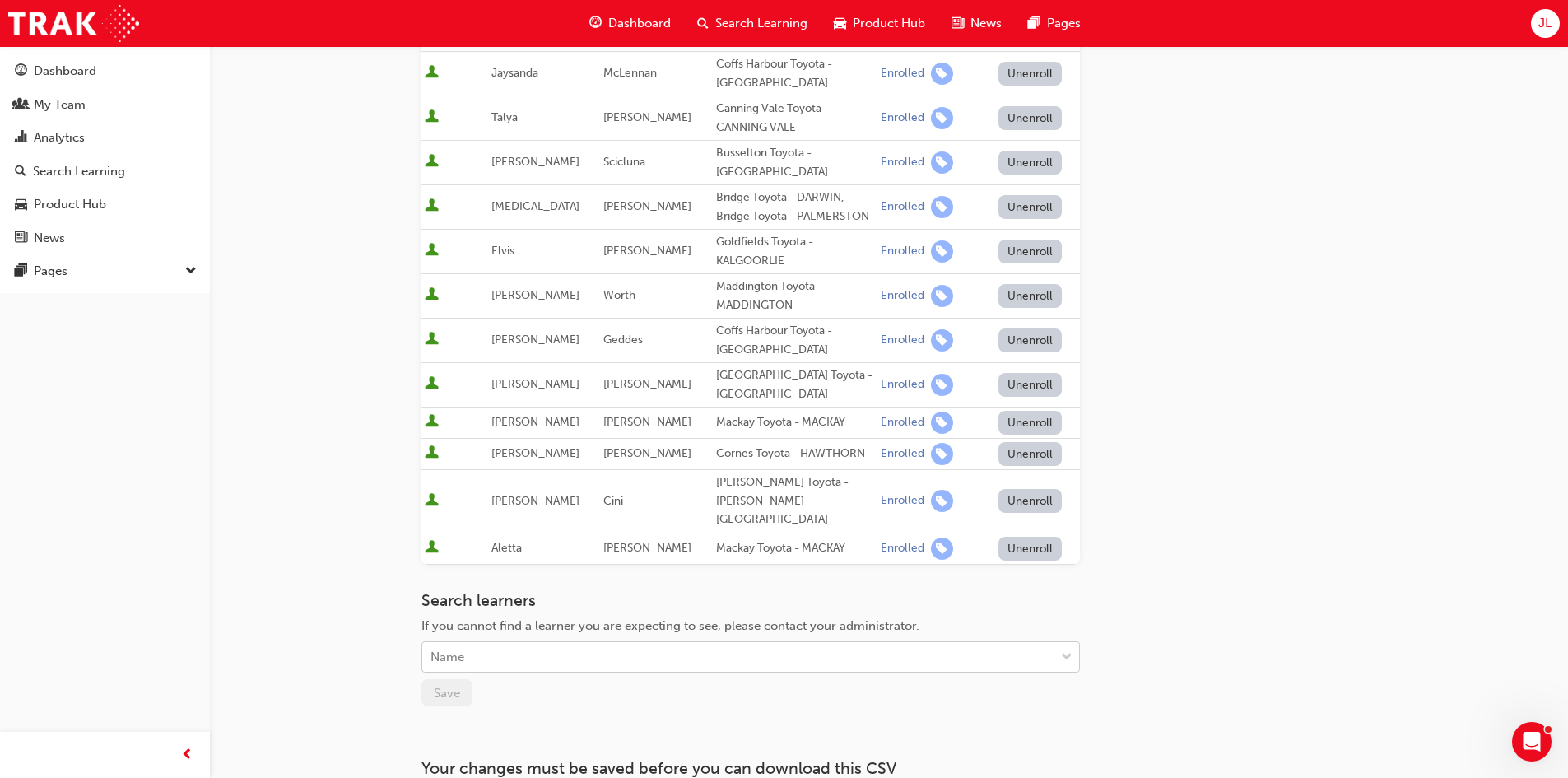
click at [442, 648] on div "Name" at bounding box center [447, 657] width 34 height 19
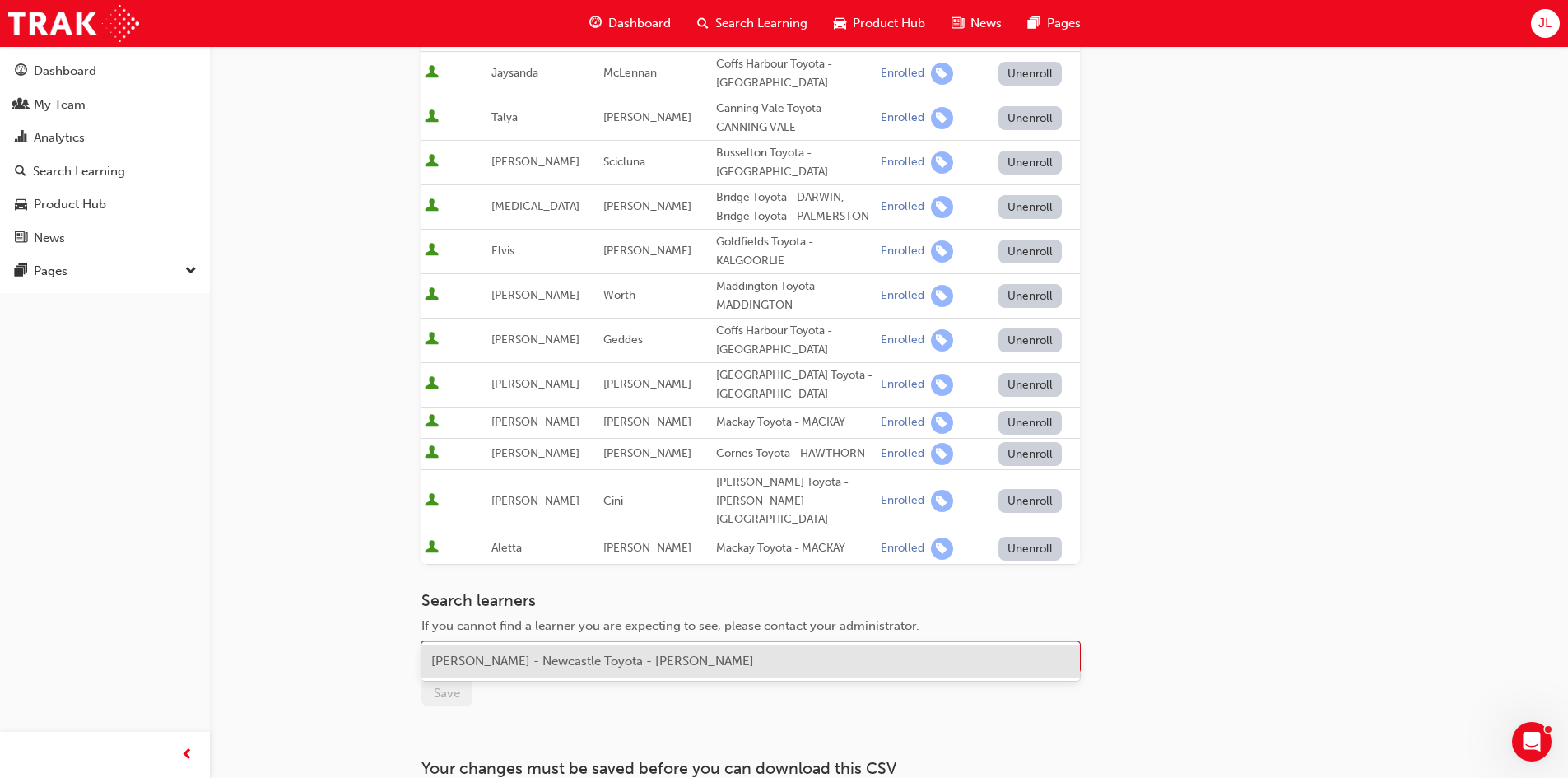
type input "schuma"
click at [503, 657] on span "[PERSON_NAME] - Newcastle Toyota - [PERSON_NAME]" at bounding box center [592, 661] width 323 height 15
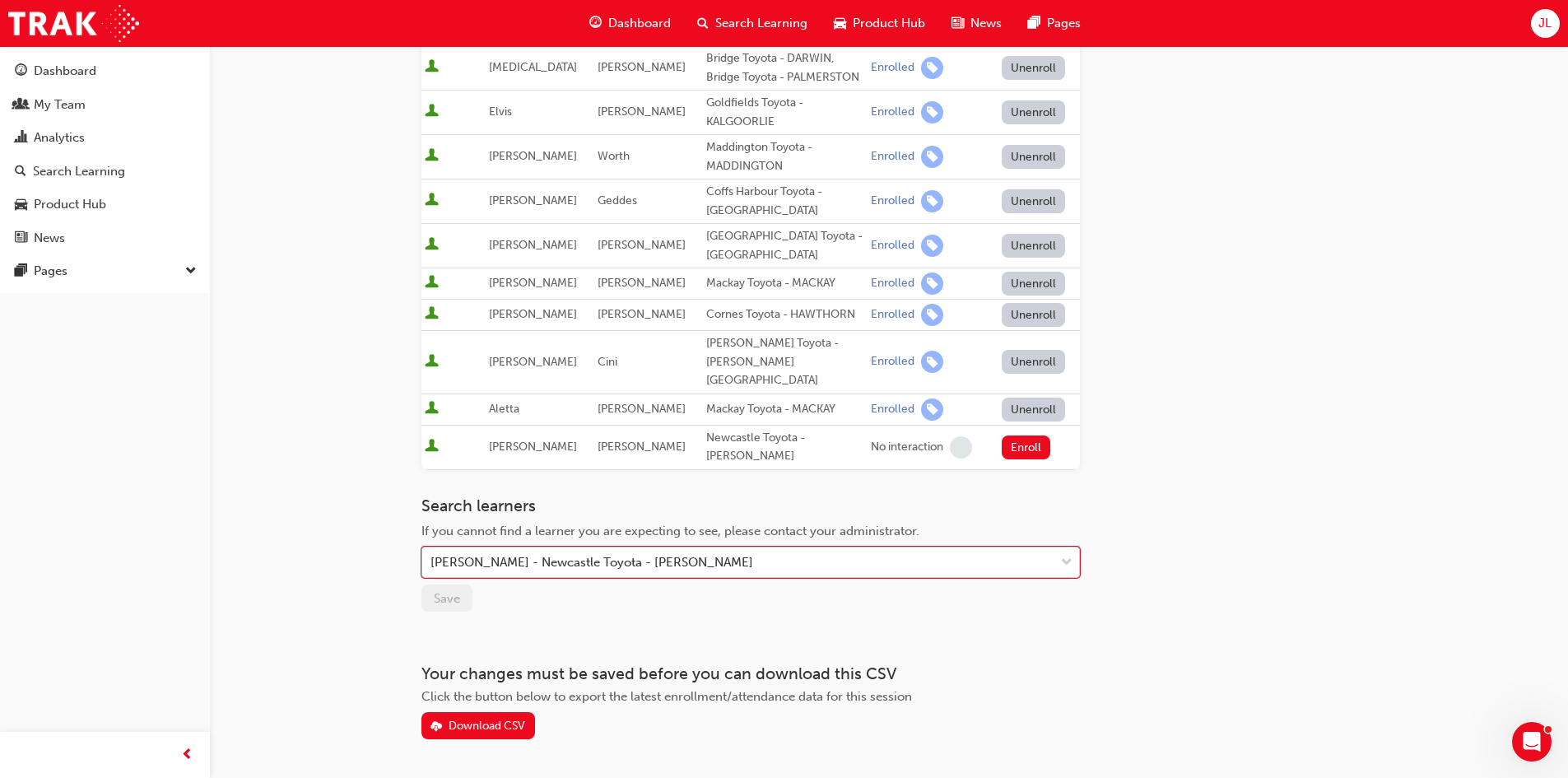
scroll to position [652, 0]
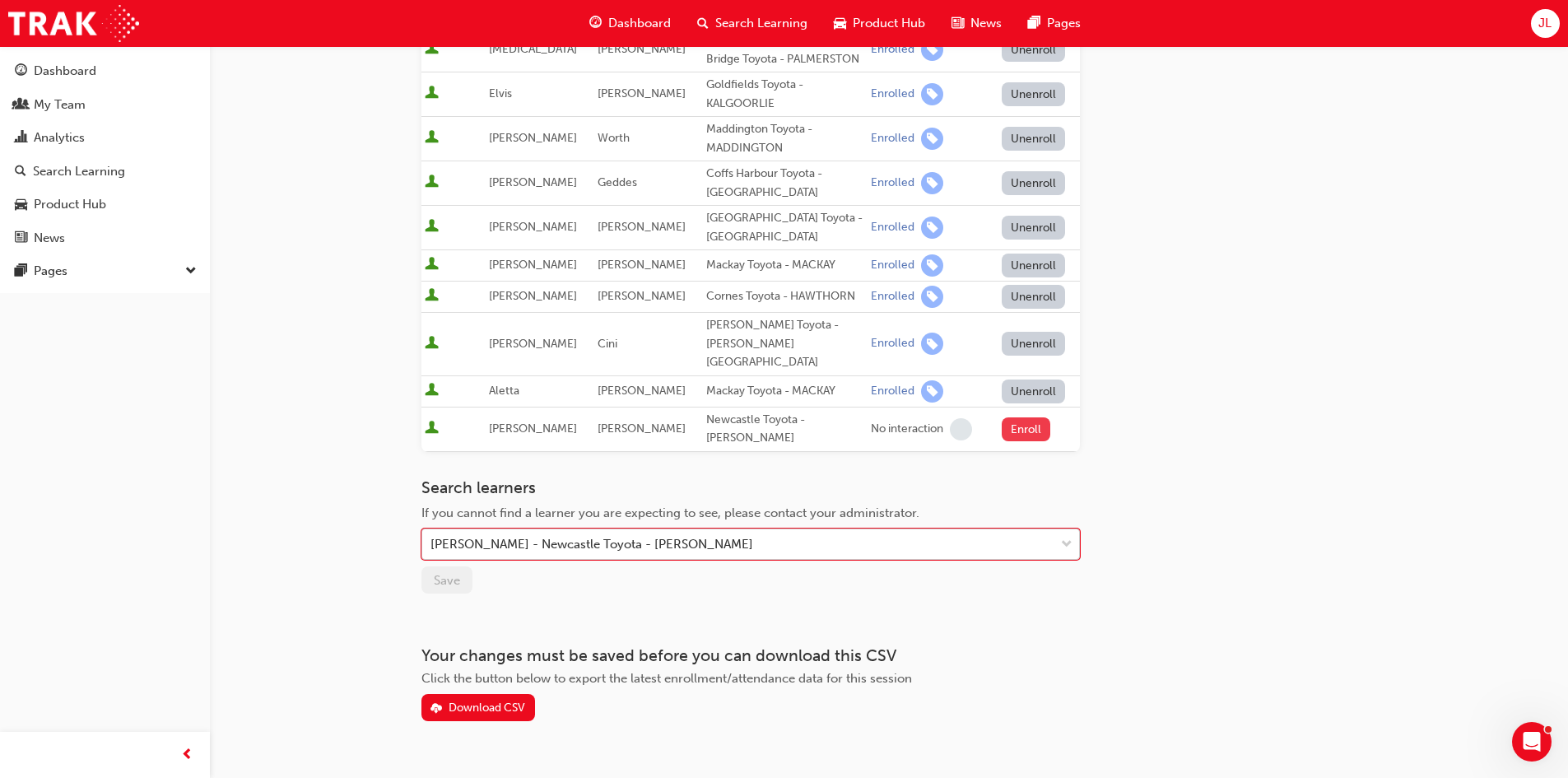
click at [1023, 418] on button "Enroll" at bounding box center [1027, 429] width 49 height 24
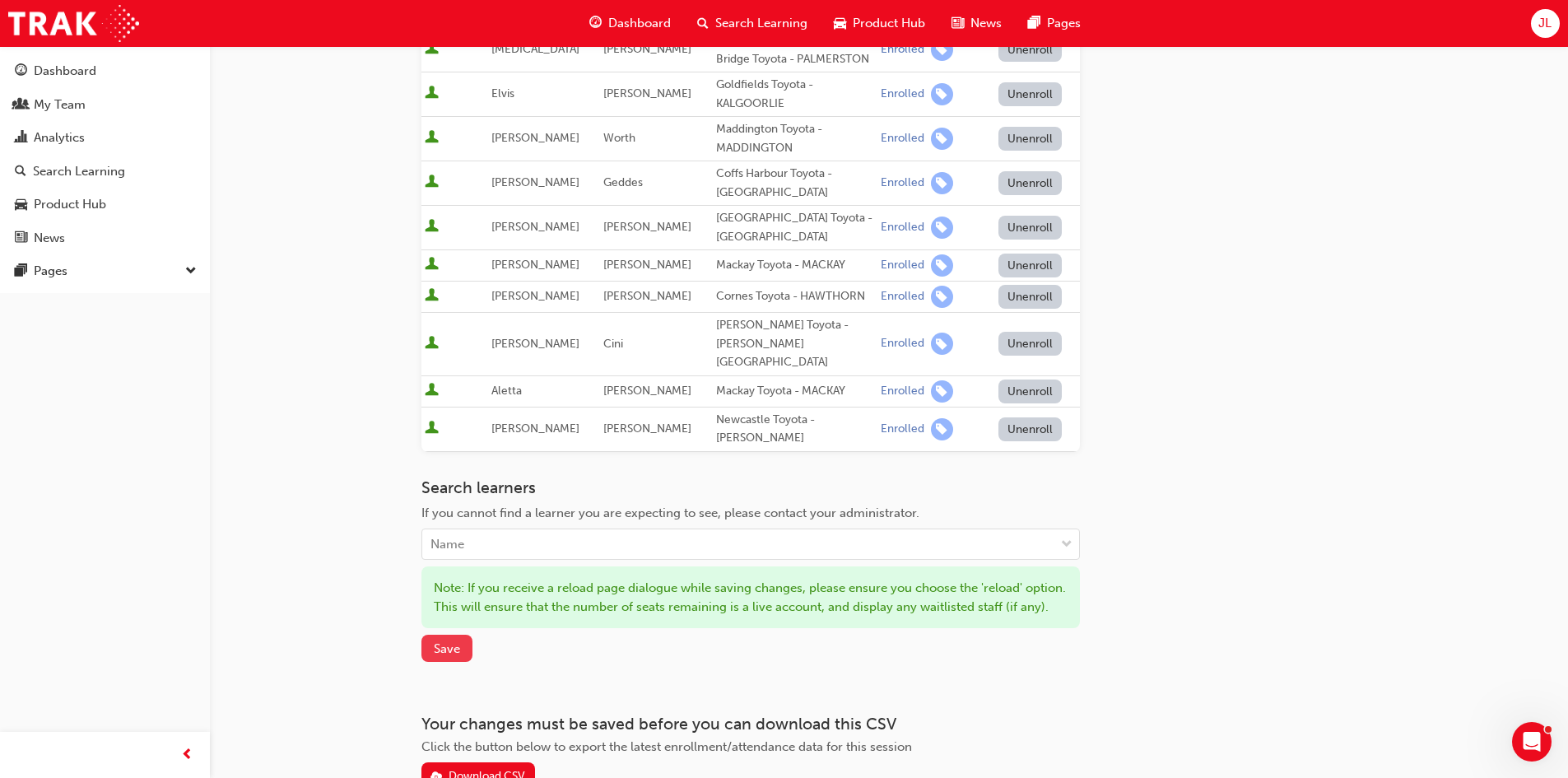
click at [454, 642] on span "Save" at bounding box center [447, 649] width 26 height 15
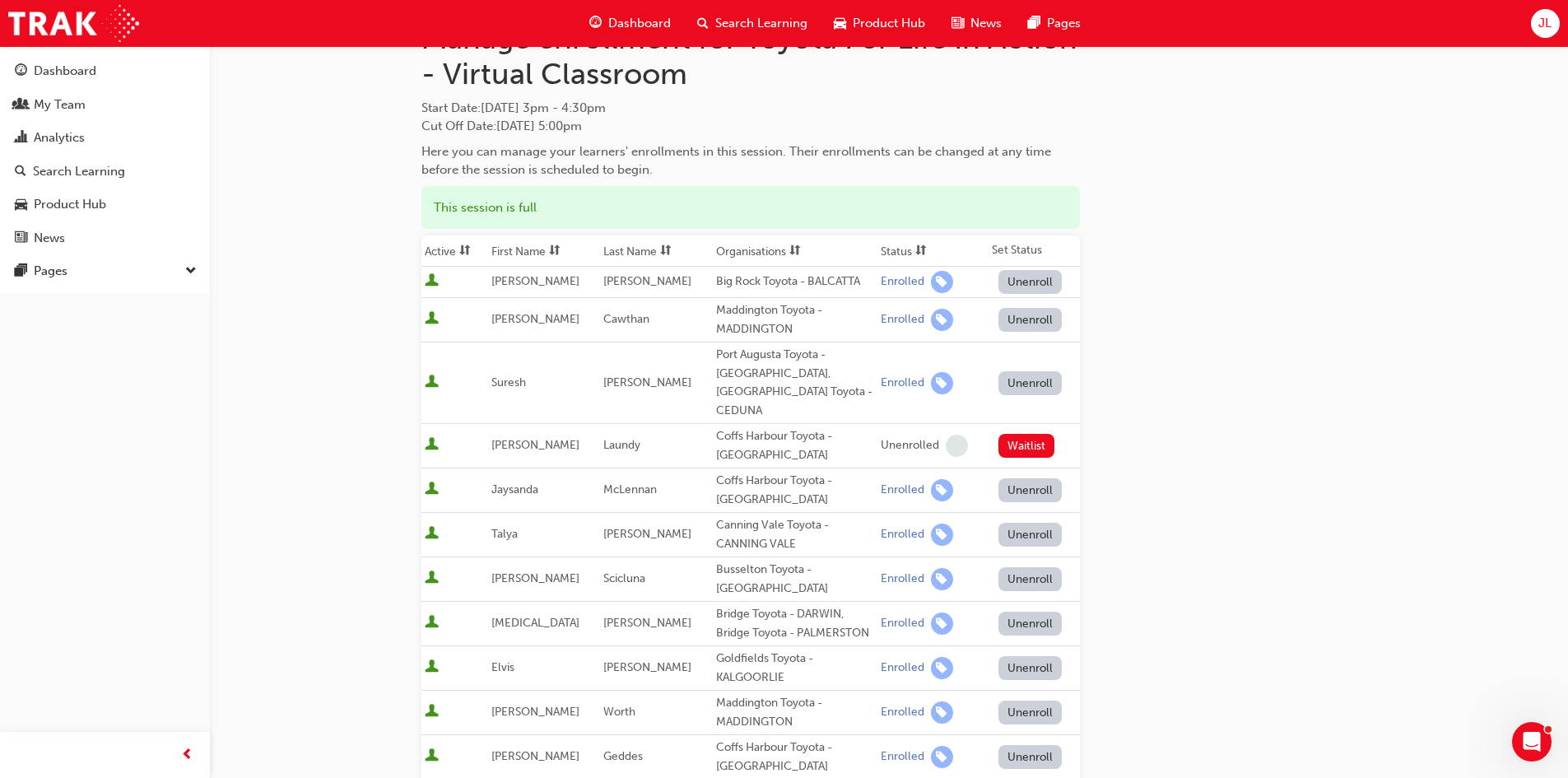
scroll to position [0, 0]
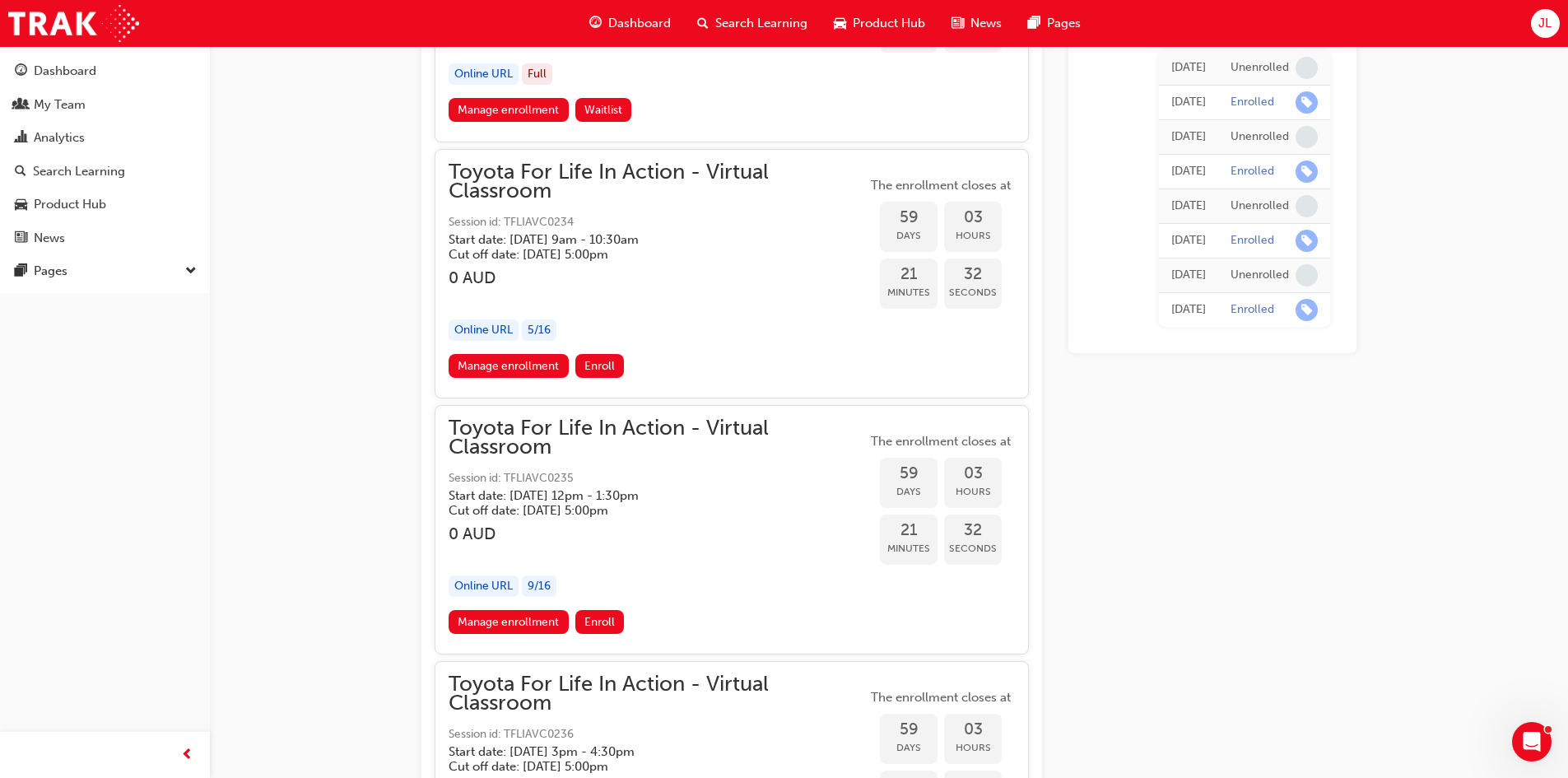
scroll to position [18850, 0]
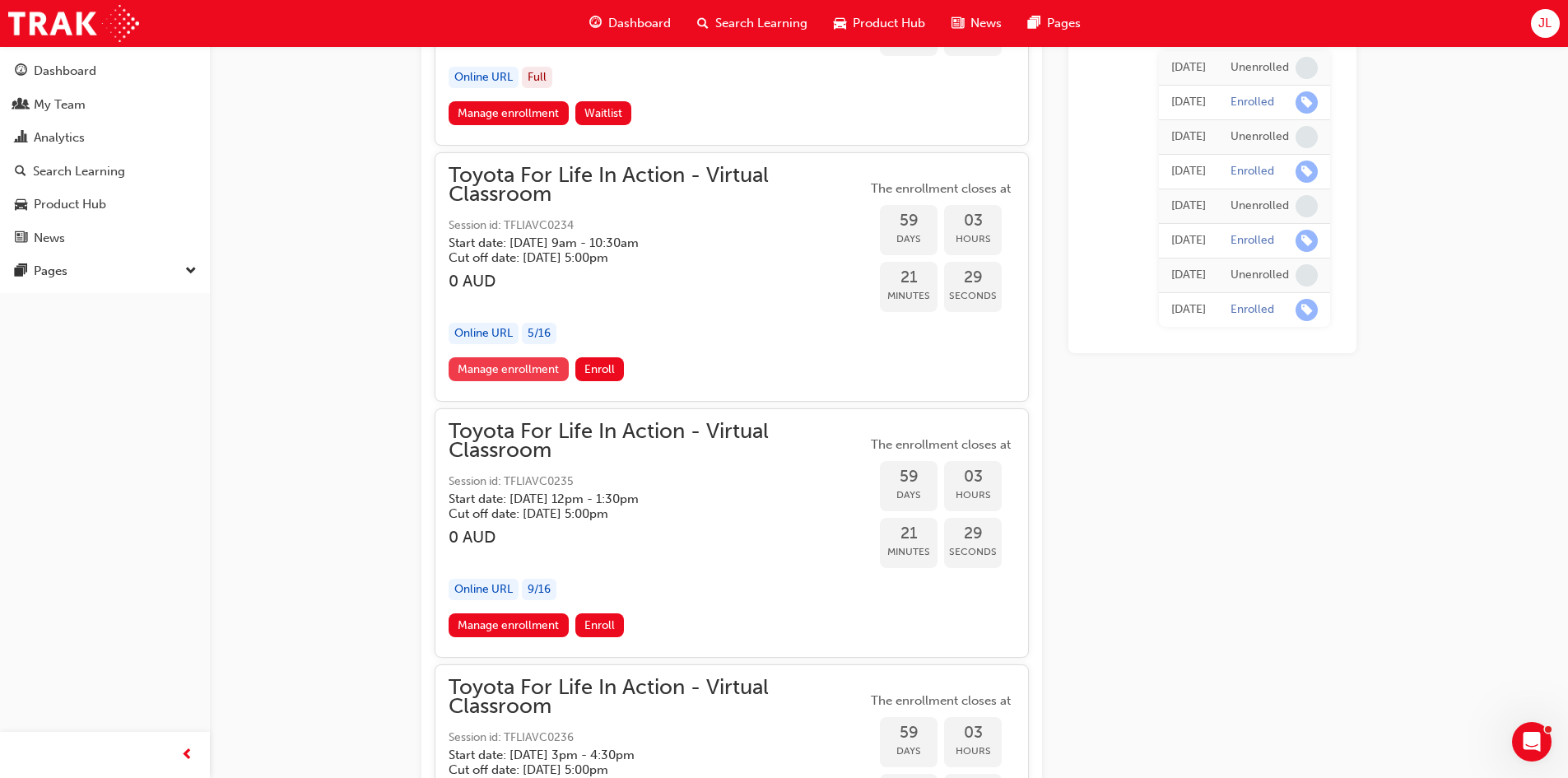
click at [522, 370] on link "Manage enrollment" at bounding box center [509, 369] width 120 height 24
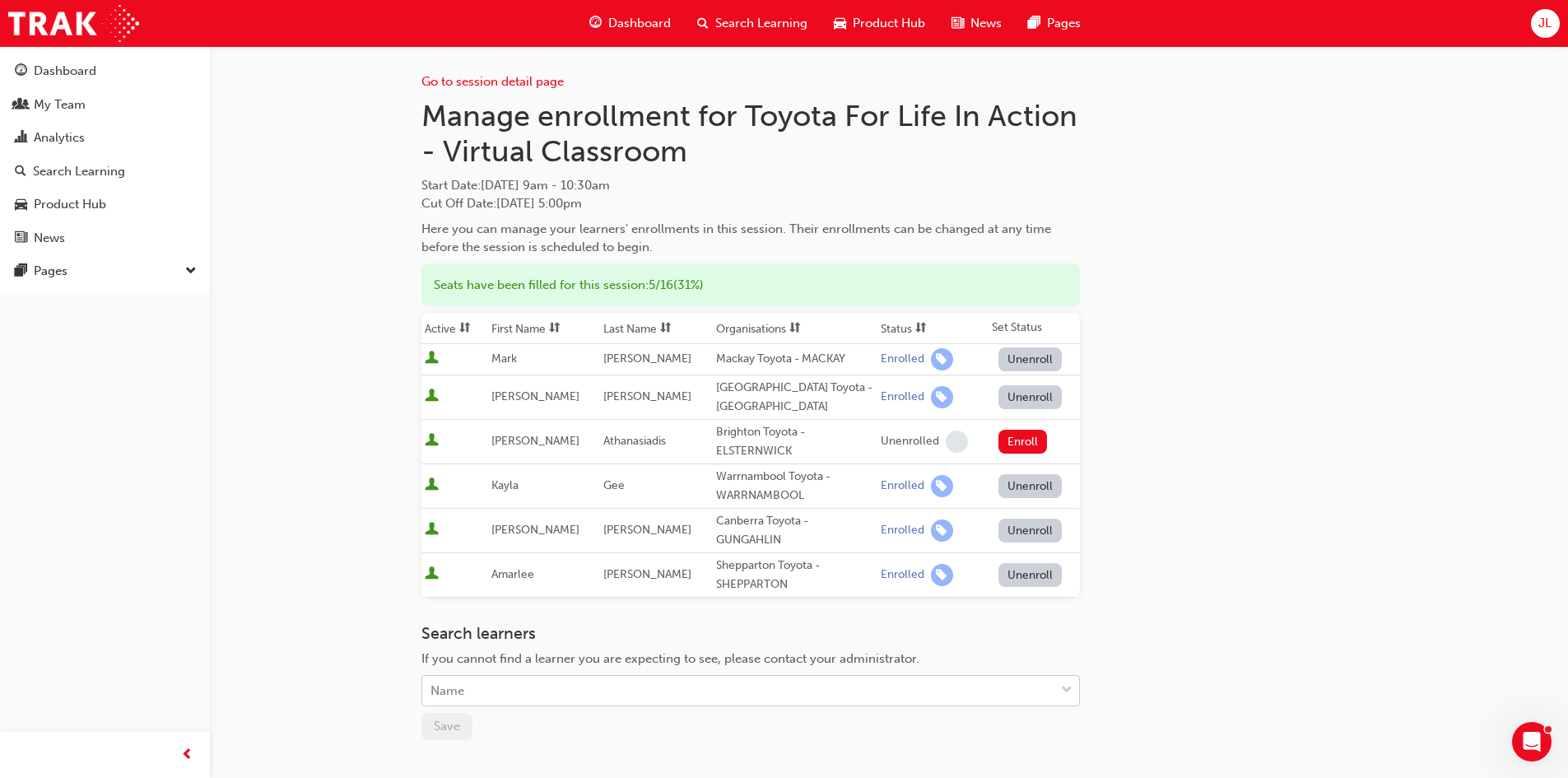
click at [535, 687] on div "Name" at bounding box center [738, 692] width 632 height 29
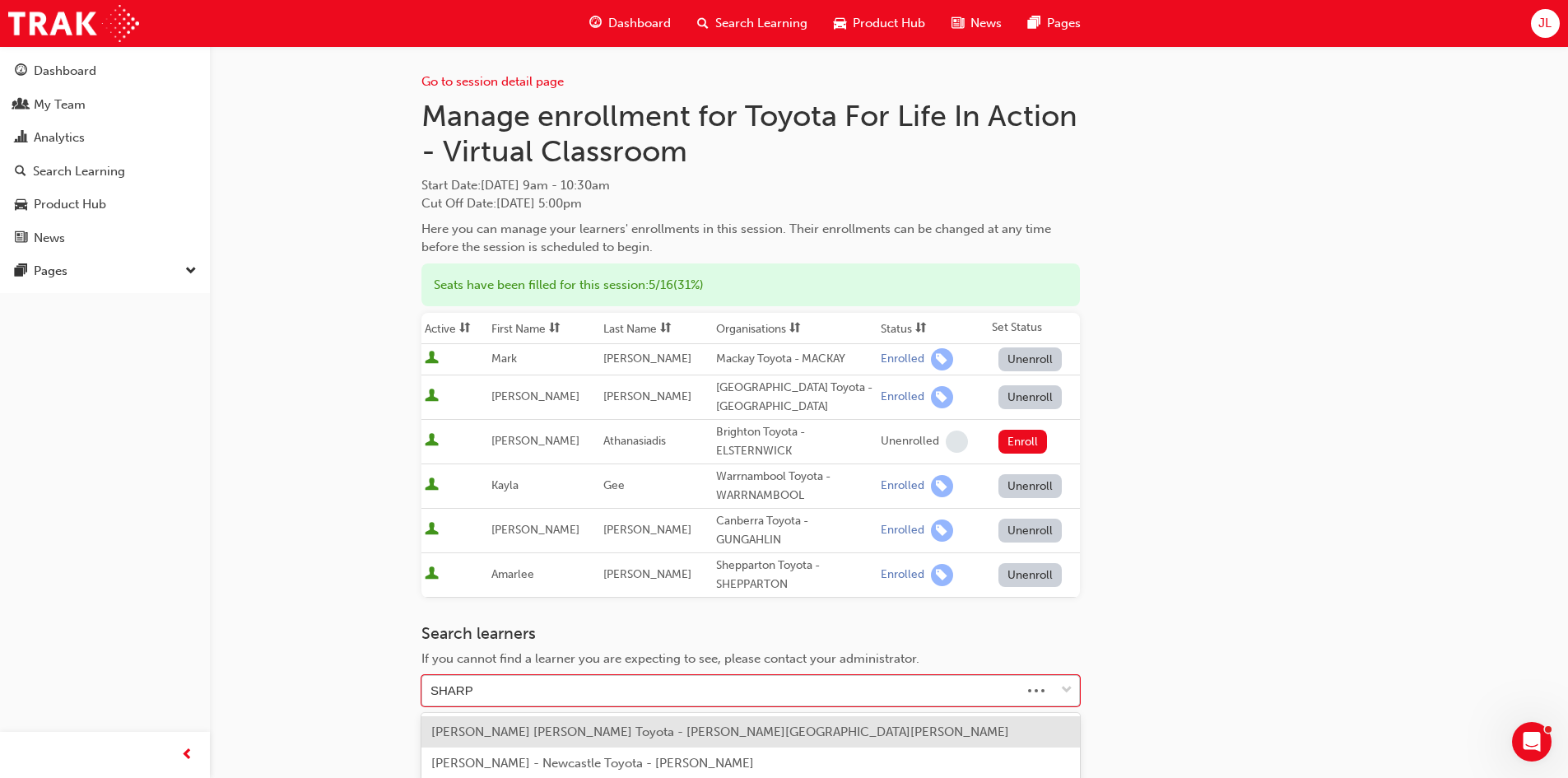
type input "[PERSON_NAME]"
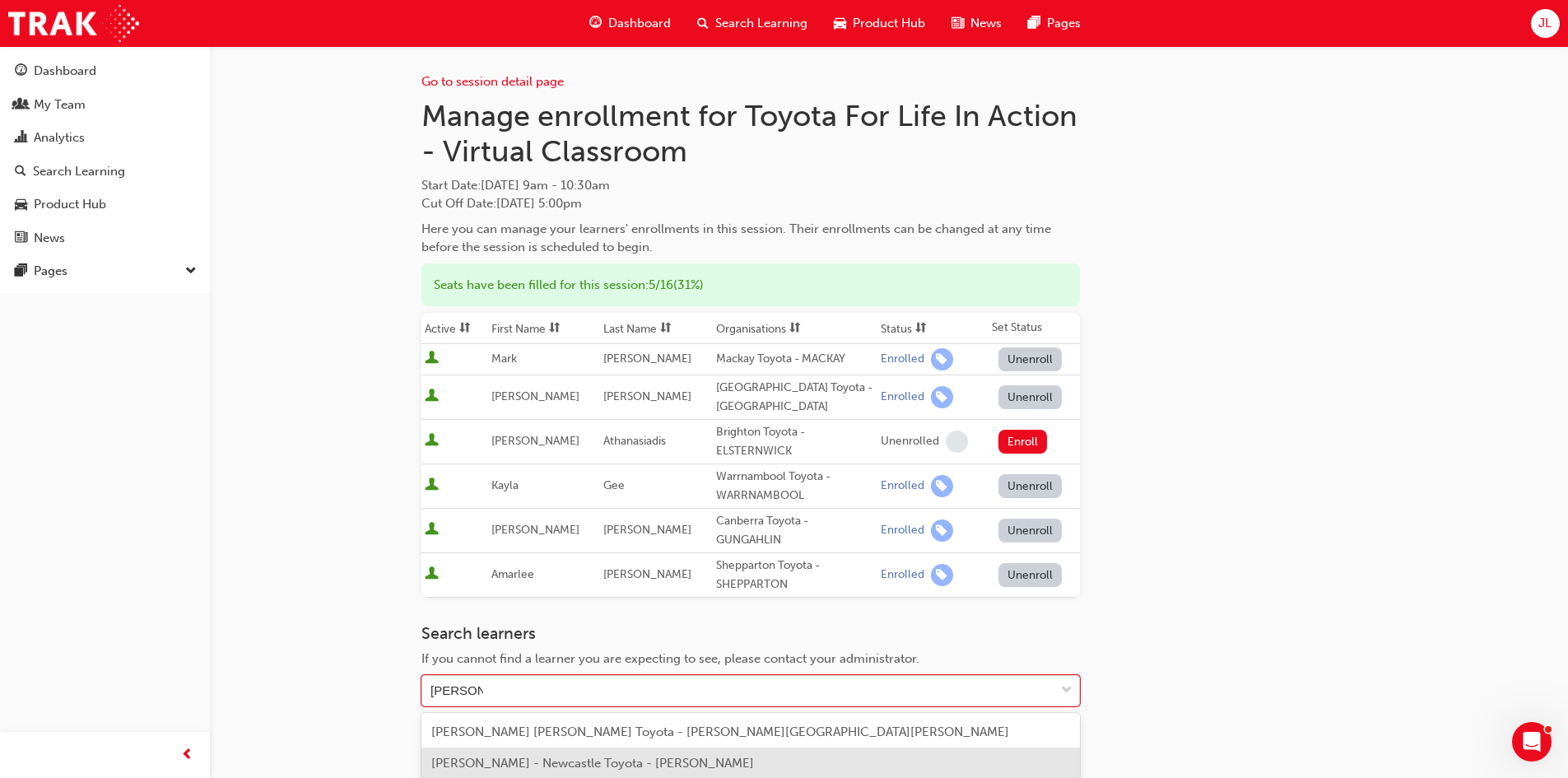
click at [618, 748] on div "[PERSON_NAME] - Newcastle Toyota - [PERSON_NAME]" at bounding box center [751, 763] width 659 height 32
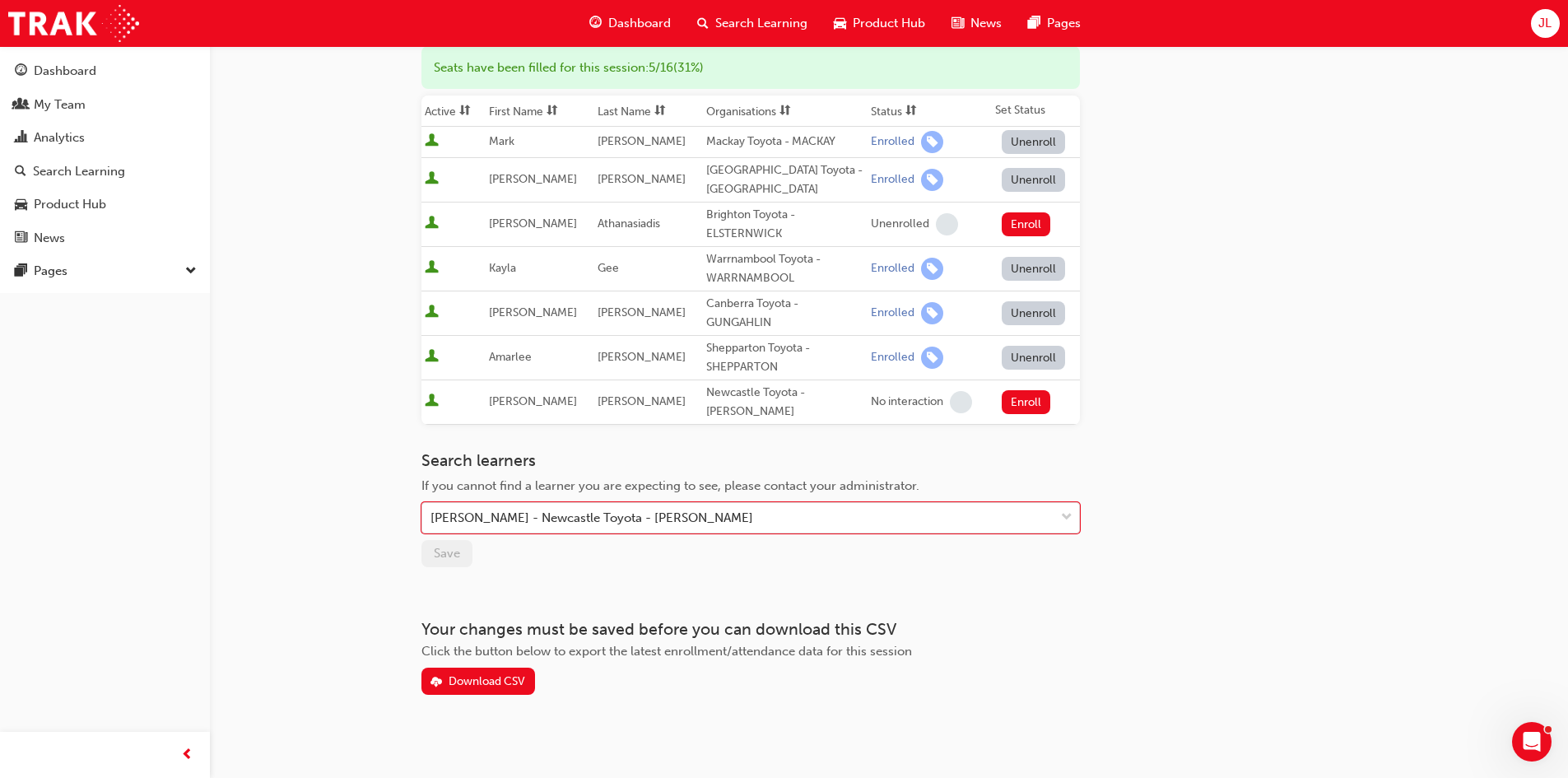
scroll to position [228, 0]
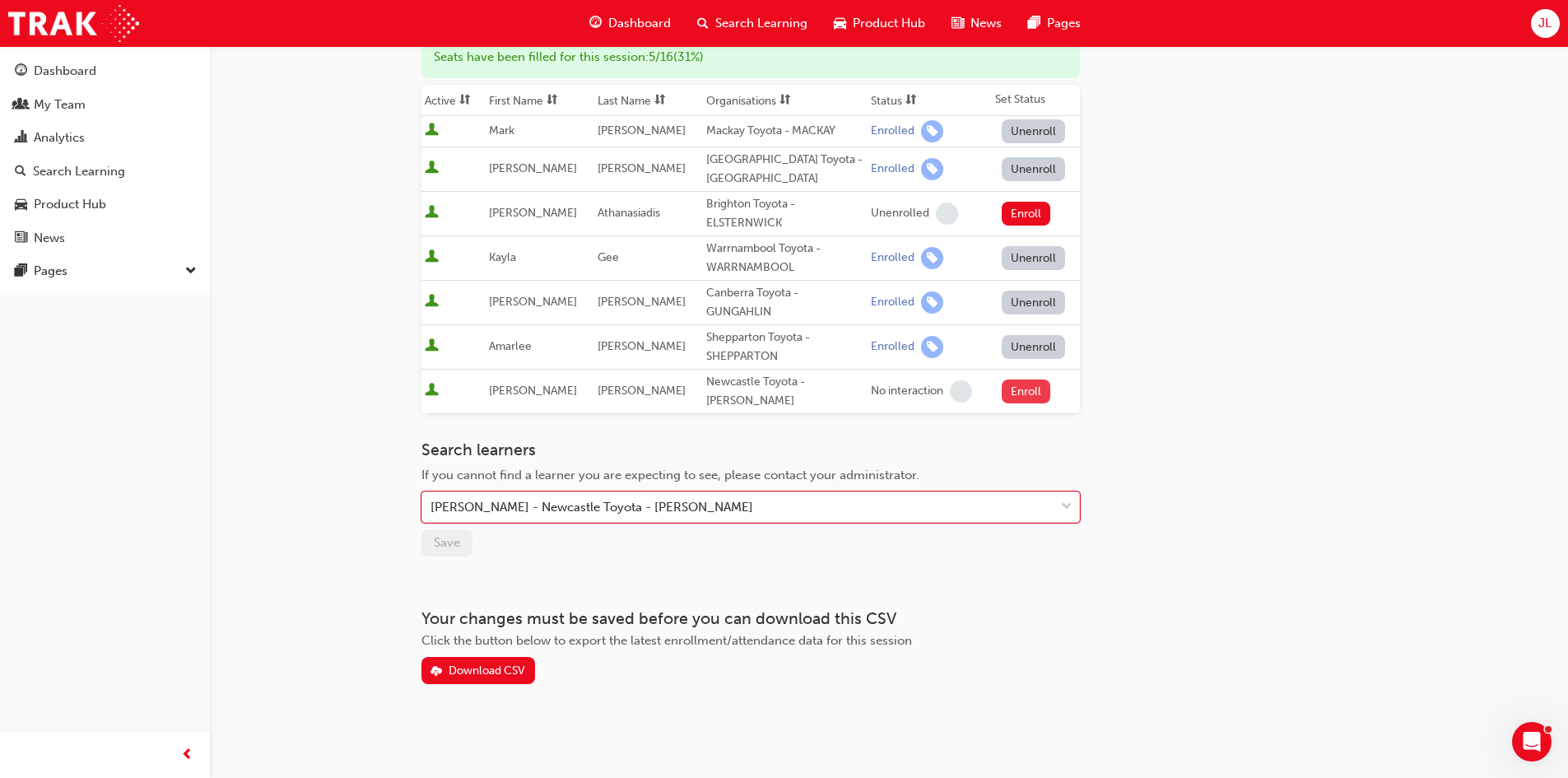
click at [1034, 392] on button "Enroll" at bounding box center [1027, 391] width 49 height 24
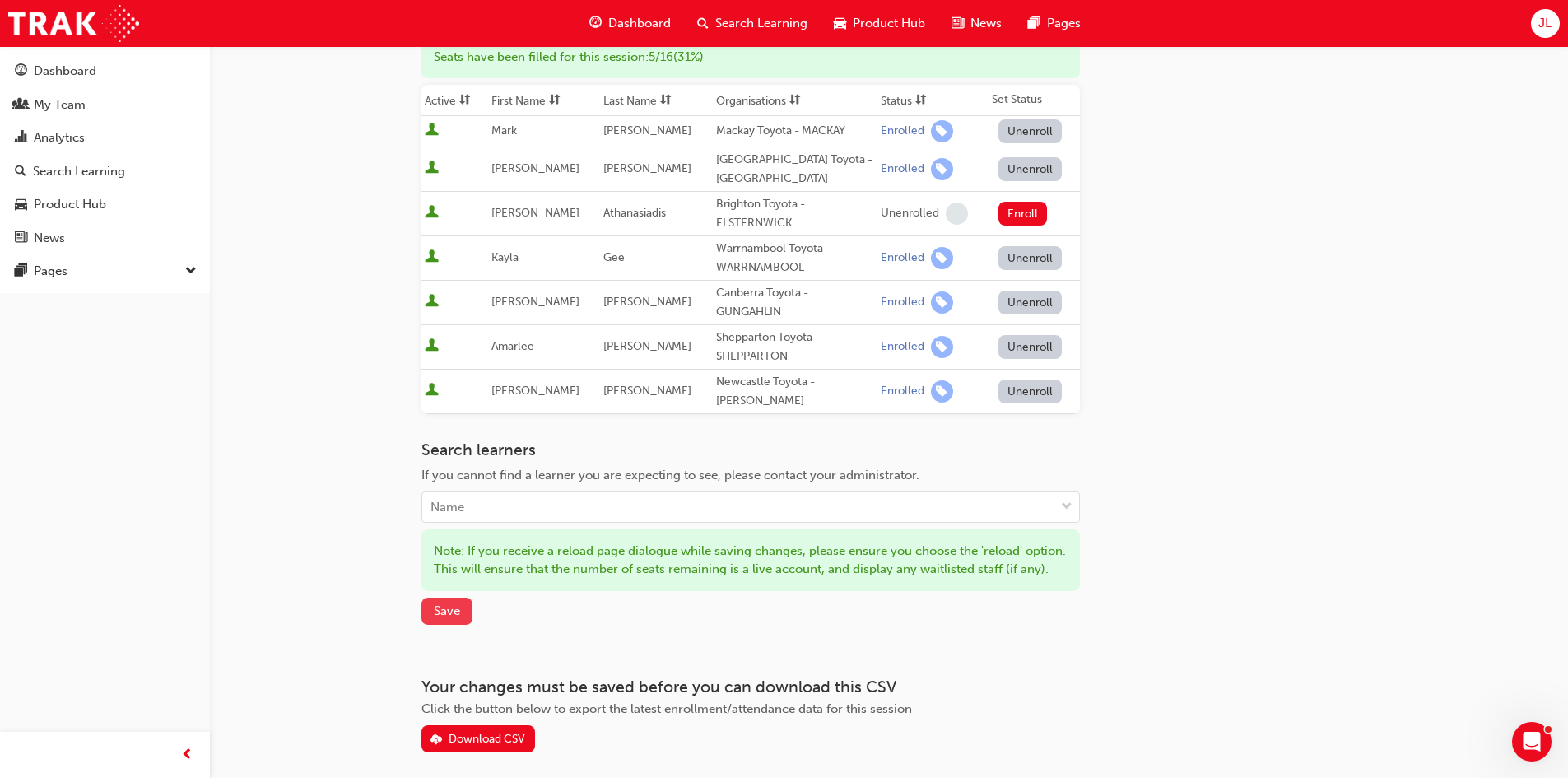
click at [441, 618] on span "Save" at bounding box center [447, 611] width 26 height 15
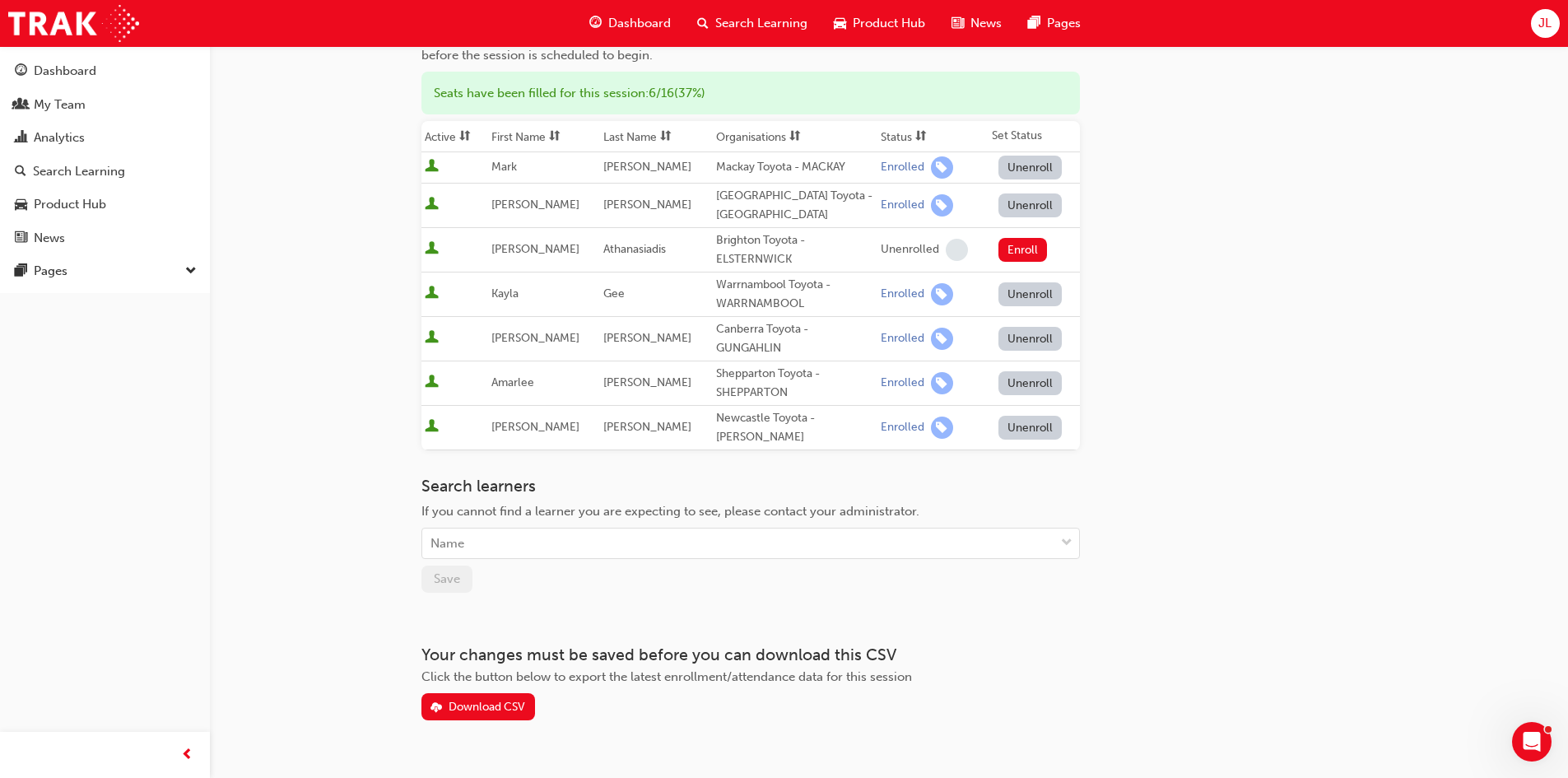
scroll to position [0, 0]
